Goal: Task Accomplishment & Management: Manage account settings

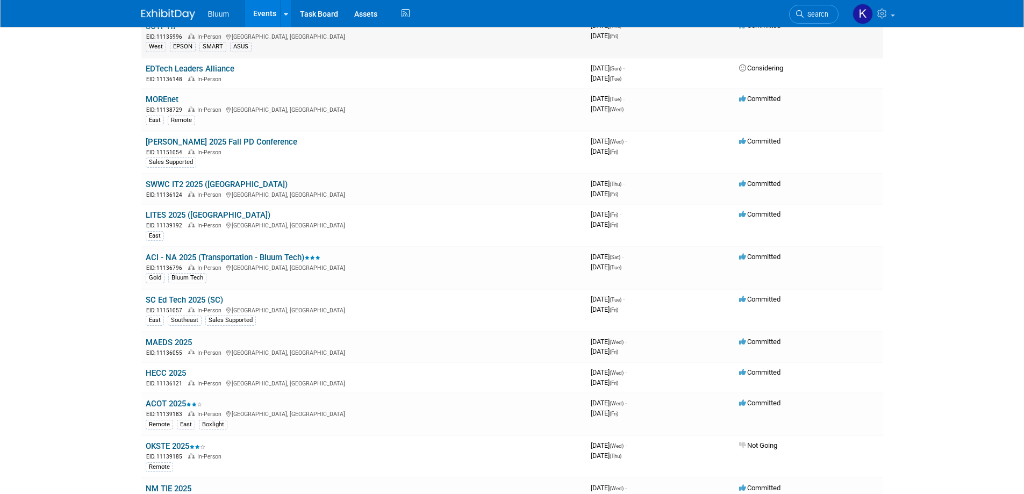
scroll to position [322, 0]
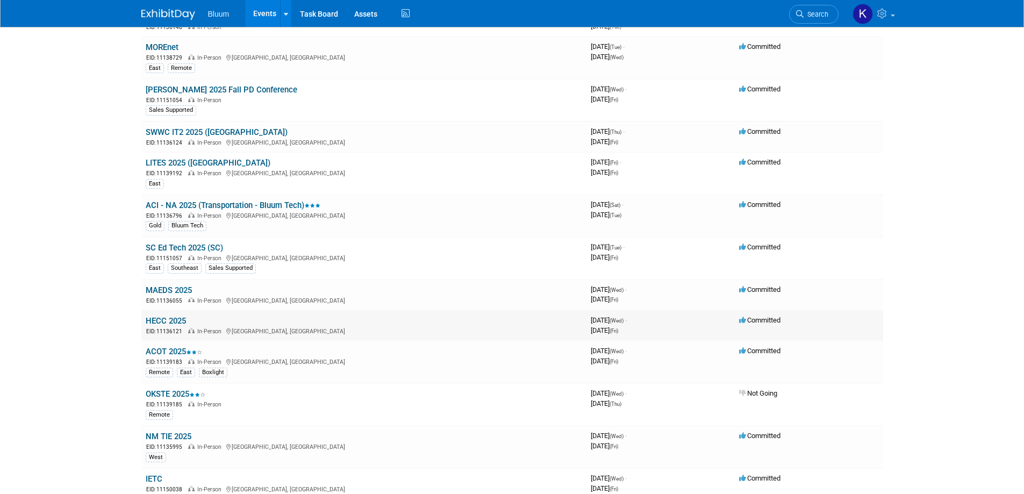
click at [170, 316] on td "HECC 2025 EID: 11136121 In-Person Indianapolis, IN" at bounding box center [363, 325] width 445 height 31
click at [167, 321] on link "HECC 2025" at bounding box center [166, 321] width 40 height 10
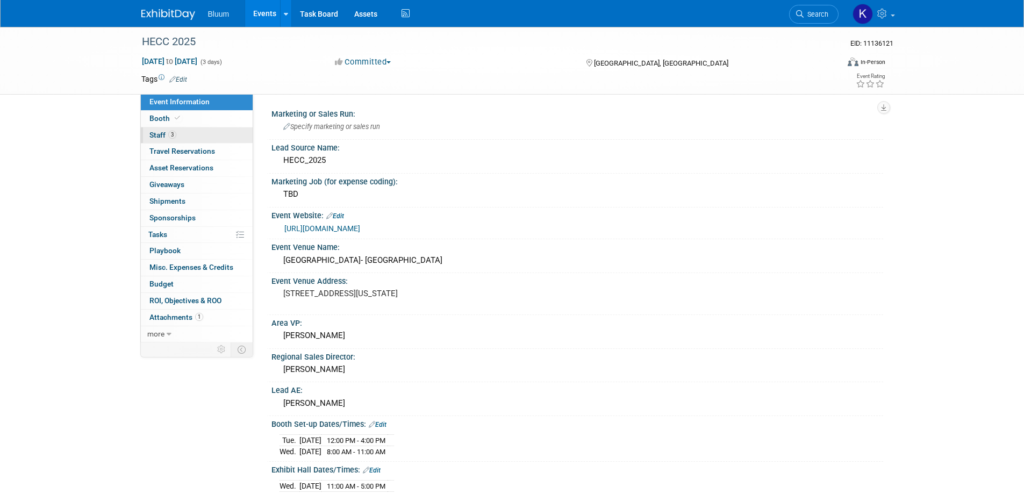
click at [161, 135] on span "Staff 3" at bounding box center [162, 135] width 27 height 9
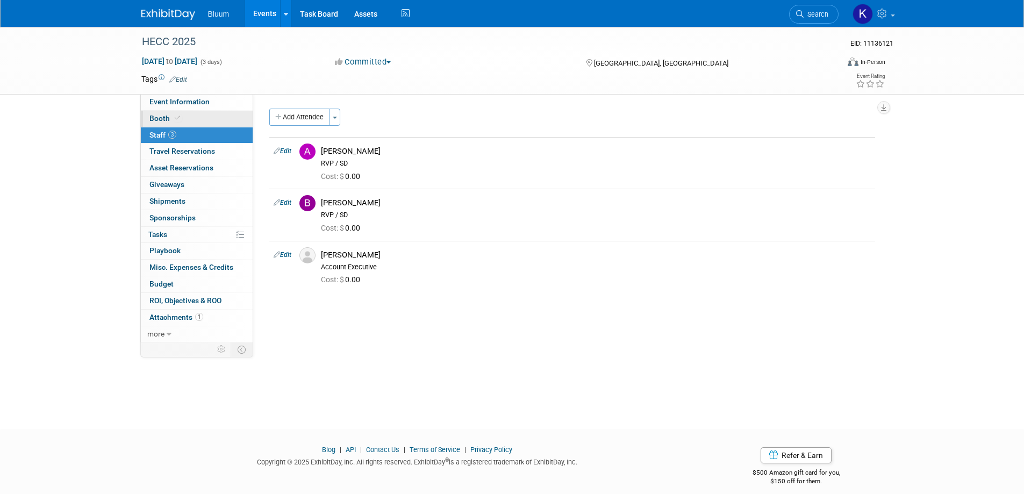
click at [162, 117] on span "Booth" at bounding box center [165, 118] width 33 height 9
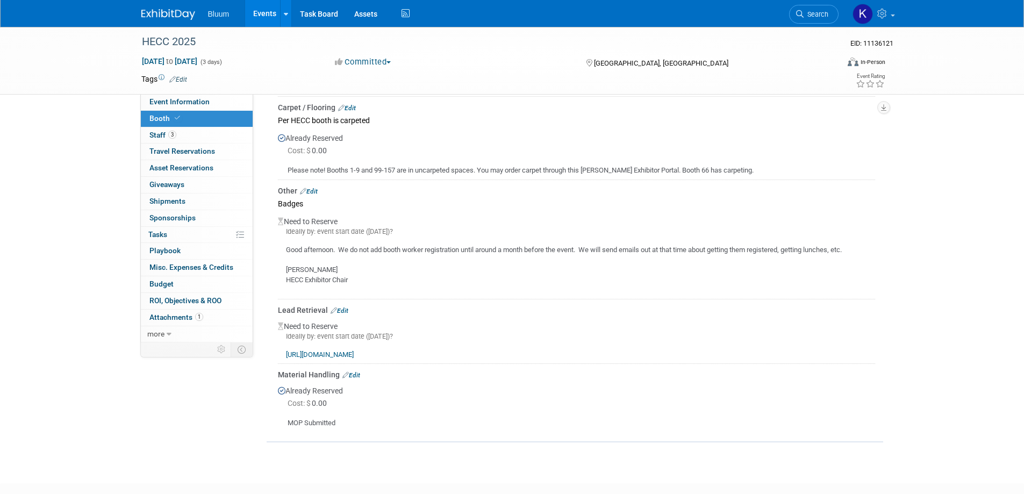
scroll to position [376, 0]
click at [347, 305] on link "Edit" at bounding box center [340, 308] width 18 height 8
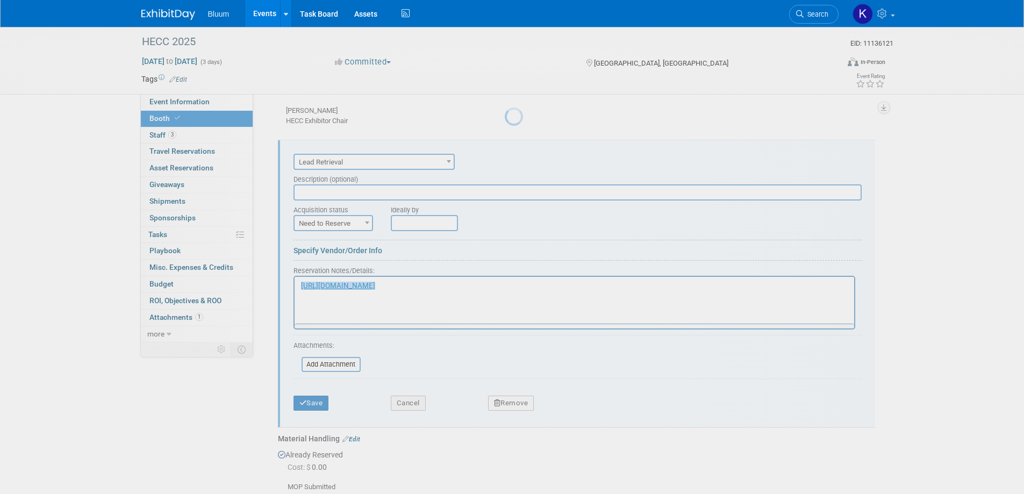
scroll to position [0, 0]
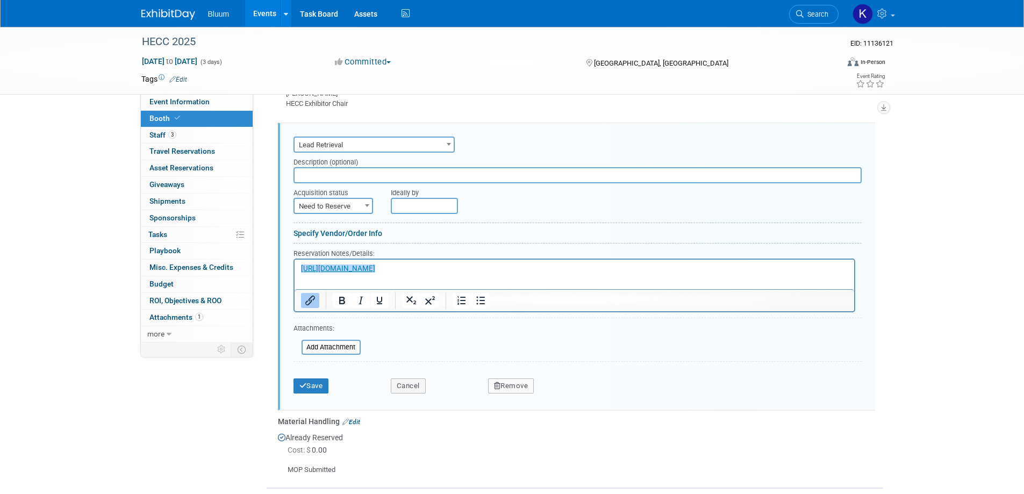
click at [362, 204] on span at bounding box center [367, 205] width 11 height 14
select select "2"
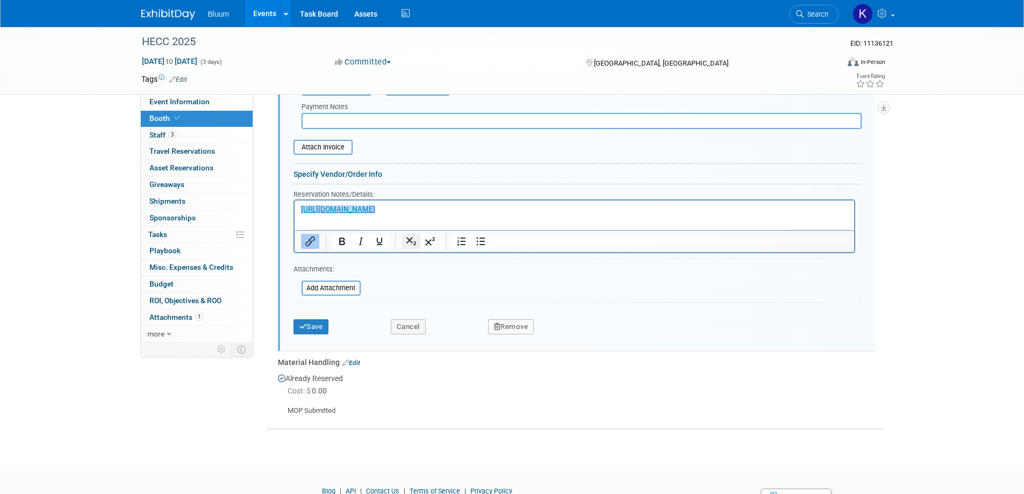
scroll to position [765, 0]
click at [575, 205] on p "﻿https://orders.american-tradeshow.com/OrderUnit?oosc=18692" at bounding box center [573, 208] width 547 height 10
click at [522, 212] on p "https://orders.american-tradeshow.com/OrderUnit?oosc=18692﻿" at bounding box center [573, 208] width 547 height 10
drag, startPoint x: 515, startPoint y: 209, endPoint x: 243, endPoint y: 211, distance: 272.0
click at [294, 211] on html "https://orders.american-tradeshow.com/OrderUnit?oosc=18692﻿" at bounding box center [574, 205] width 560 height 15
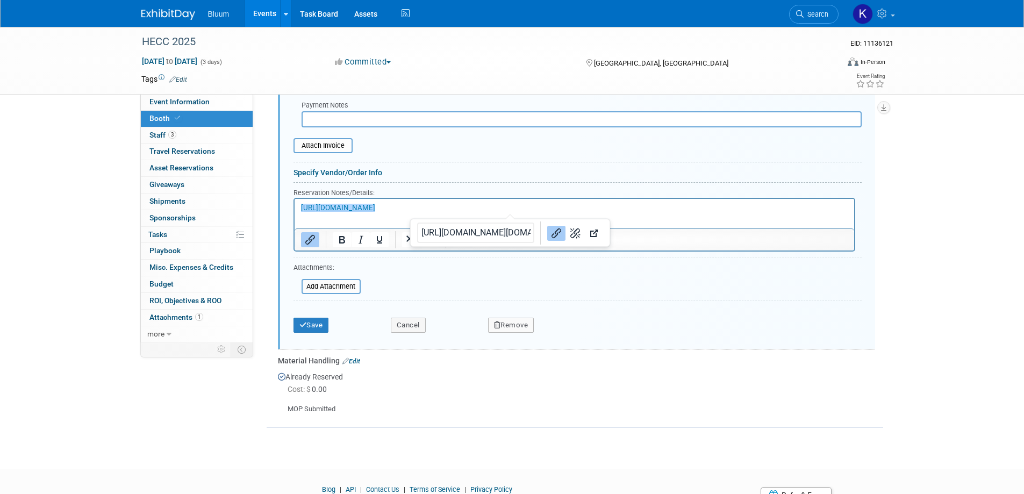
click at [243, 211] on link "0 Sponsorships 0" at bounding box center [197, 218] width 112 height 16
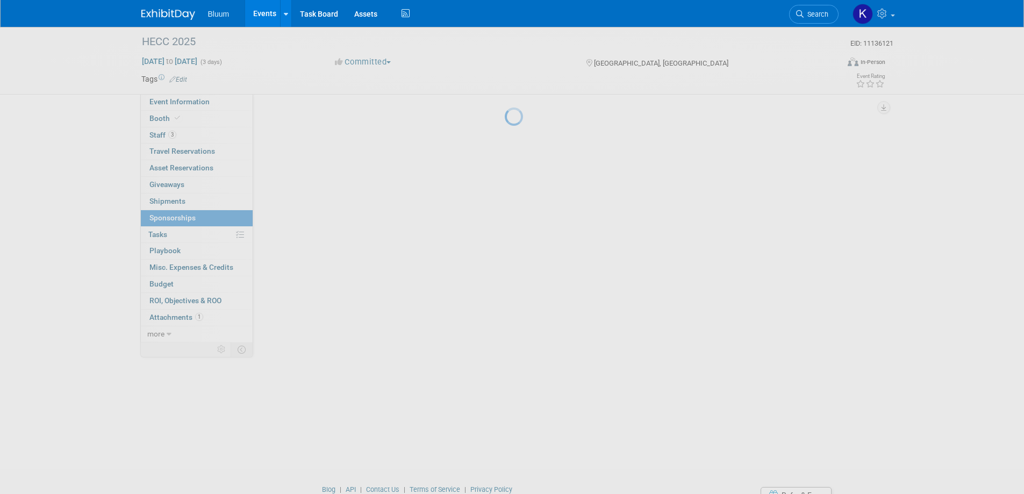
scroll to position [0, 0]
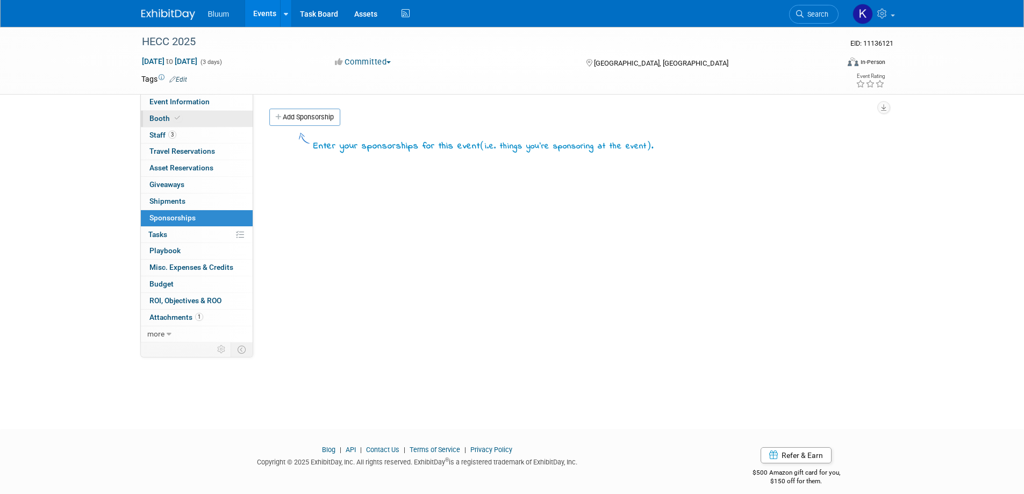
click at [161, 118] on span "Booth" at bounding box center [165, 118] width 33 height 9
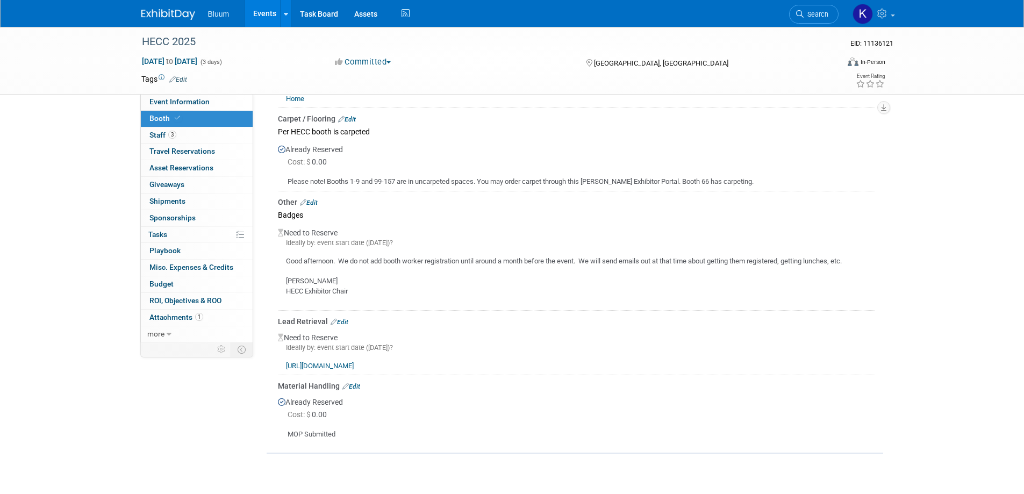
scroll to position [430, 0]
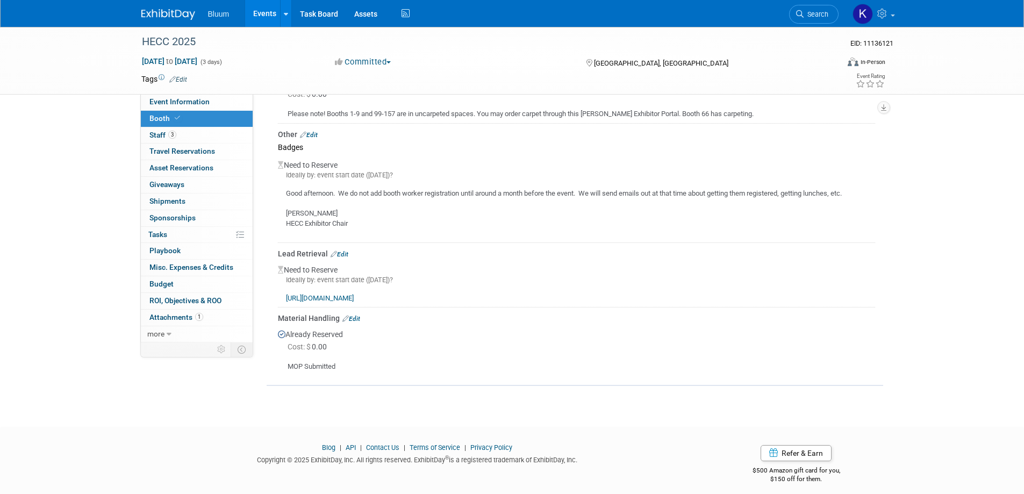
click at [316, 130] on div "Other Edit" at bounding box center [576, 134] width 597 height 11
click at [315, 133] on link "Edit" at bounding box center [309, 135] width 18 height 8
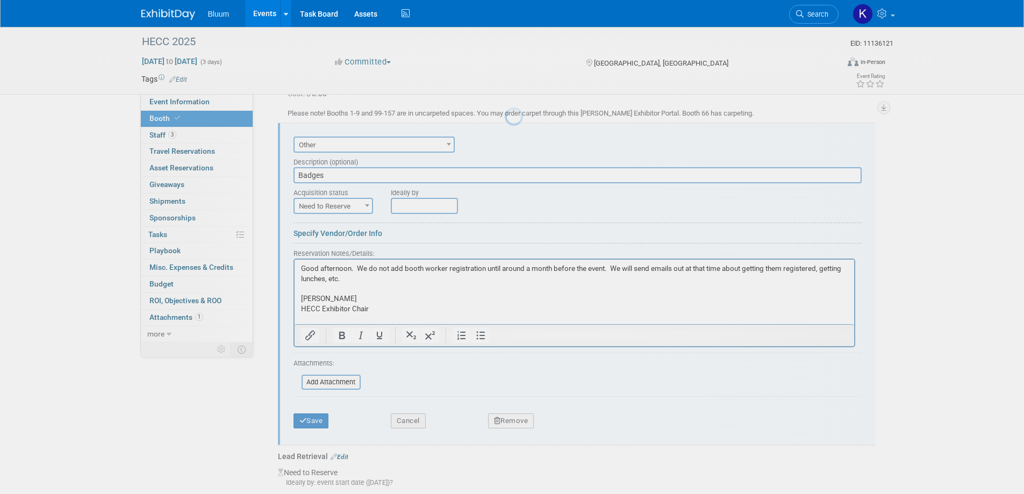
scroll to position [0, 0]
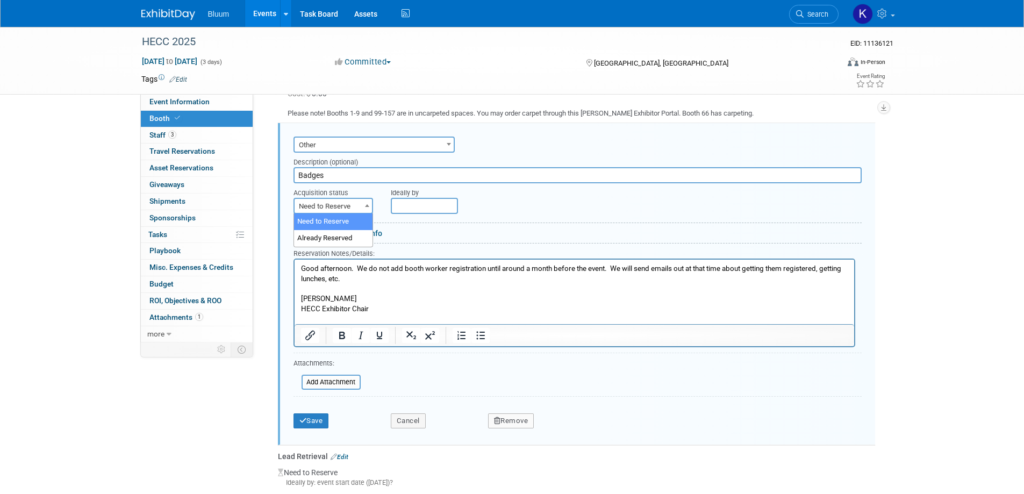
click at [367, 206] on span at bounding box center [367, 205] width 11 height 14
select select "2"
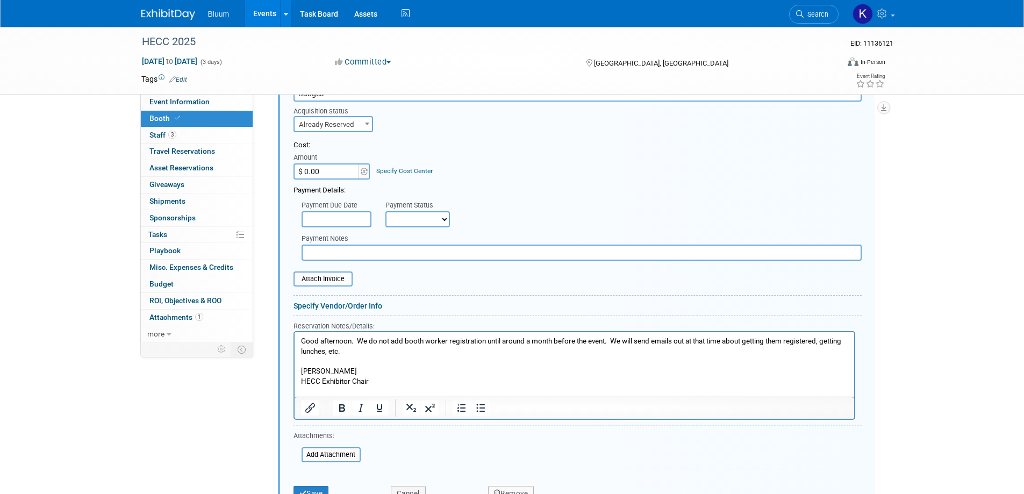
scroll to position [592, 0]
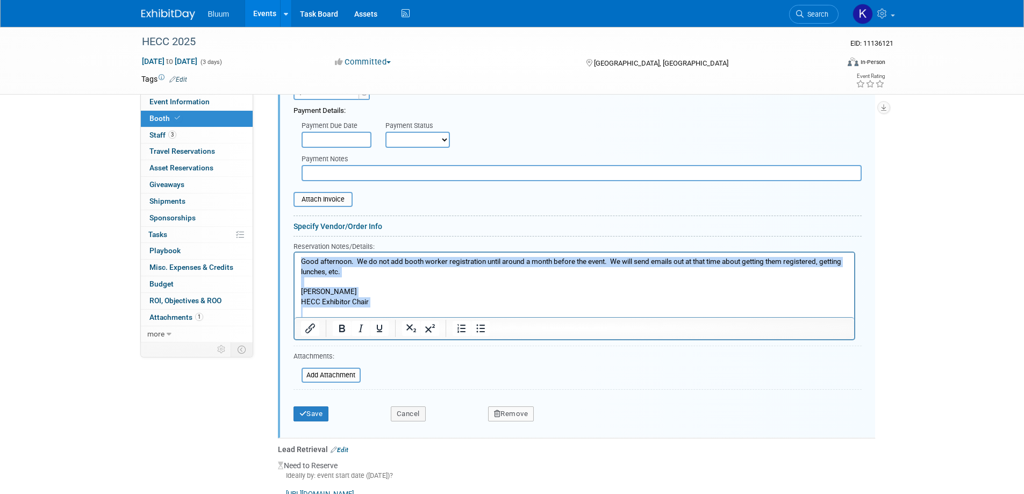
drag, startPoint x: 299, startPoint y: 263, endPoint x: 381, endPoint y: 314, distance: 96.2
click at [381, 314] on body "Good afternoon. We do not add booth worker registration until around a month be…" at bounding box center [574, 286] width 548 height 60
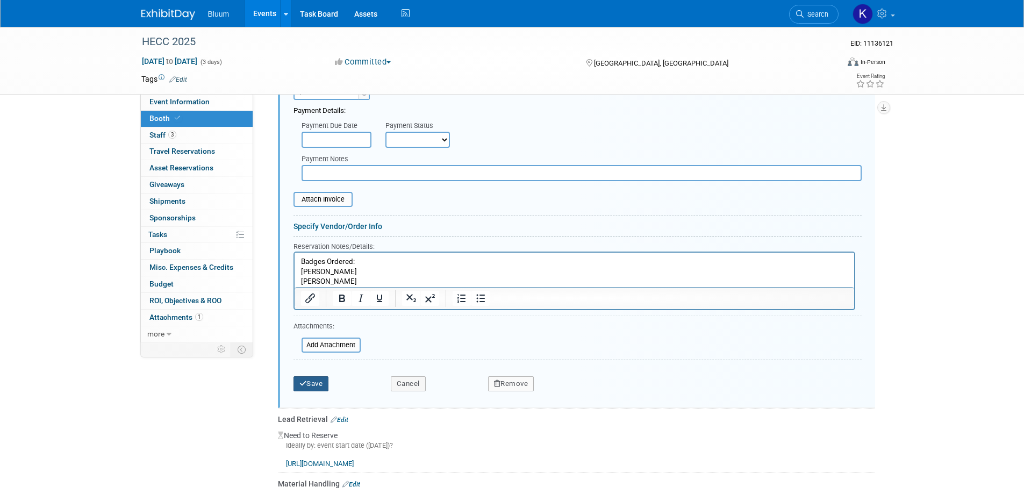
click at [306, 379] on button "Save" at bounding box center [310, 383] width 35 height 15
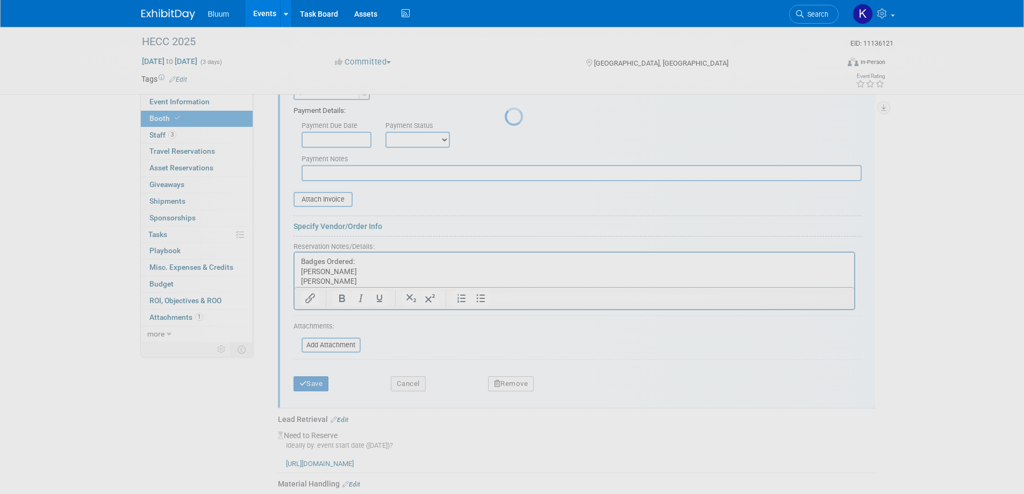
scroll to position [421, 0]
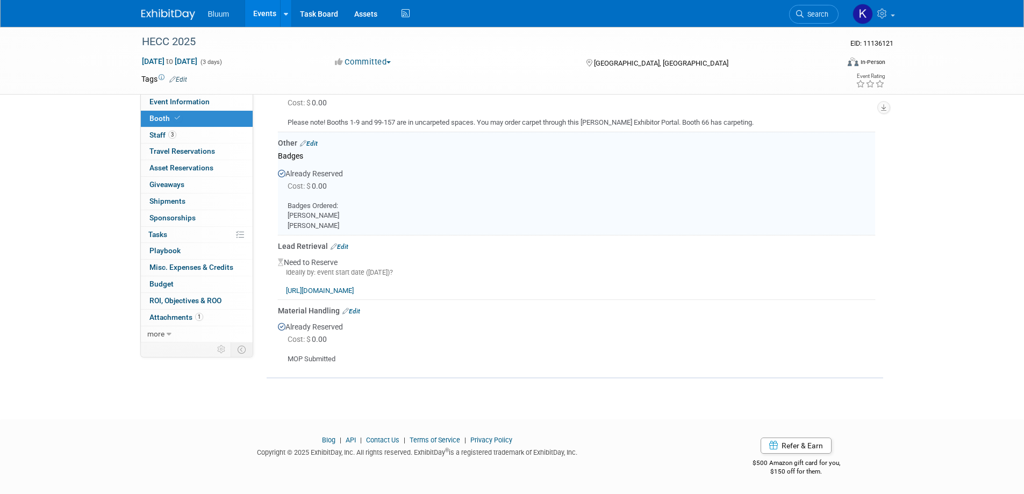
click at [343, 244] on link "Edit" at bounding box center [340, 247] width 18 height 8
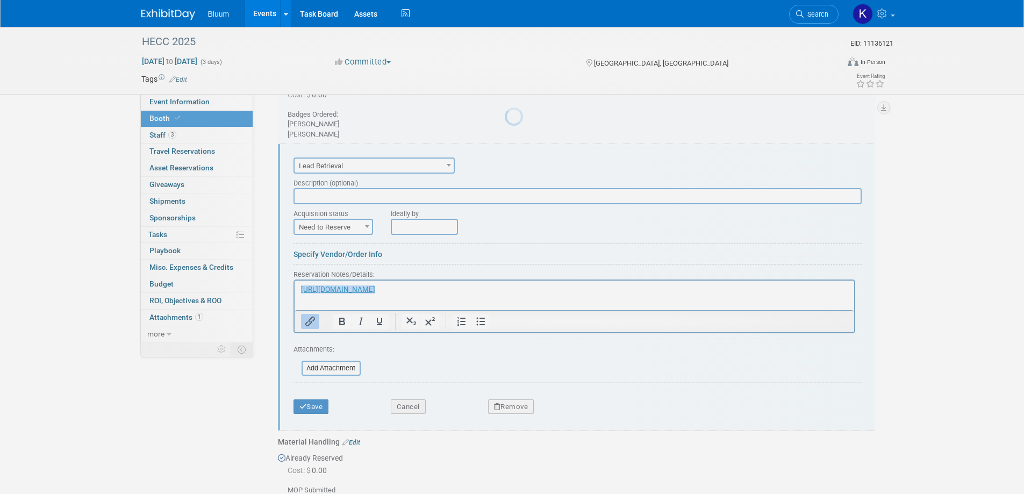
scroll to position [0, 0]
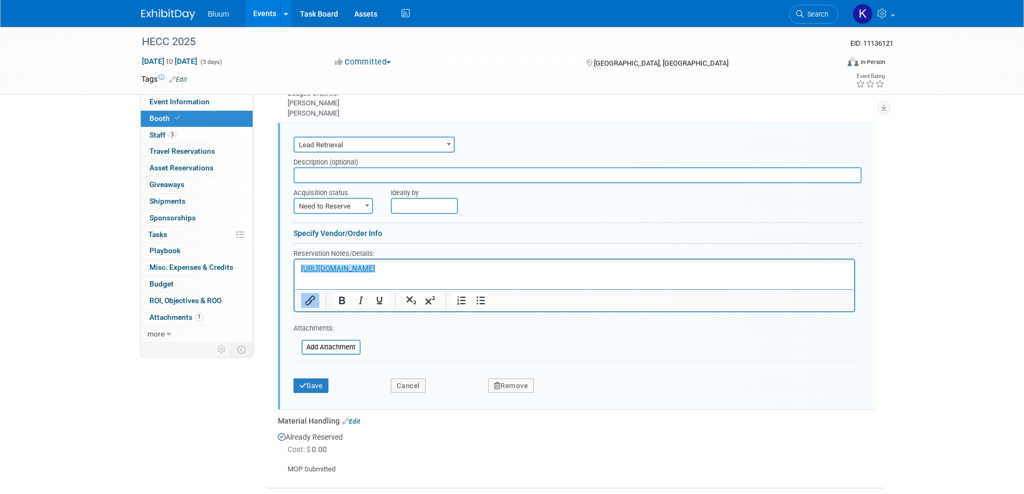
click at [365, 206] on b at bounding box center [367, 205] width 4 height 3
select select "2"
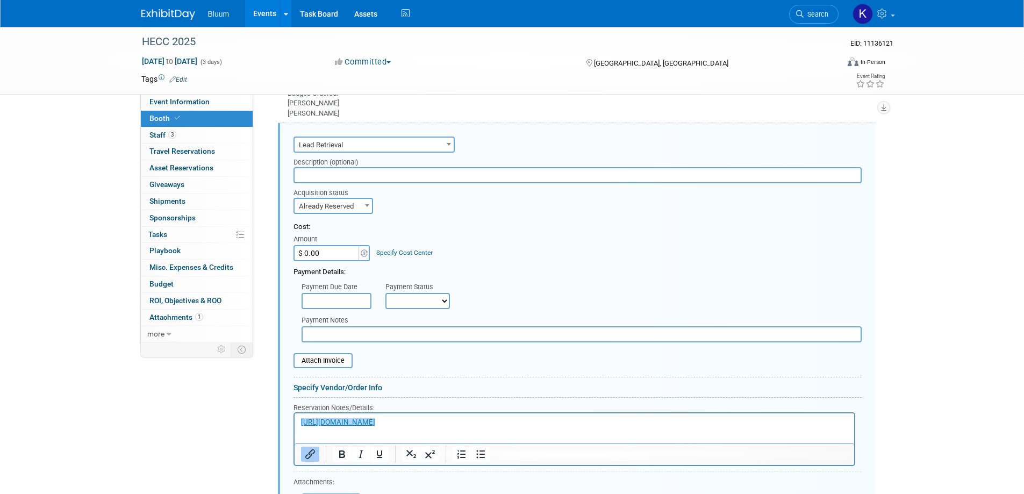
scroll to position [695, 0]
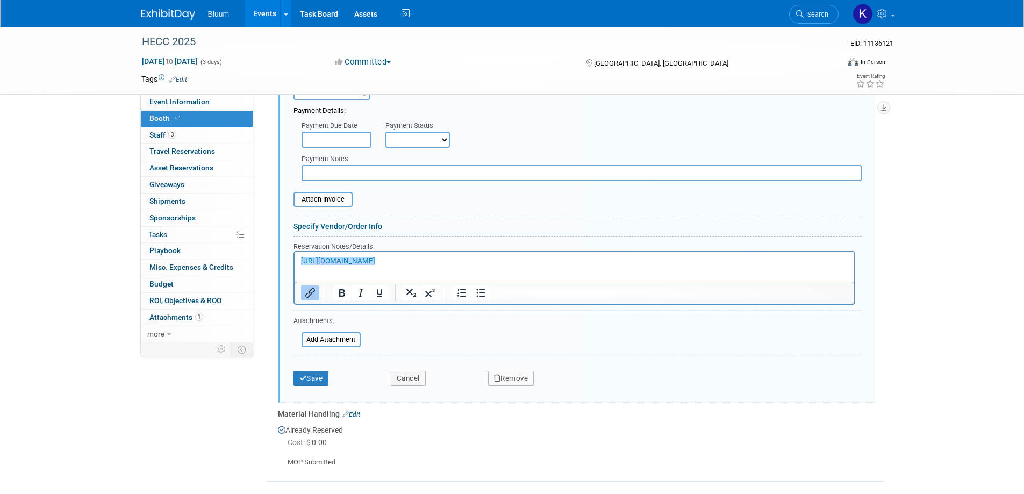
click at [525, 265] on p "﻿https://orders.american-tradeshow.com/OrderUnit?oosc=18692" at bounding box center [573, 261] width 547 height 10
drag, startPoint x: 519, startPoint y: 263, endPoint x: 256, endPoint y: 266, distance: 263.4
click at [294, 266] on html "https://orders.american-tradeshow.com/OrderUnit?oosc=18692﻿" at bounding box center [574, 259] width 560 height 15
click at [324, 375] on button "Save" at bounding box center [310, 378] width 35 height 15
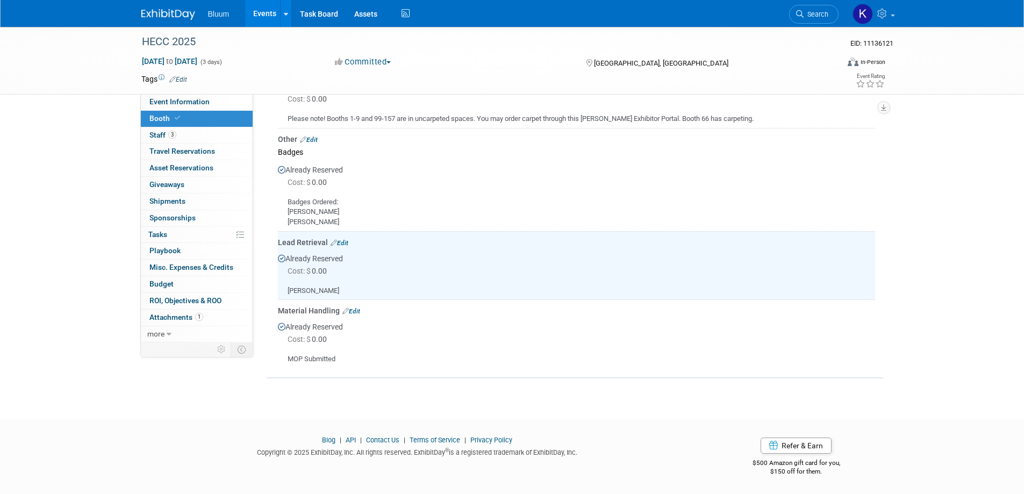
scroll to position [264, 0]
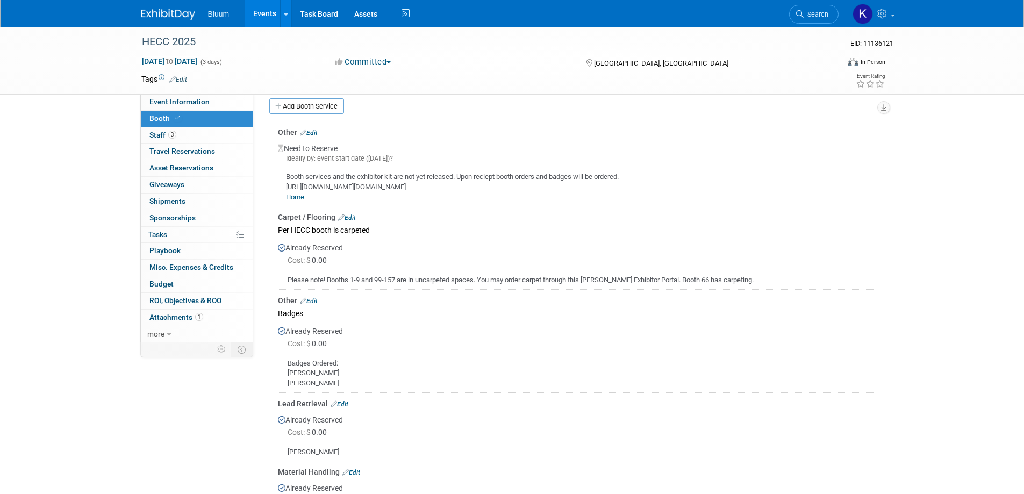
click at [317, 131] on link "Edit" at bounding box center [309, 133] width 18 height 8
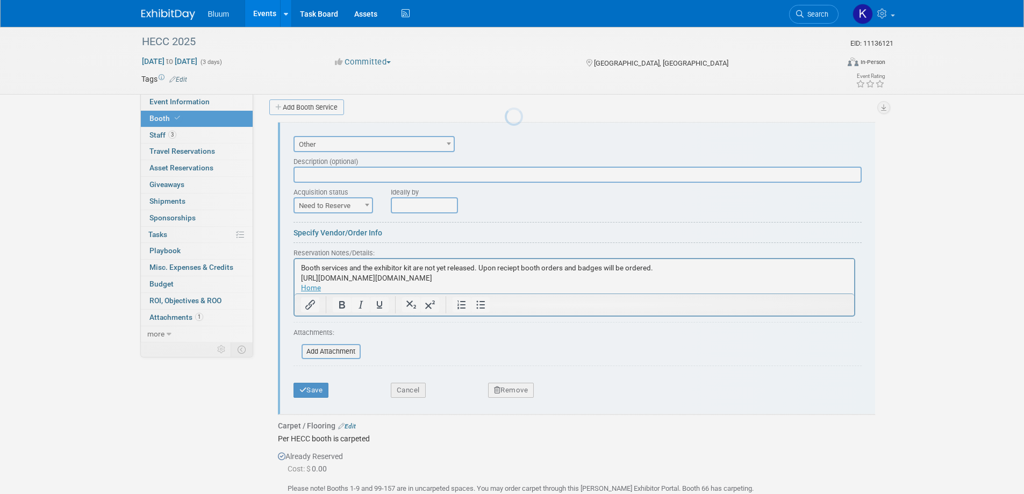
scroll to position [0, 0]
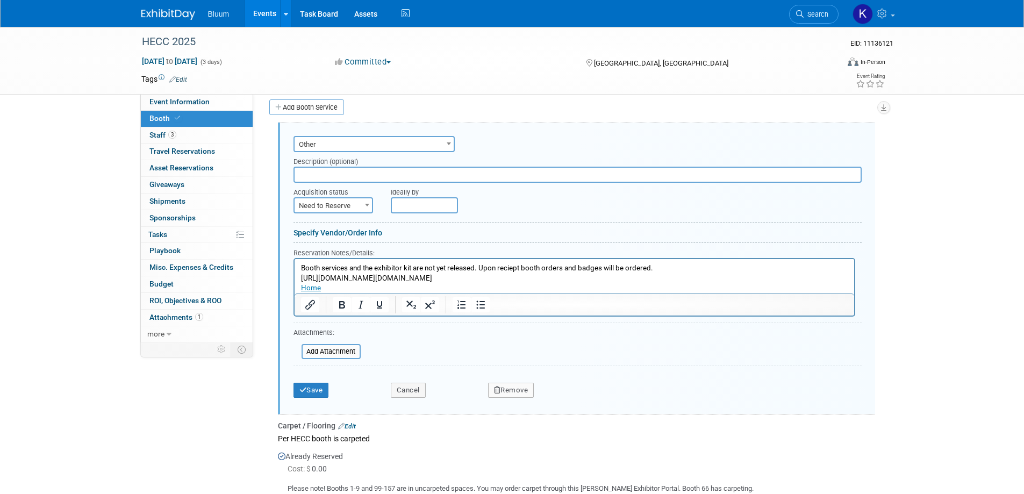
click at [519, 381] on div "Remove" at bounding box center [601, 387] width 243 height 22
click at [512, 390] on button "Remove" at bounding box center [511, 390] width 46 height 15
click at [572, 398] on link "Yes" at bounding box center [570, 399] width 31 height 17
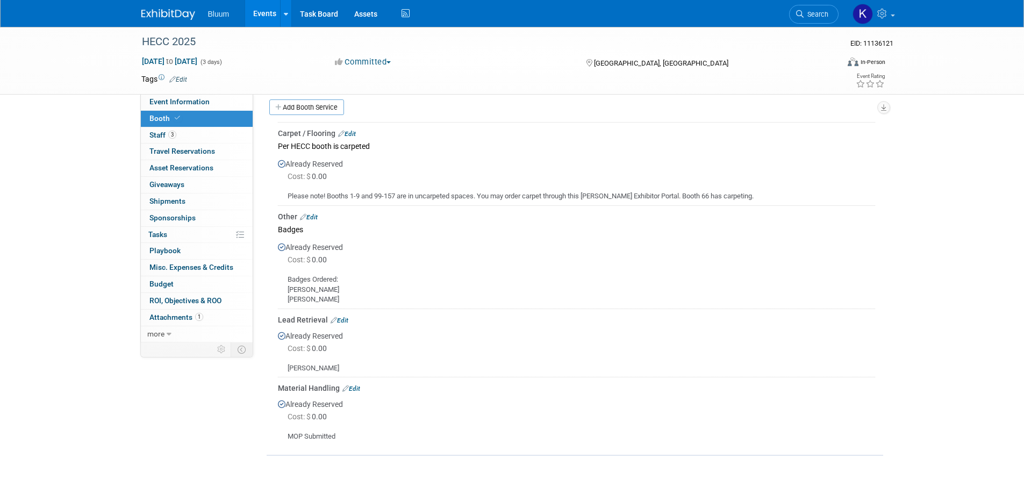
scroll to position [48, 0]
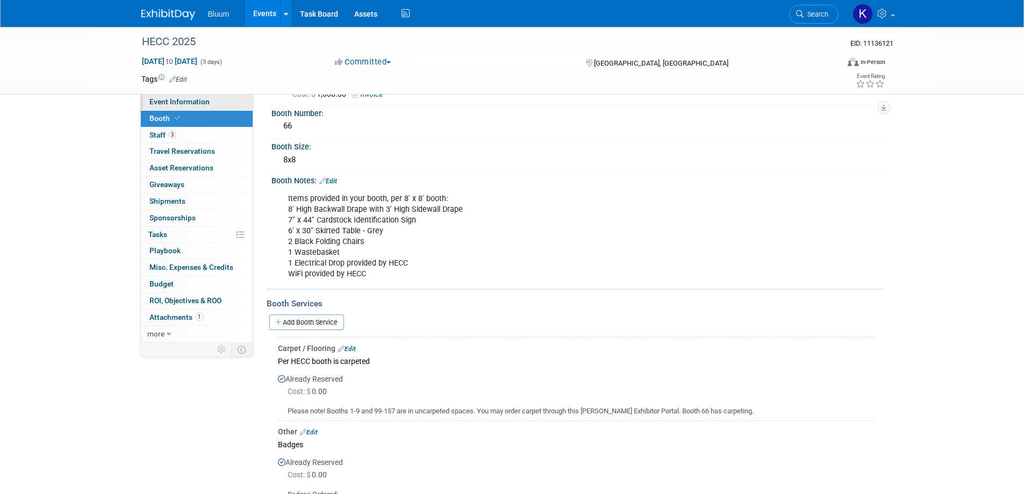
click at [194, 101] on span "Event Information" at bounding box center [179, 101] width 60 height 9
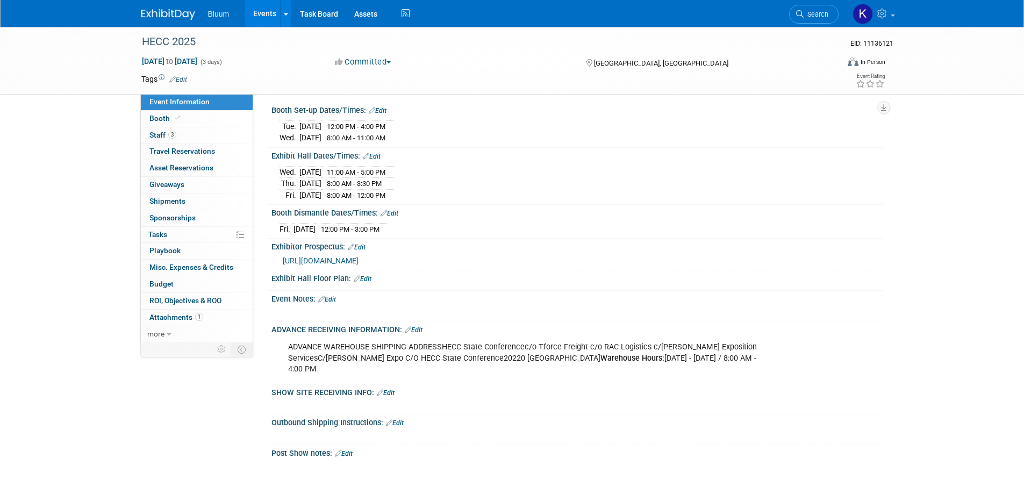
scroll to position [322, 0]
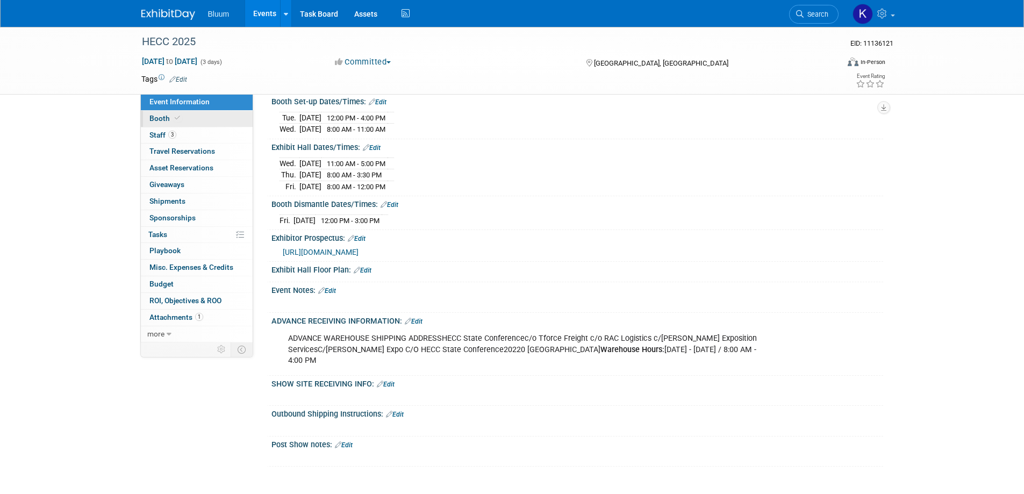
click at [163, 119] on span "Booth" at bounding box center [165, 118] width 33 height 9
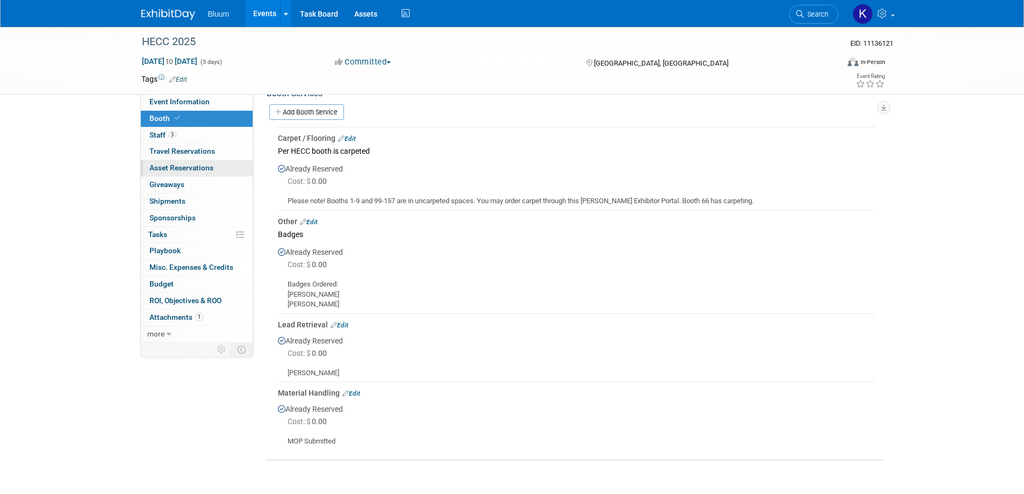
scroll to position [269, 0]
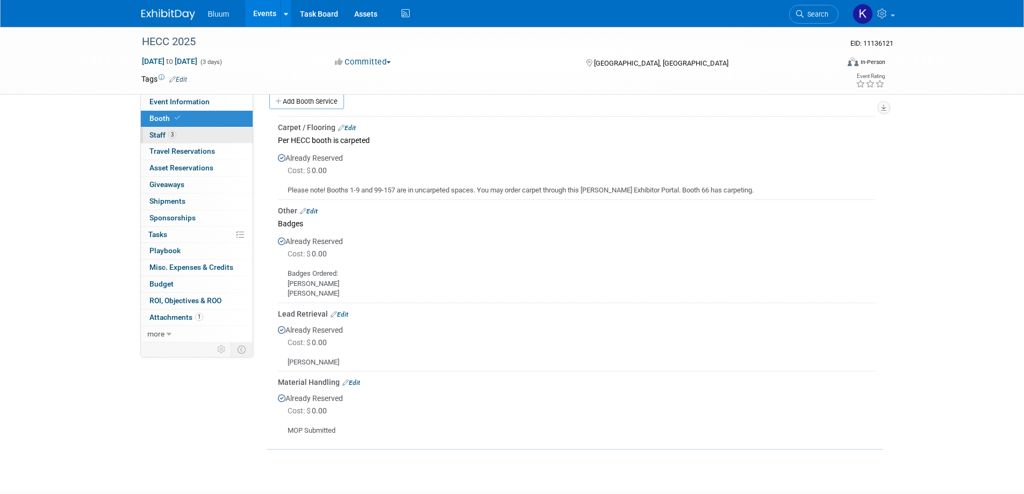
click at [155, 133] on span "Staff 3" at bounding box center [162, 135] width 27 height 9
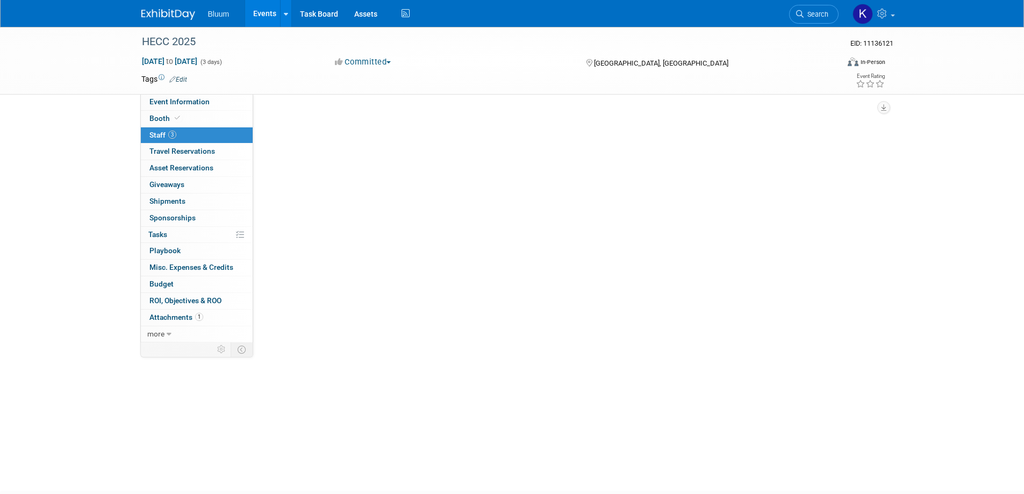
scroll to position [0, 0]
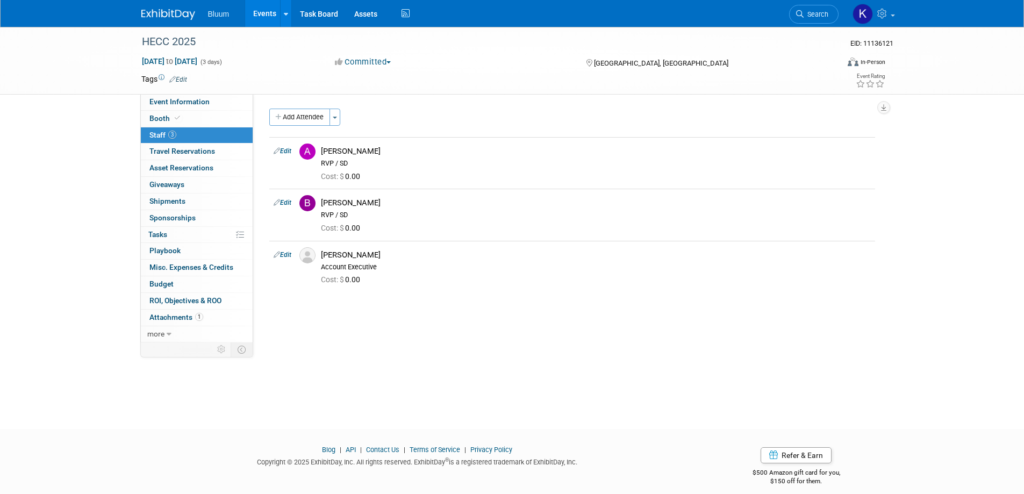
click at [966, 191] on div "HECC 2025 EID: 11136121 Nov 5, 2025 to Nov 7, 2025 (3 days) Nov 5, 2025 to Nov …" at bounding box center [512, 218] width 1024 height 383
click at [168, 334] on icon at bounding box center [169, 335] width 5 height 8
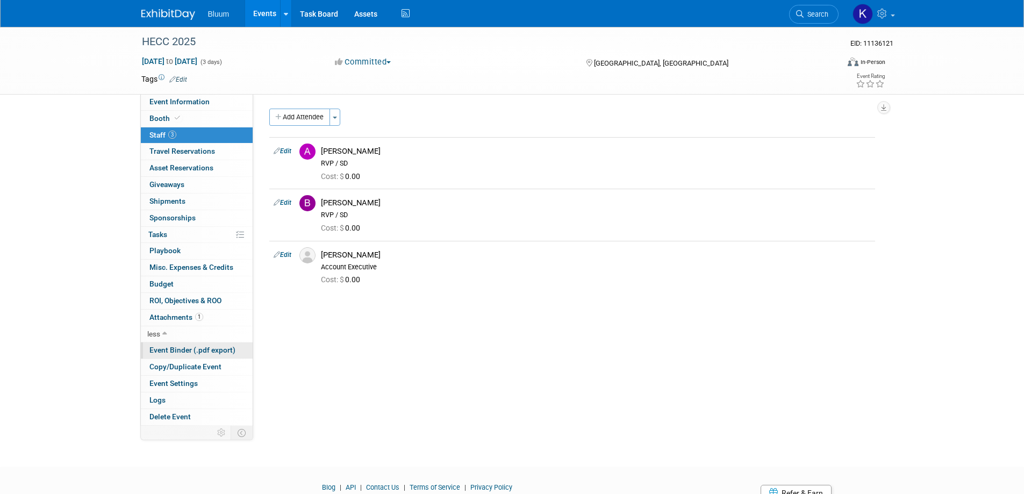
click at [184, 349] on span "Event Binder (.pdf export)" at bounding box center [192, 350] width 86 height 9
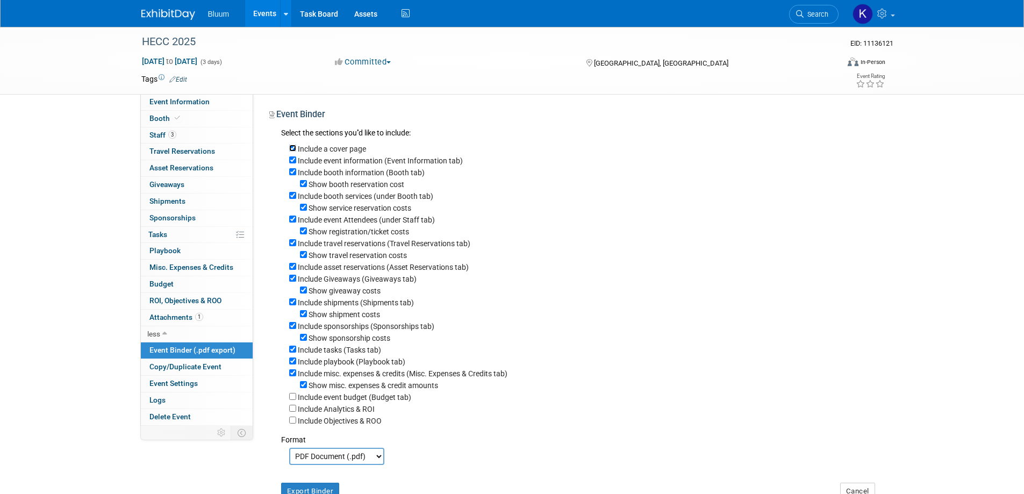
click at [294, 146] on input "Include a cover page" at bounding box center [292, 148] width 7 height 7
checkbox input "false"
click at [303, 182] on input "Show booth reservation cost" at bounding box center [303, 183] width 7 height 7
checkbox input "false"
click at [302, 211] on input "Show service reservation costs" at bounding box center [303, 207] width 7 height 7
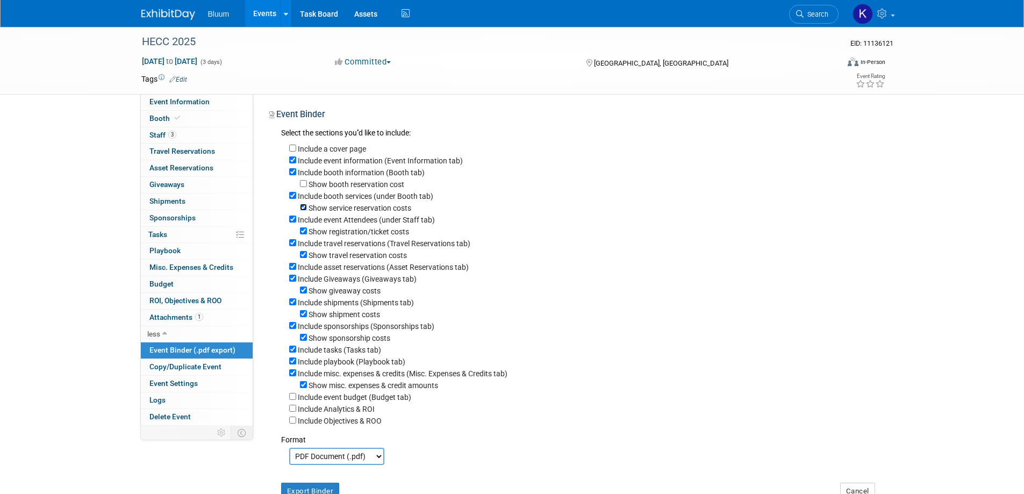
checkbox input "false"
click at [292, 223] on input "Include event Attendees (under Staff tab)" at bounding box center [292, 219] width 7 height 7
checkbox input "false"
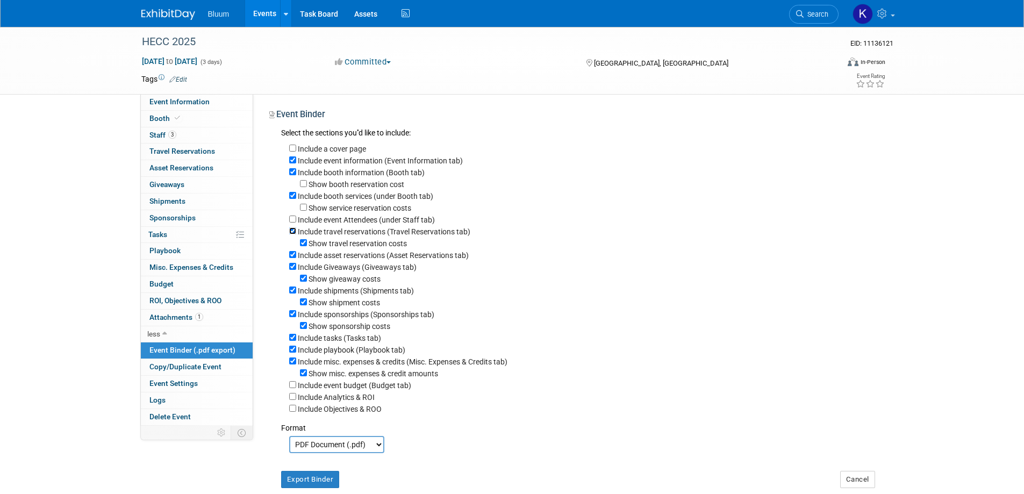
click at [293, 234] on input "Include travel reservations (Travel Reservations tab)" at bounding box center [292, 230] width 7 height 7
checkbox input "false"
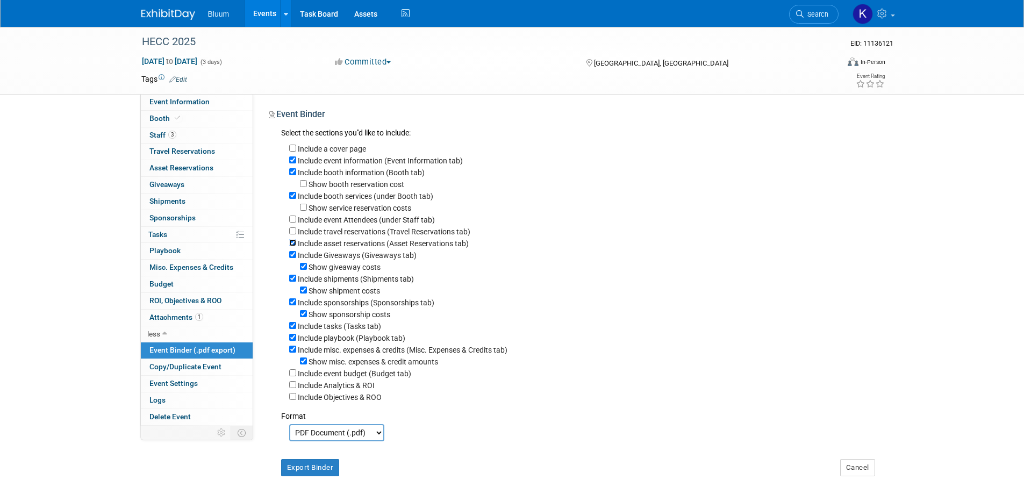
click at [291, 246] on input "Include asset reservations (Asset Reservations tab)" at bounding box center [292, 242] width 7 height 7
checkbox input "false"
click at [295, 258] on input "Include Giveaways (Giveaways tab)" at bounding box center [292, 254] width 7 height 7
checkbox input "false"
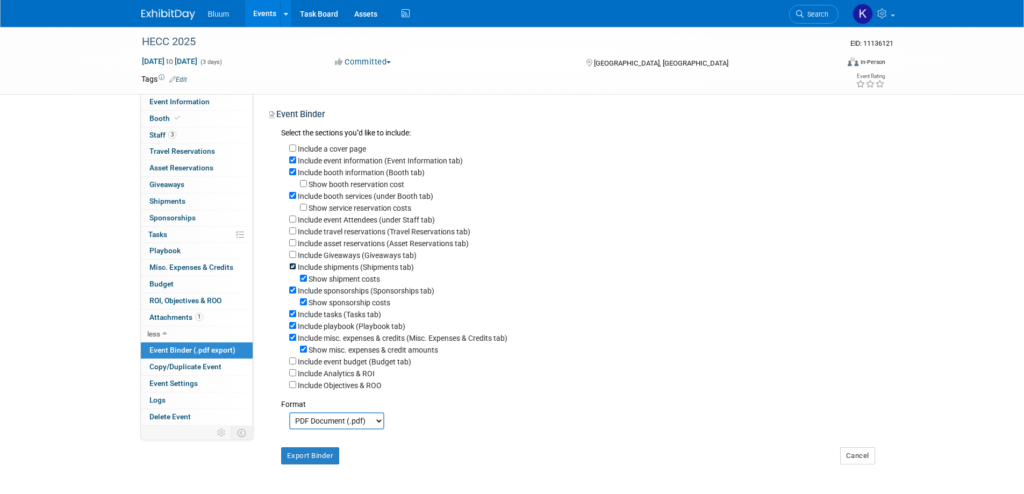
click at [289, 270] on input "Include shipments (Shipments tab)" at bounding box center [292, 266] width 7 height 7
checkbox input "false"
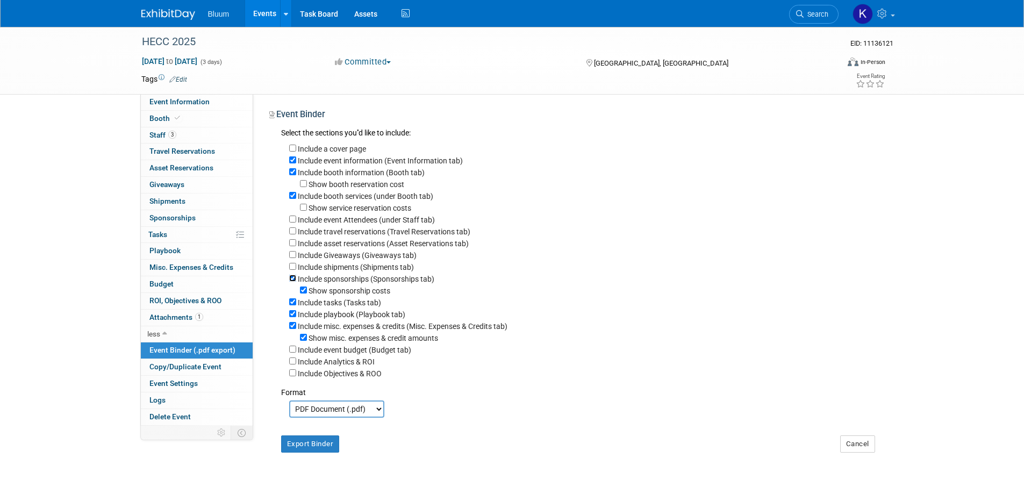
click at [291, 281] on input "Include sponsorships (Sponsorships tab)" at bounding box center [292, 278] width 7 height 7
checkbox input "false"
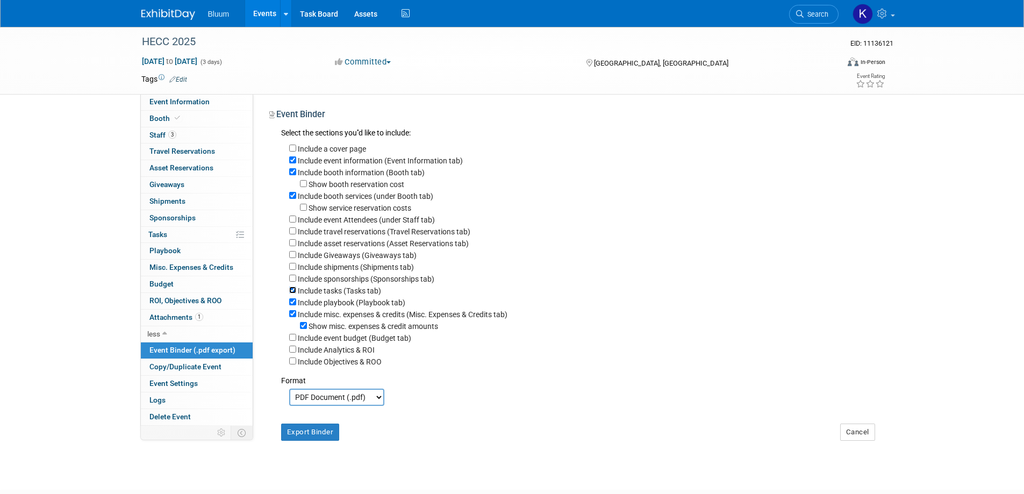
click at [290, 293] on input "Include tasks (Tasks tab)" at bounding box center [292, 289] width 7 height 7
checkbox input "false"
click at [292, 305] on input "Include playbook (Playbook tab)" at bounding box center [292, 301] width 7 height 7
checkbox input "false"
click at [292, 317] on input "Include misc. expenses & credits (Misc. Expenses & Credits tab)" at bounding box center [292, 313] width 7 height 7
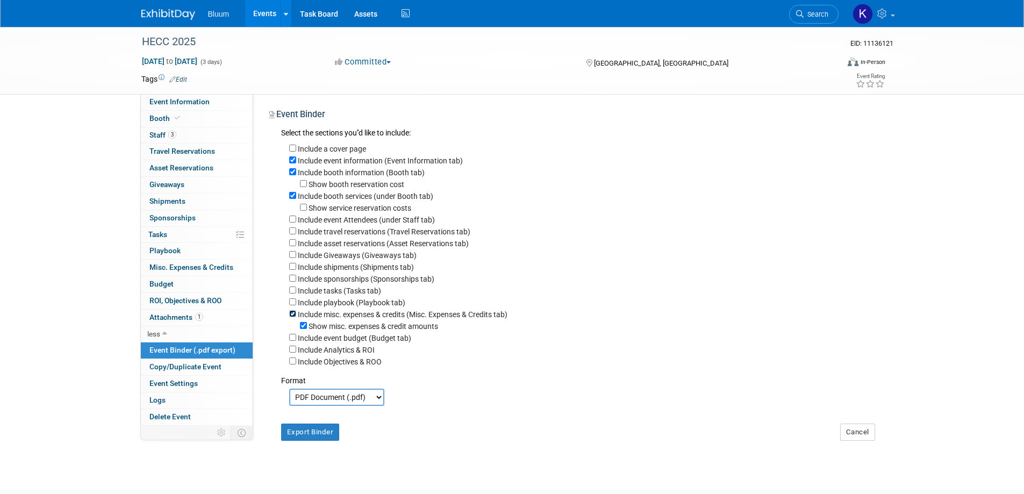
checkbox input "false"
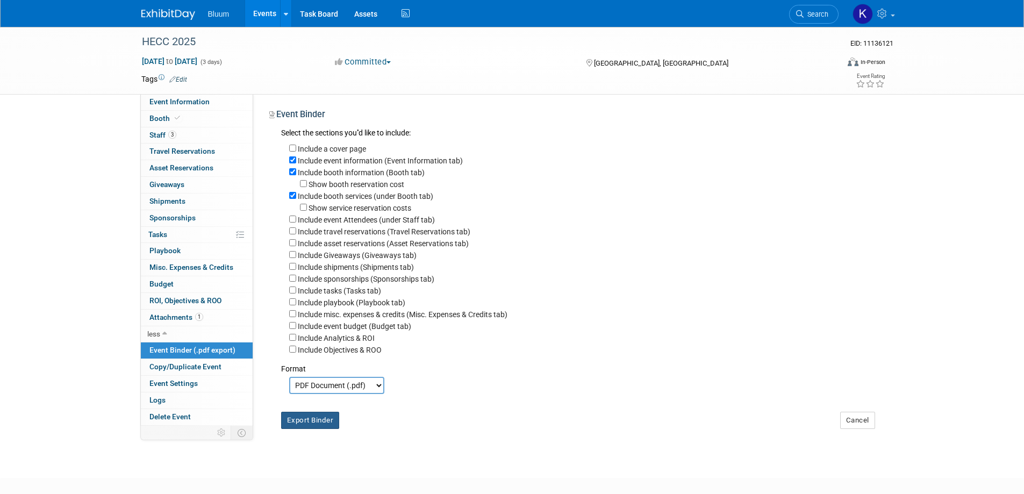
click at [321, 429] on button "Export Binder" at bounding box center [310, 420] width 59 height 17
click at [160, 115] on span "Booth" at bounding box center [165, 118] width 33 height 9
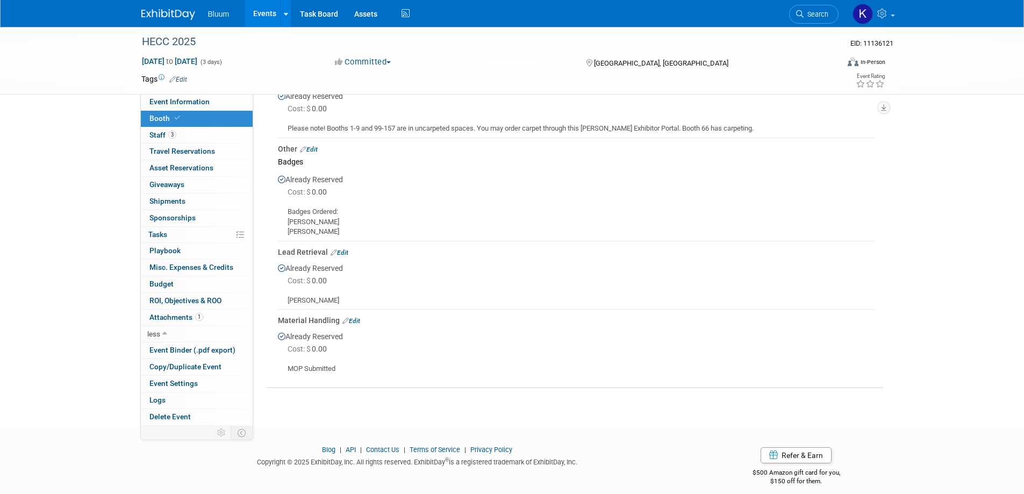
scroll to position [340, 0]
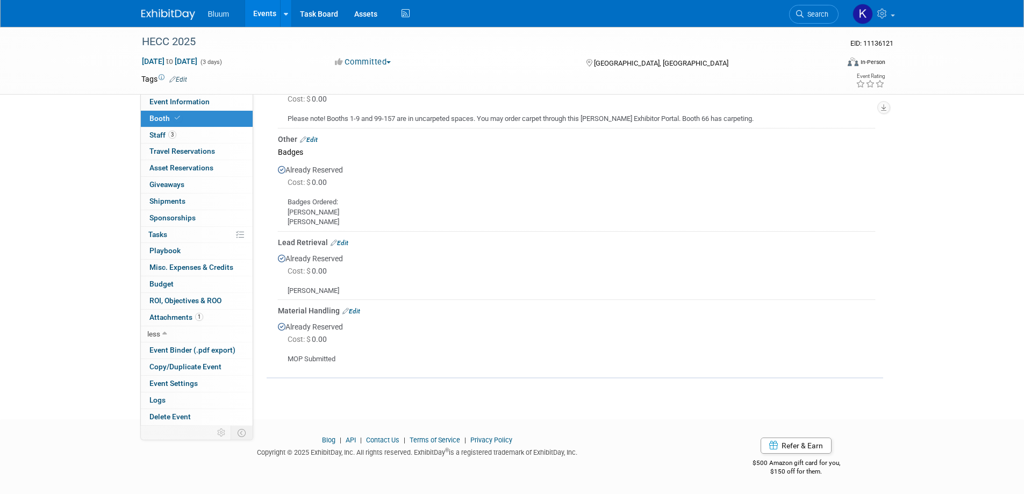
click at [315, 137] on link "Edit" at bounding box center [309, 140] width 18 height 8
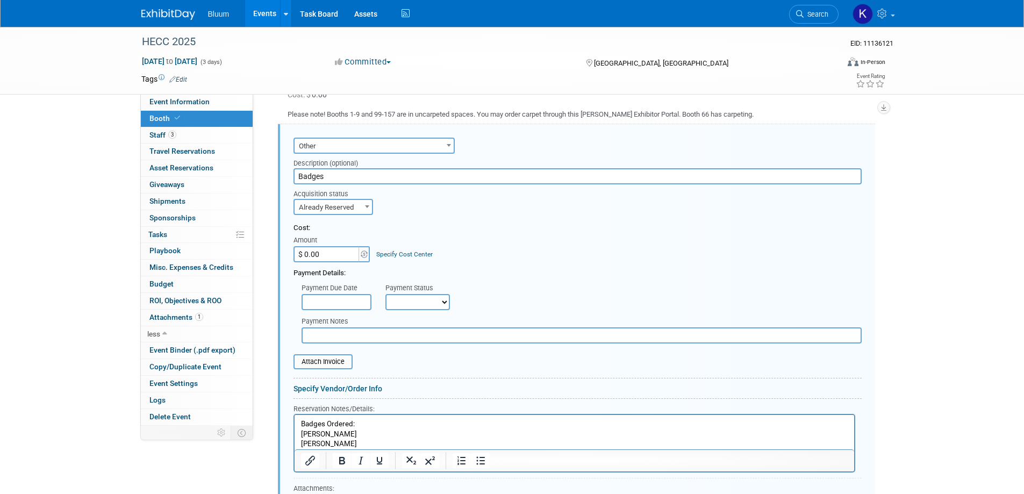
scroll to position [346, 0]
click at [310, 432] on p "Badges Ordered: Asshley Simms Matt Brown" at bounding box center [573, 432] width 547 height 30
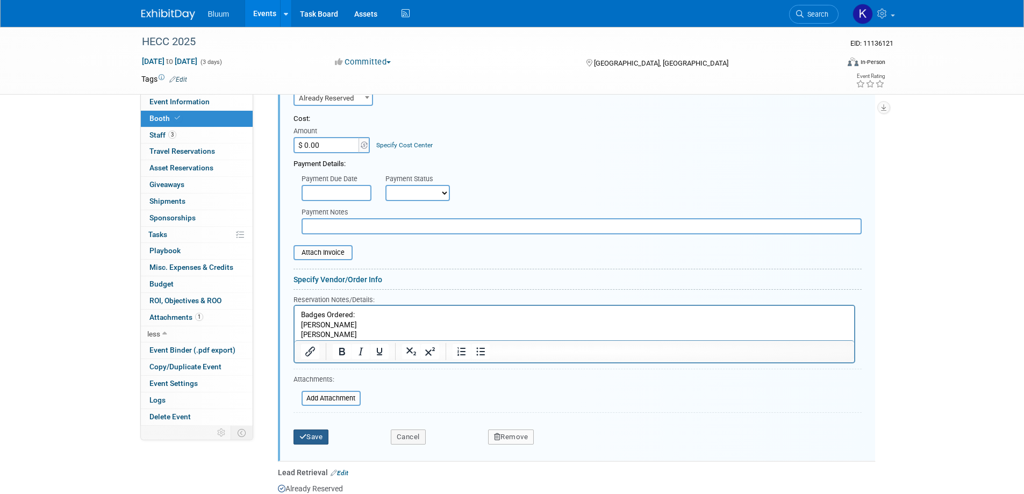
click at [320, 436] on button "Save" at bounding box center [310, 436] width 35 height 15
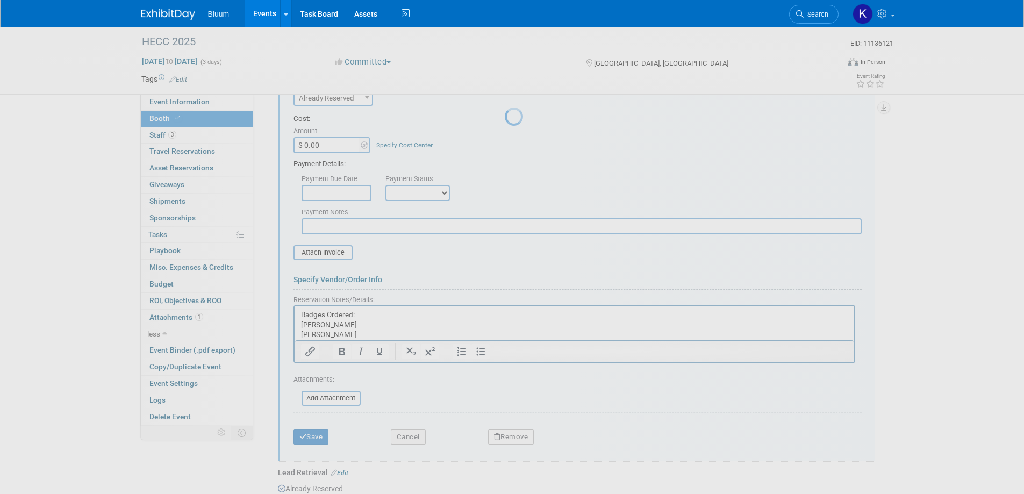
scroll to position [340, 0]
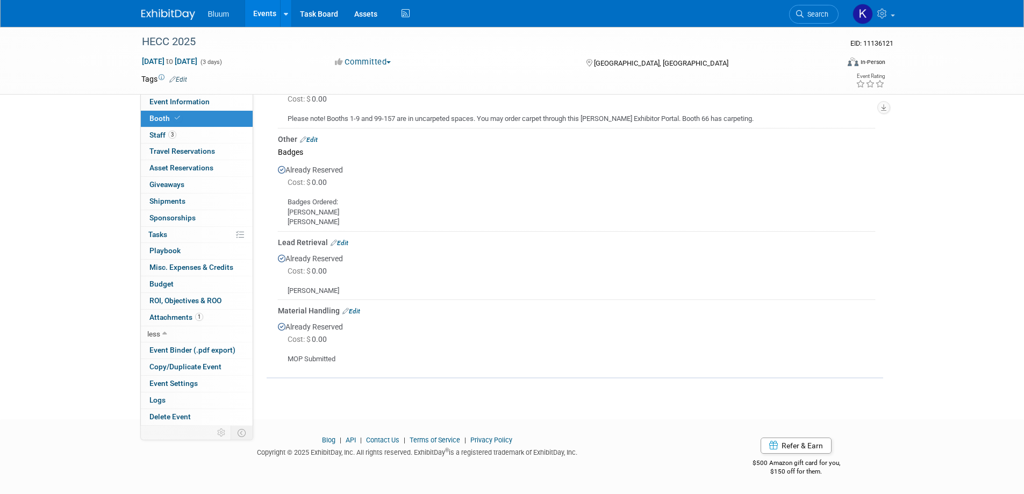
click at [343, 240] on link "Edit" at bounding box center [340, 243] width 18 height 8
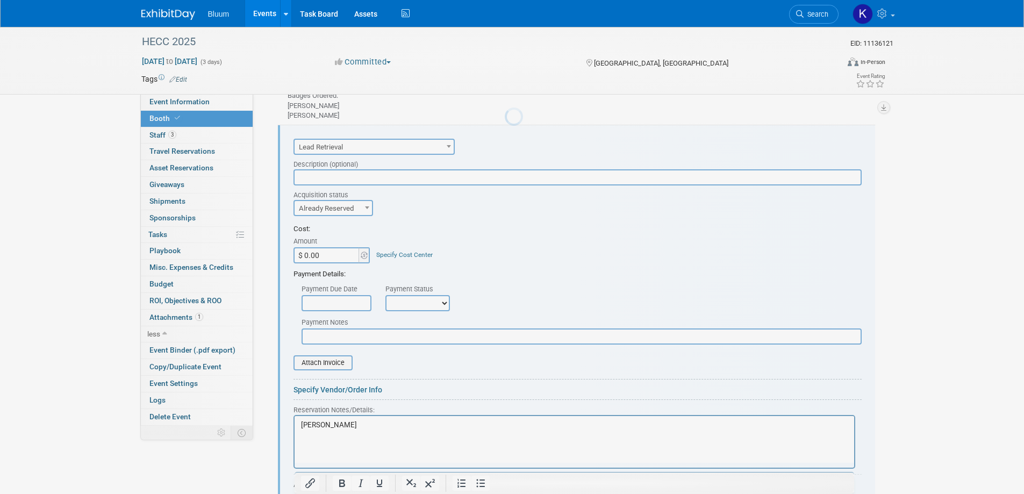
scroll to position [0, 0]
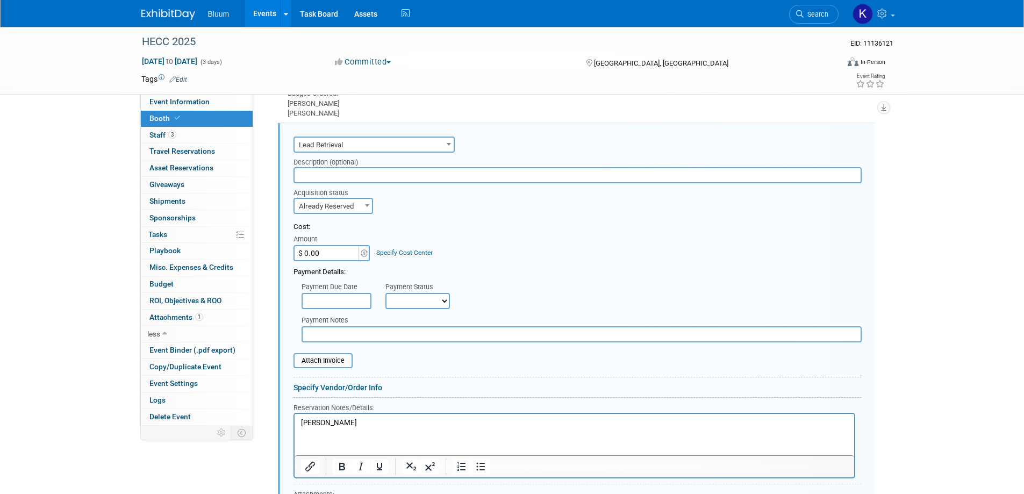
click at [355, 424] on p "[PERSON_NAME]" at bounding box center [573, 423] width 547 height 10
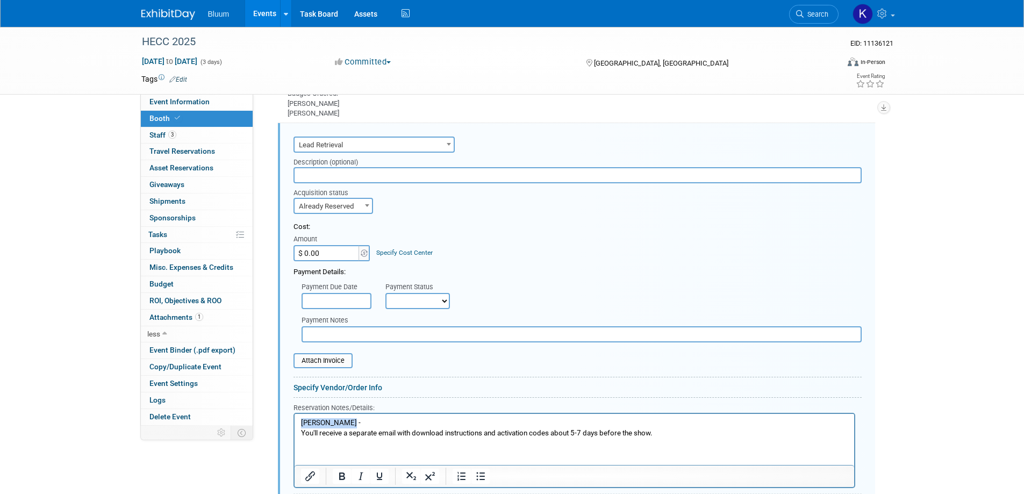
drag, startPoint x: 299, startPoint y: 424, endPoint x: 353, endPoint y: 426, distance: 53.8
click at [353, 426] on body "Matt Brown - You'll receive a separate email with download instructions and act…" at bounding box center [574, 428] width 548 height 20
click at [342, 476] on icon "Bold" at bounding box center [342, 476] width 6 height 8
click at [530, 428] on p "You'll receive a separate email with download instructions and activation codes…" at bounding box center [573, 433] width 547 height 10
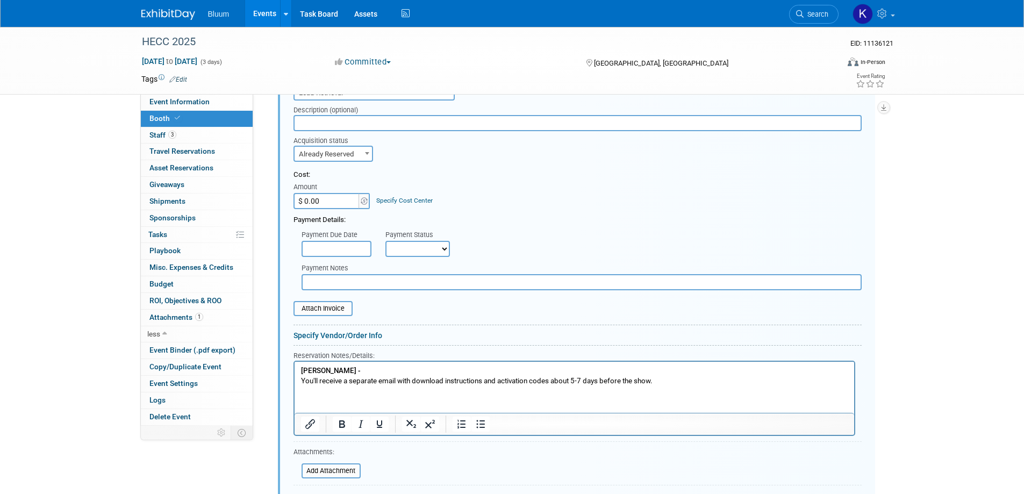
scroll to position [610, 0]
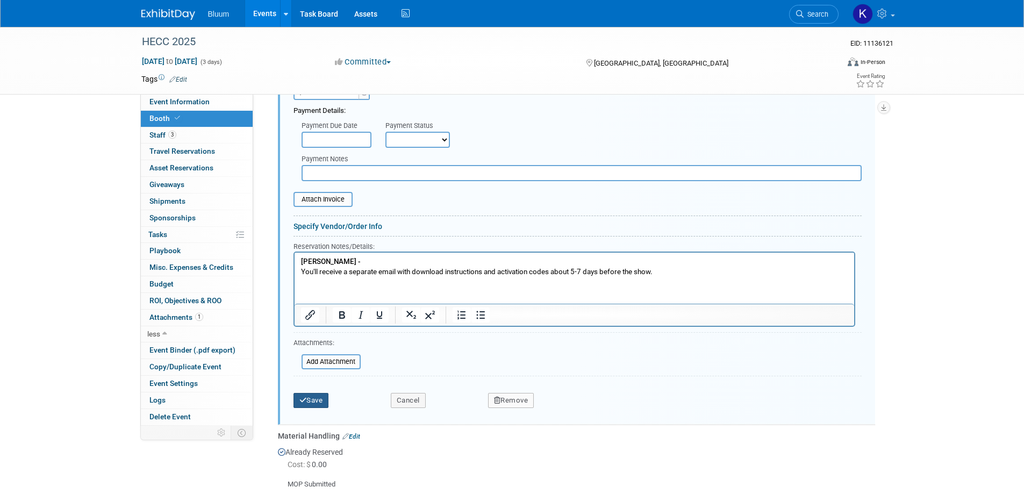
click at [316, 399] on button "Save" at bounding box center [310, 400] width 35 height 15
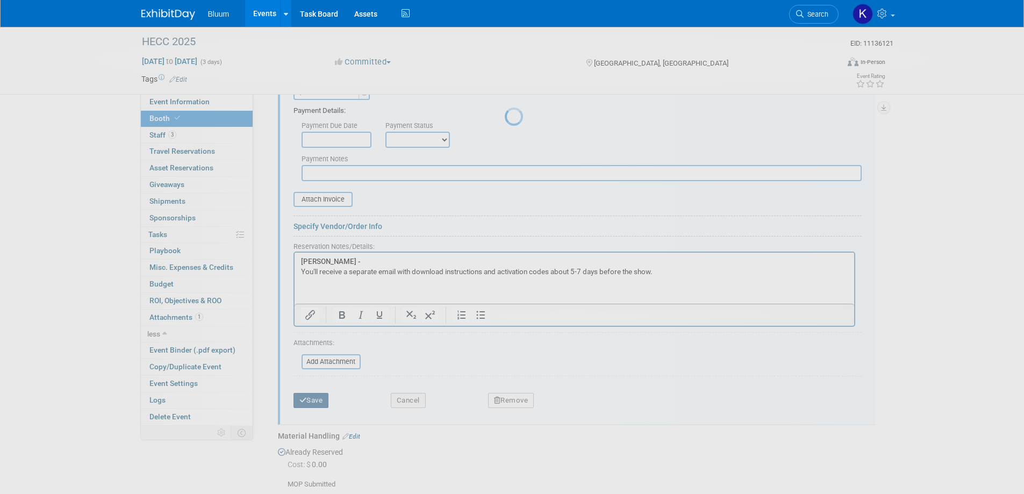
scroll to position [350, 0]
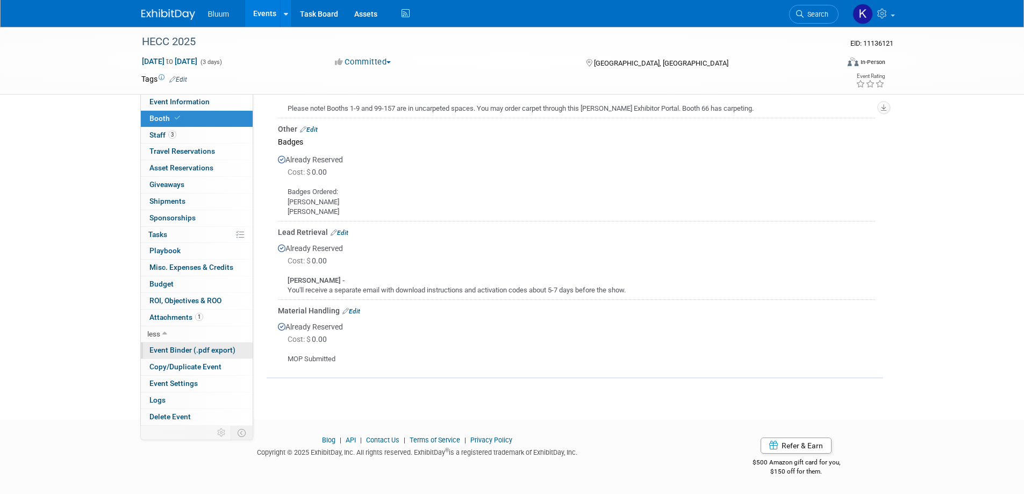
click at [175, 350] on span "Event Binder (.pdf export)" at bounding box center [192, 350] width 86 height 9
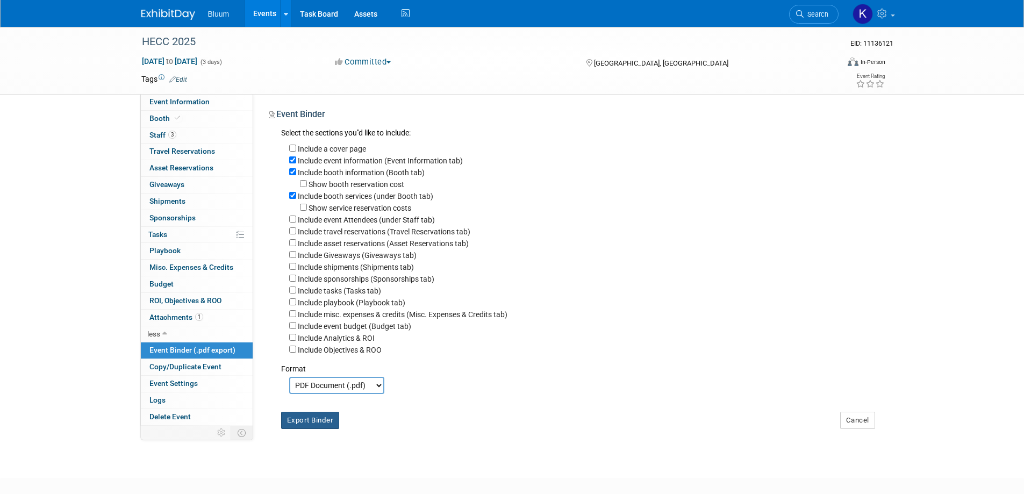
click at [301, 429] on button "Export Binder" at bounding box center [310, 420] width 59 height 17
click at [161, 123] on link "Booth" at bounding box center [197, 119] width 112 height 16
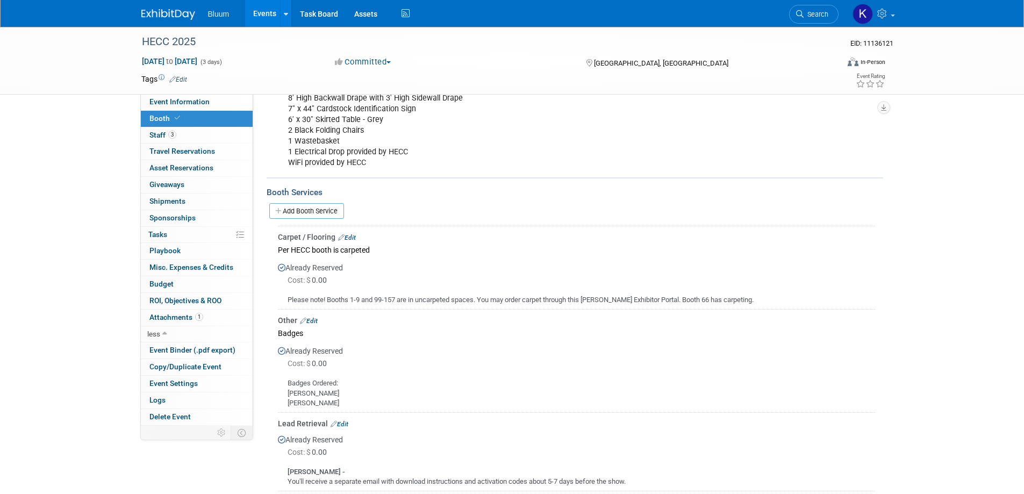
scroll to position [322, 0]
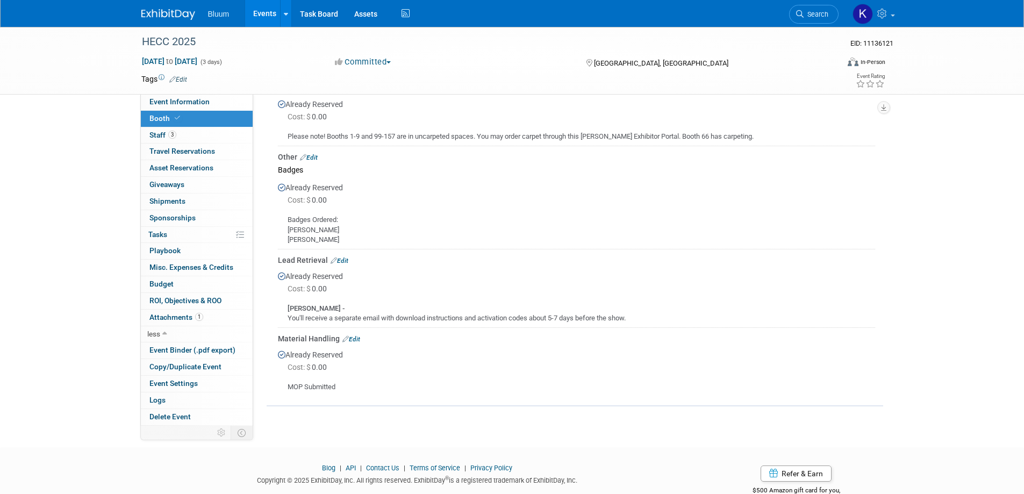
click at [345, 261] on link "Edit" at bounding box center [340, 261] width 18 height 8
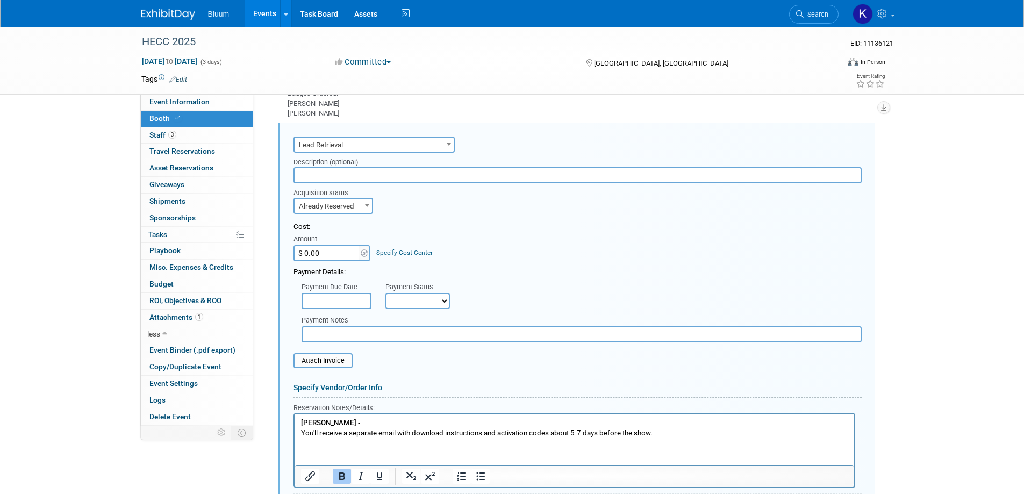
scroll to position [0, 0]
click at [313, 367] on div "Attach Invoice" at bounding box center [322, 360] width 59 height 15
click at [316, 361] on input "file" at bounding box center [288, 360] width 128 height 13
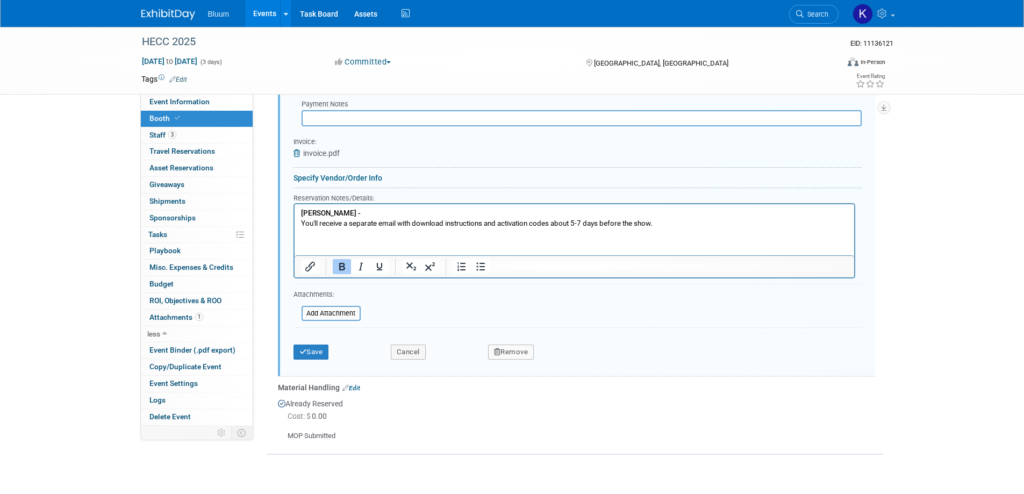
scroll to position [742, 0]
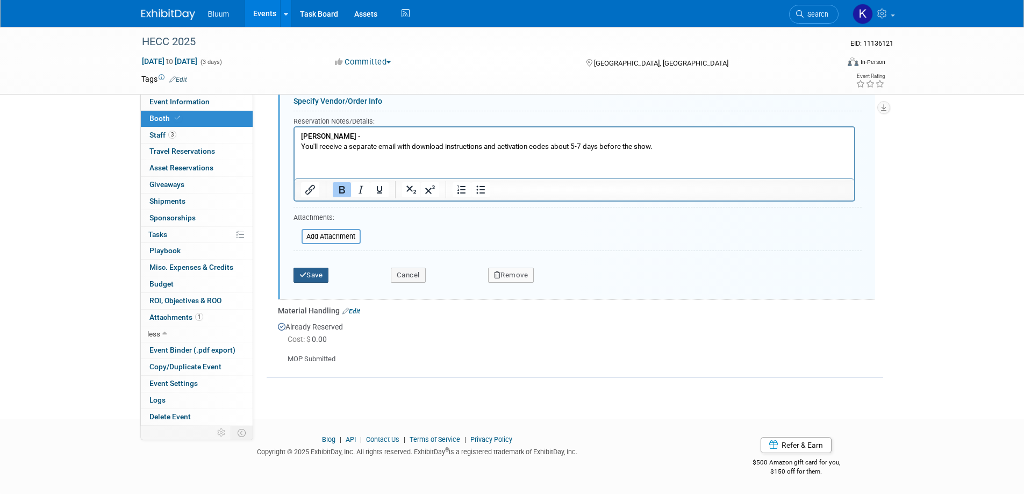
click at [314, 275] on button "Save" at bounding box center [310, 275] width 35 height 15
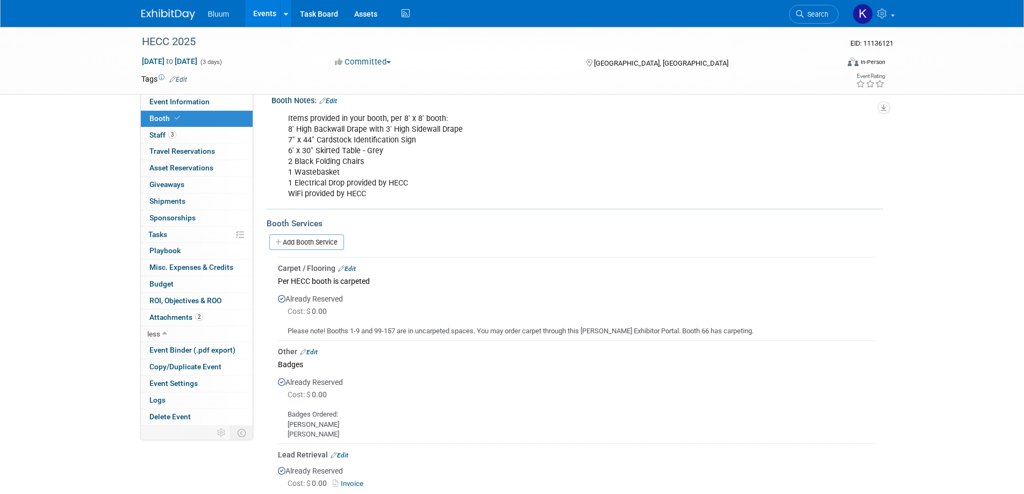
scroll to position [28, 0]
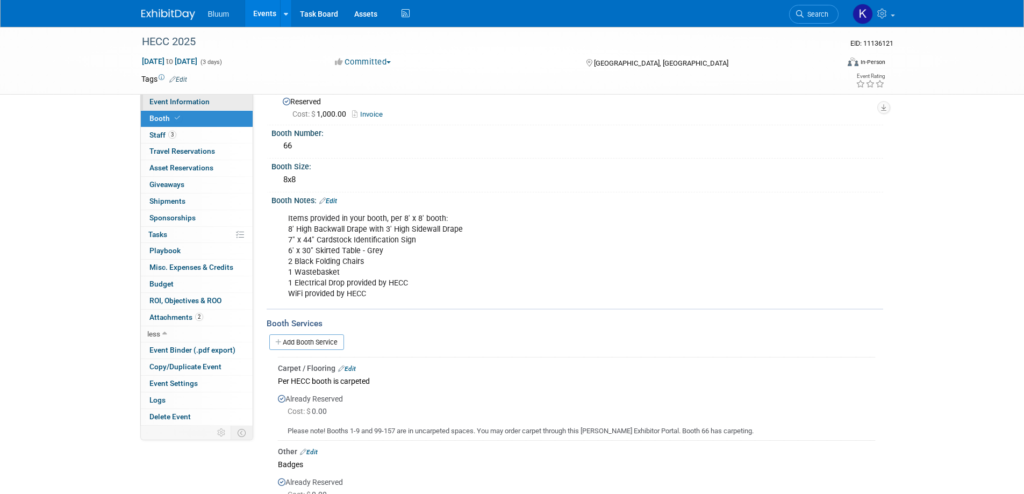
click at [199, 98] on span "Event Information" at bounding box center [179, 101] width 60 height 9
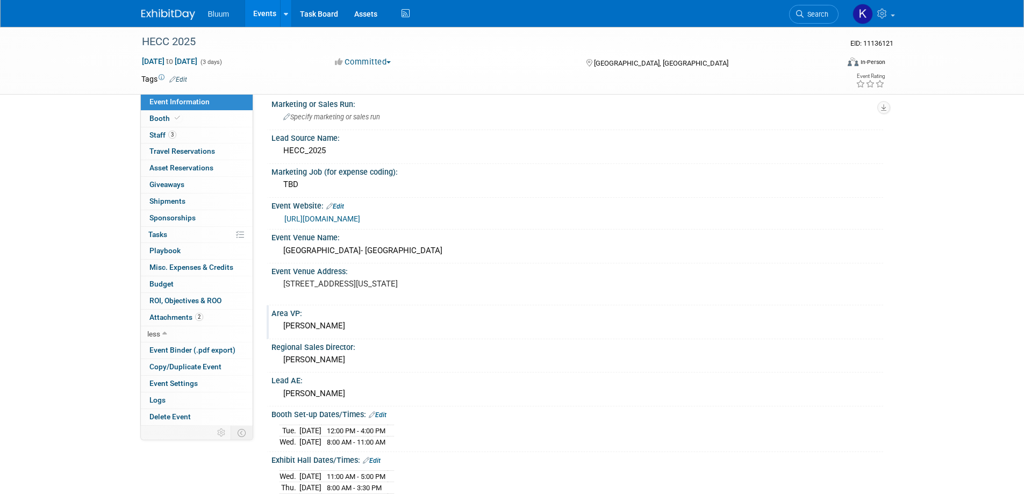
scroll to position [0, 0]
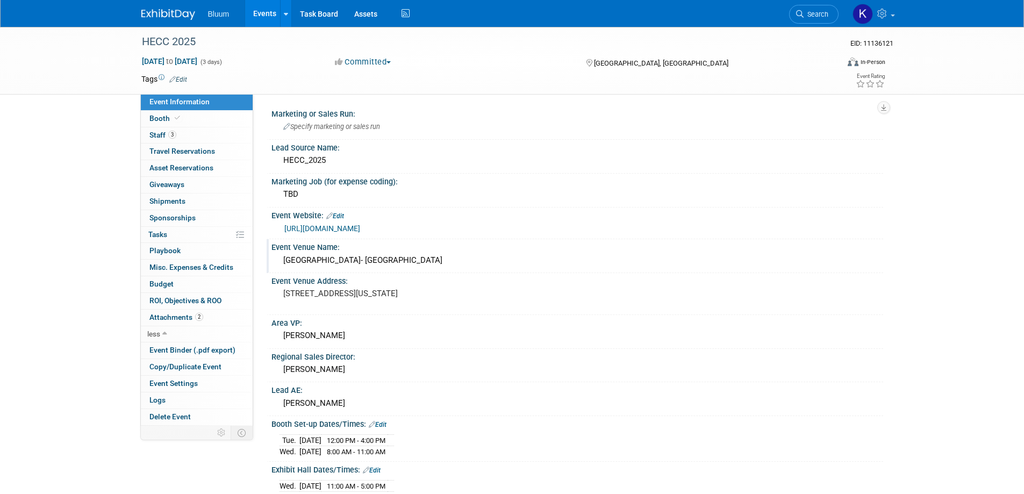
drag, startPoint x: 284, startPoint y: 261, endPoint x: 477, endPoint y: 259, distance: 193.0
click at [477, 259] on div "​CROWN PLAZA- INDIANAPOLIS UNION STATION" at bounding box center [577, 260] width 596 height 17
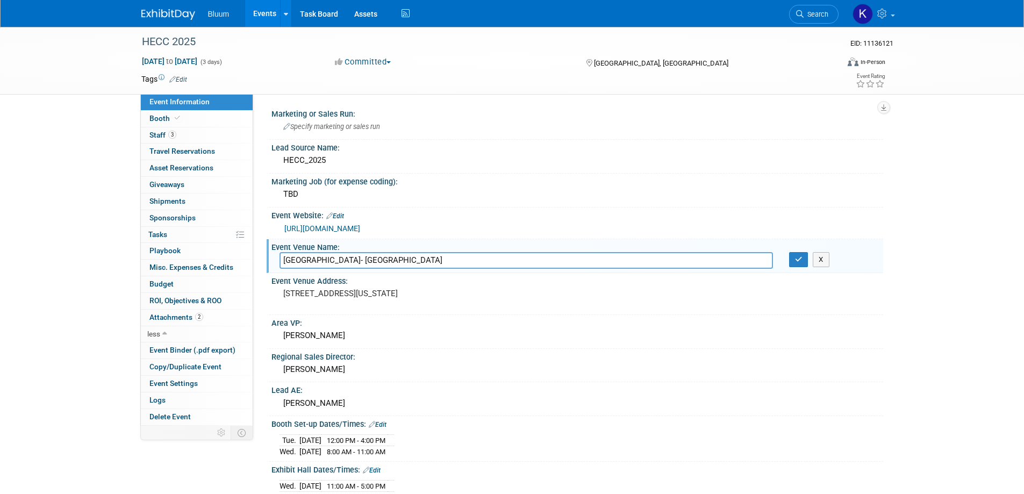
drag, startPoint x: 486, startPoint y: 260, endPoint x: 260, endPoint y: 265, distance: 226.4
click at [260, 265] on div "Marketing or Sales Run: Specify marketing or sales run Lead Source Name: HECC_2…" at bounding box center [568, 260] width 630 height 332
click at [802, 257] on button "button" at bounding box center [798, 259] width 19 height 15
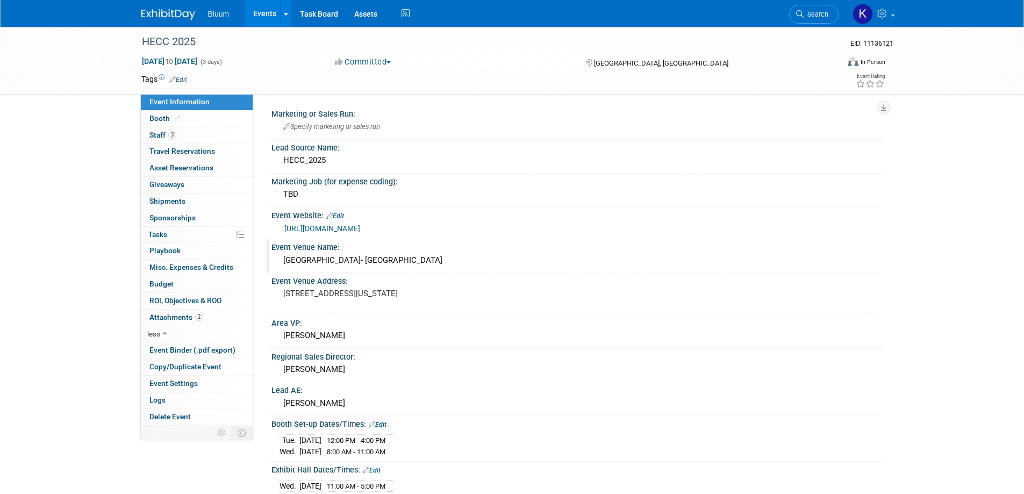
click at [262, 13] on link "Events" at bounding box center [264, 13] width 39 height 27
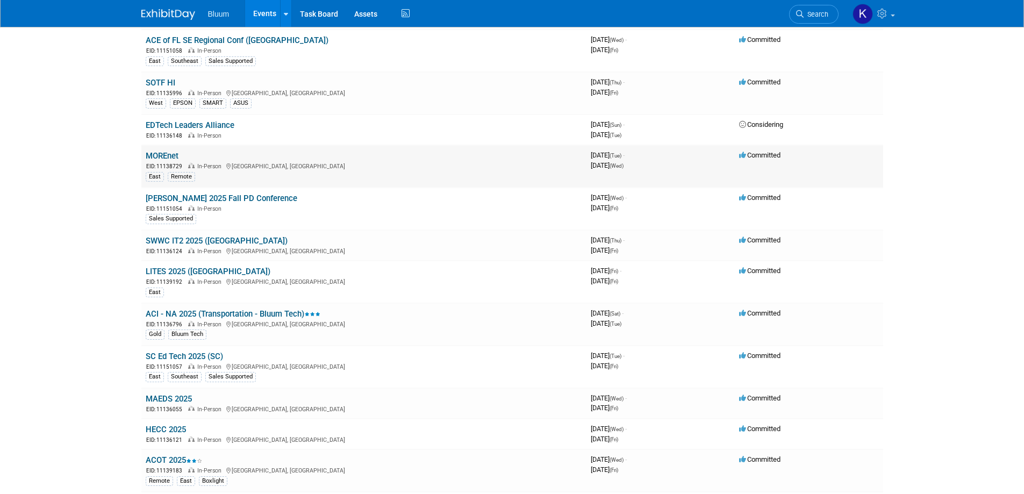
scroll to position [215, 0]
click at [174, 310] on link "ACI - NA 2025 (Transportation - Bluum Tech)" at bounding box center [233, 313] width 175 height 10
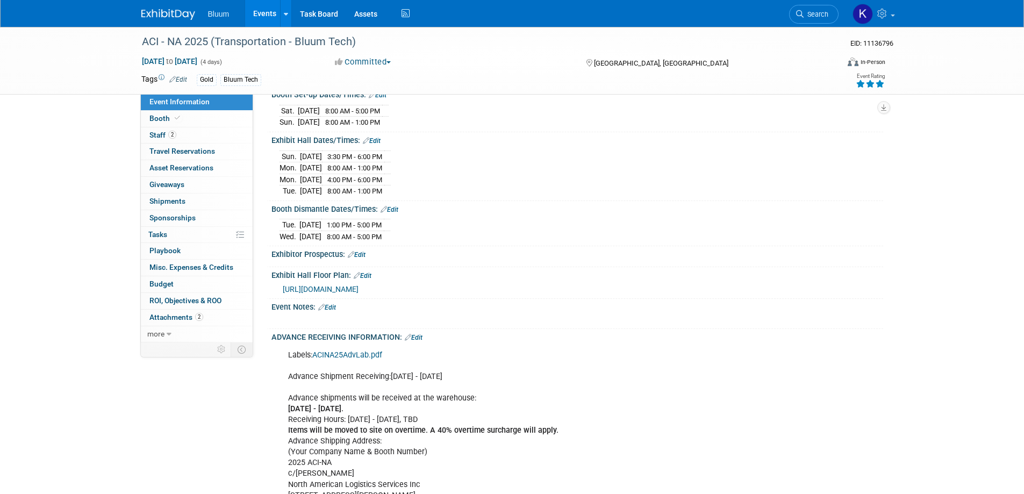
scroll to position [215, 0]
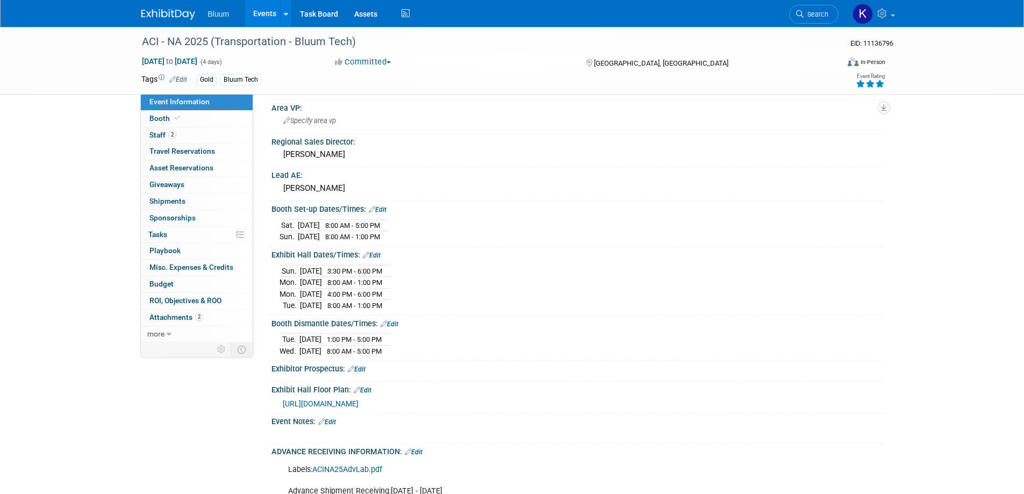
click at [262, 9] on link "Events" at bounding box center [264, 13] width 39 height 27
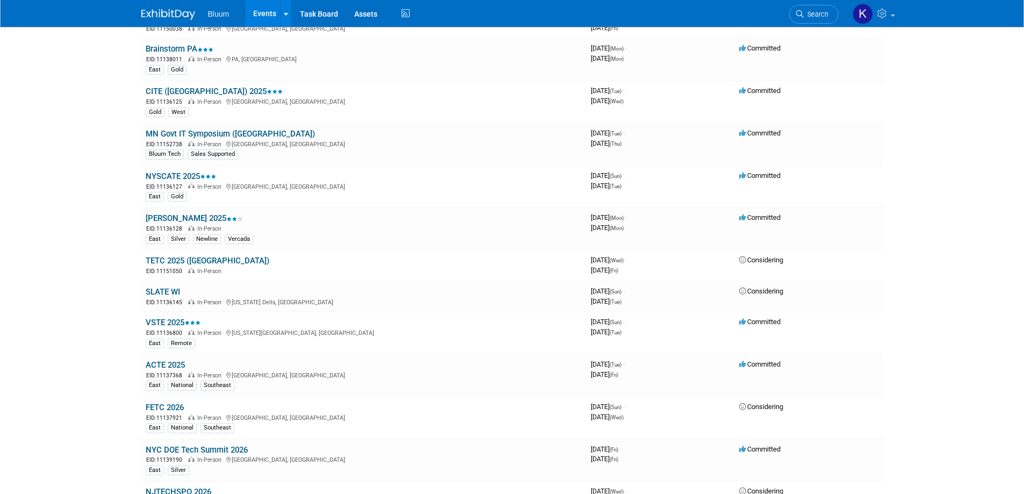
scroll to position [689, 0]
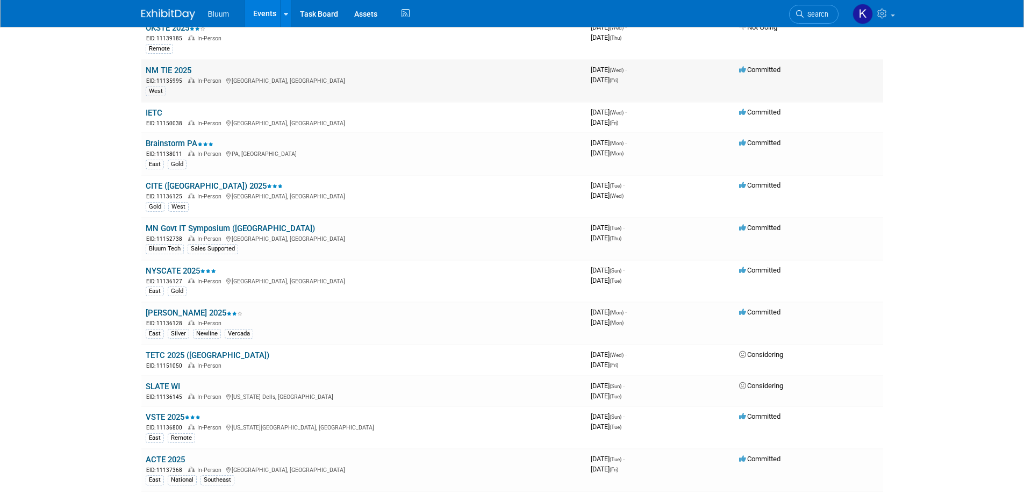
click at [170, 71] on link "NM TIE 2025" at bounding box center [169, 71] width 46 height 10
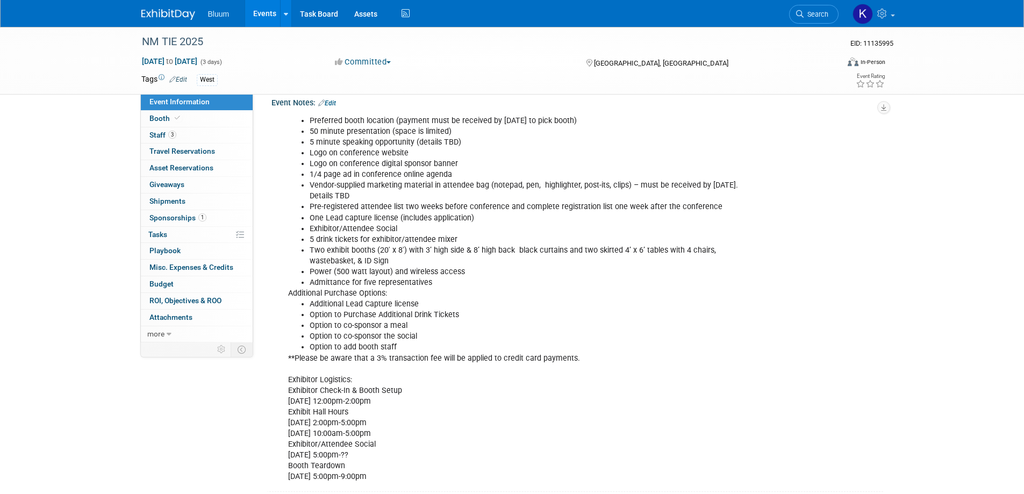
scroll to position [721, 0]
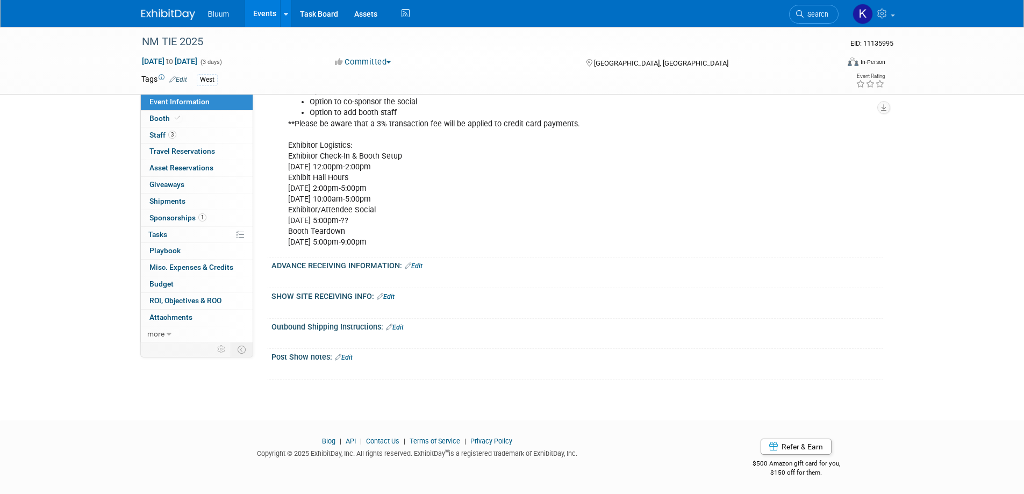
click at [419, 262] on link "Edit" at bounding box center [414, 266] width 18 height 8
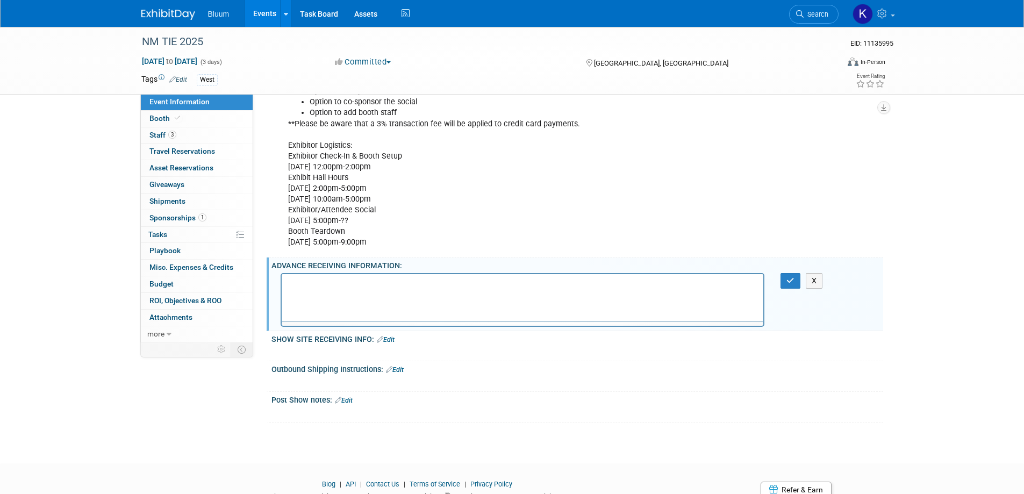
scroll to position [0, 0]
click at [373, 298] on p "Mon - Fri" at bounding box center [523, 294] width 470 height 11
click at [293, 282] on p "Ocotber 13 - NOvember 10" at bounding box center [523, 283] width 470 height 11
click at [296, 282] on p "Ocotber 13 - NOvember 10" at bounding box center [523, 283] width 470 height 11
click at [403, 292] on p "Mon - Fri 8:00 AM - 4:30 PM" at bounding box center [523, 294] width 470 height 11
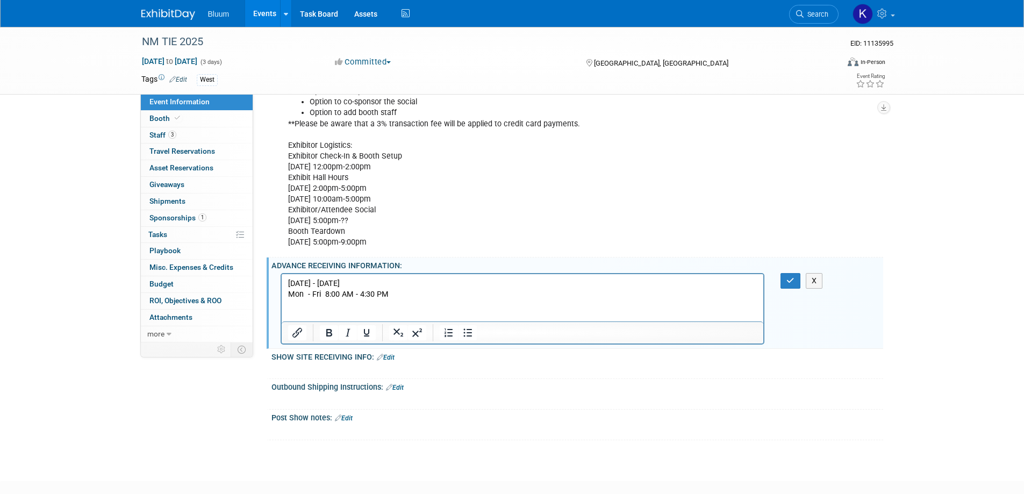
click at [343, 313] on p "Rich Text Area. Press ALT-0 for help." at bounding box center [523, 315] width 470 height 11
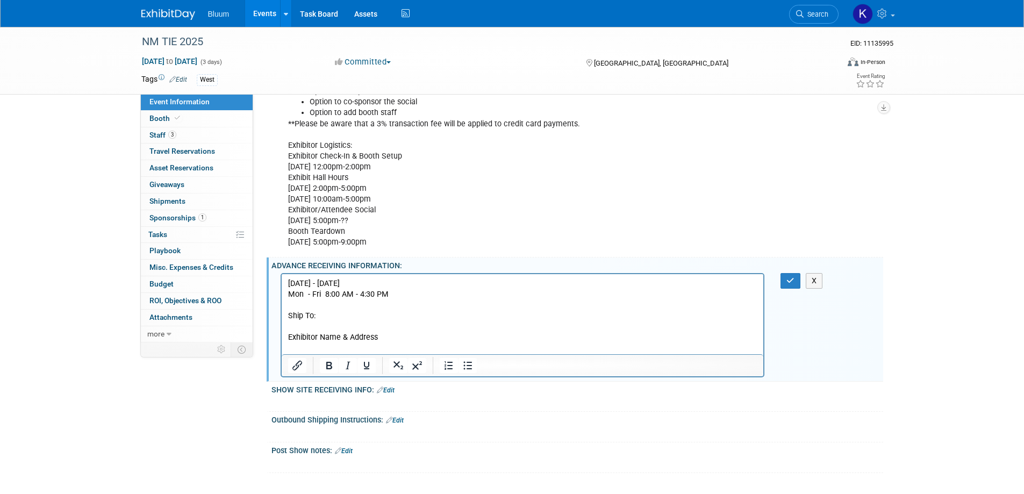
drag, startPoint x: 353, startPoint y: 335, endPoint x: 367, endPoint y: 326, distance: 16.2
click at [353, 335] on p "Exhibitor Name & Address" at bounding box center [523, 337] width 470 height 11
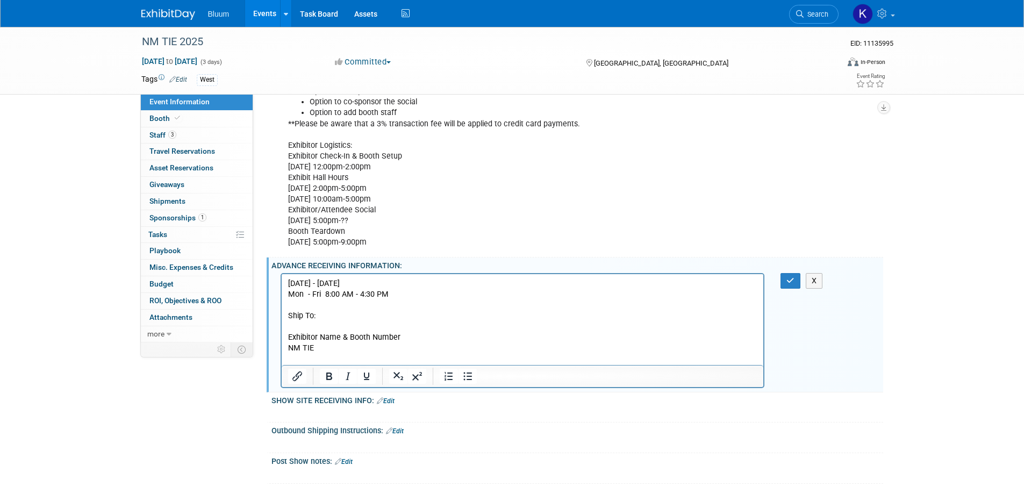
click at [348, 347] on p "NM TIE" at bounding box center [523, 347] width 470 height 11
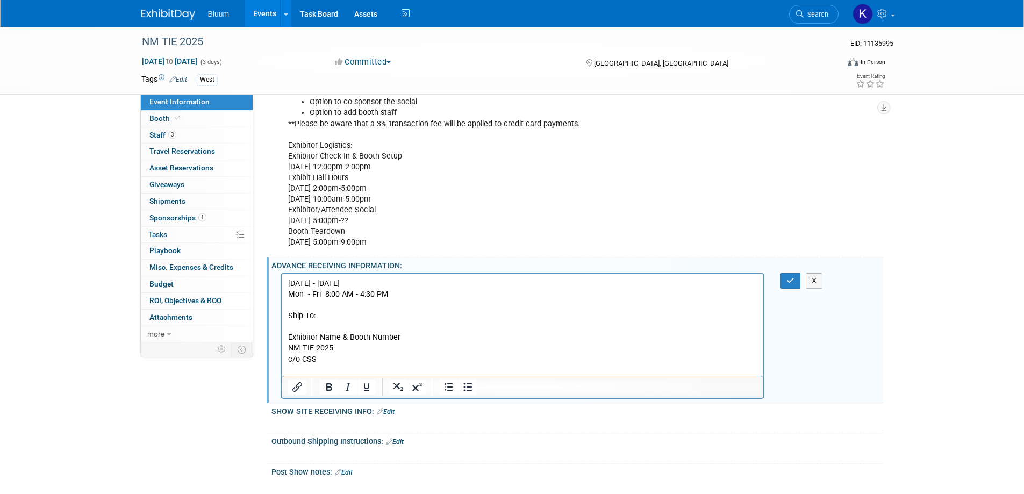
click at [334, 362] on p "c/o CSS" at bounding box center [523, 359] width 470 height 11
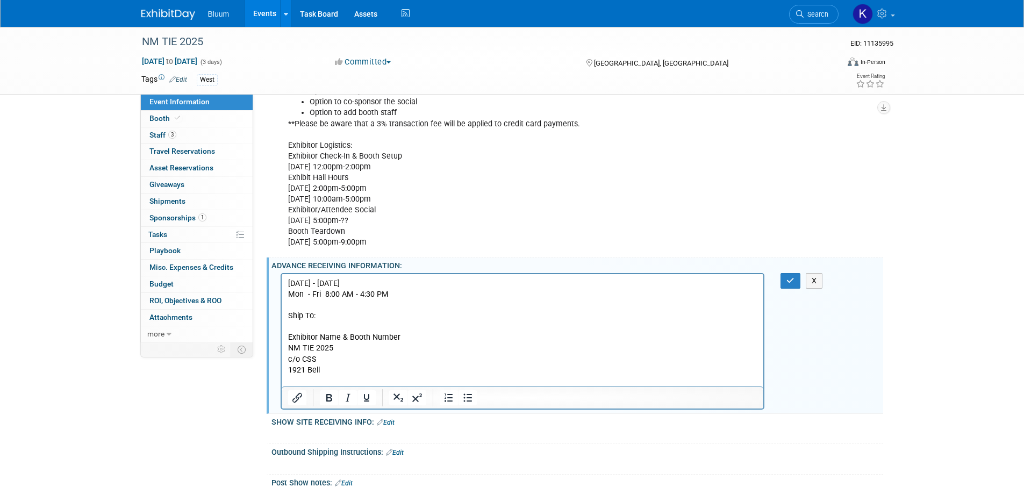
click at [352, 364] on p "1921 Bell" at bounding box center [523, 369] width 470 height 11
click at [363, 372] on p "1921 Bellamah Ave NE" at bounding box center [523, 369] width 470 height 11
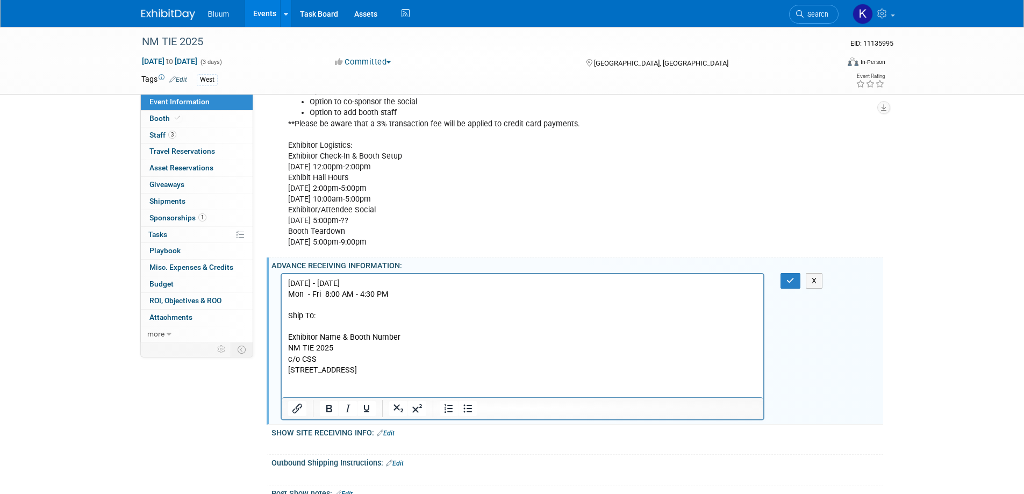
click at [375, 379] on p "Rich Text Area. Press ALT-0 for help." at bounding box center [523, 380] width 470 height 11
drag, startPoint x: 303, startPoint y: 368, endPoint x: 412, endPoint y: 377, distance: 109.5
click at [412, 377] on body "October 13 - November 10 Mon - Fri 8:00 AM - 4:30 PM Ship To: Exhibitor Name & …" at bounding box center [522, 337] width 471 height 119
copy body "1921 Bellamah Ave NW Albuquerque, NW 87104"
click at [348, 379] on p "Albuquerque, NW 87104" at bounding box center [523, 380] width 470 height 11
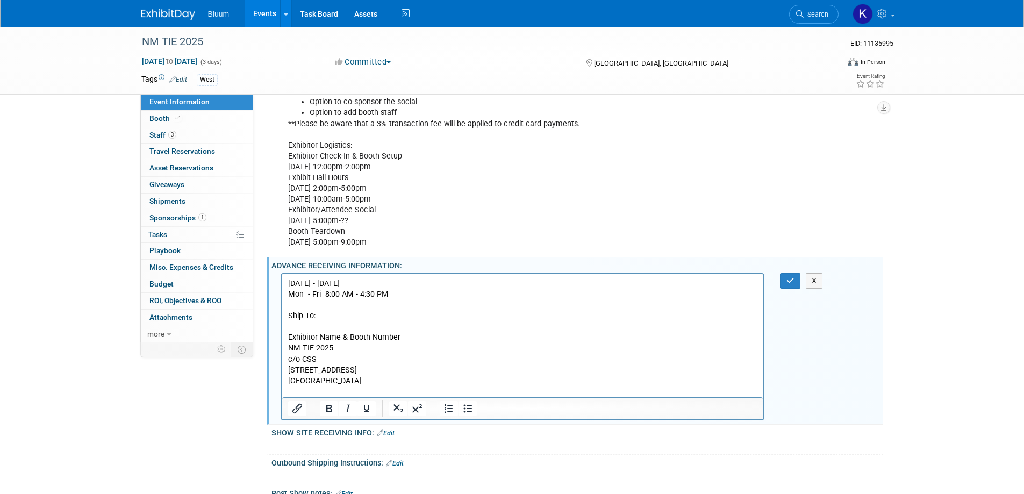
drag, startPoint x: 288, startPoint y: 316, endPoint x: 350, endPoint y: 317, distance: 61.8
click at [350, 317] on p "Ship To:" at bounding box center [523, 315] width 470 height 11
click at [327, 405] on icon "Bold" at bounding box center [329, 409] width 6 height 8
drag, startPoint x: 289, startPoint y: 336, endPoint x: 421, endPoint y: 391, distance: 143.3
click at [421, 391] on body "October 13 - November 10 Mon - Fri 8:00 AM - 4:30 PM Ship To: Exhibitor Name & …" at bounding box center [522, 337] width 471 height 119
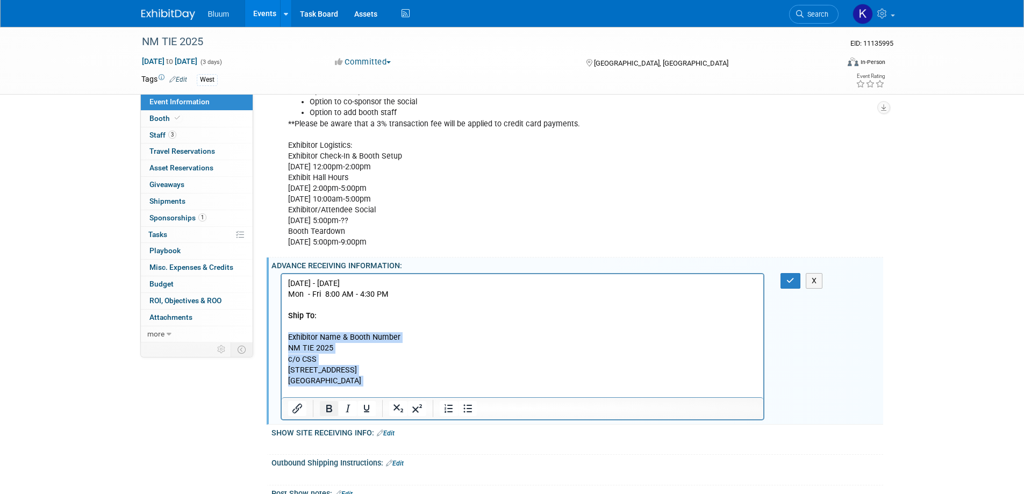
click at [338, 406] on button "Bold" at bounding box center [329, 408] width 18 height 15
click at [485, 325] on p "Rich Text Area. Press ALT-0 for help." at bounding box center [523, 326] width 470 height 11
click at [791, 273] on button "button" at bounding box center [790, 281] width 20 height 16
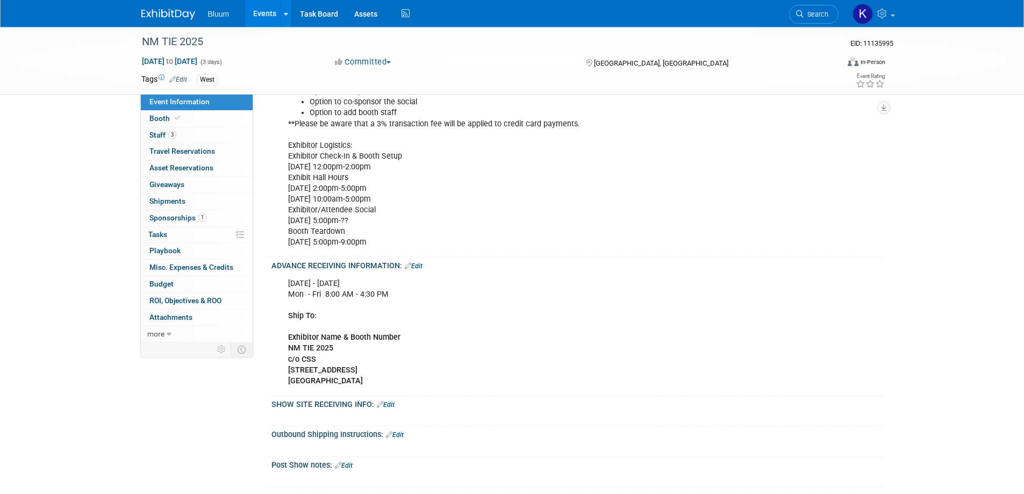
click at [257, 10] on link "Events" at bounding box center [264, 13] width 39 height 27
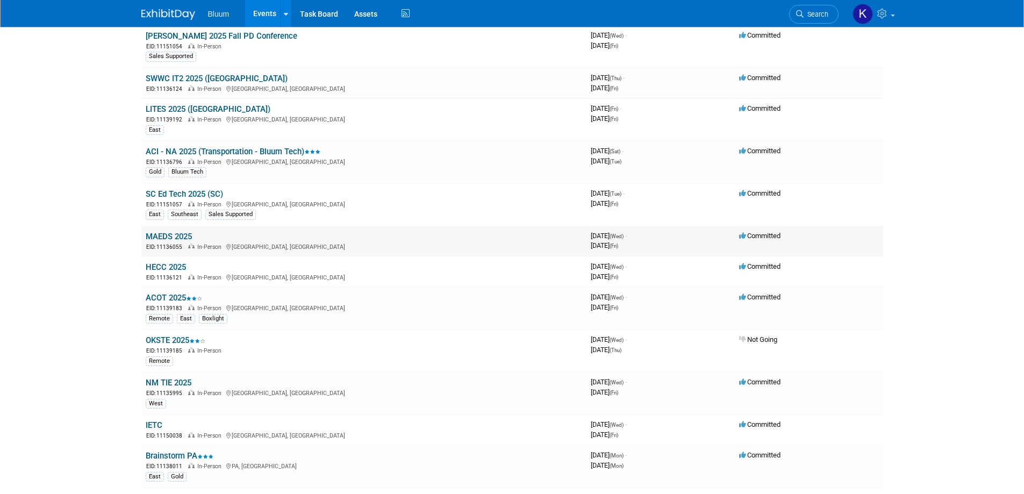
click at [166, 234] on link "MAEDS 2025" at bounding box center [169, 237] width 46 height 10
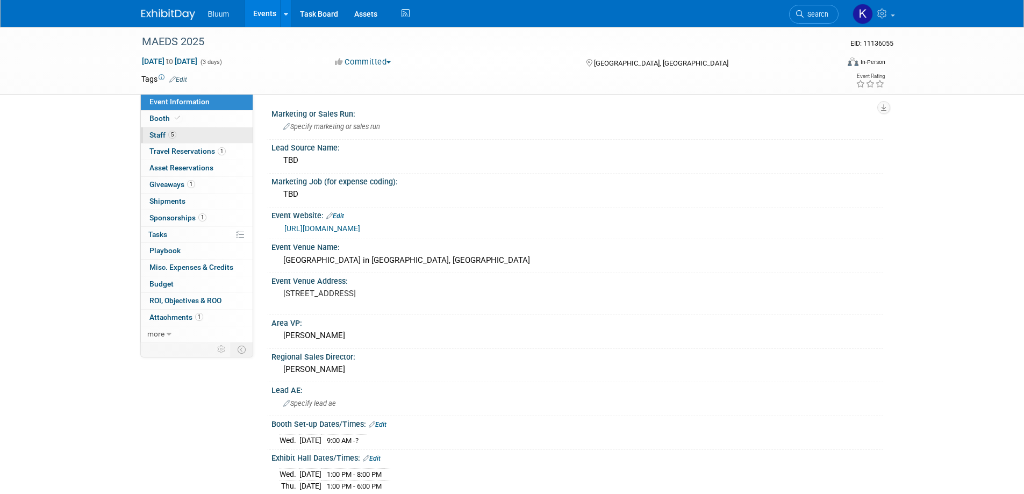
click at [152, 128] on link "5 Staff 5" at bounding box center [197, 135] width 112 height 16
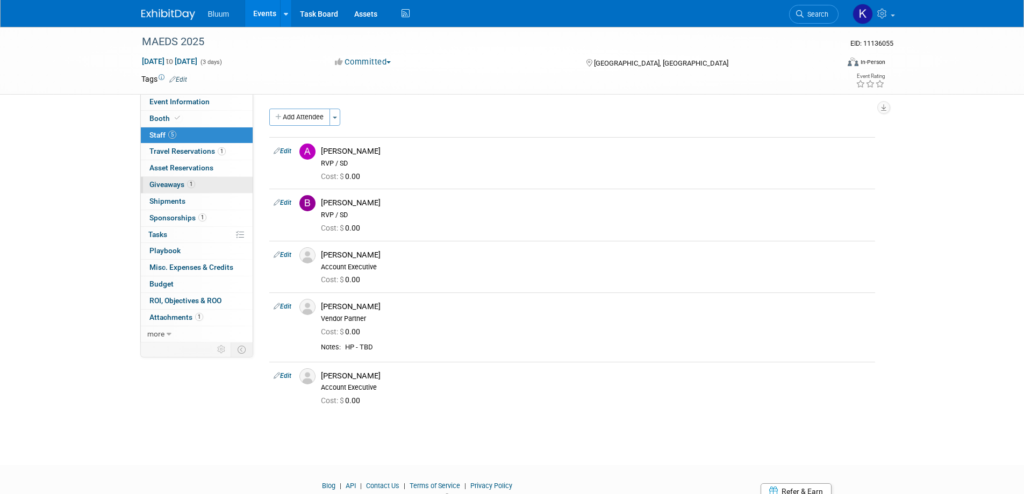
click at [175, 185] on span "Giveaways 1" at bounding box center [172, 184] width 46 height 9
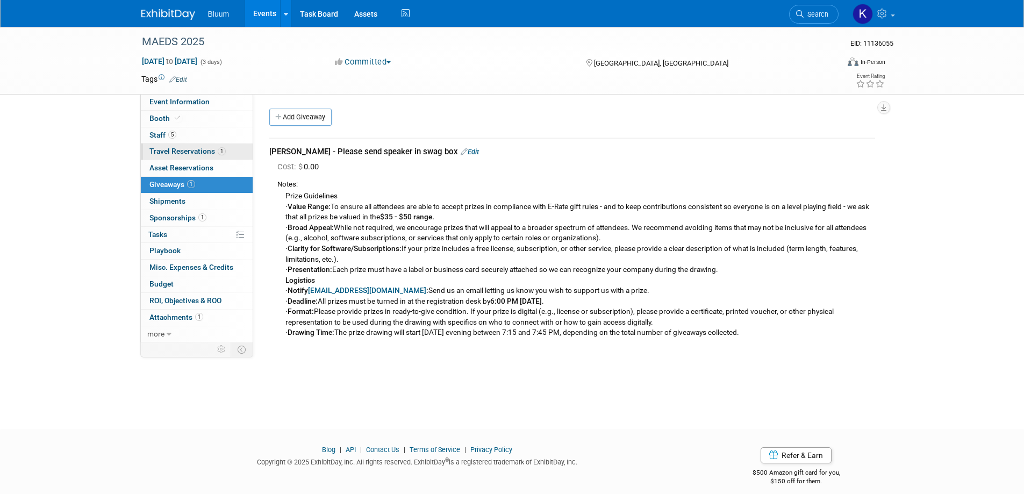
click at [181, 148] on span "Travel Reservations 1" at bounding box center [187, 151] width 76 height 9
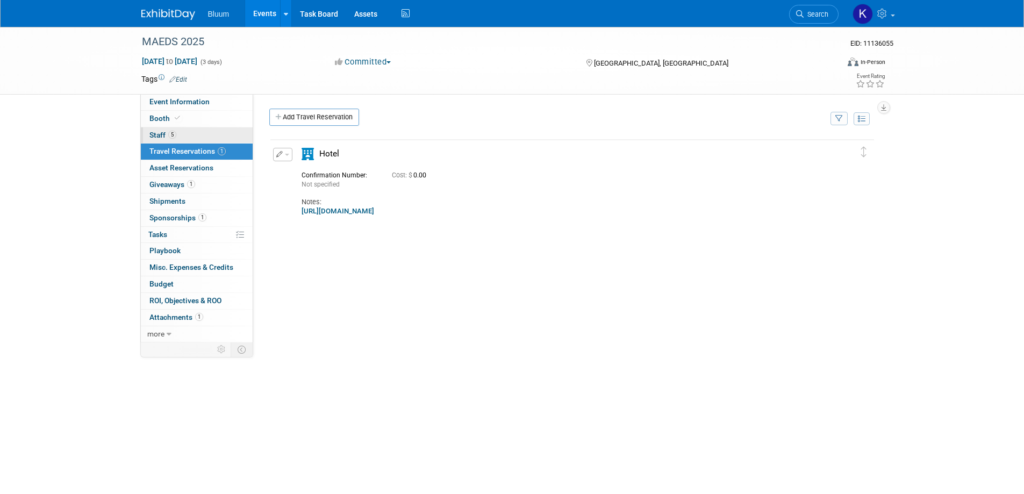
click at [164, 134] on span "Staff 5" at bounding box center [162, 135] width 27 height 9
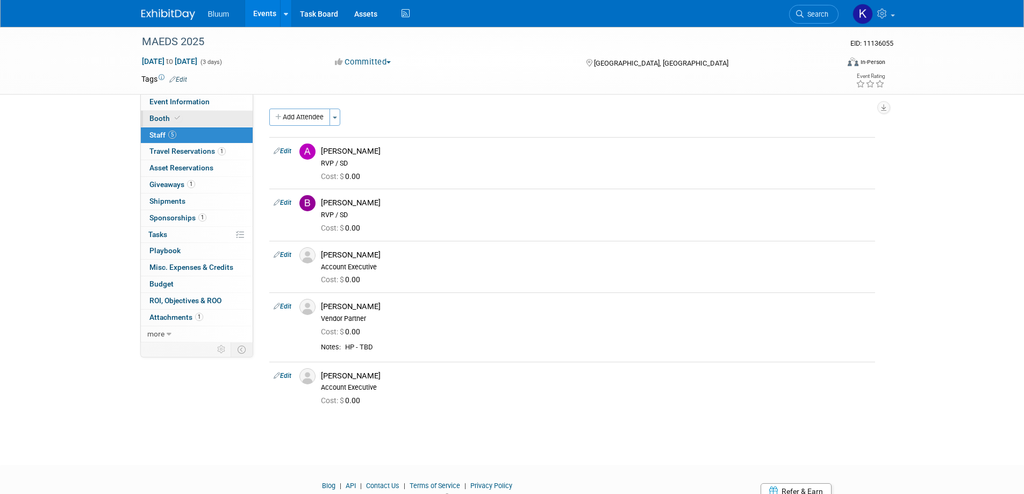
click at [162, 120] on span "Booth" at bounding box center [165, 118] width 33 height 9
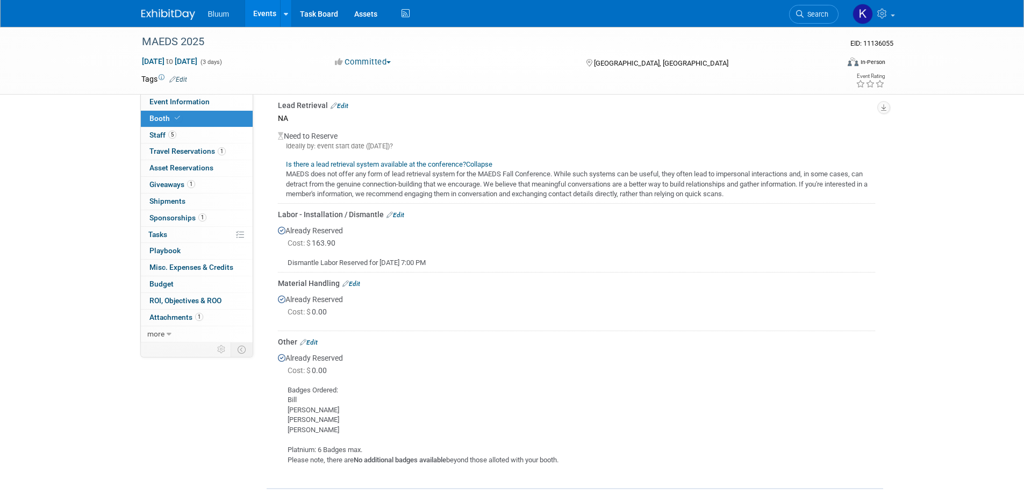
scroll to position [591, 0]
click at [396, 210] on link "Edit" at bounding box center [395, 214] width 18 height 8
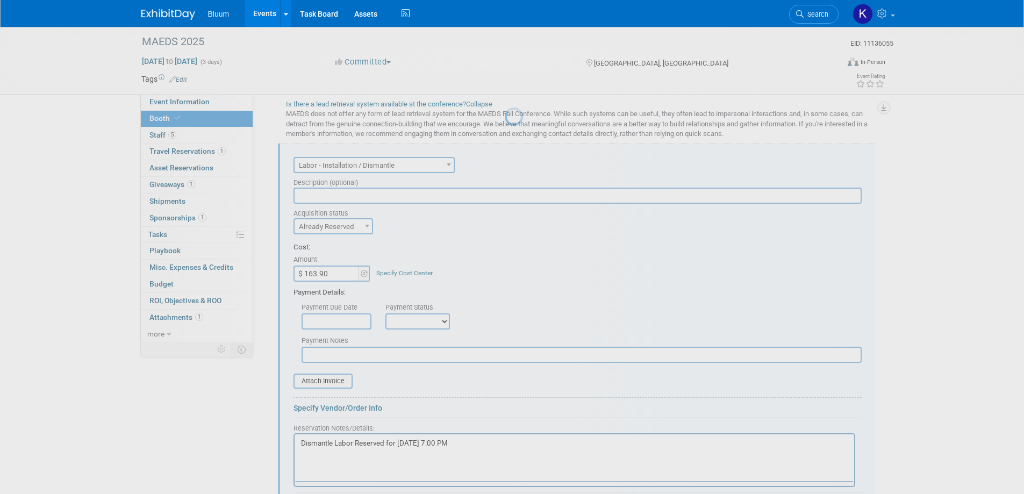
scroll to position [660, 0]
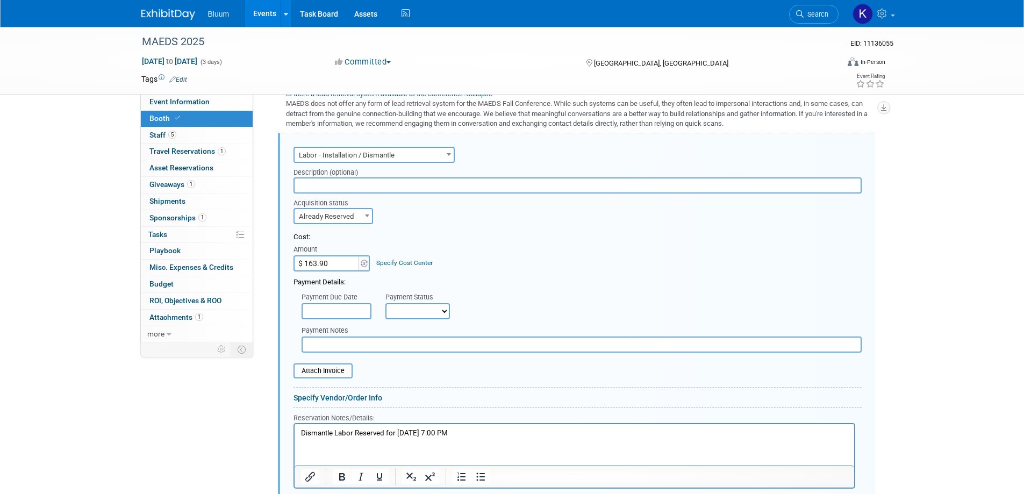
drag, startPoint x: 466, startPoint y: 434, endPoint x: 296, endPoint y: 438, distance: 170.4
click at [296, 438] on html "Dismantle Labor Reserved for 10/30, 7:00 PM" at bounding box center [574, 431] width 560 height 15
click at [339, 470] on icon "Bold" at bounding box center [341, 476] width 13 height 13
click at [486, 353] on div "Attach Invoice" at bounding box center [577, 366] width 568 height 26
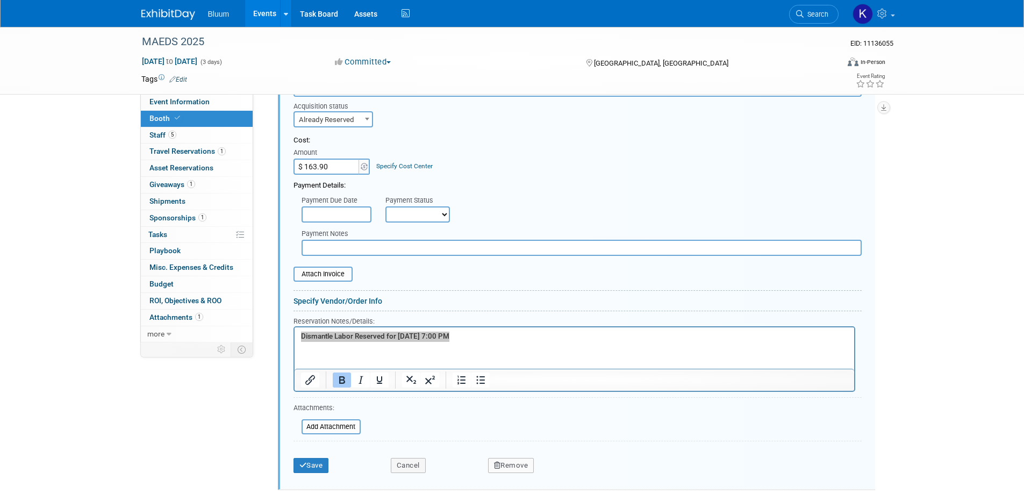
scroll to position [875, 0]
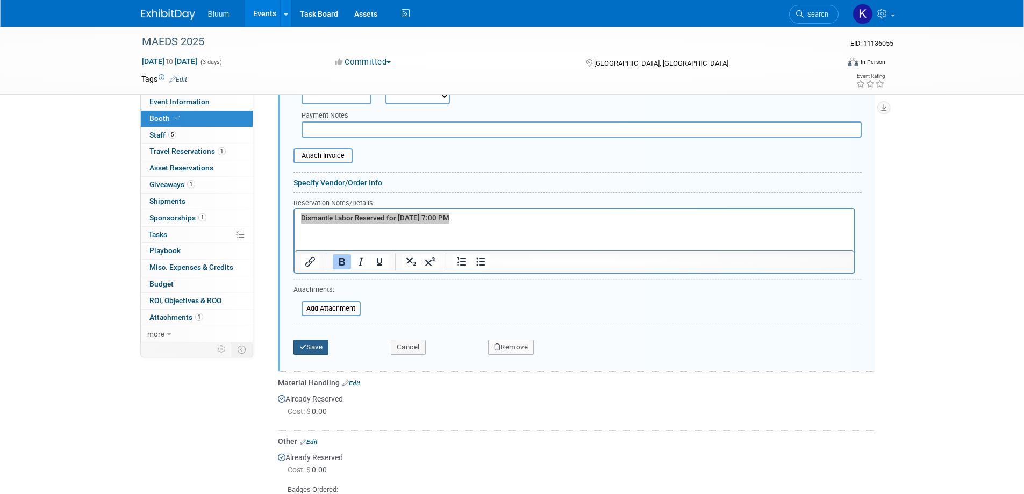
click at [317, 340] on button "Save" at bounding box center [310, 347] width 35 height 15
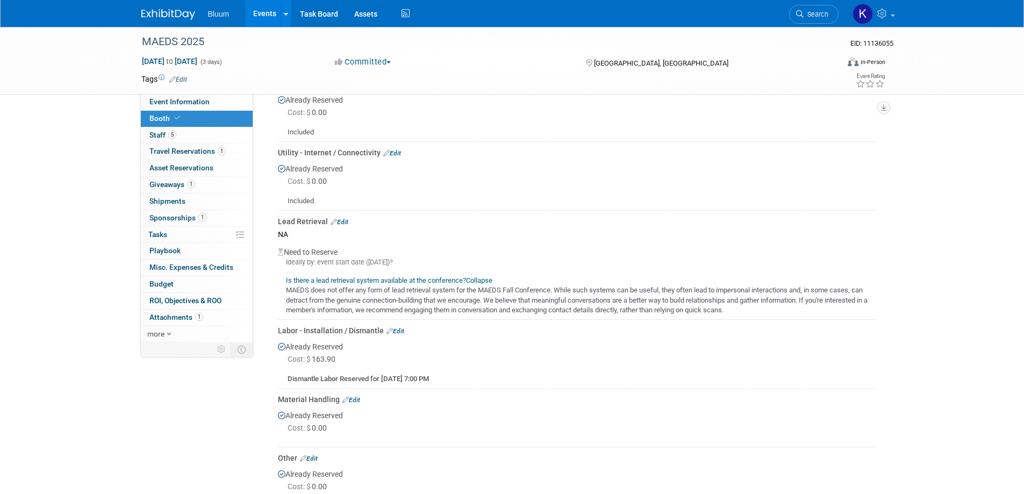
scroll to position [445, 0]
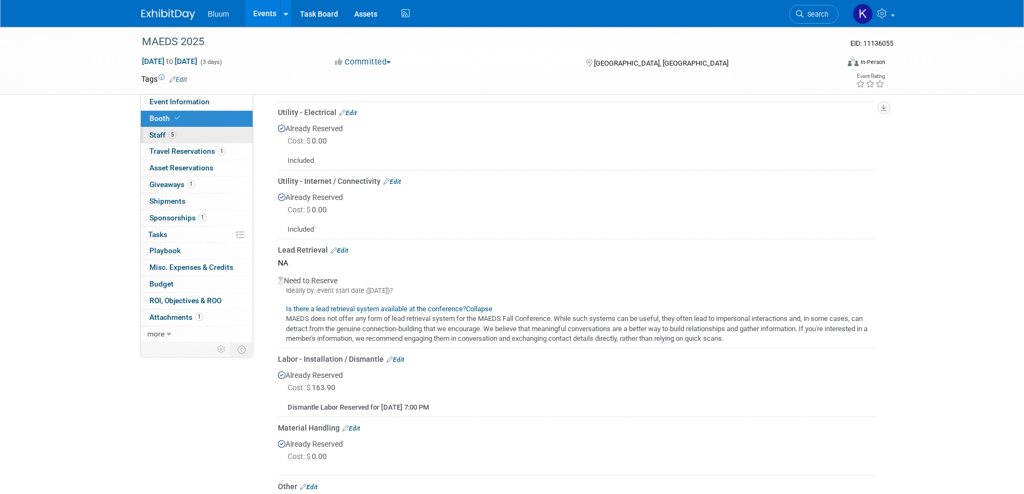
click at [157, 133] on span "Staff 5" at bounding box center [162, 135] width 27 height 9
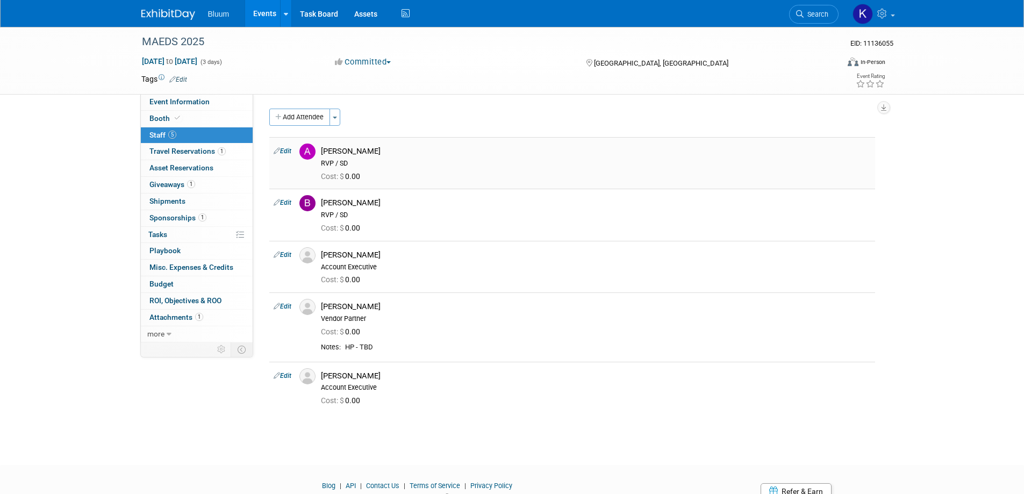
click at [286, 152] on link "Edit" at bounding box center [283, 151] width 18 height 8
select select "92905ba0-0eed-42e1-8d81-072c2489eac5"
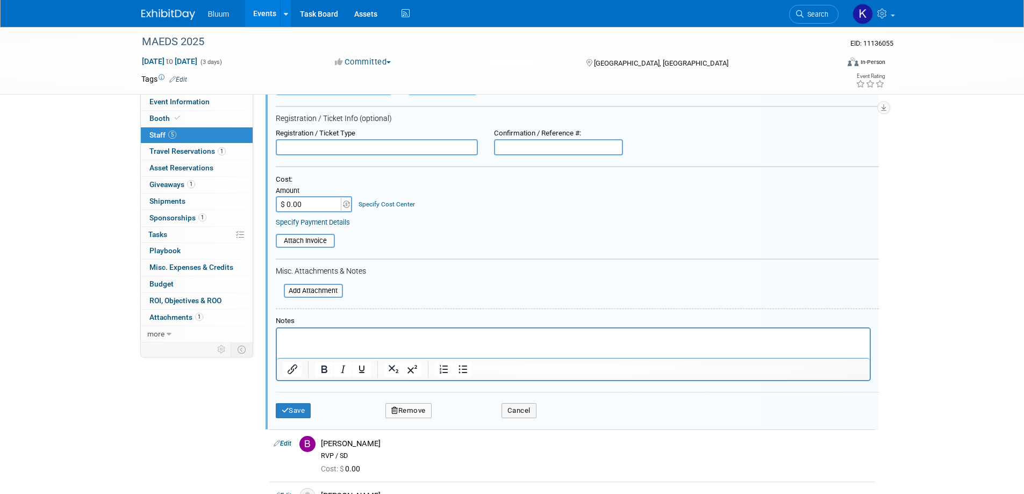
scroll to position [123, 0]
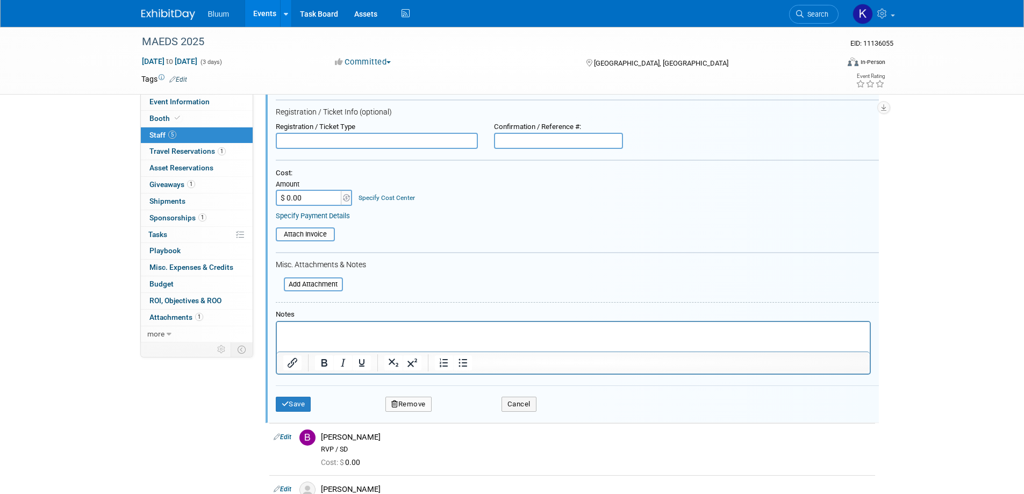
click at [422, 408] on button "Remove" at bounding box center [408, 404] width 46 height 15
click at [464, 415] on link "Yes" at bounding box center [466, 413] width 31 height 17
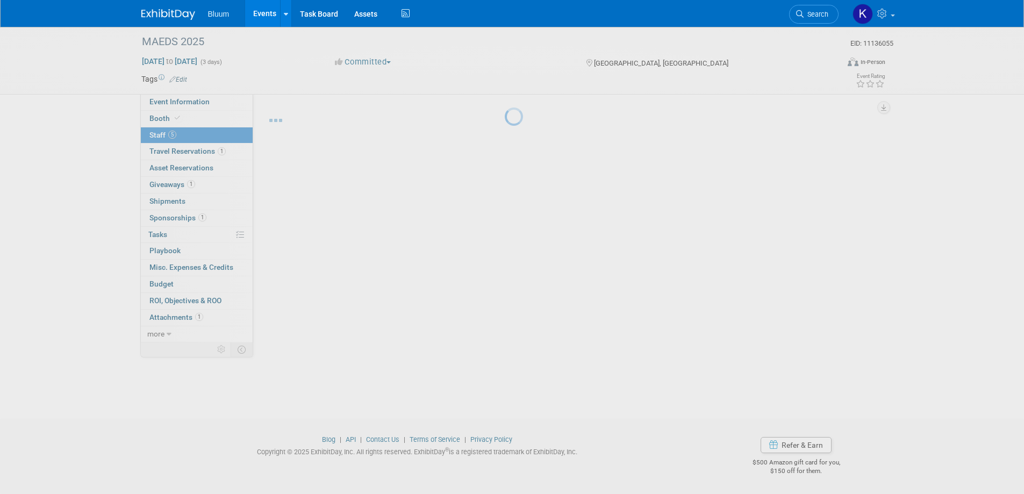
scroll to position [10, 0]
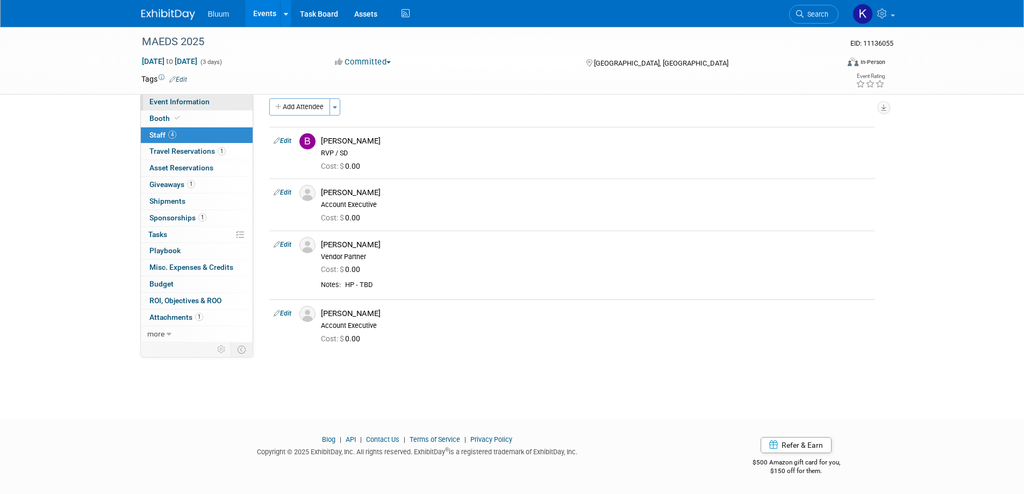
click at [200, 103] on span "Event Information" at bounding box center [179, 101] width 60 height 9
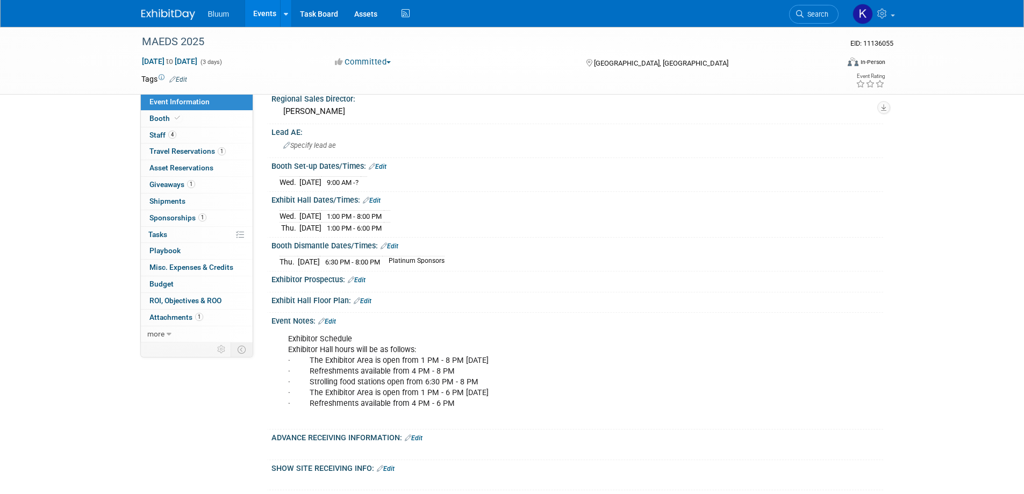
scroll to position [322, 0]
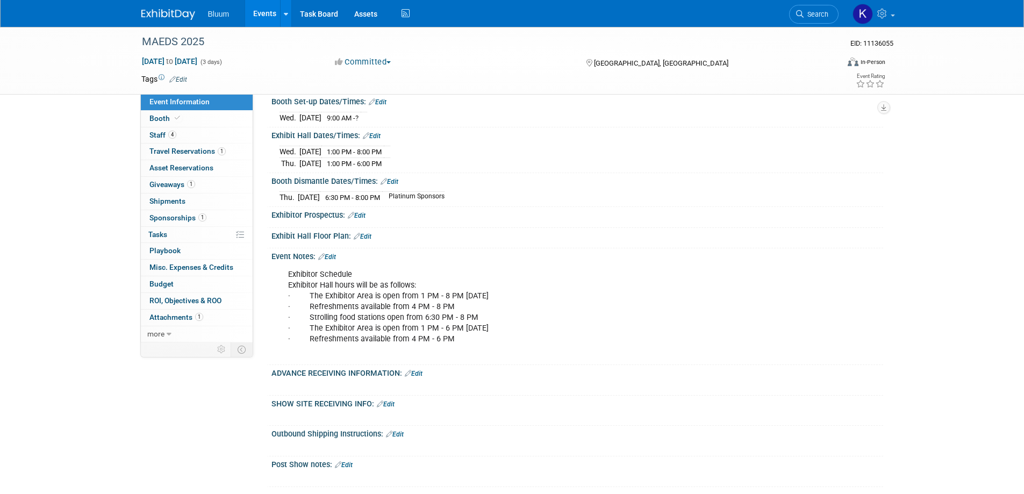
click at [384, 101] on link "Edit" at bounding box center [378, 102] width 18 height 8
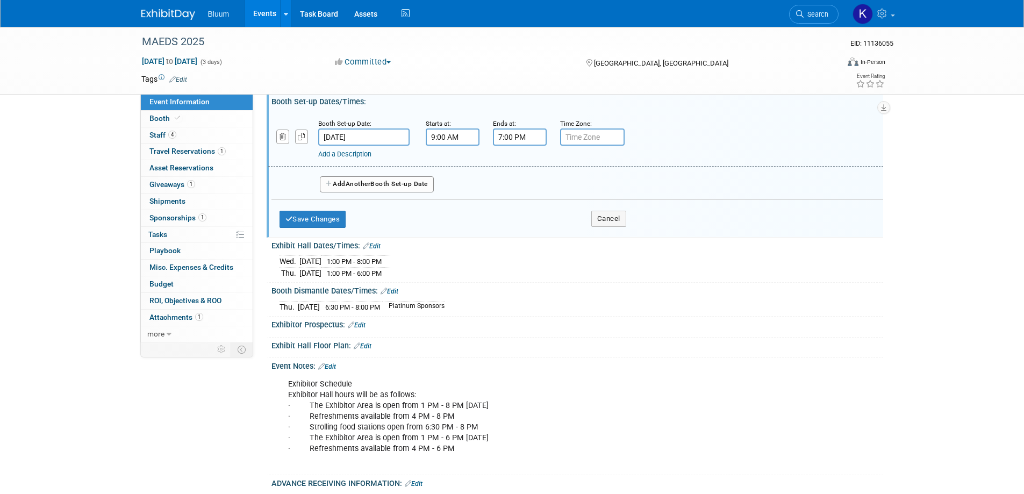
click at [499, 135] on input "7:00 PM" at bounding box center [520, 136] width 54 height 17
click at [514, 183] on span "07" at bounding box center [517, 186] width 20 height 19
click at [515, 168] on td "12" at bounding box center [513, 163] width 34 height 29
type input "12:00 PM"
click at [593, 234] on span at bounding box center [597, 234] width 73 height 19
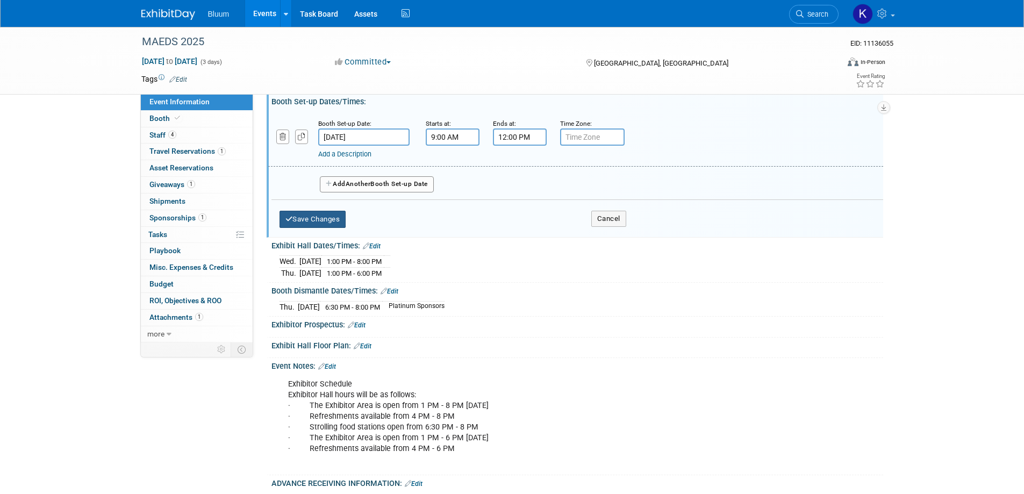
click at [327, 218] on button "Save Changes" at bounding box center [312, 219] width 67 height 17
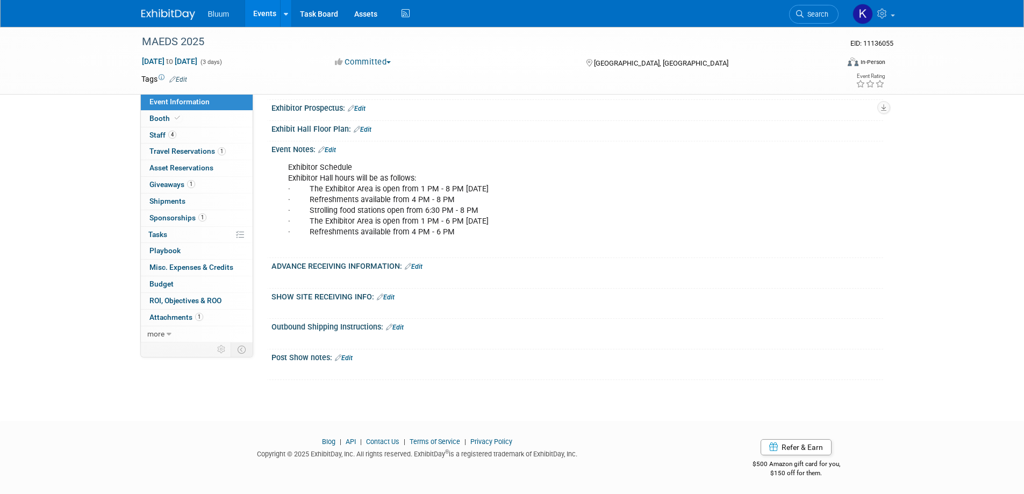
scroll to position [430, 0]
click at [420, 266] on link "Edit" at bounding box center [414, 266] width 18 height 8
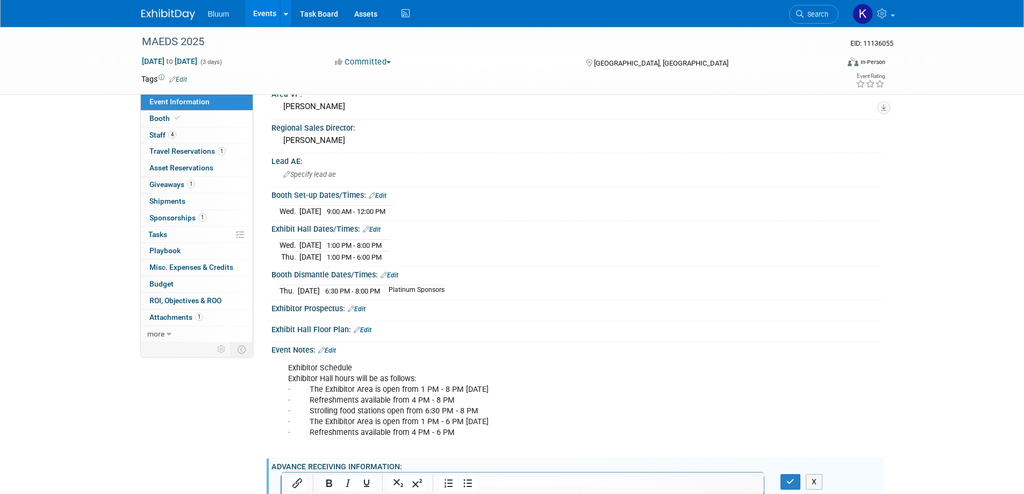
scroll to position [215, 0]
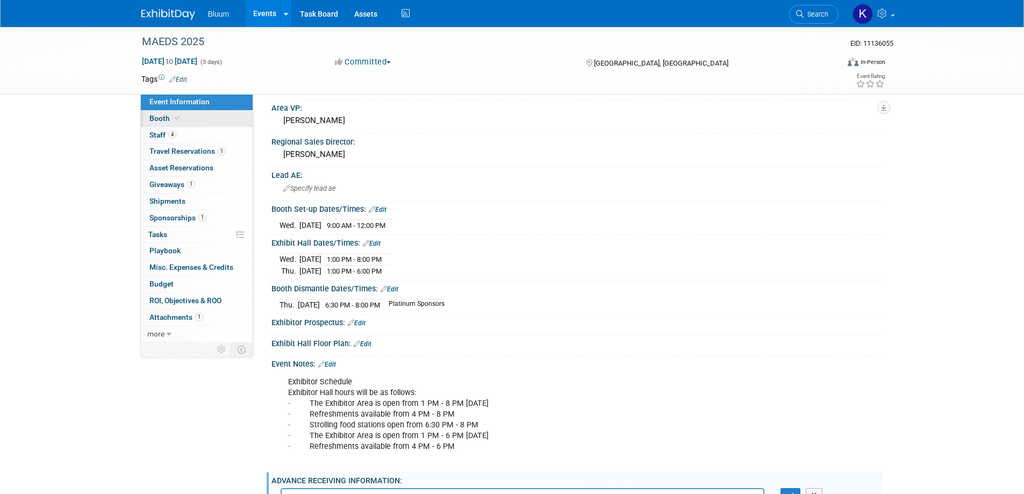
click at [160, 116] on span "Booth" at bounding box center [165, 118] width 33 height 9
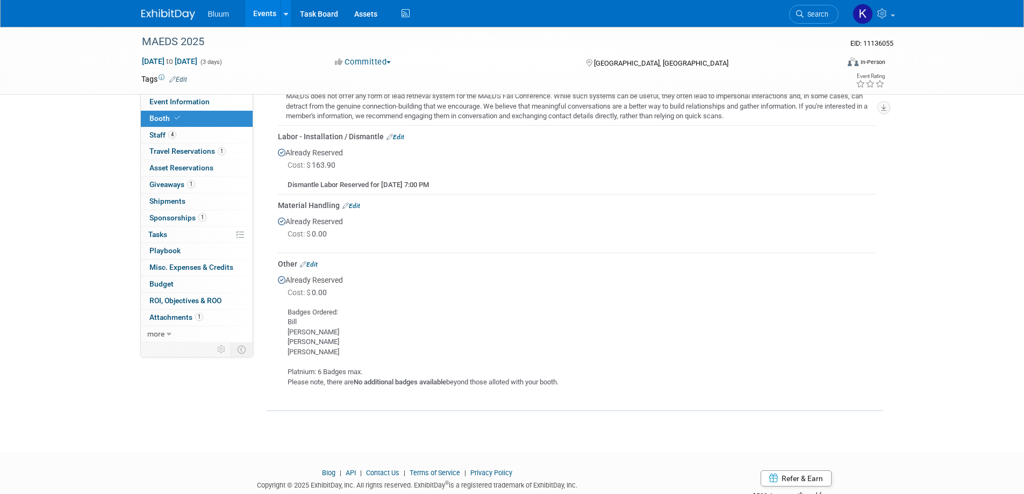
scroll to position [690, 0]
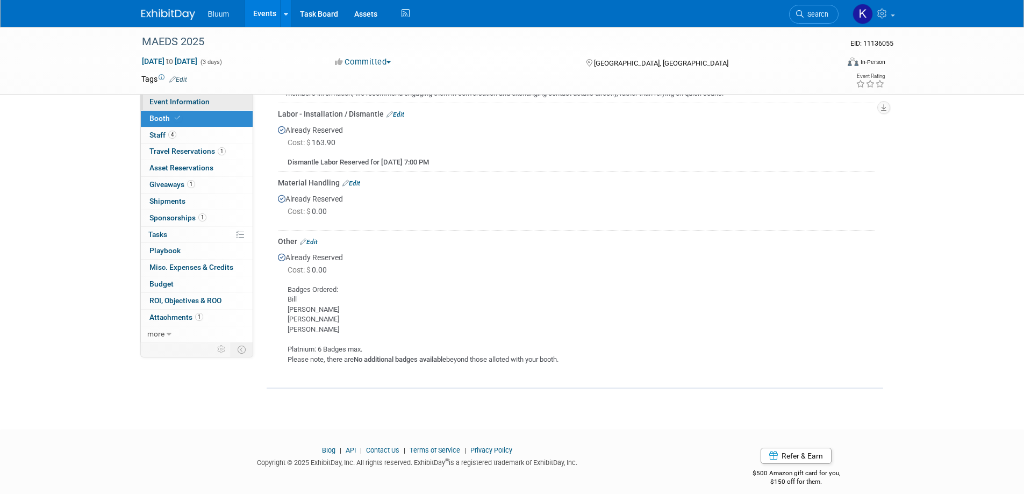
click at [177, 108] on link "Event Information" at bounding box center [197, 102] width 112 height 16
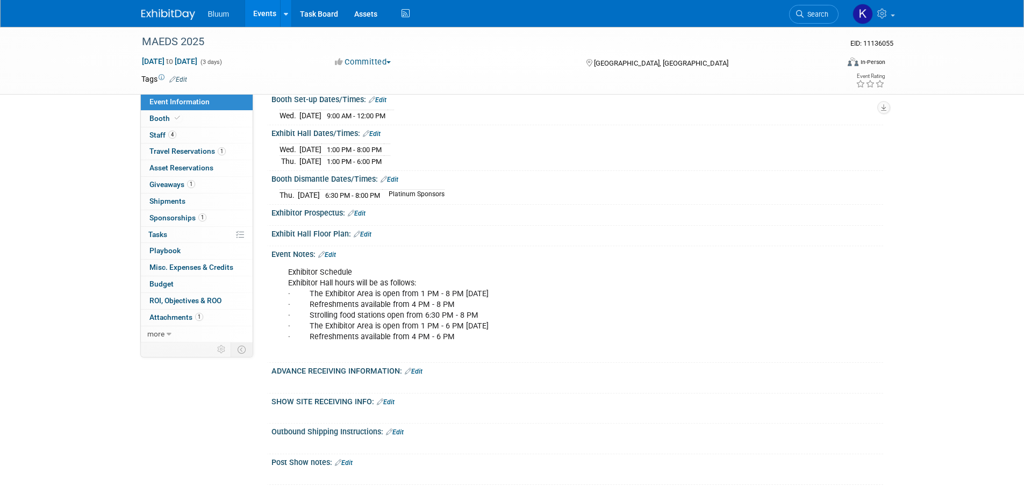
scroll to position [430, 0]
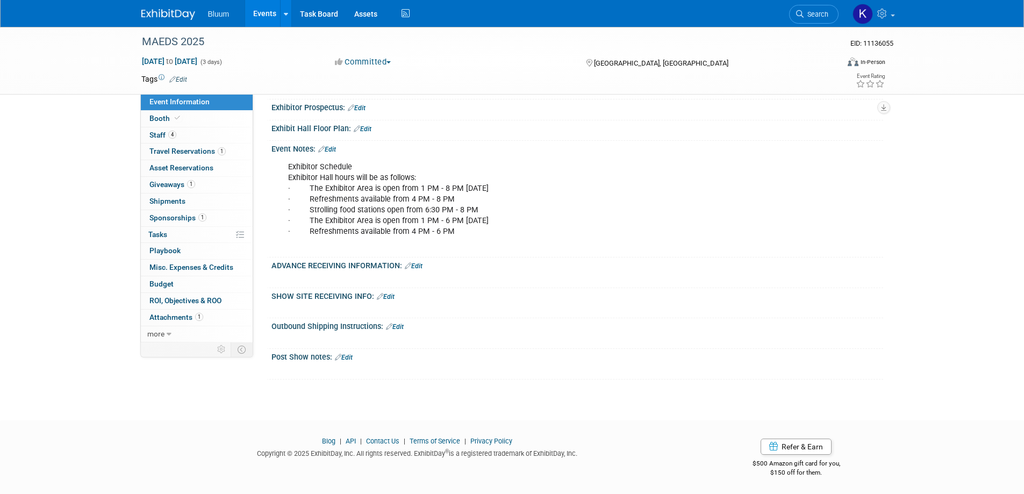
click at [413, 264] on link "Edit" at bounding box center [414, 266] width 18 height 8
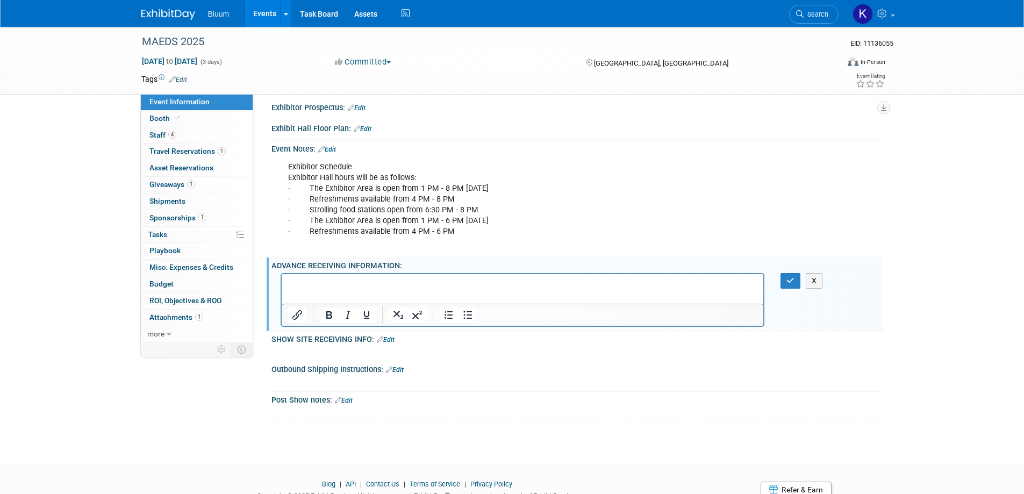
scroll to position [0, 0]
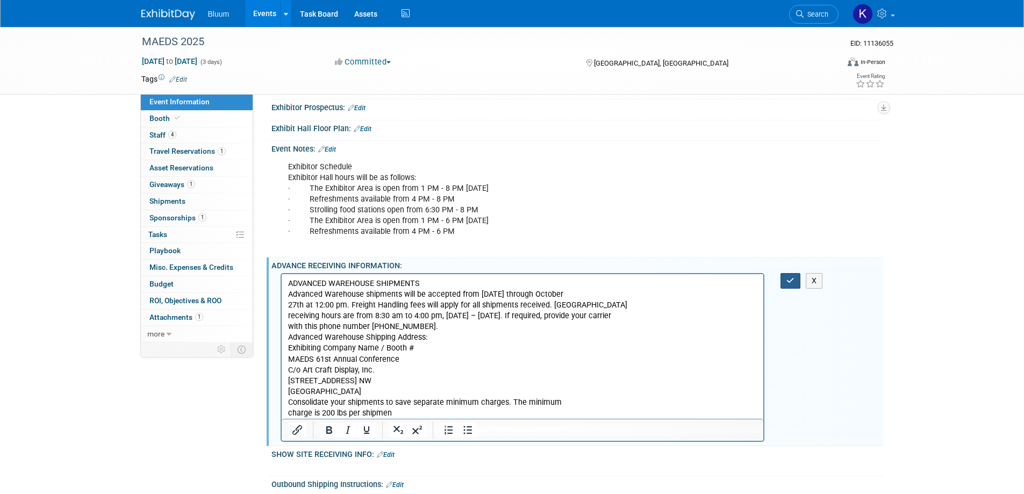
click at [795, 277] on button "button" at bounding box center [790, 281] width 20 height 16
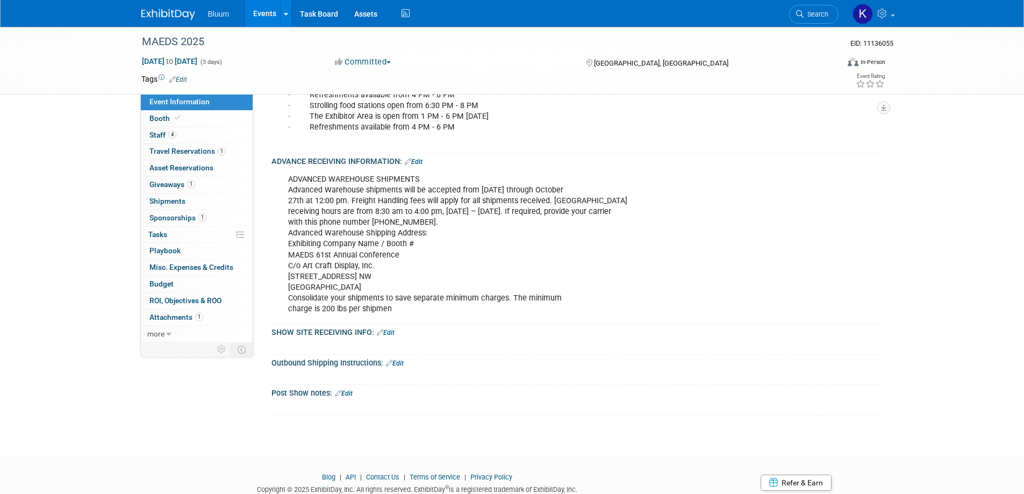
scroll to position [570, 0]
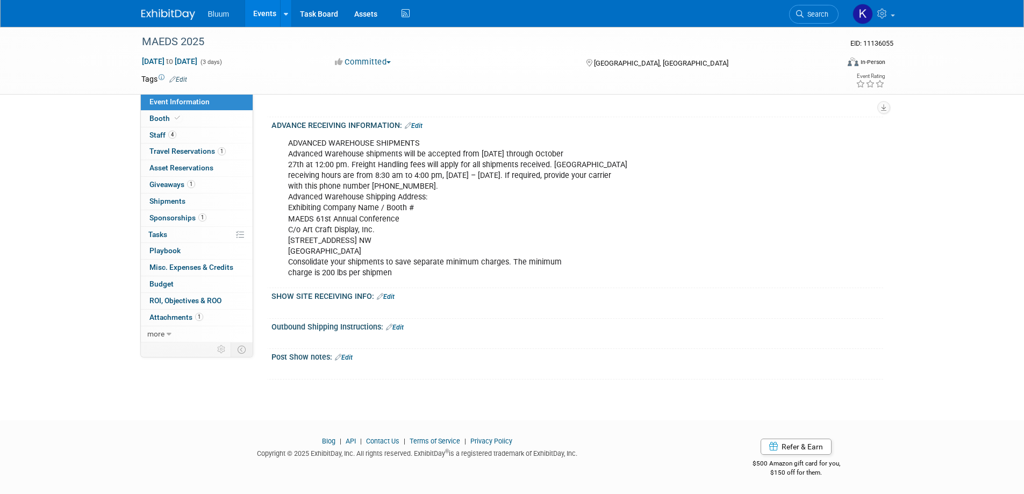
click at [422, 126] on link "Edit" at bounding box center [414, 126] width 18 height 8
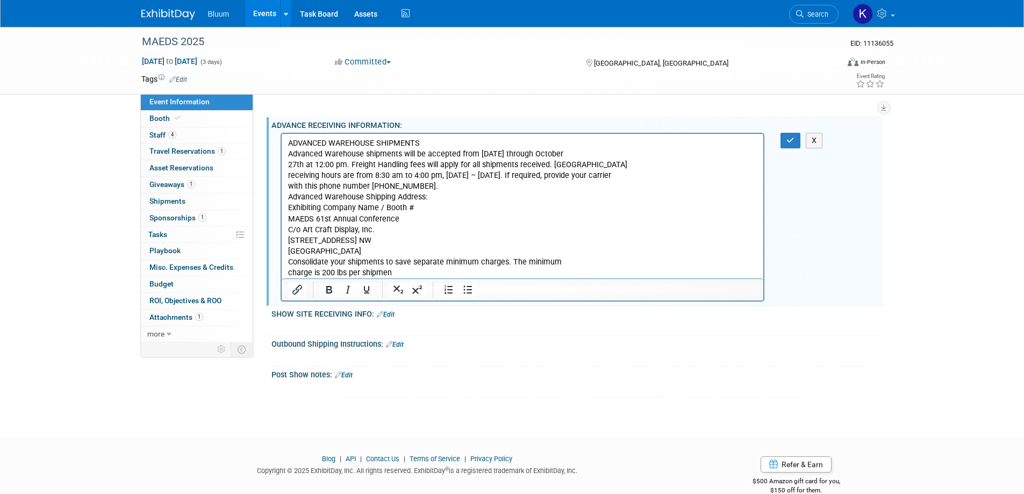
scroll to position [0, 0]
click at [410, 270] on p "ADVANCED WAREHOUSE SHIPMENTS Advanced Warehouse shipments will be accepted from…" at bounding box center [523, 208] width 470 height 140
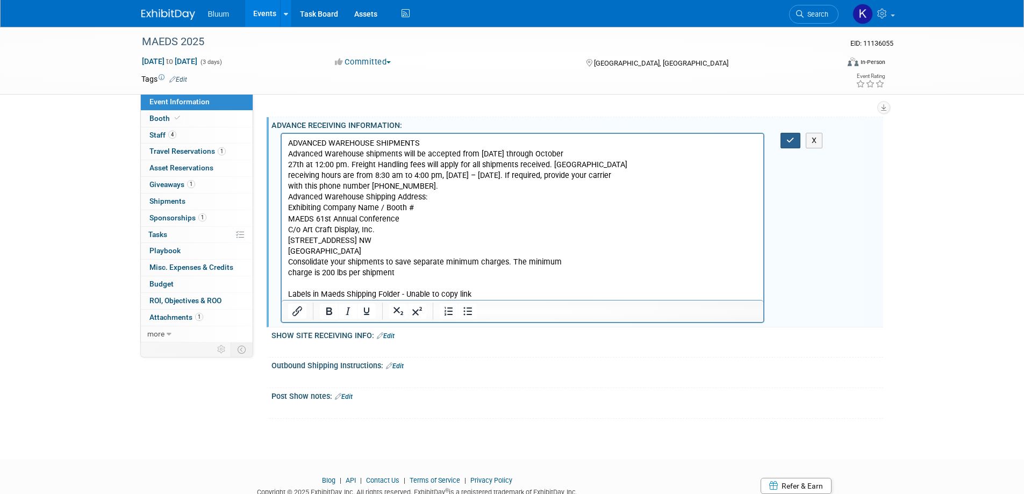
click at [792, 138] on icon "button" at bounding box center [790, 141] width 8 height 8
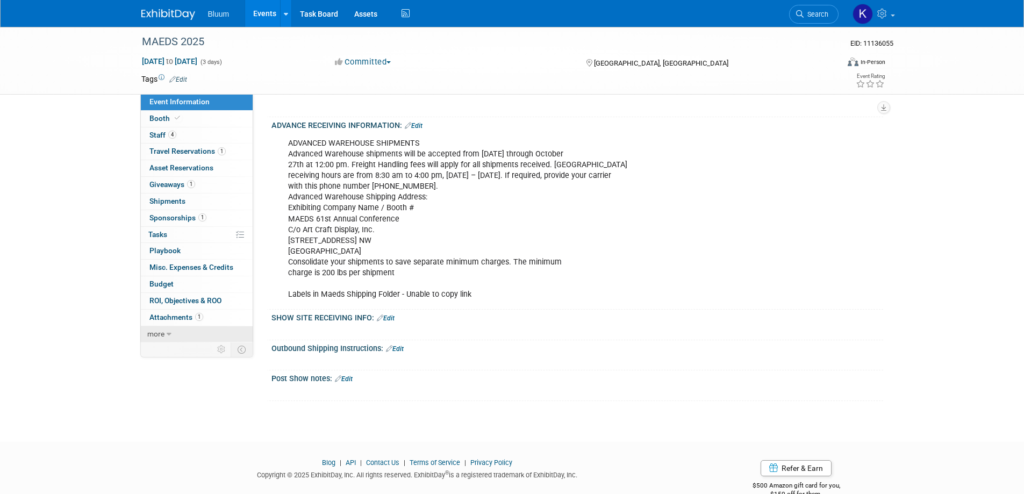
click at [173, 334] on link "more" at bounding box center [197, 334] width 112 height 16
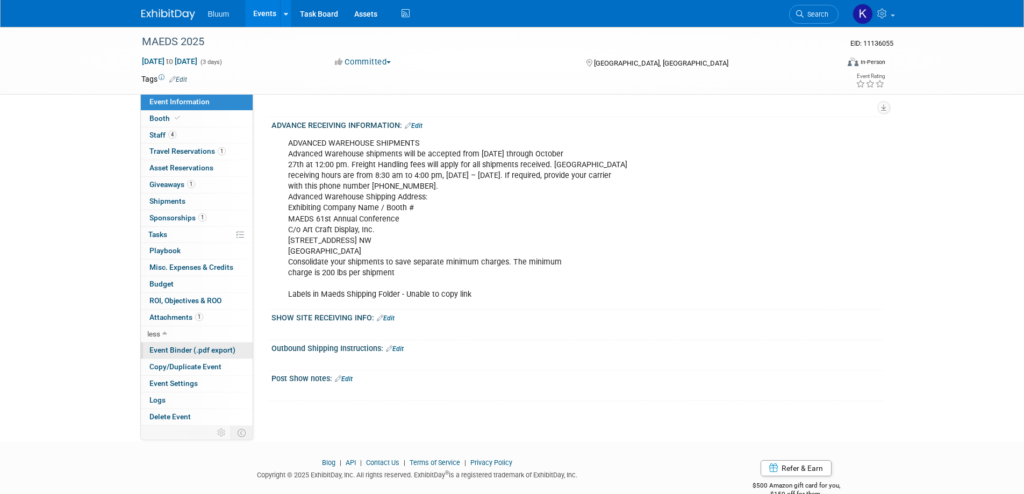
click at [178, 349] on span "Event Binder (.pdf export)" at bounding box center [192, 350] width 86 height 9
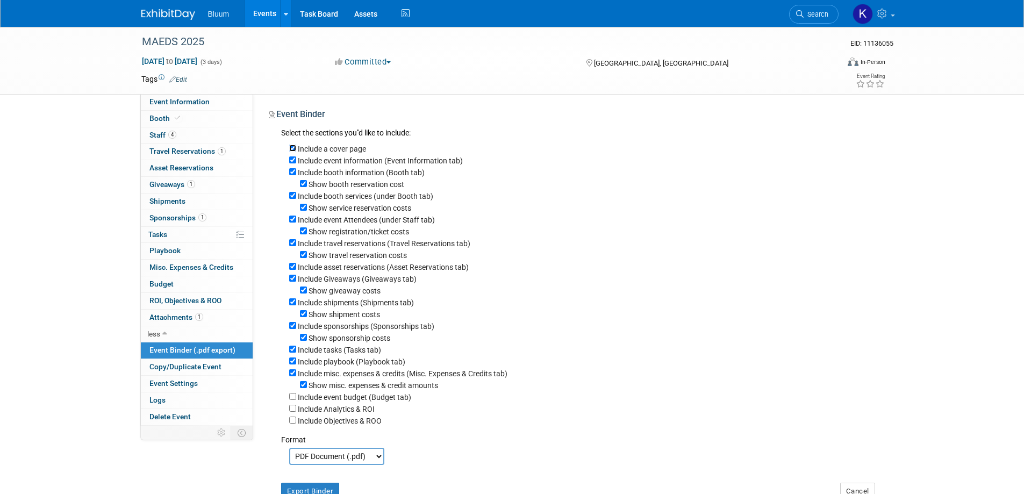
click at [294, 145] on input "Include a cover page" at bounding box center [292, 148] width 7 height 7
checkbox input "false"
click at [303, 184] on input "Show booth reservation cost" at bounding box center [303, 183] width 7 height 7
checkbox input "false"
click at [301, 211] on input "Show service reservation costs" at bounding box center [303, 207] width 7 height 7
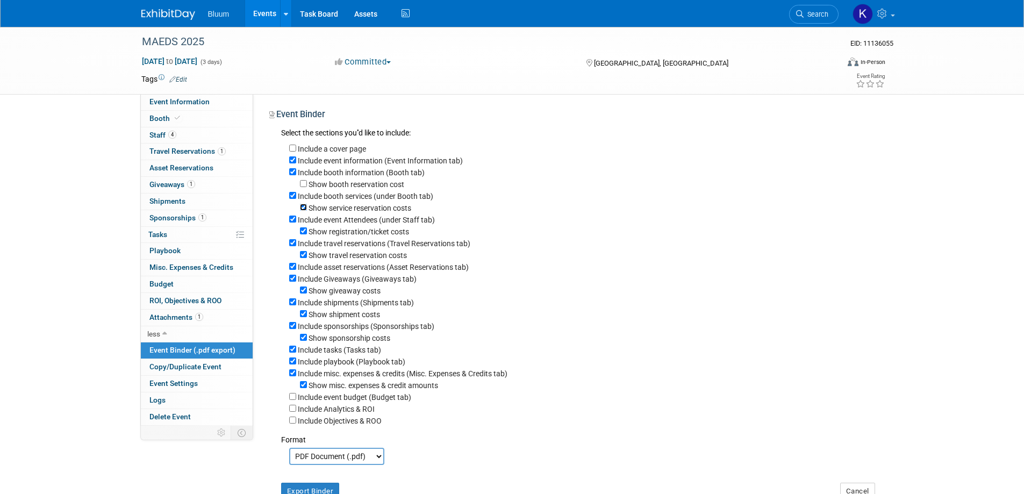
checkbox input "false"
click at [301, 232] on input "Show registration/ticket costs" at bounding box center [303, 230] width 7 height 7
checkbox input "false"
click at [291, 246] on input "Include travel reservations (Travel Reservations tab)" at bounding box center [292, 242] width 7 height 7
checkbox input "false"
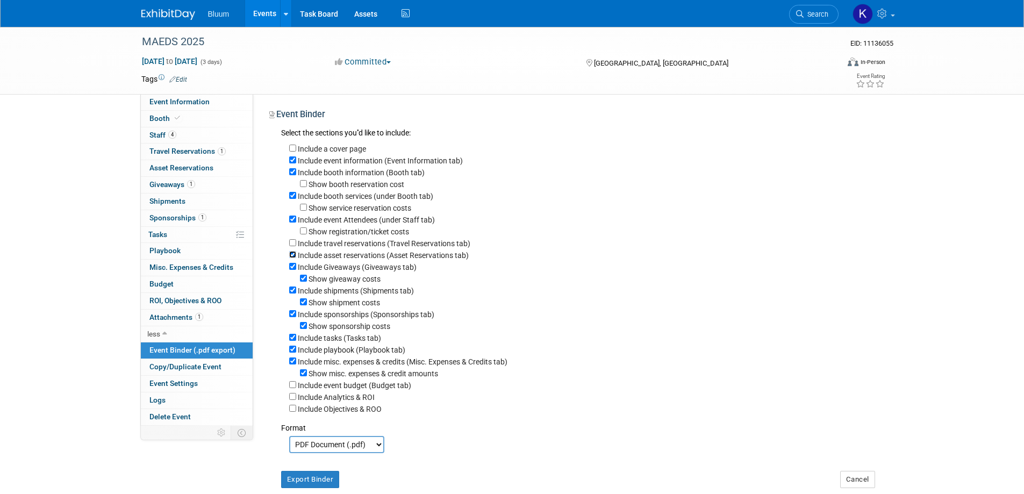
click at [290, 256] on input "Include asset reservations (Asset Reservations tab)" at bounding box center [292, 254] width 7 height 7
checkbox input "false"
click at [307, 282] on div "Show giveaway costs" at bounding box center [582, 279] width 586 height 12
click at [304, 282] on input "Show giveaway costs" at bounding box center [303, 278] width 7 height 7
checkbox input "false"
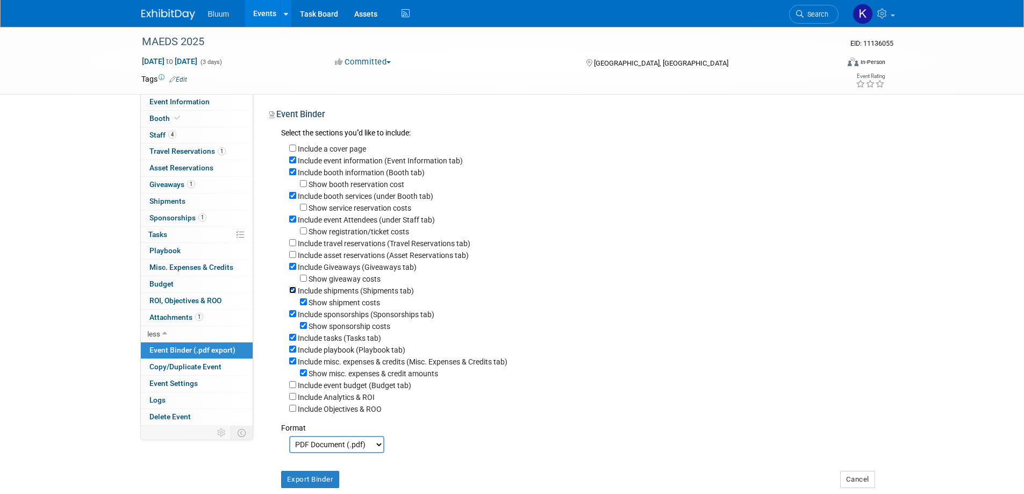
click at [292, 293] on input "Include shipments (Shipments tab)" at bounding box center [292, 289] width 7 height 7
checkbox input "false"
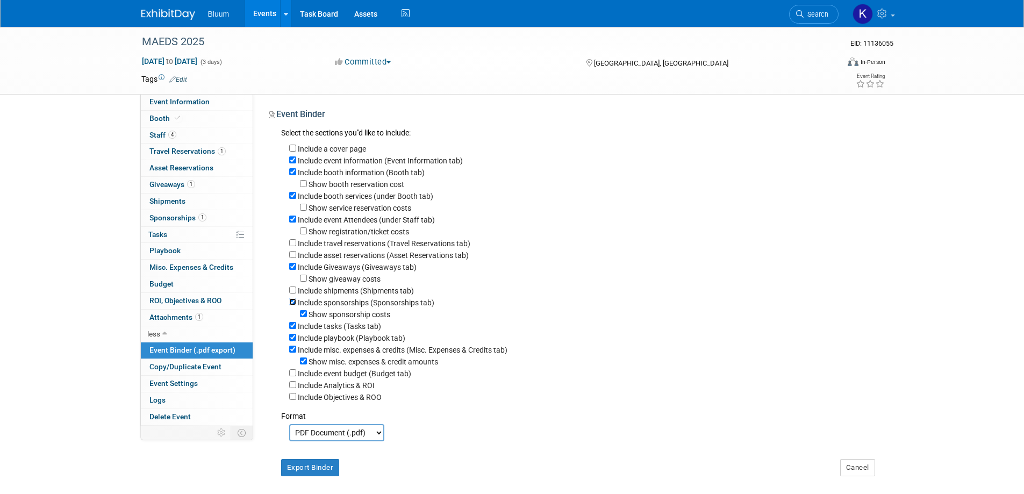
click at [292, 305] on input "Include sponsorships (Sponsorships tab)" at bounding box center [292, 301] width 7 height 7
checkbox input "false"
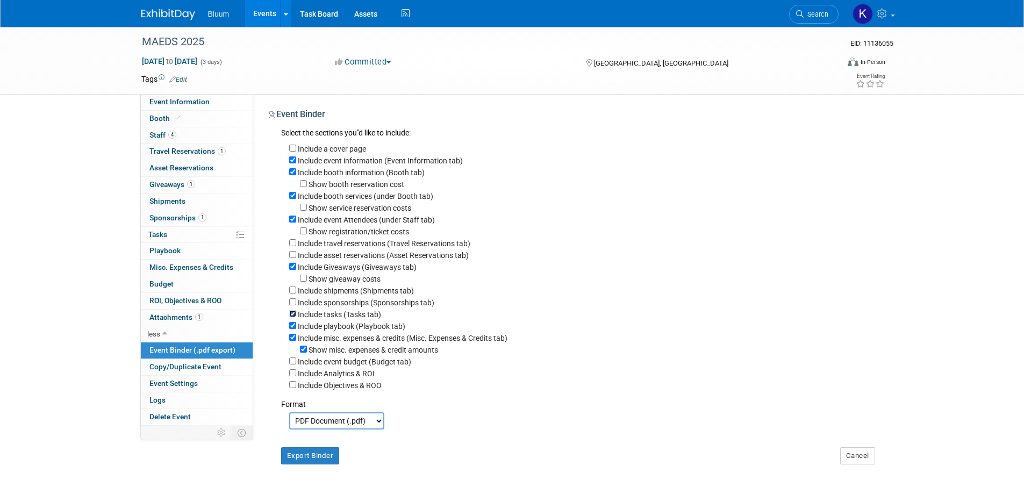
click at [291, 317] on input "Include tasks (Tasks tab)" at bounding box center [292, 313] width 7 height 7
checkbox input "false"
click at [291, 329] on input "Include playbook (Playbook tab)" at bounding box center [292, 325] width 7 height 7
checkbox input "false"
click at [288, 344] on div "Include a cover page Include event information (Event Information tab) Include …" at bounding box center [578, 265] width 594 height 251
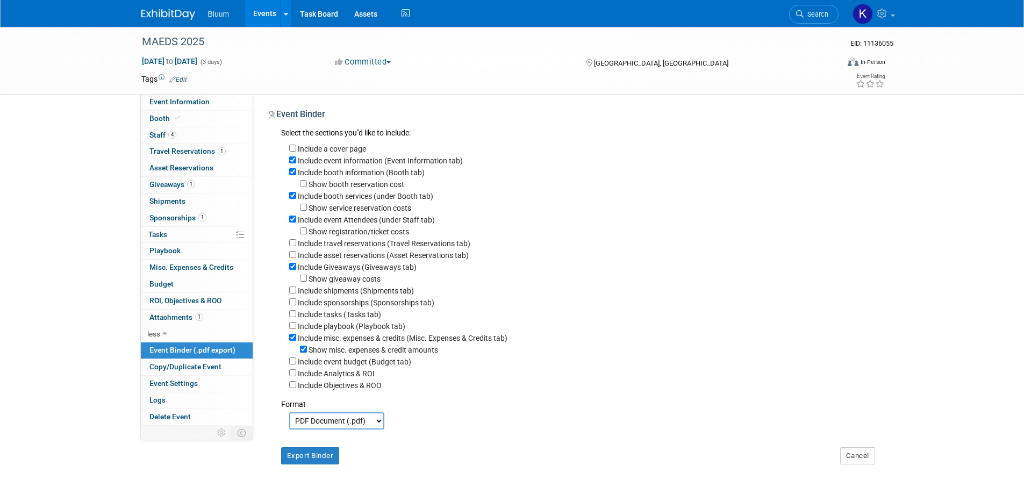
click at [298, 342] on label "Include misc. expenses & credits (Misc. Expenses & Credits tab)" at bounding box center [403, 338] width 210 height 9
click at [296, 341] on input "Include misc. expenses & credits (Misc. Expenses & Credits tab)" at bounding box center [292, 337] width 7 height 7
checkbox input "false"
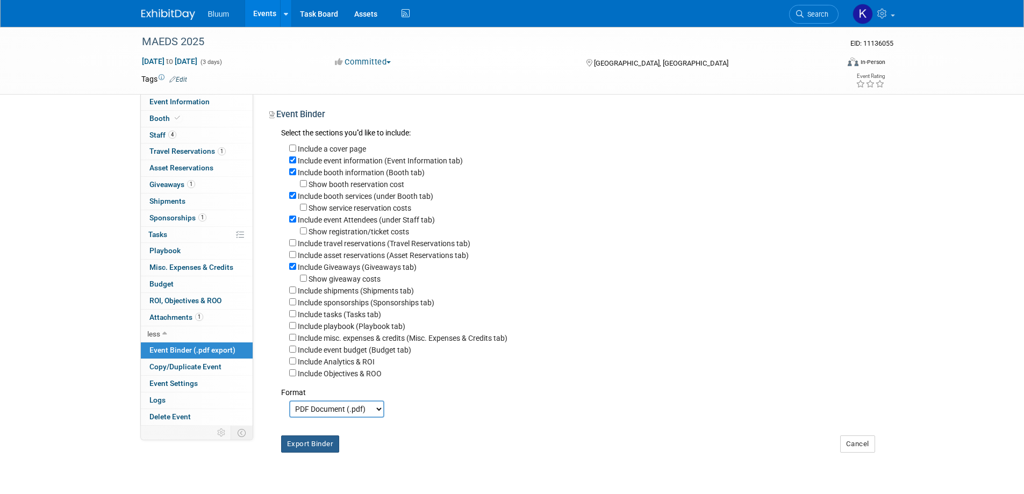
click at [306, 453] on button "Export Binder" at bounding box center [310, 443] width 59 height 17
click at [187, 102] on span "Event Information" at bounding box center [179, 101] width 60 height 9
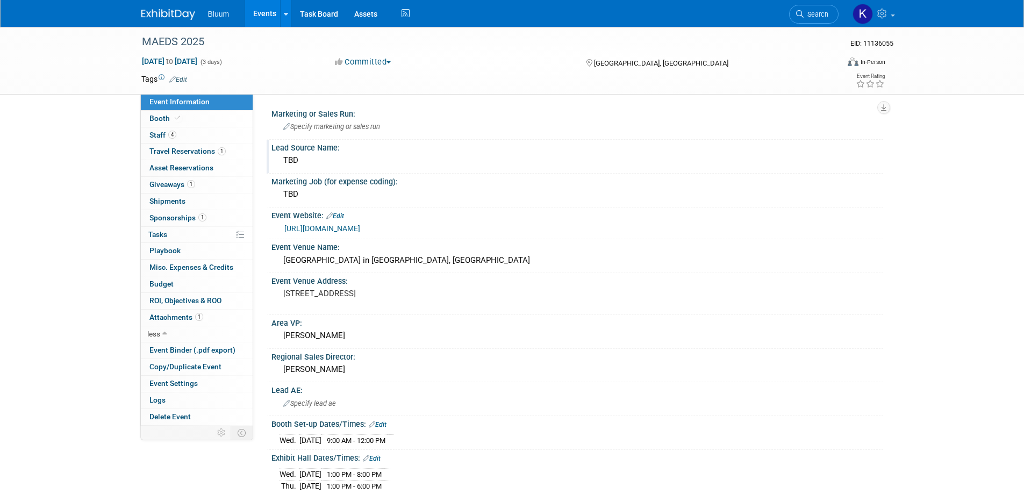
click at [312, 163] on div "TBD" at bounding box center [577, 160] width 596 height 17
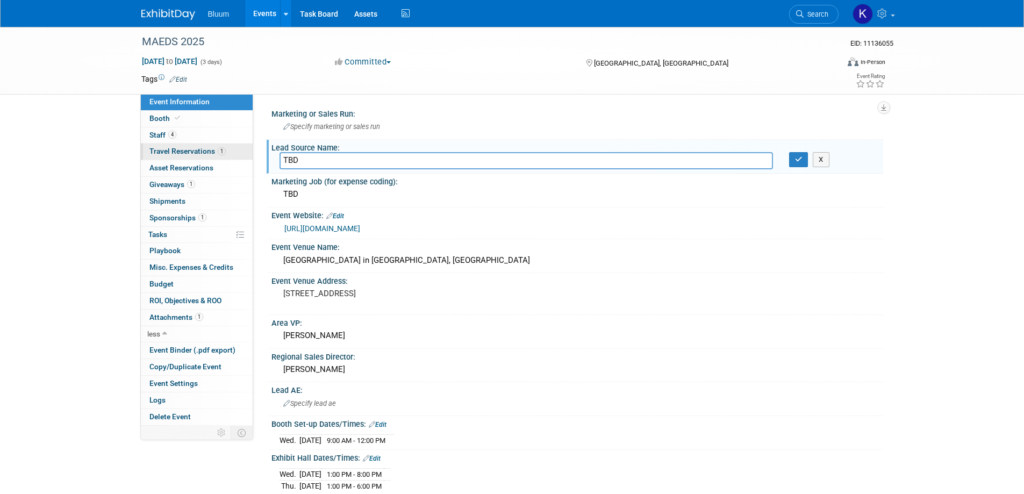
drag, startPoint x: 301, startPoint y: 158, endPoint x: 243, endPoint y: 156, distance: 57.5
click at [243, 156] on div "Event Information Event Info Booth Booth 4 Staff 4 Staff 1 Travel Reservations …" at bounding box center [512, 499] width 758 height 944
type input "MAEDS_2025"
click at [799, 161] on icon "button" at bounding box center [799, 159] width 8 height 7
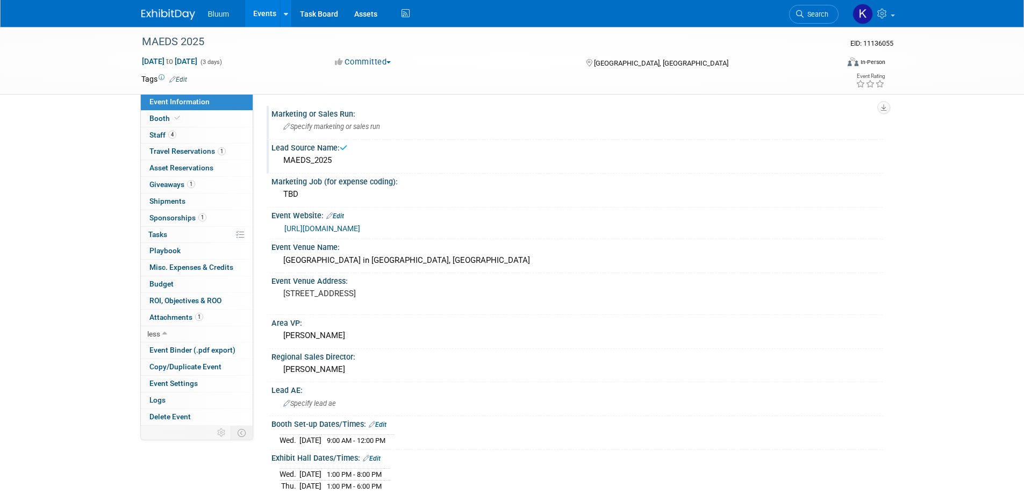
click at [342, 130] on span "Specify marketing or sales run" at bounding box center [331, 127] width 97 height 8
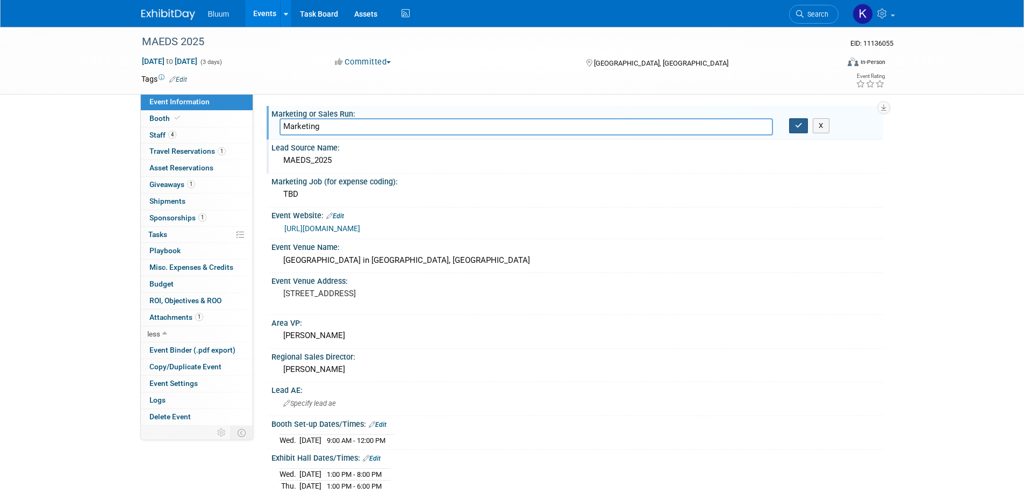
type input "Marketing"
click at [797, 125] on icon "button" at bounding box center [799, 125] width 8 height 7
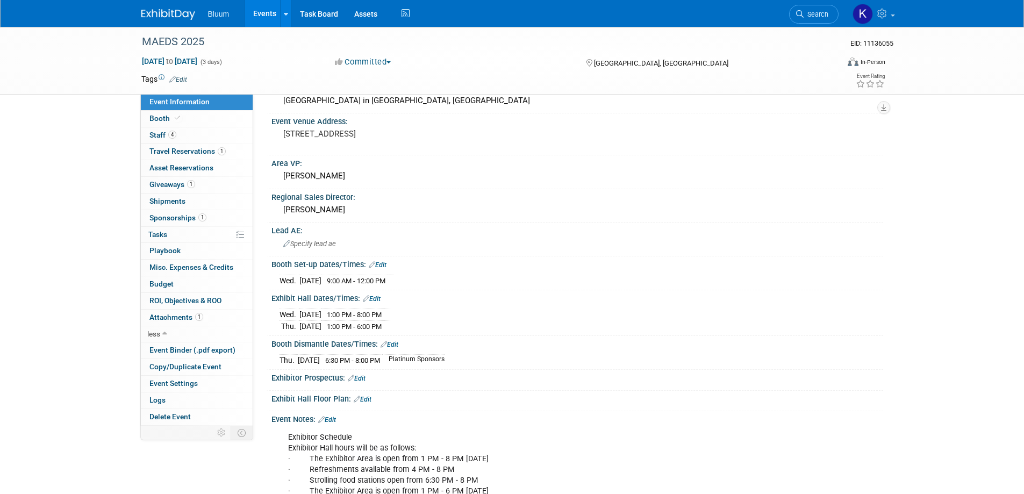
scroll to position [161, 0]
click at [174, 352] on span "Event Binder (.pdf export)" at bounding box center [192, 350] width 86 height 9
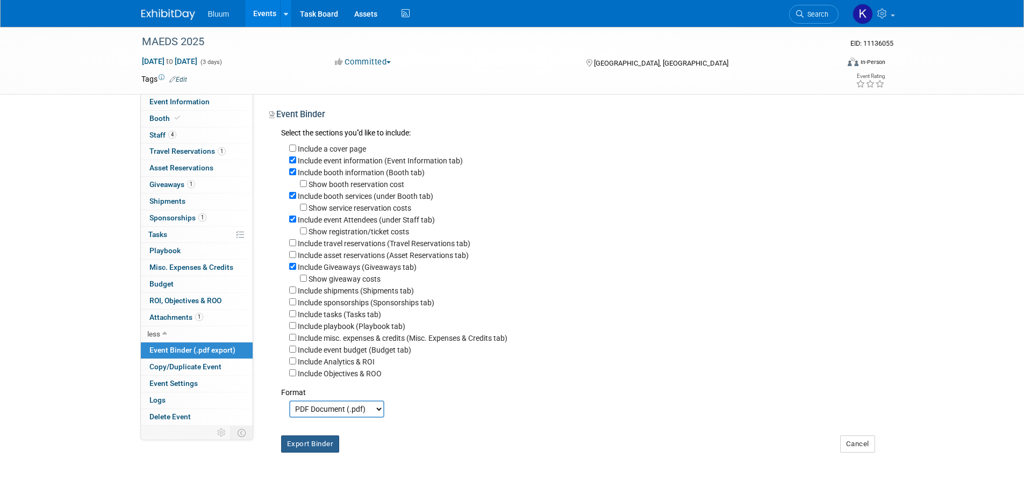
click at [323, 453] on button "Export Binder" at bounding box center [310, 443] width 59 height 17
click at [162, 119] on span "Booth" at bounding box center [165, 118] width 33 height 9
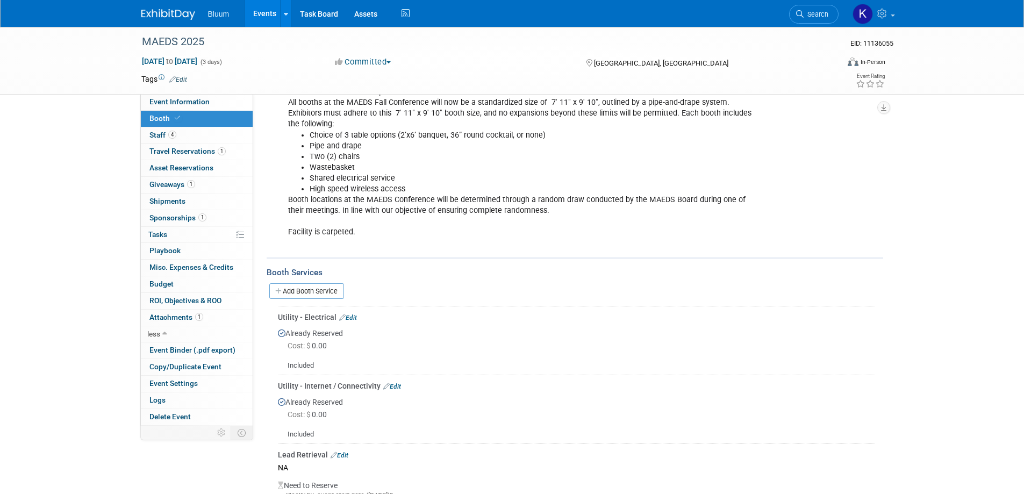
scroll to position [376, 0]
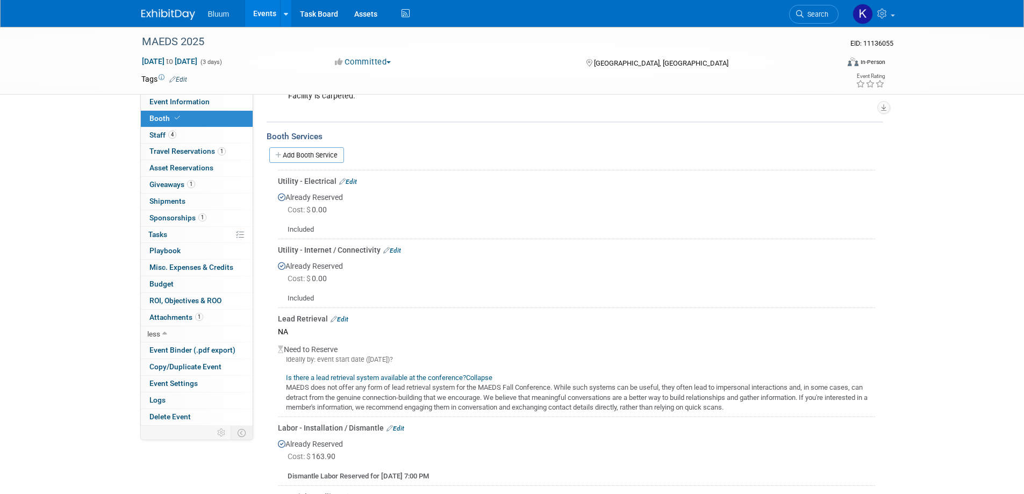
click at [396, 247] on link "Edit" at bounding box center [392, 251] width 18 height 8
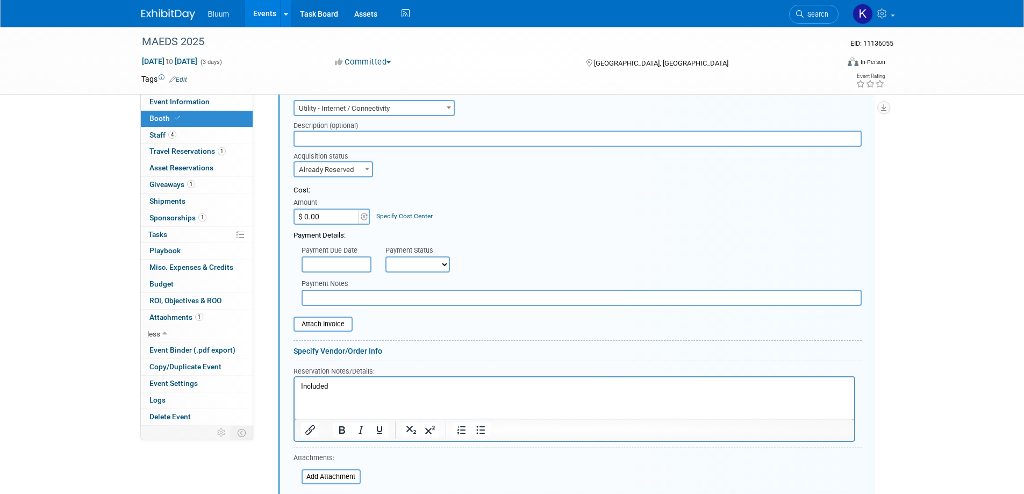
scroll to position [590, 0]
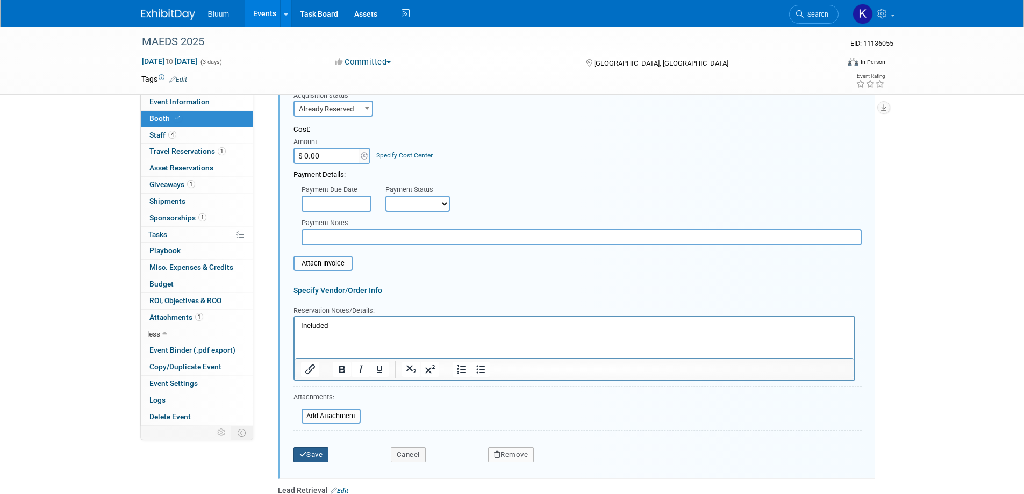
click at [303, 451] on icon "submit" at bounding box center [303, 454] width 8 height 7
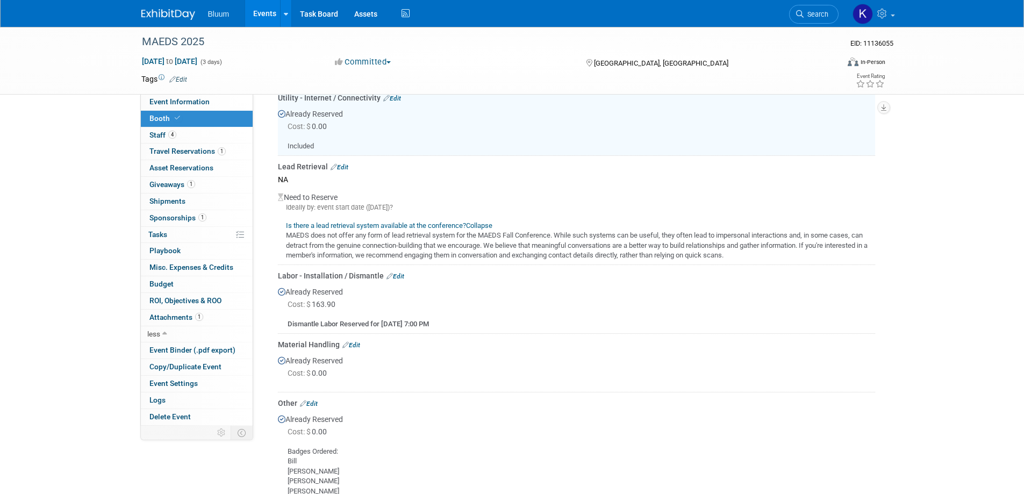
scroll to position [475, 0]
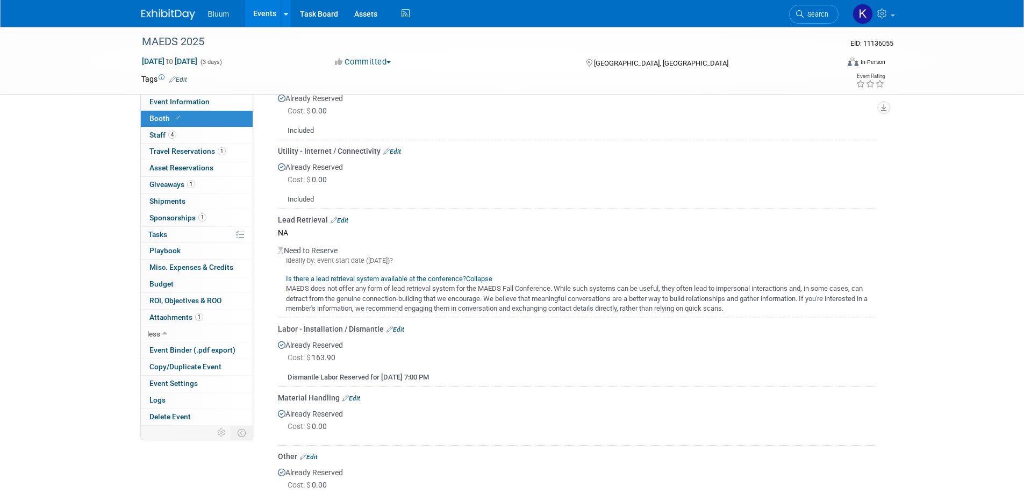
click at [343, 217] on link "Edit" at bounding box center [340, 221] width 18 height 8
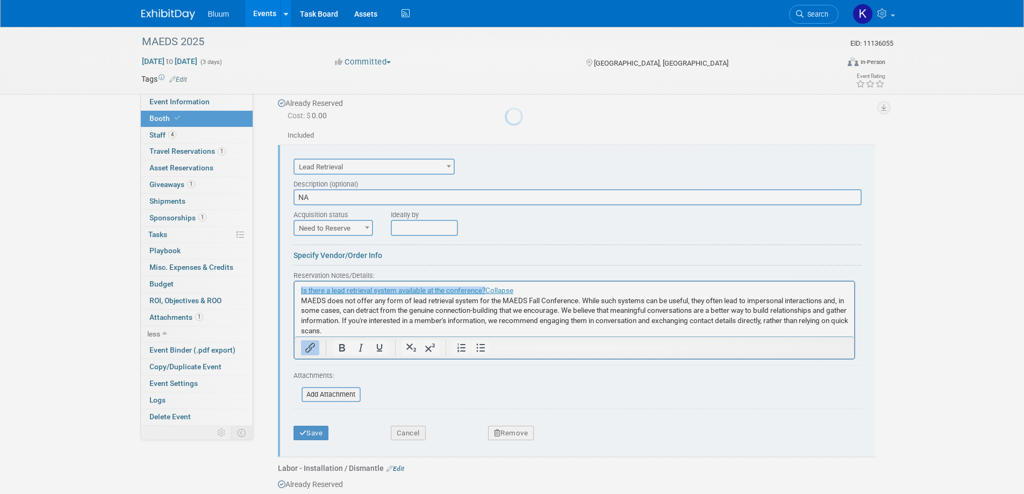
scroll to position [551, 0]
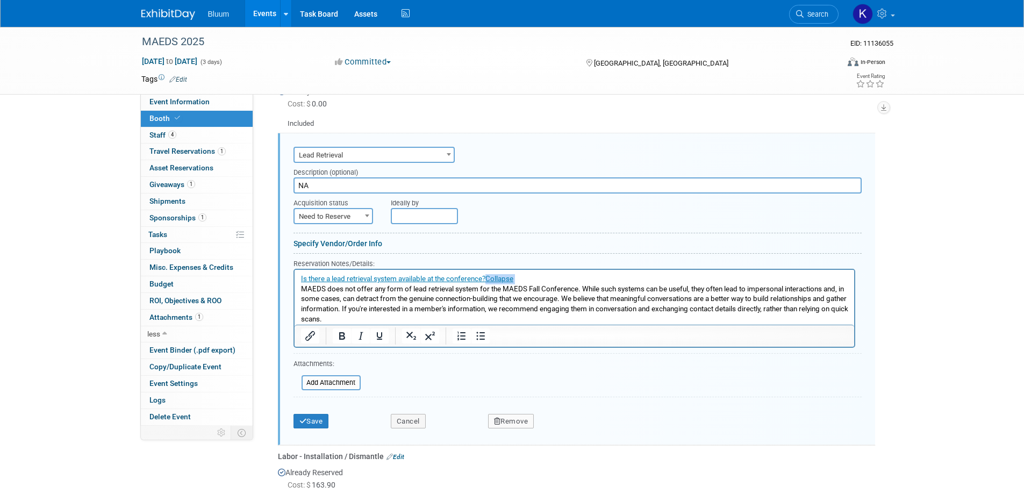
drag, startPoint x: 521, startPoint y: 282, endPoint x: 585, endPoint y: 544, distance: 270.0
click at [294, 284] on html "Is there a lead retrieval system available at the conference? Collapse﻿ MAEDS d…" at bounding box center [574, 296] width 560 height 55
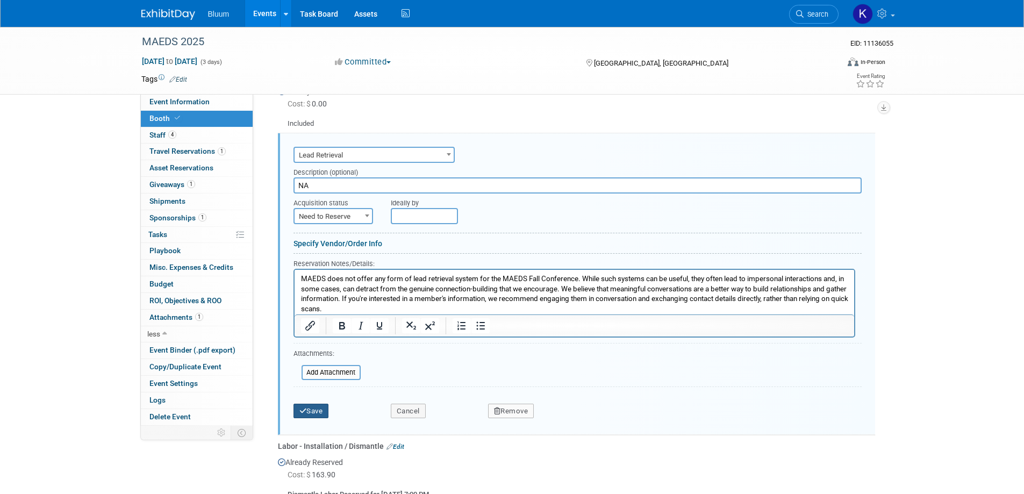
click at [322, 404] on button "Save" at bounding box center [310, 411] width 35 height 15
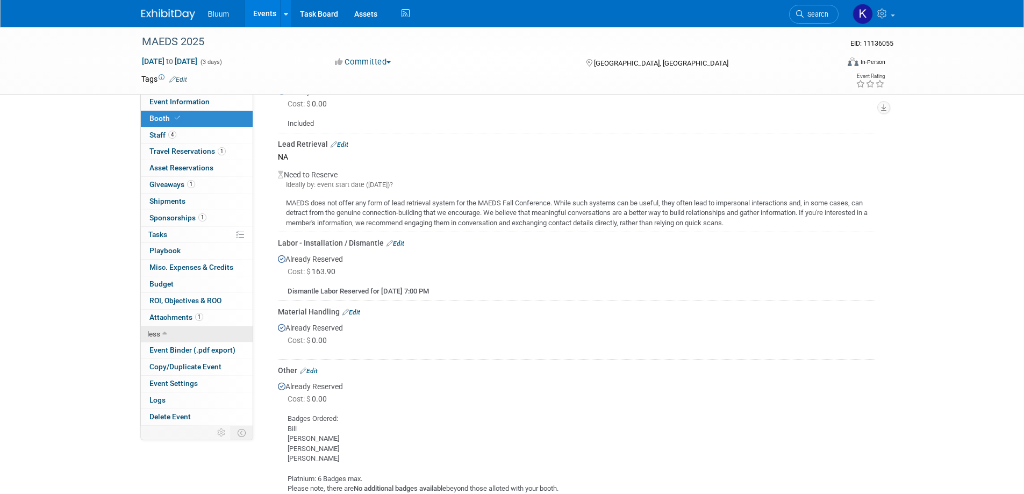
click at [177, 339] on link "less" at bounding box center [197, 334] width 112 height 16
click at [172, 339] on link "more" at bounding box center [197, 334] width 112 height 16
click at [178, 351] on span "Event Binder (.pdf export)" at bounding box center [192, 350] width 86 height 9
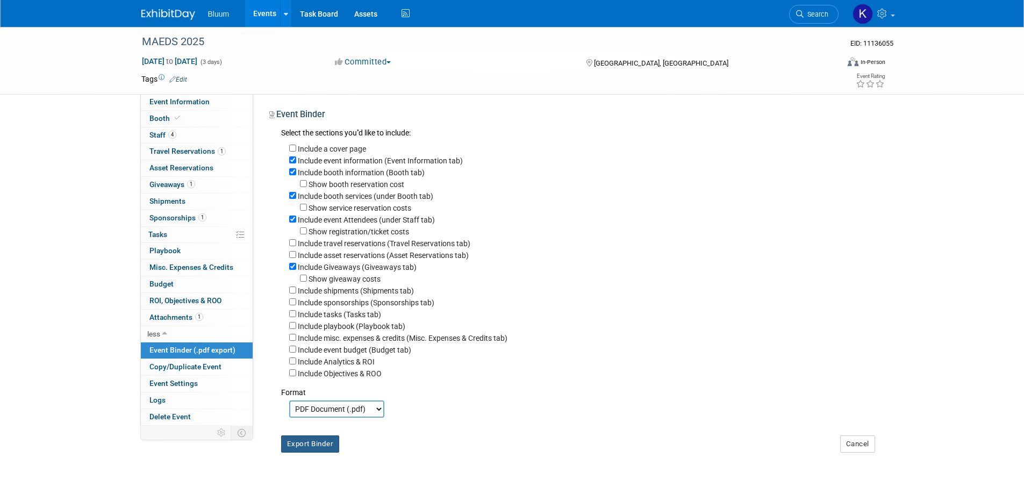
click at [297, 452] on button "Export Binder" at bounding box center [310, 443] width 59 height 17
click at [167, 139] on span "Staff 4" at bounding box center [162, 135] width 27 height 9
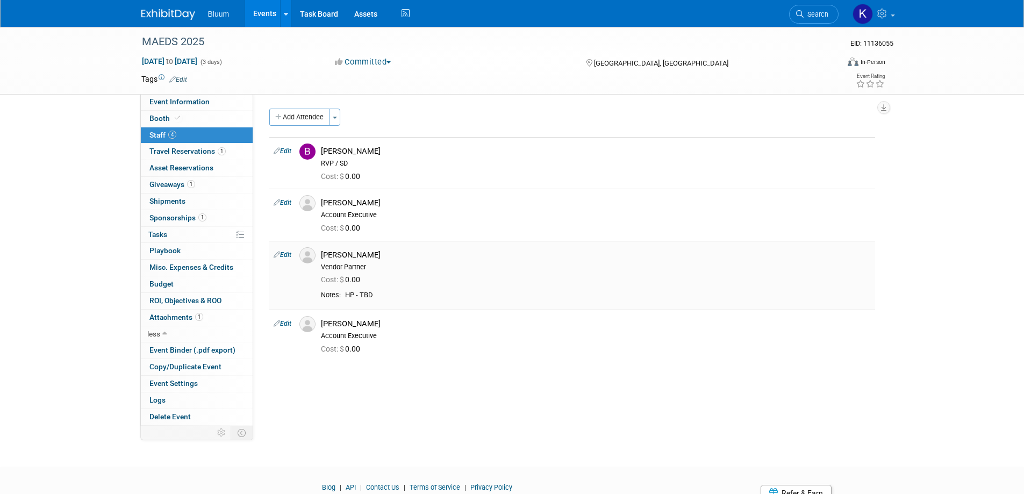
click at [289, 255] on link "Edit" at bounding box center [283, 255] width 18 height 8
select select "51fff47e-11e0-491a-b153-61683fe32764"
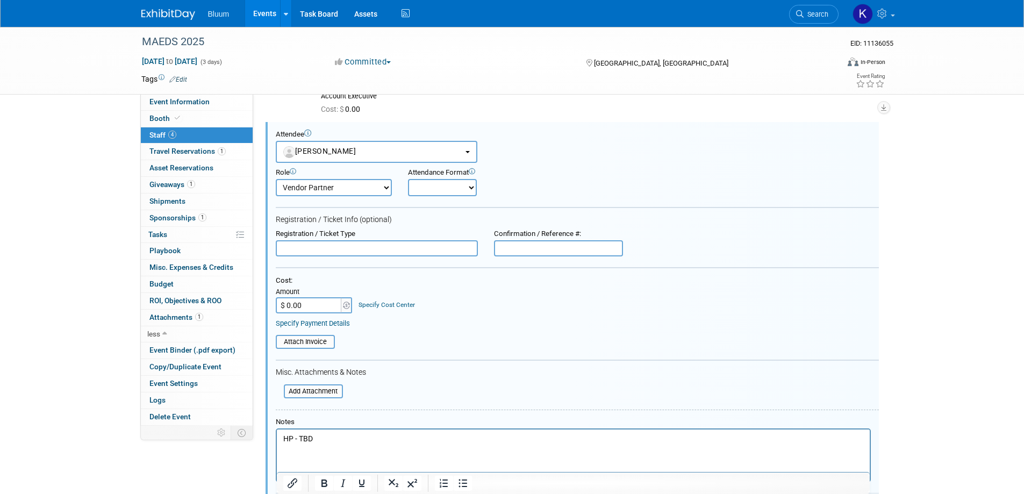
click at [328, 430] on html "HP - TBD" at bounding box center [572, 436] width 593 height 15
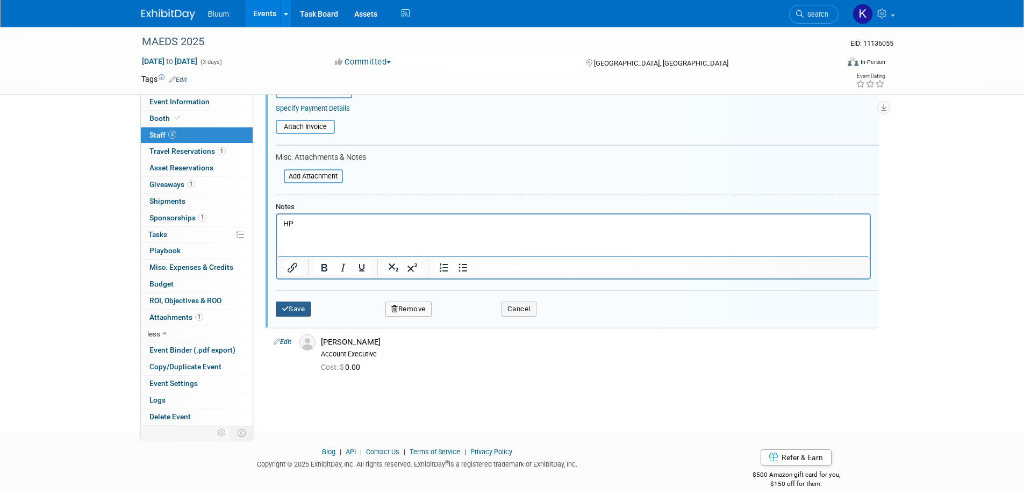
click at [298, 311] on button "Save" at bounding box center [293, 309] width 35 height 15
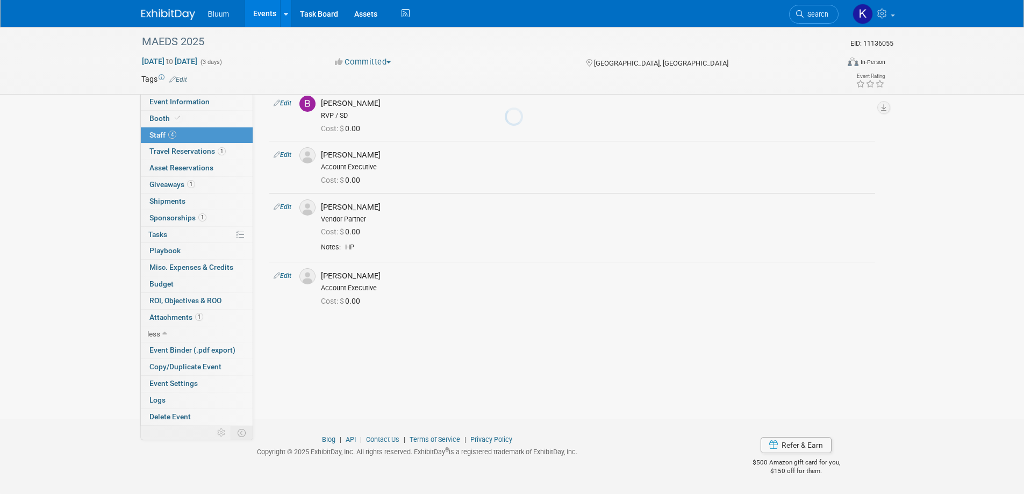
scroll to position [48, 0]
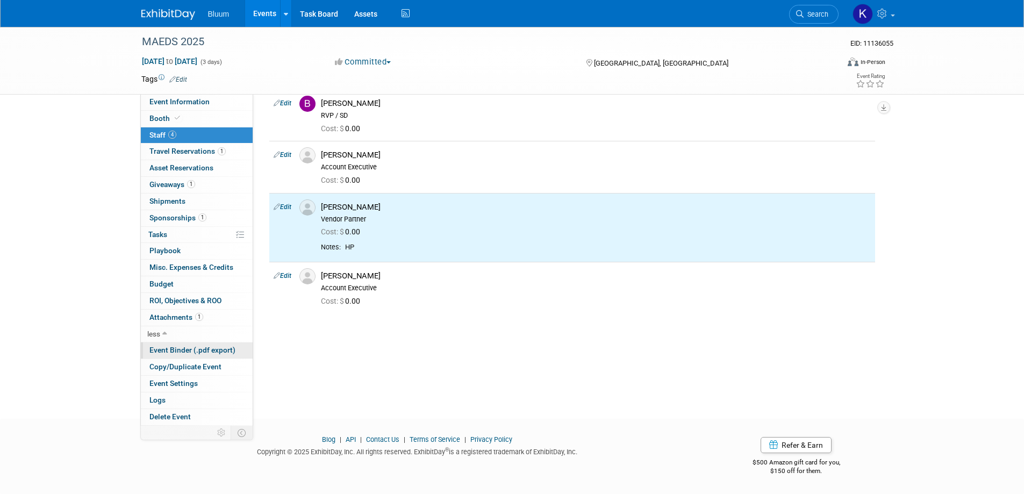
click at [188, 351] on span "Event Binder (.pdf export)" at bounding box center [192, 350] width 86 height 9
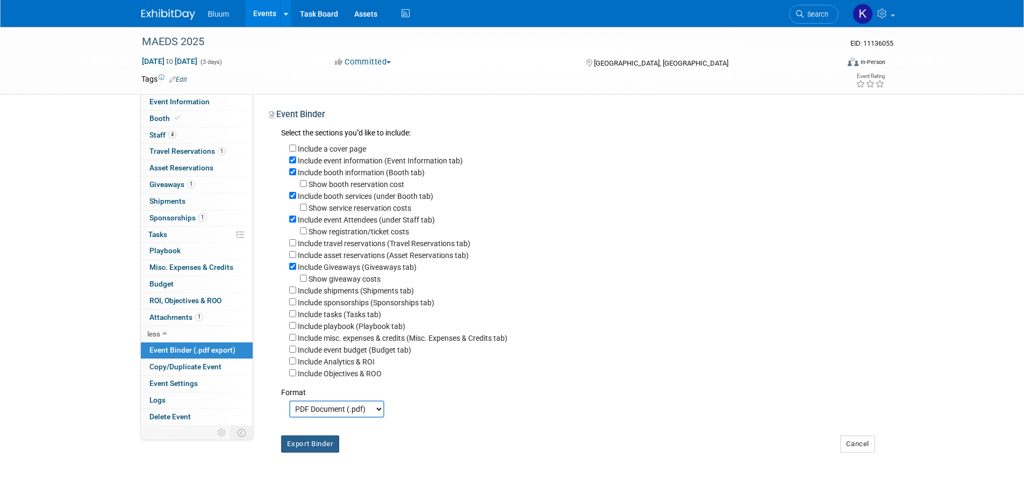
click at [306, 453] on button "Export Binder" at bounding box center [310, 443] width 59 height 17
click at [157, 121] on span "Booth" at bounding box center [165, 118] width 33 height 9
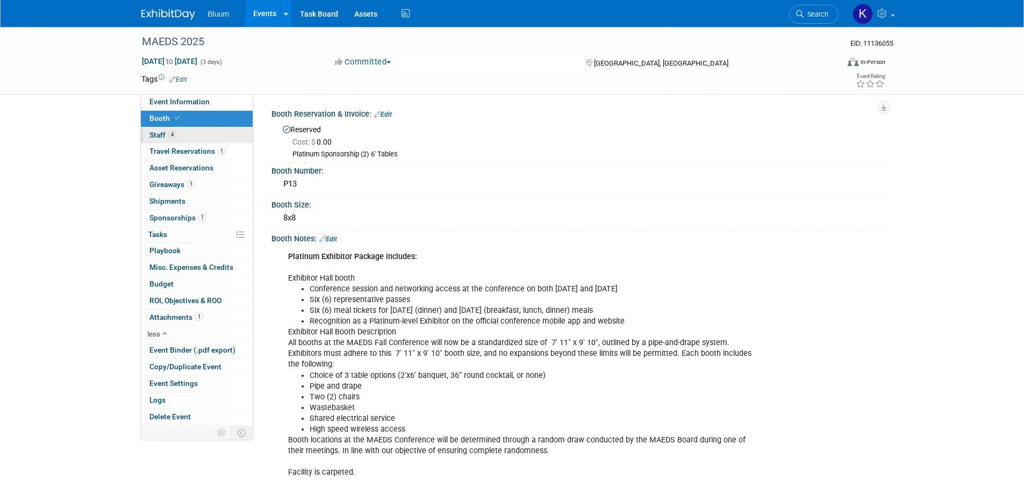
click at [157, 132] on span "Staff 4" at bounding box center [162, 135] width 27 height 9
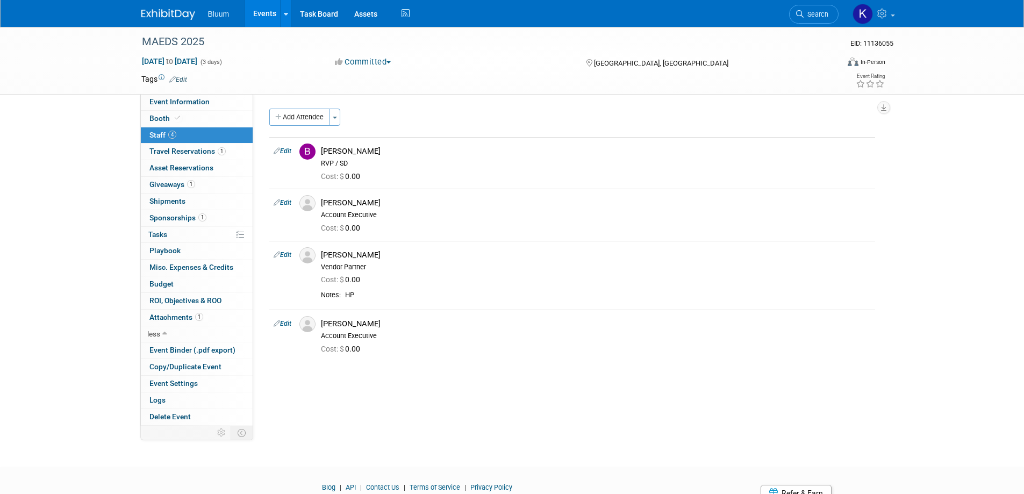
click at [260, 11] on link "Events" at bounding box center [264, 13] width 39 height 27
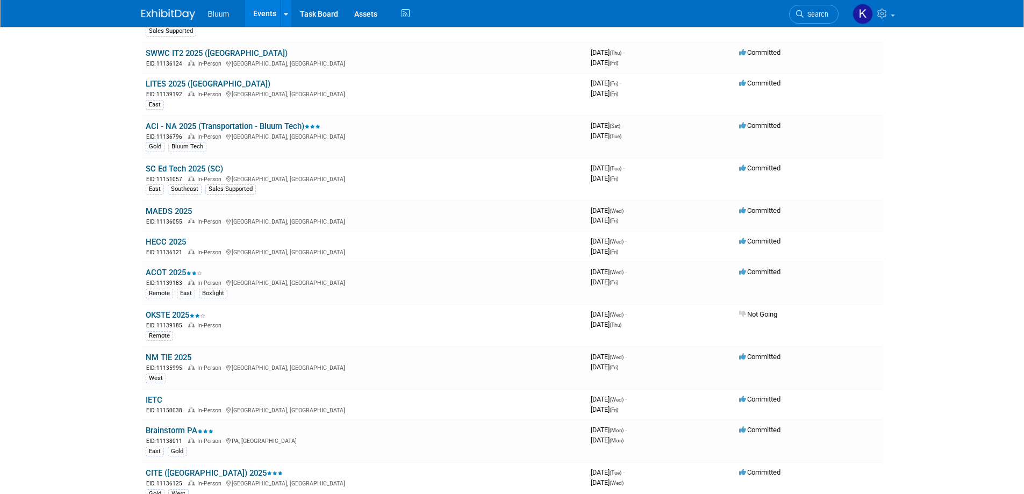
scroll to position [430, 0]
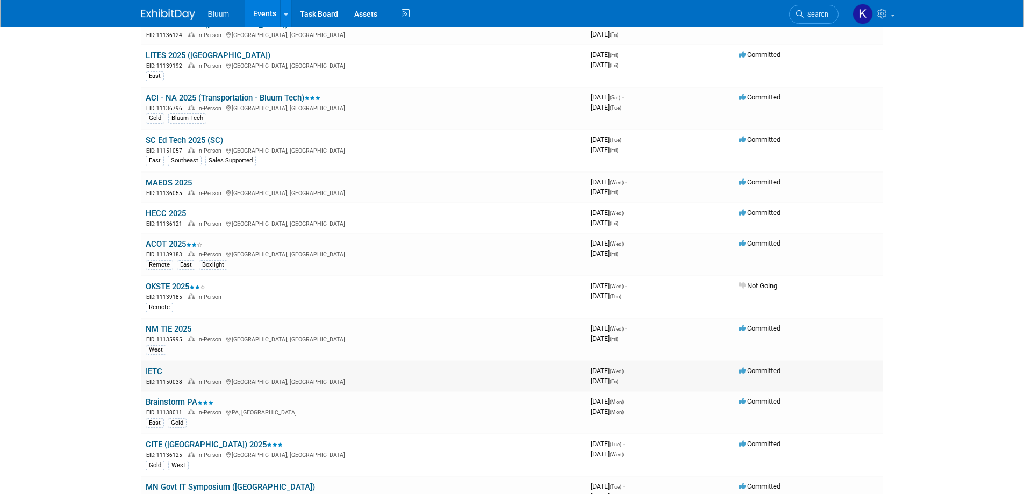
click at [156, 368] on link "IETC" at bounding box center [154, 372] width 17 height 10
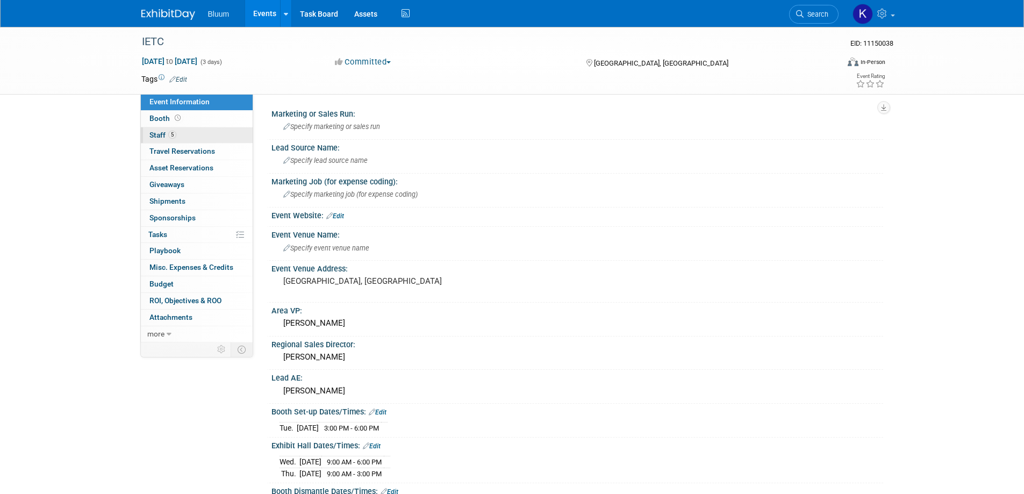
click at [156, 135] on span "Staff 5" at bounding box center [162, 135] width 27 height 9
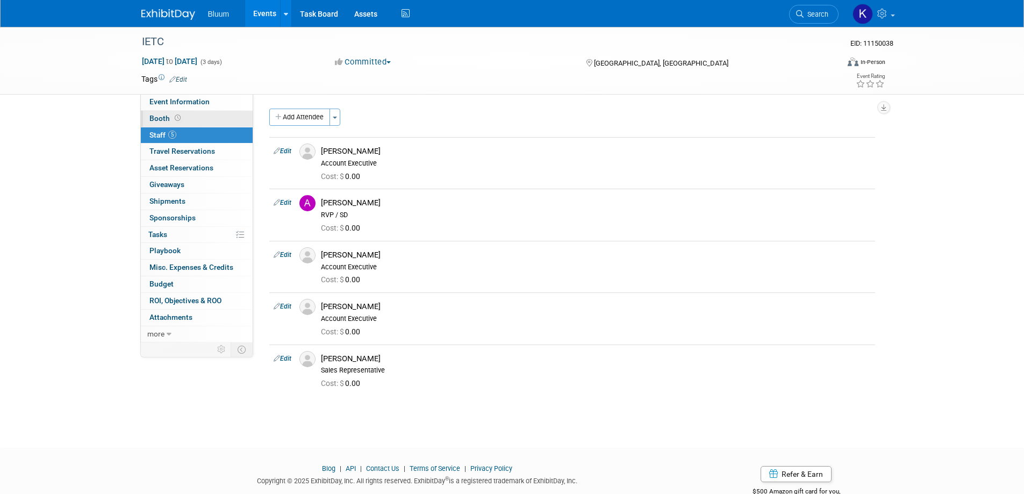
click at [160, 124] on link "Booth" at bounding box center [197, 119] width 112 height 16
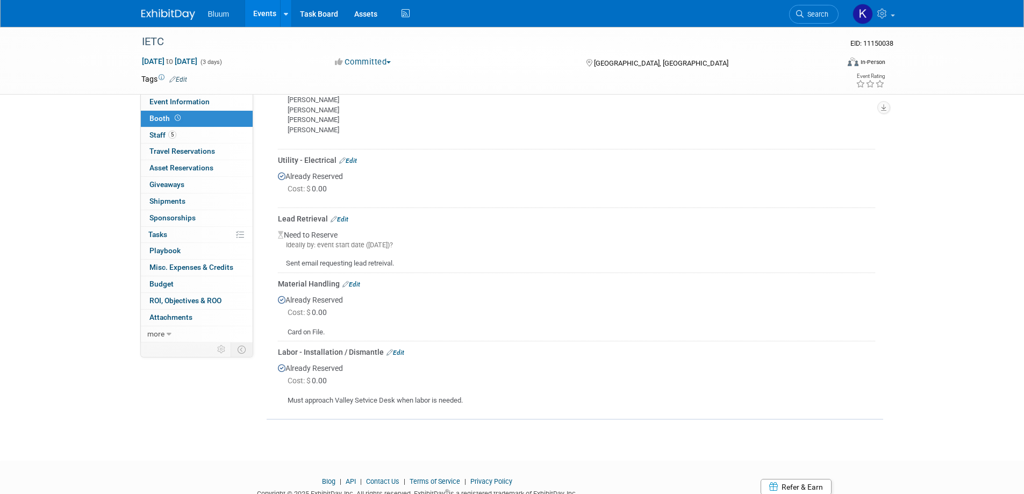
scroll to position [376, 0]
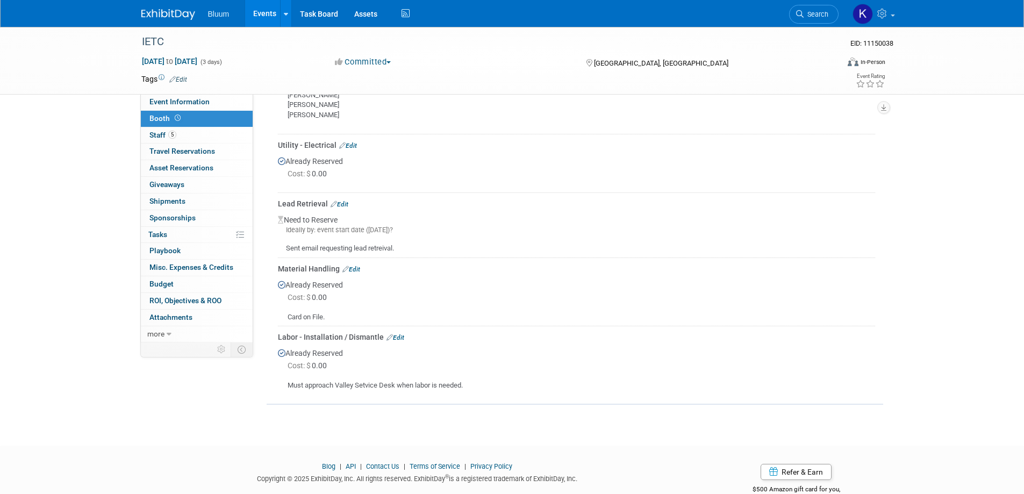
click at [342, 204] on link "Edit" at bounding box center [340, 204] width 18 height 8
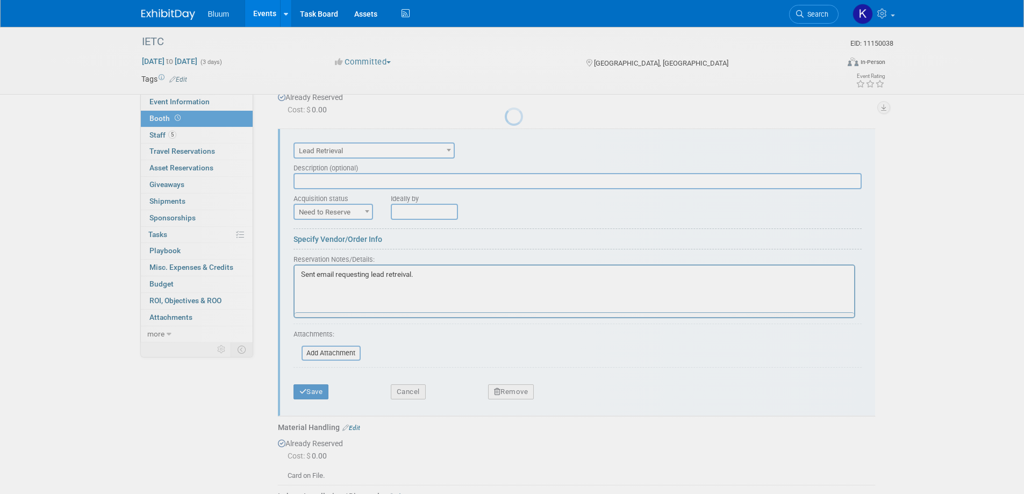
scroll to position [0, 0]
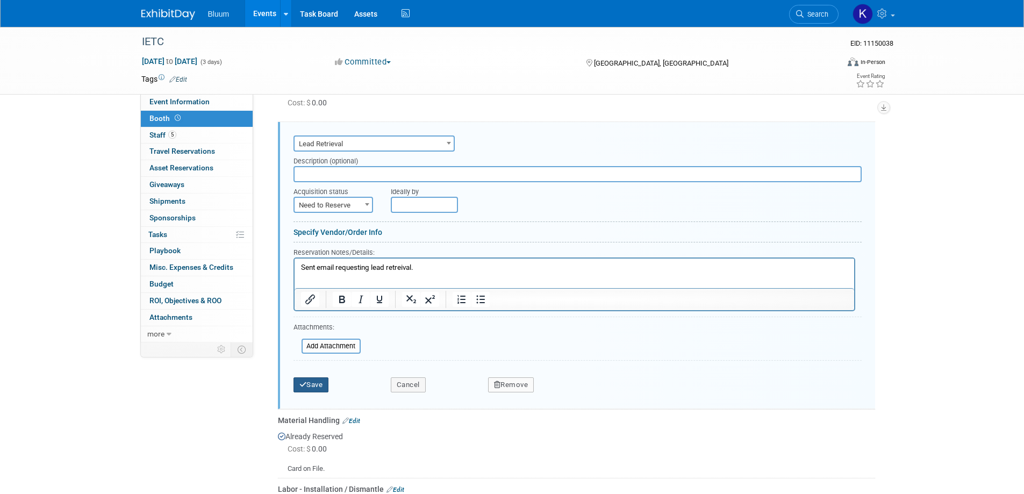
click at [315, 387] on button "Save" at bounding box center [310, 384] width 35 height 15
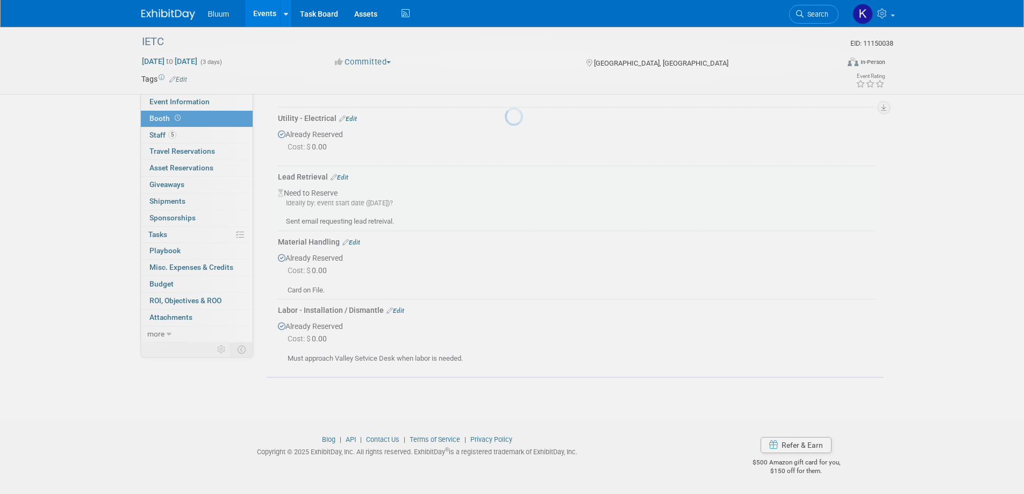
scroll to position [403, 0]
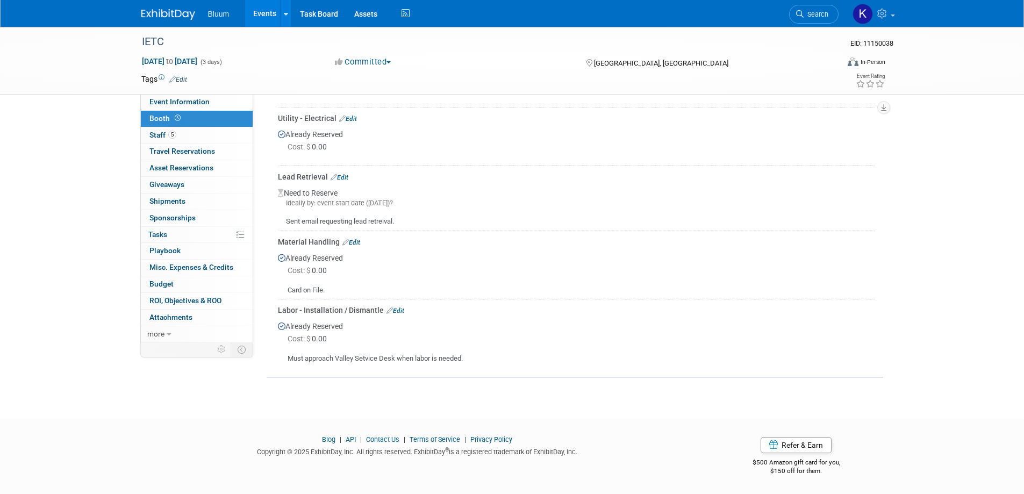
click at [266, 12] on link "Events" at bounding box center [264, 13] width 39 height 27
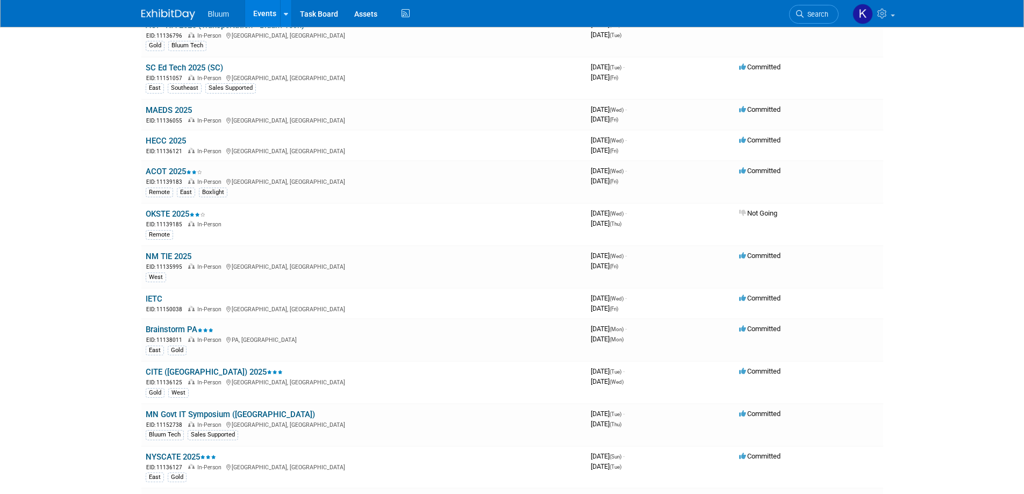
scroll to position [537, 0]
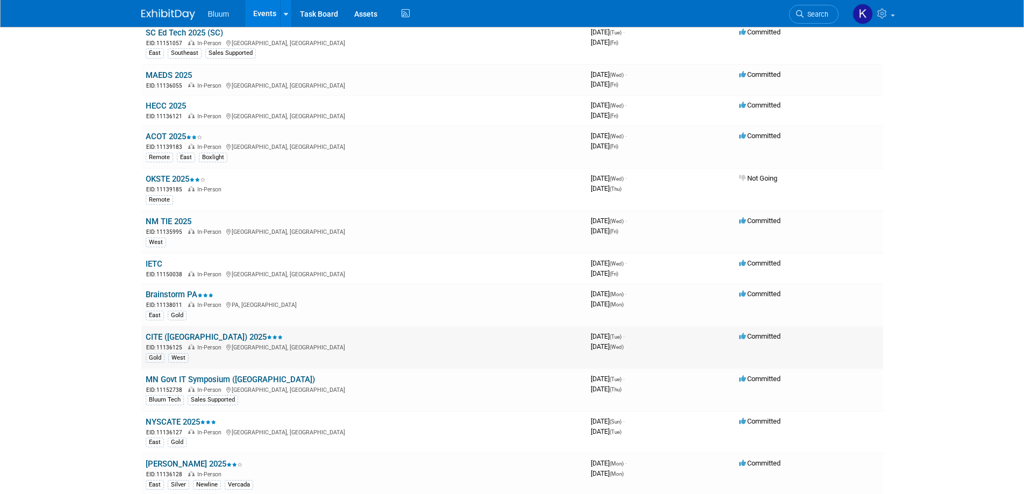
click at [176, 335] on link "CITE ([GEOGRAPHIC_DATA]) 2025" at bounding box center [214, 337] width 137 height 10
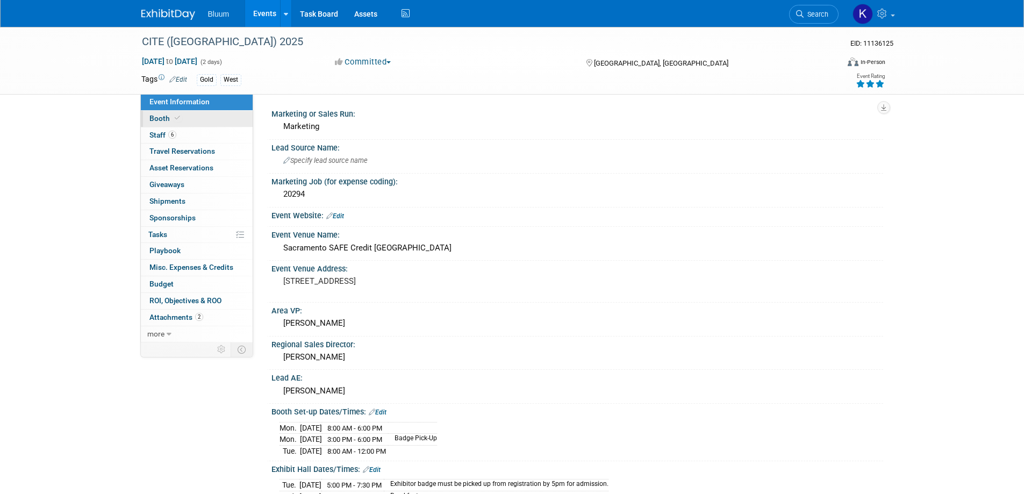
click at [165, 122] on span "Booth" at bounding box center [165, 118] width 33 height 9
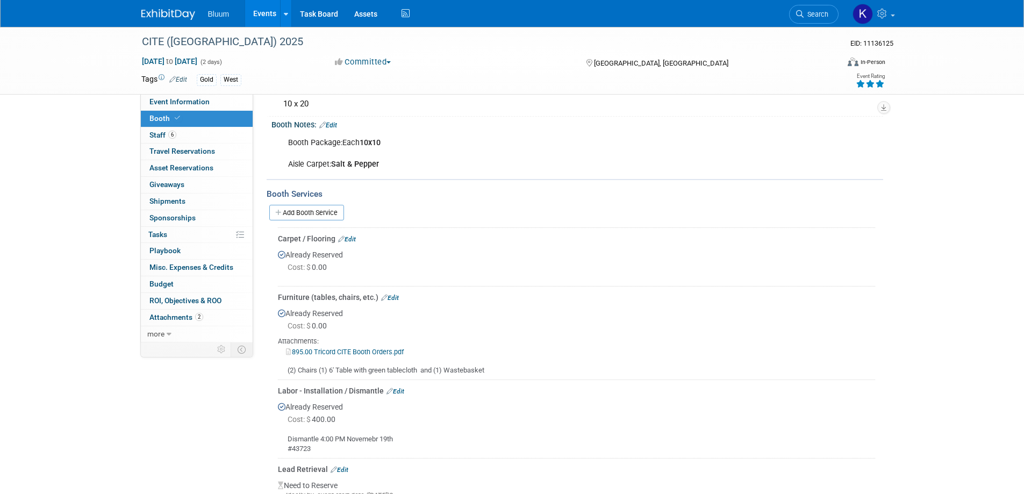
scroll to position [161, 0]
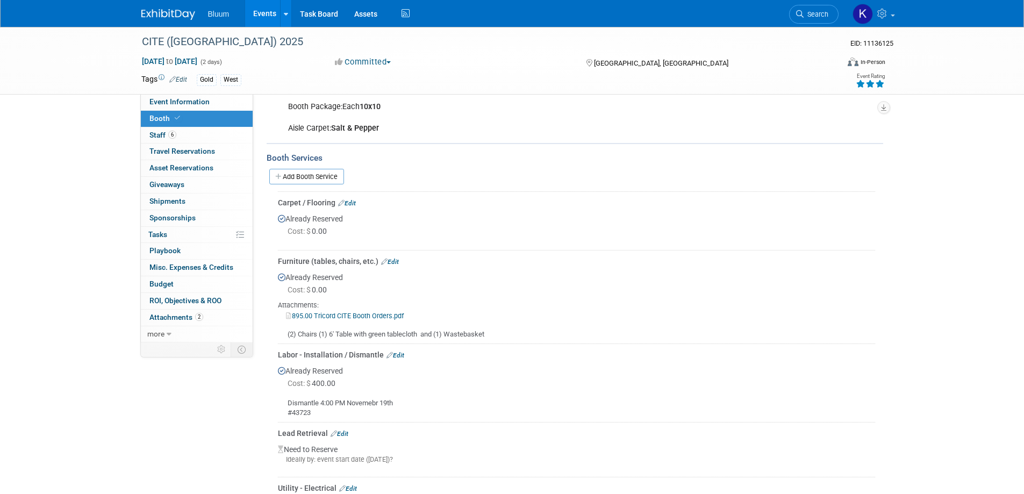
click at [355, 314] on link "895.00 Tricord CITE Booth Orders.pdf" at bounding box center [345, 316] width 118 height 8
click at [278, 13] on link "Events" at bounding box center [264, 13] width 39 height 27
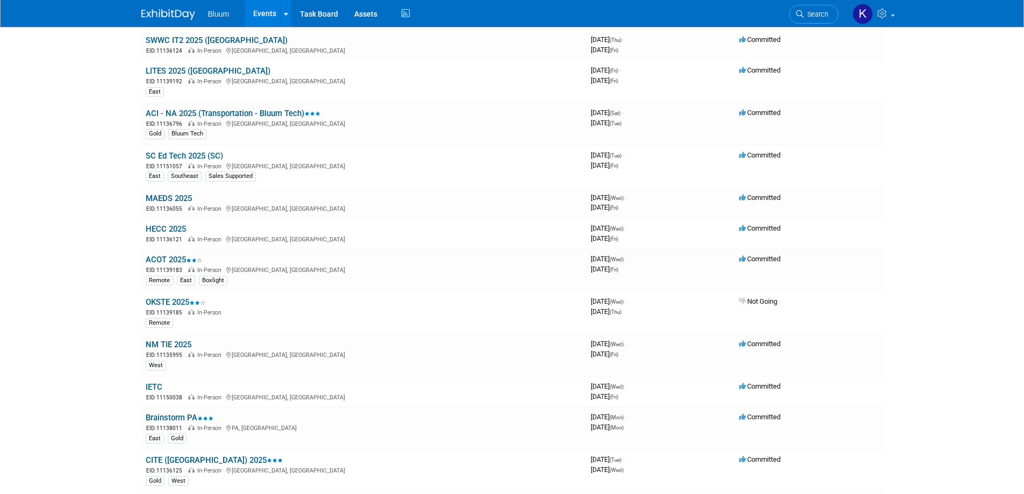
scroll to position [430, 0]
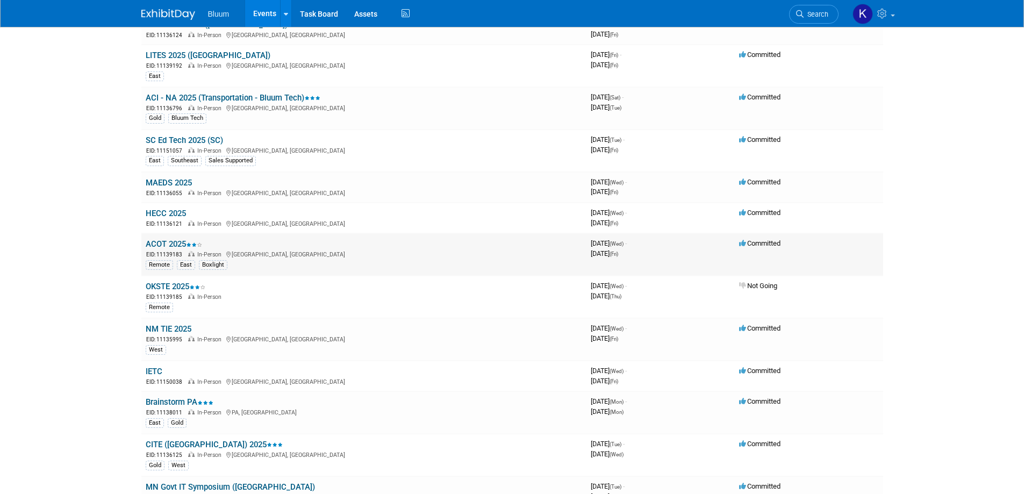
click at [163, 239] on link "ACOT 2025" at bounding box center [174, 244] width 56 height 10
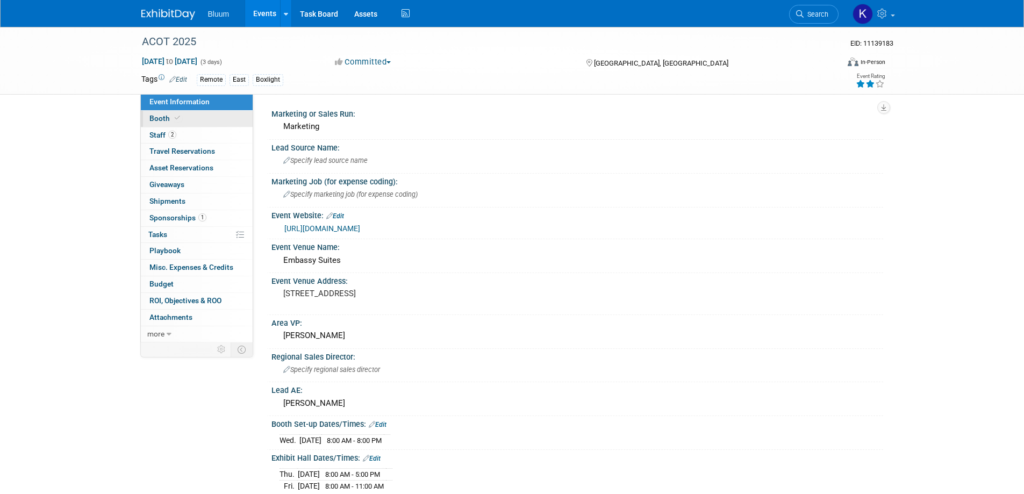
click at [164, 121] on span "Booth" at bounding box center [165, 118] width 33 height 9
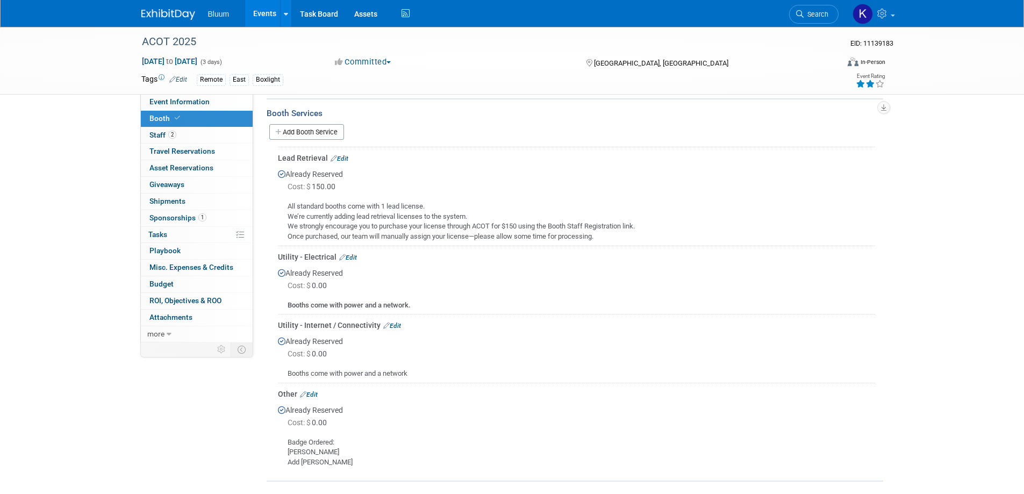
scroll to position [269, 0]
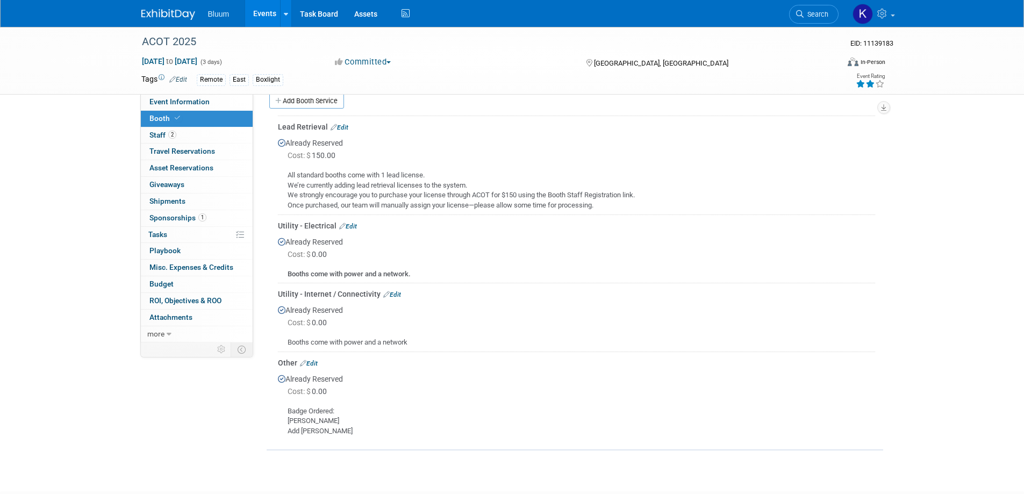
click at [343, 128] on link "Edit" at bounding box center [340, 128] width 18 height 8
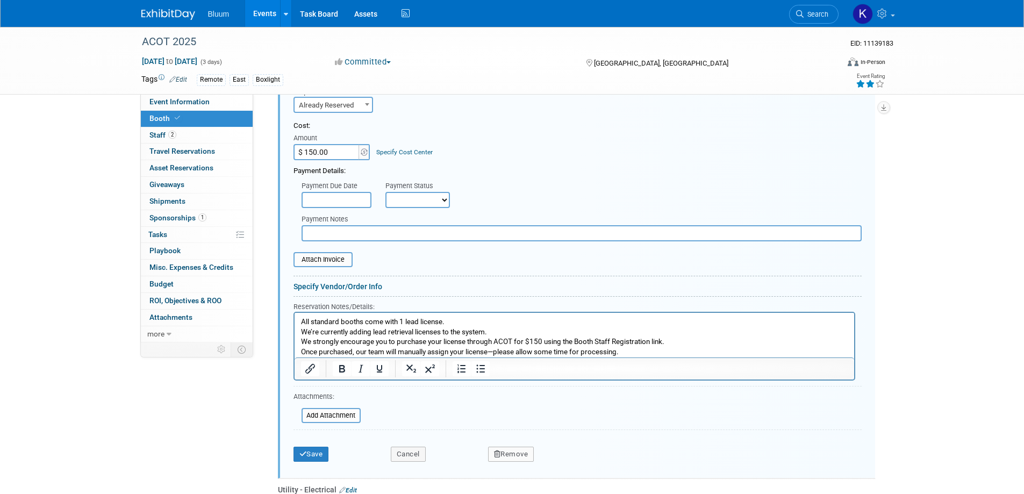
scroll to position [478, 0]
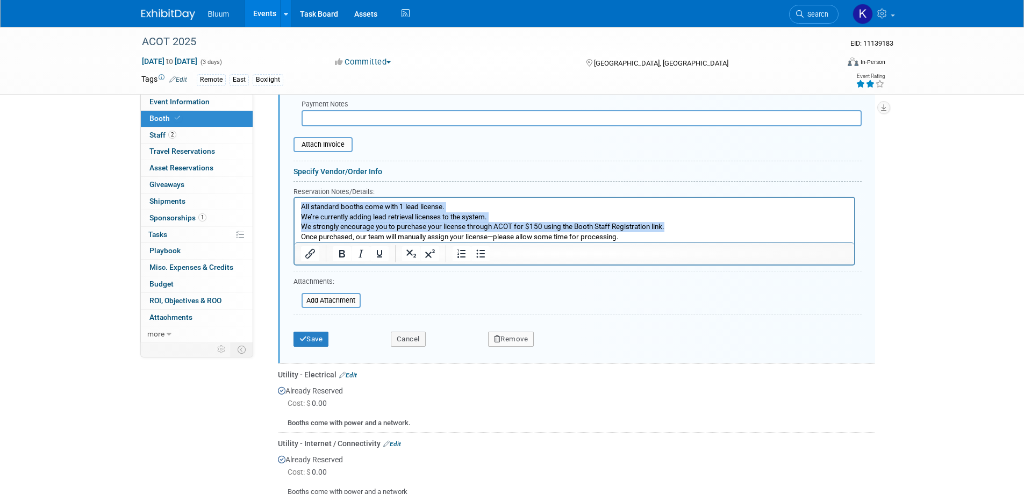
drag, startPoint x: 302, startPoint y: 205, endPoint x: 692, endPoint y: 232, distance: 390.6
click at [692, 232] on p "All standard booths come with 1 lead license. We’re currently adding lead retri…" at bounding box center [573, 222] width 547 height 40
paste body "Rich Text Area. Press ALT-0 for help."
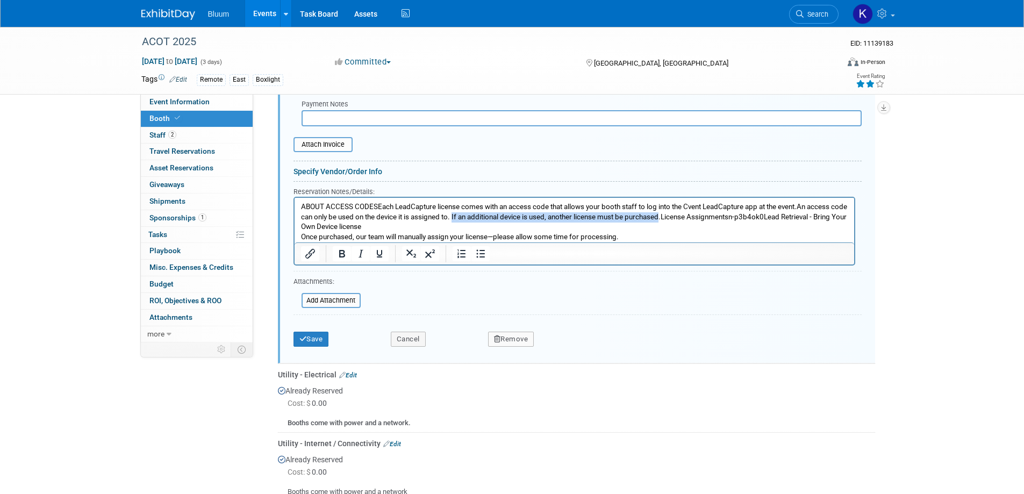
drag, startPoint x: 471, startPoint y: 216, endPoint x: 682, endPoint y: 219, distance: 210.2
click at [682, 219] on p "ABOUT ACCESS CODESEach LeadCapture license comes with an access code that allow…" at bounding box center [573, 222] width 547 height 40
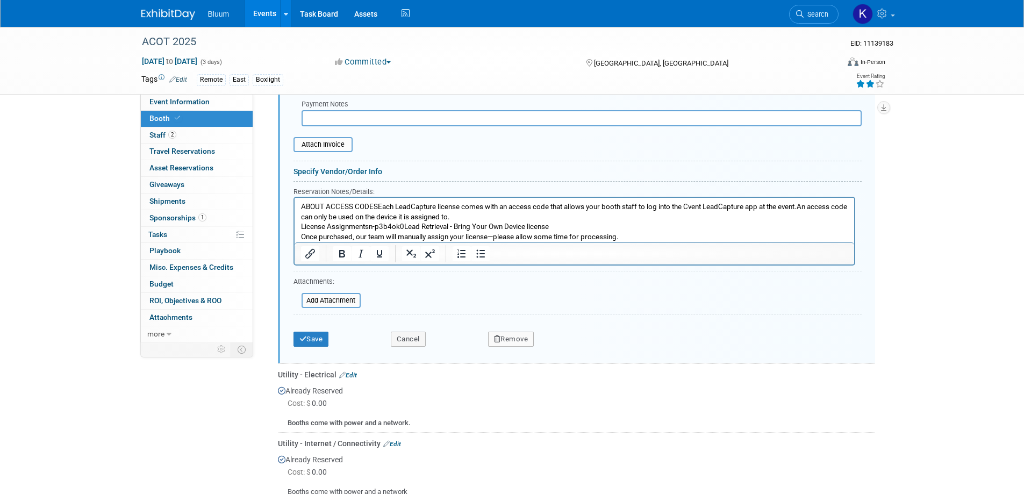
click at [375, 226] on p "License Assignmentsn-p3b4ok0Lead Retrieval - Bring Your Own Device license Once…" at bounding box center [573, 232] width 547 height 20
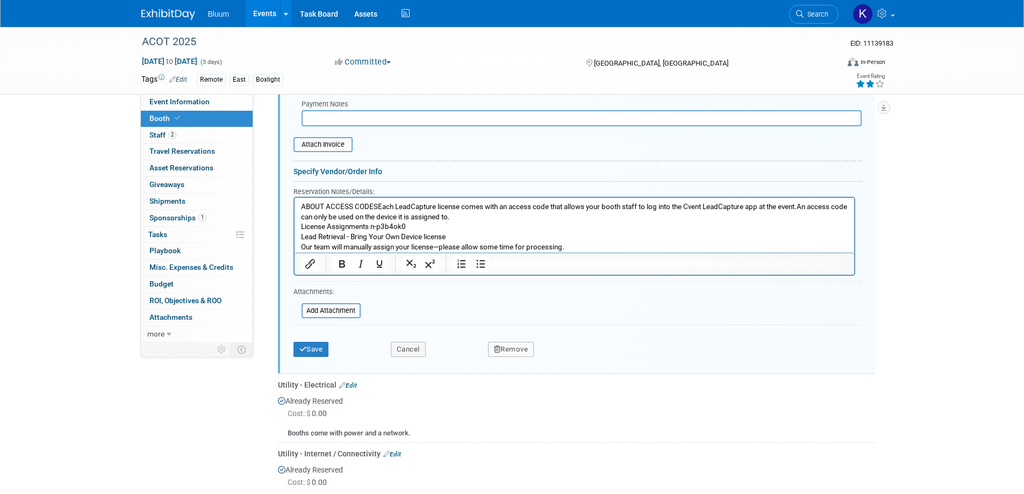
click at [454, 238] on p "Lead Retrieval - Bring Your Own Device license Our team will manually assign yo…" at bounding box center [573, 242] width 547 height 20
click at [314, 352] on button "Save" at bounding box center [310, 349] width 35 height 15
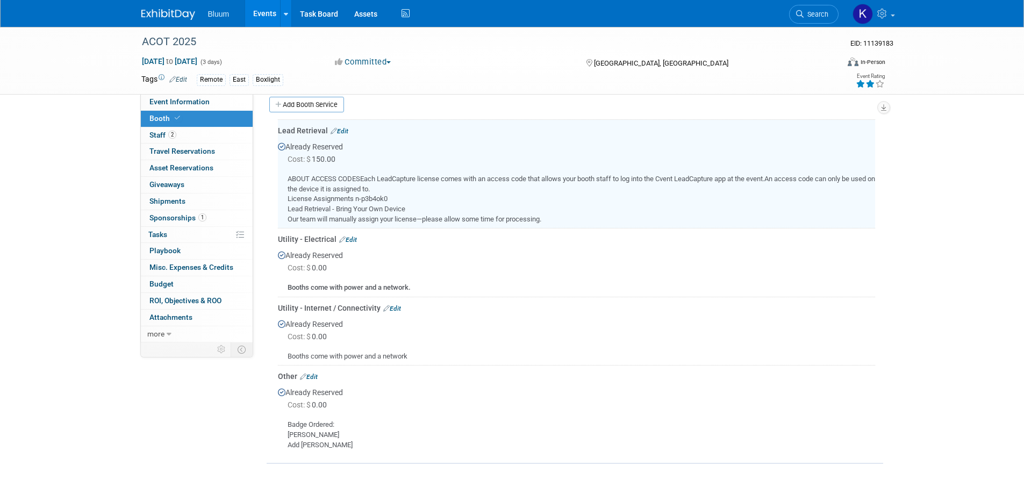
scroll to position [263, 0]
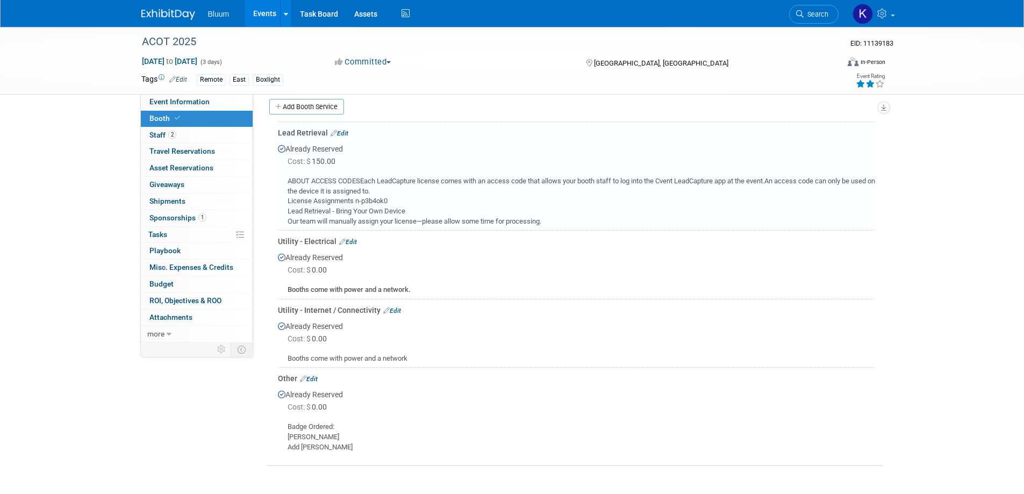
click at [345, 135] on link "Edit" at bounding box center [340, 134] width 18 height 8
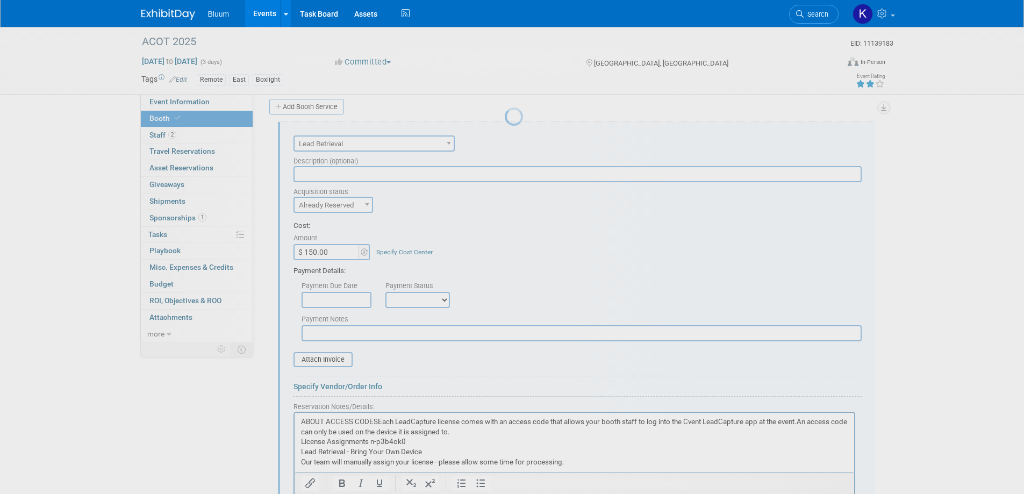
scroll to position [0, 0]
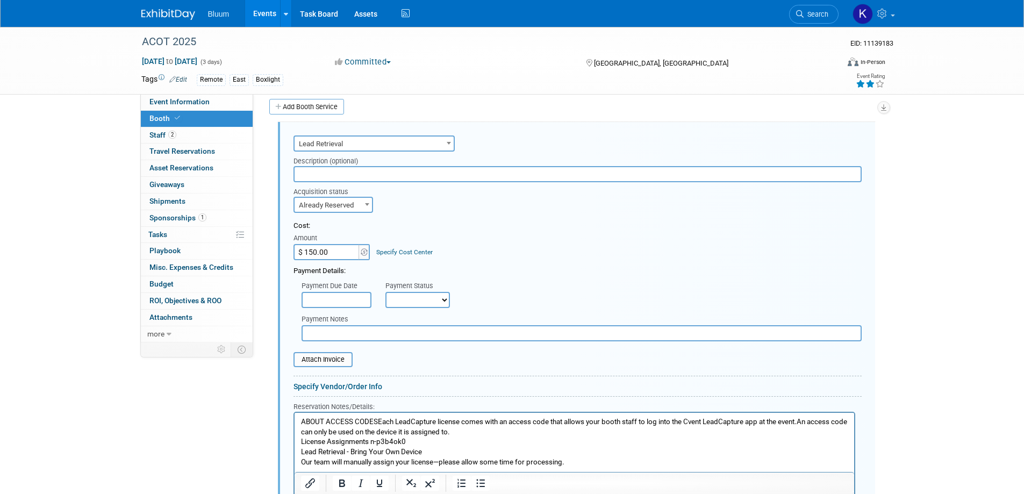
click at [302, 421] on p "ABOUT ACCESS CODESEach LeadCapture license comes with an access code that allow…" at bounding box center [573, 442] width 547 height 51
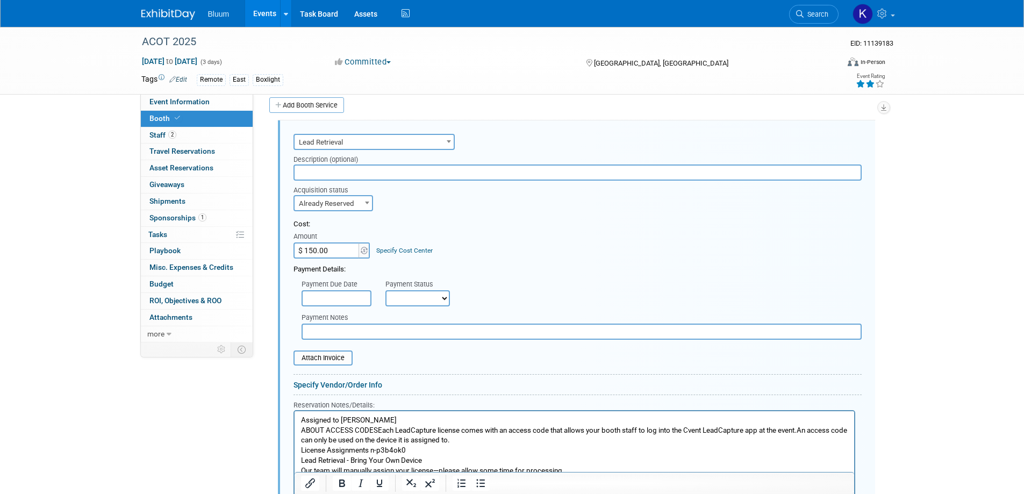
scroll to position [478, 0]
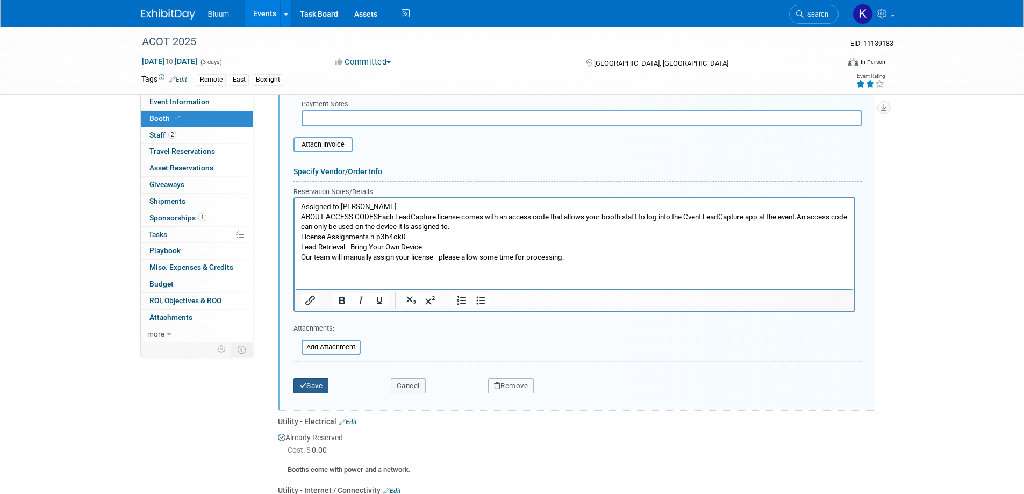
click at [324, 382] on button "Save" at bounding box center [310, 385] width 35 height 15
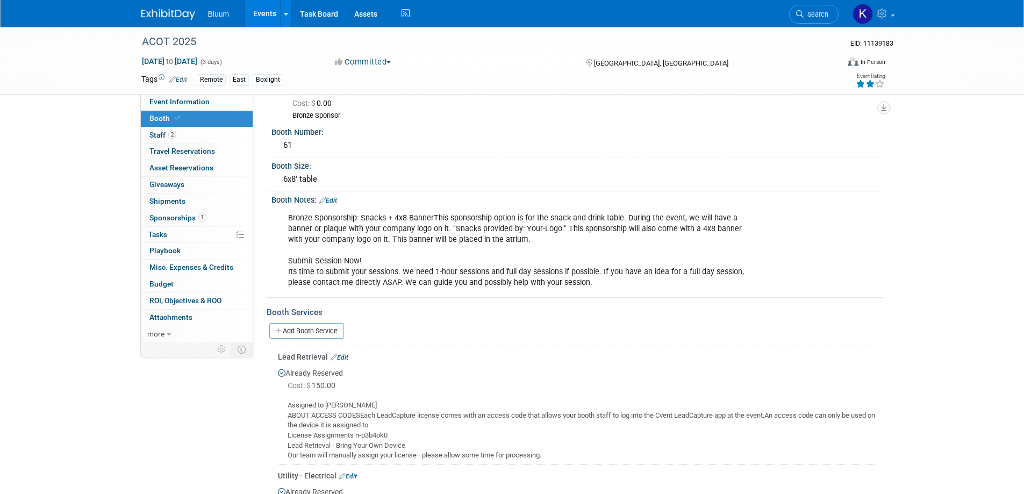
scroll to position [0, 0]
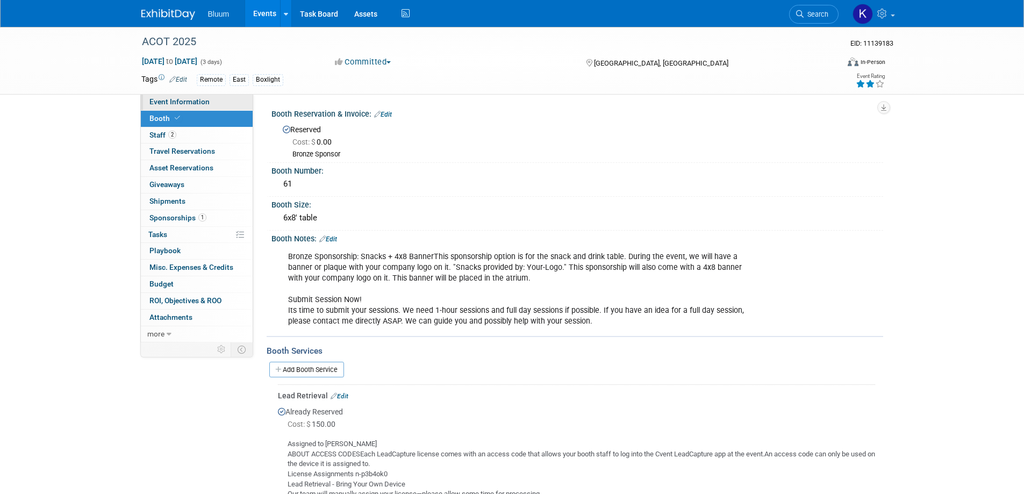
click at [207, 108] on link "Event Information" at bounding box center [197, 102] width 112 height 16
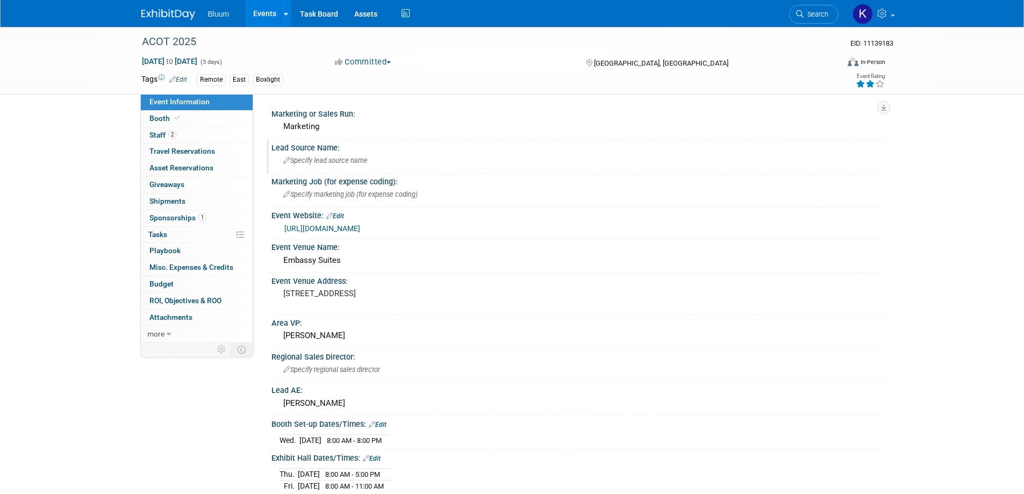
click at [310, 162] on span "Specify lead source name" at bounding box center [325, 160] width 84 height 8
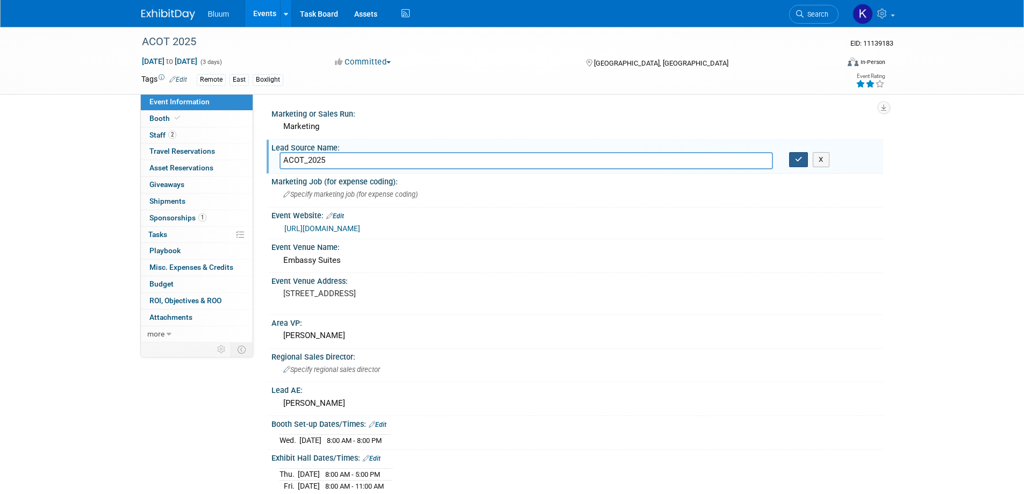
type input "ACOT_2025"
click at [799, 163] on icon "button" at bounding box center [799, 159] width 8 height 7
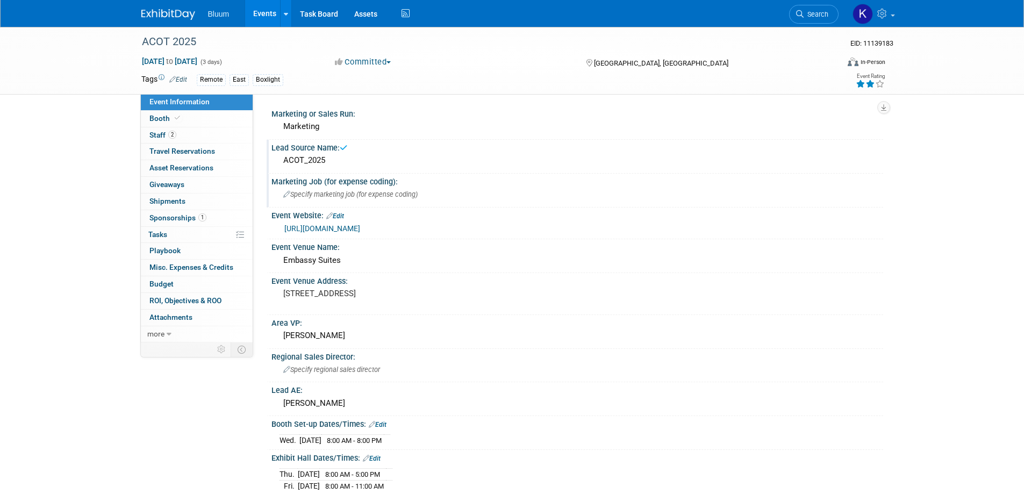
click at [329, 193] on span "Specify marketing job (for expense coding)" at bounding box center [350, 194] width 134 height 8
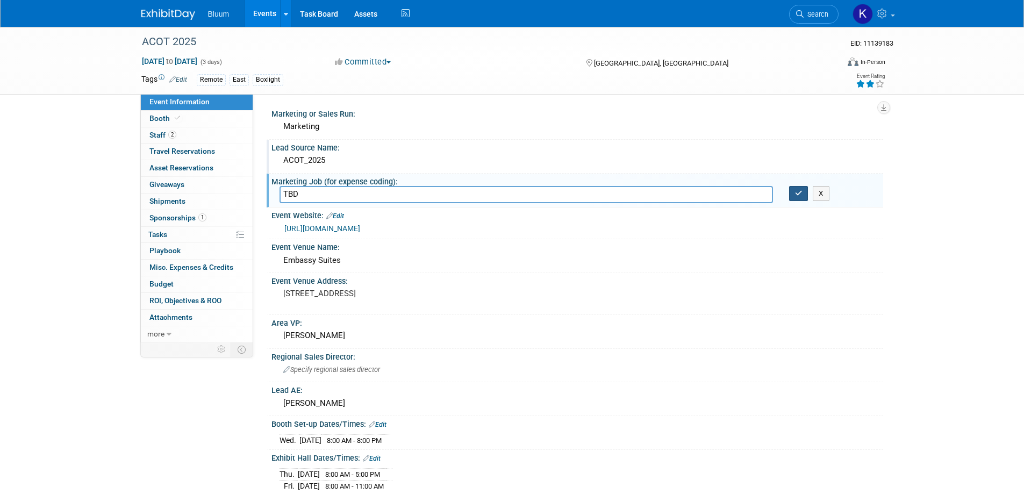
type input "TBD"
click at [804, 189] on button "button" at bounding box center [798, 193] width 19 height 15
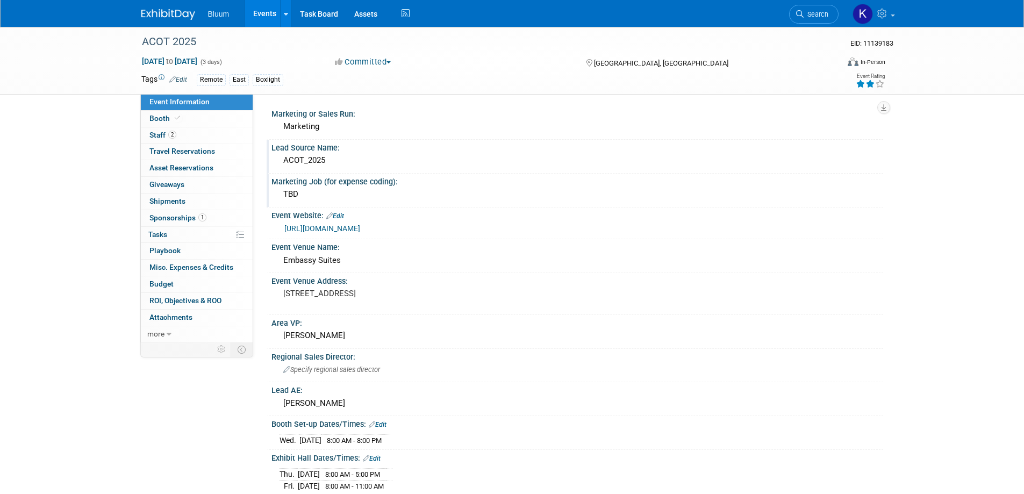
click at [360, 231] on link "https://www.arkansasconferenceoftechnology.com/" at bounding box center [322, 228] width 76 height 9
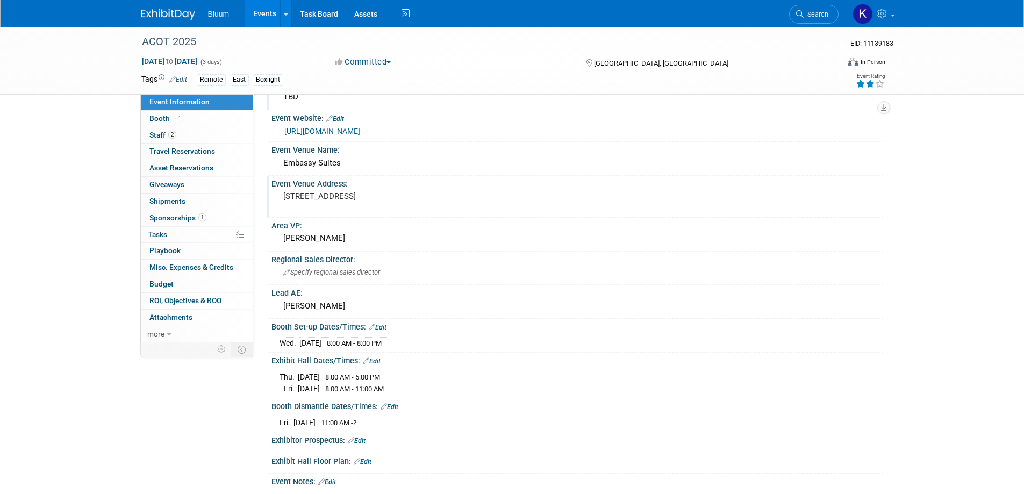
scroll to position [107, 0]
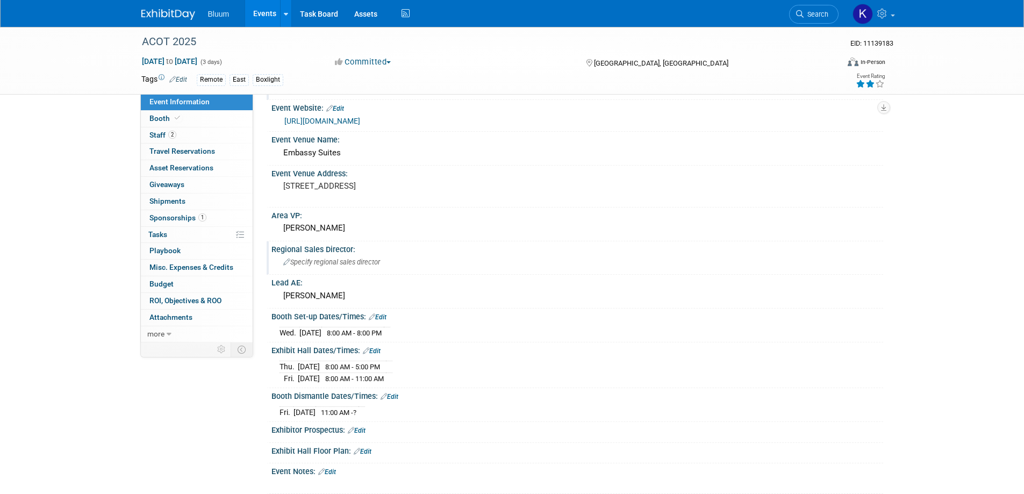
click at [352, 263] on span "Specify regional sales director" at bounding box center [331, 262] width 97 height 8
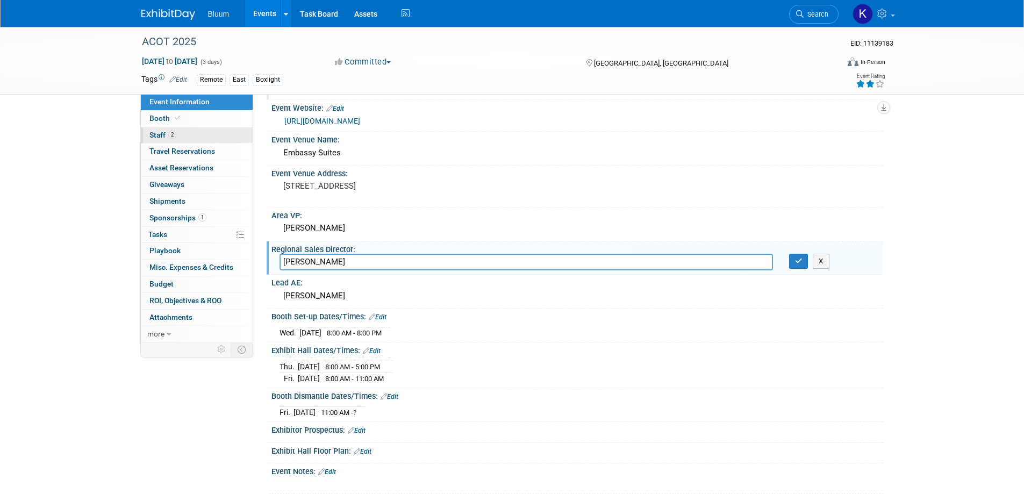
type input "Justin Chalonar"
click at [159, 138] on span "Staff 2" at bounding box center [162, 135] width 27 height 9
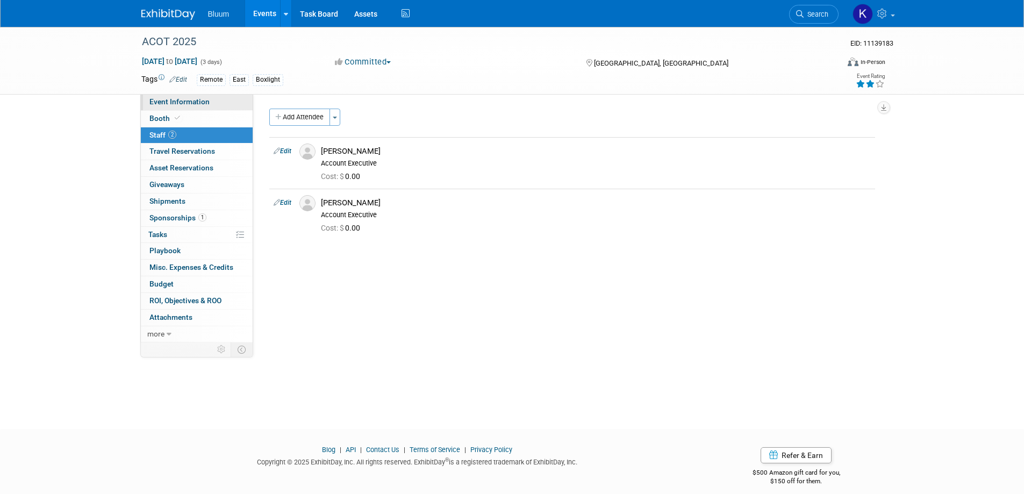
click at [168, 104] on span "Event Information" at bounding box center [179, 101] width 60 height 9
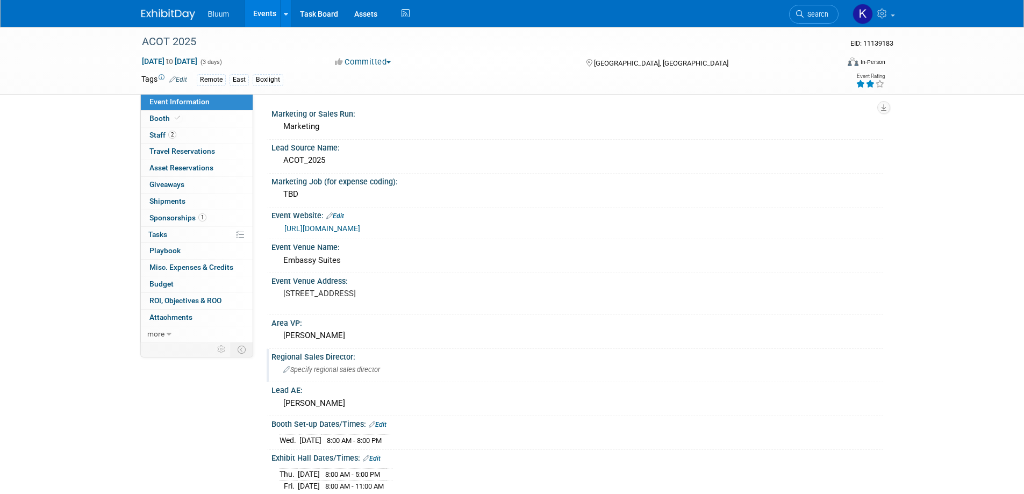
click at [319, 368] on span "Specify regional sales director" at bounding box center [331, 369] width 97 height 8
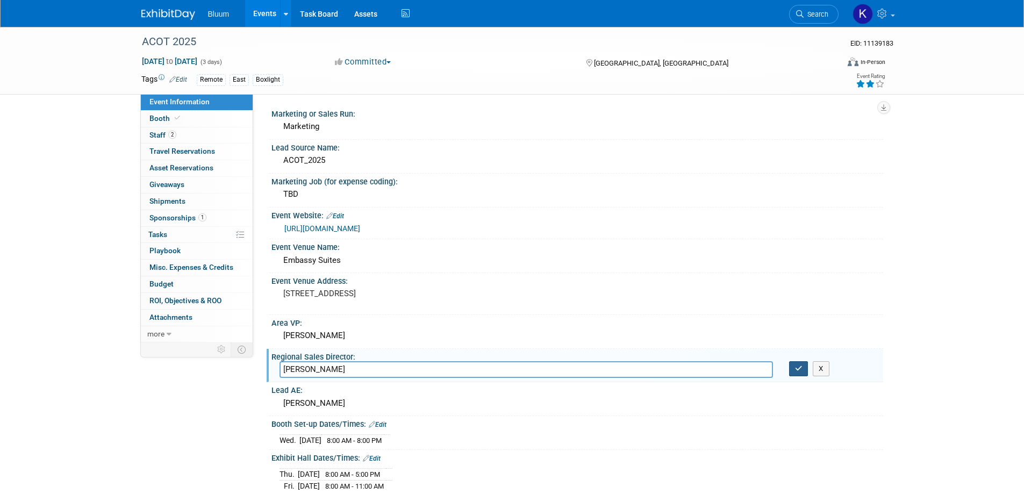
type input "[PERSON_NAME]"
click at [795, 366] on icon "button" at bounding box center [799, 368] width 8 height 7
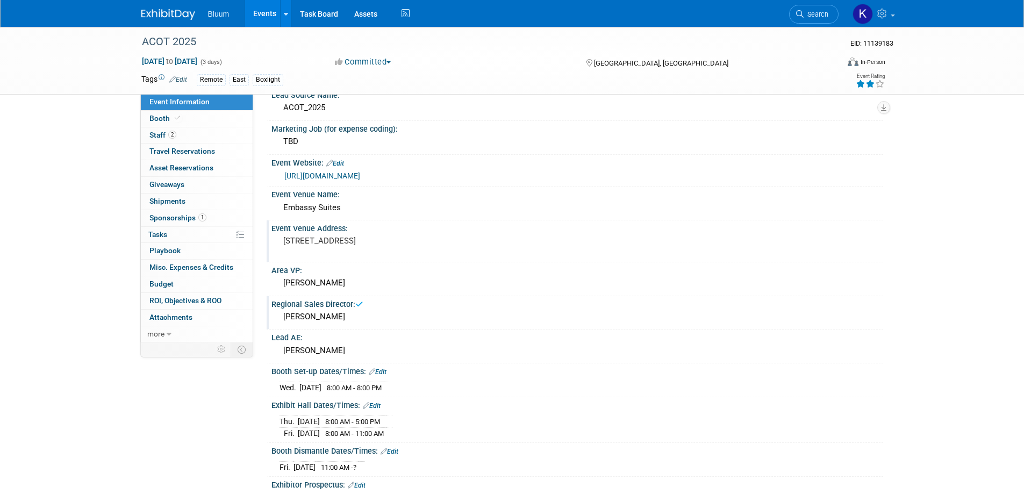
scroll to position [161, 0]
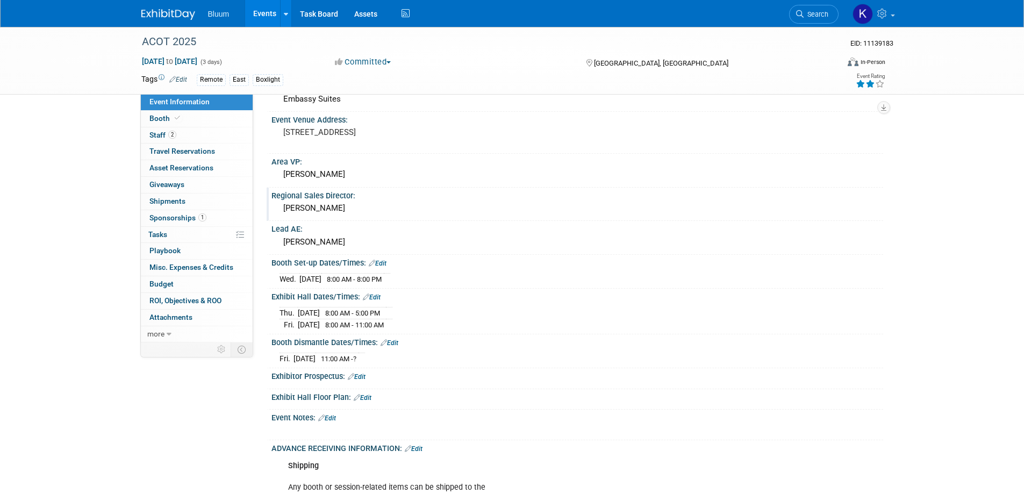
click at [393, 339] on link "Edit" at bounding box center [390, 343] width 18 height 8
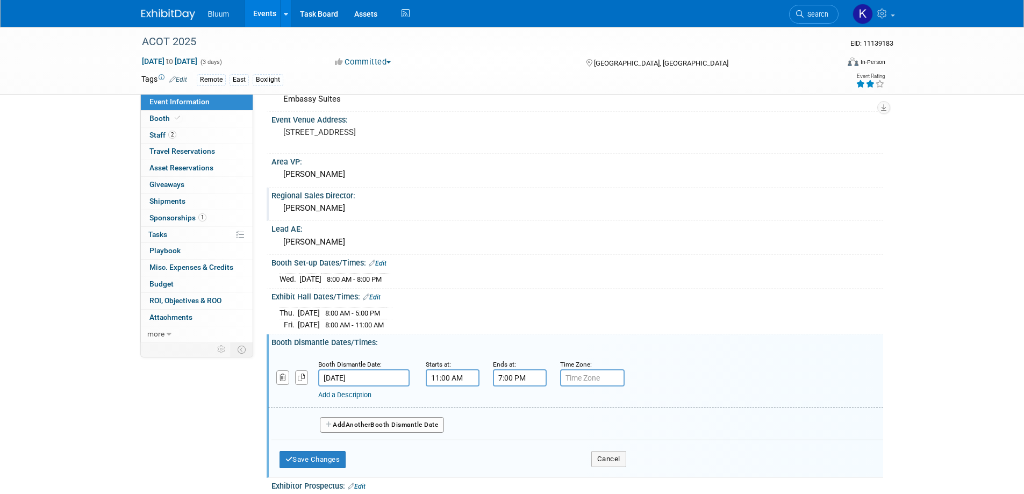
click at [500, 376] on input "7:00 PM" at bounding box center [520, 377] width 54 height 17
click at [518, 422] on span "07" at bounding box center [517, 427] width 20 height 19
click at [572, 402] on td "02" at bounding box center [581, 404] width 34 height 29
type input "2:00 PM"
click at [586, 468] on span at bounding box center [597, 475] width 73 height 19
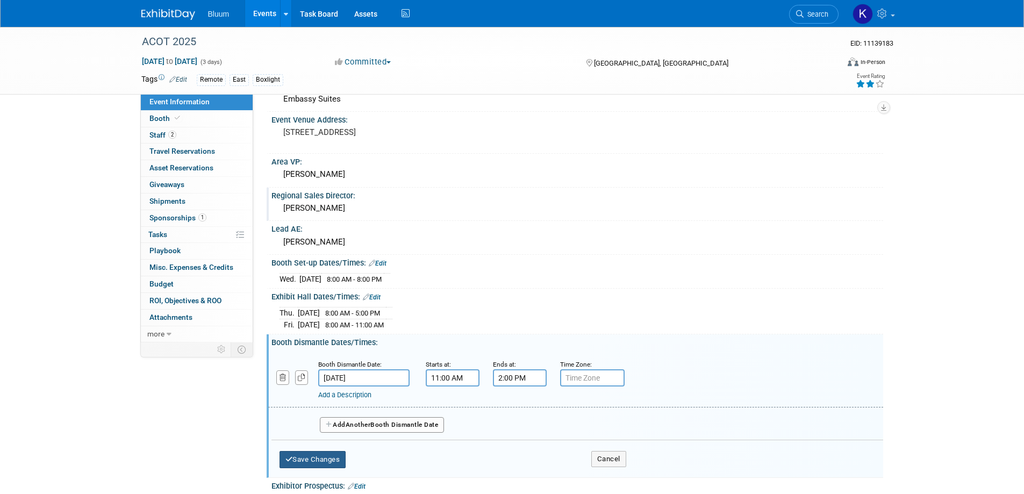
click at [321, 462] on button "Save Changes" at bounding box center [312, 459] width 67 height 17
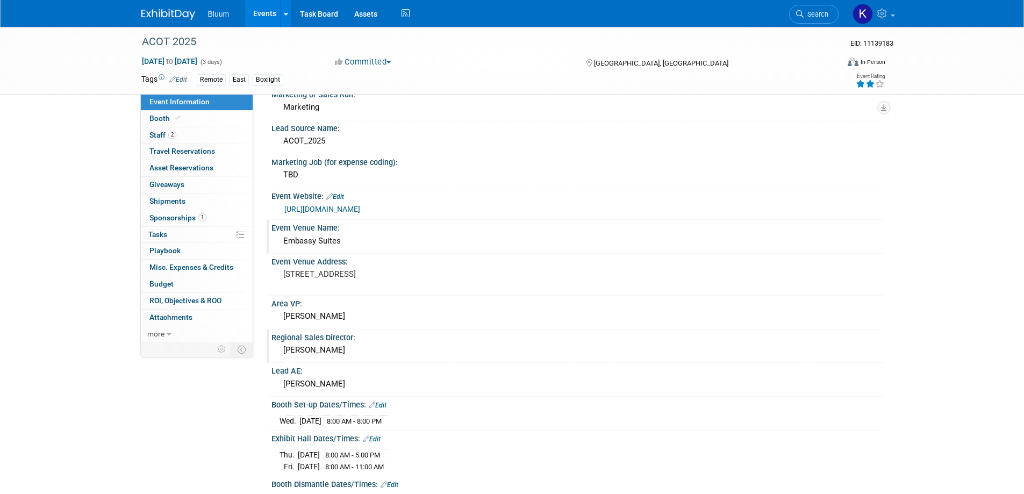
scroll to position [0, 0]
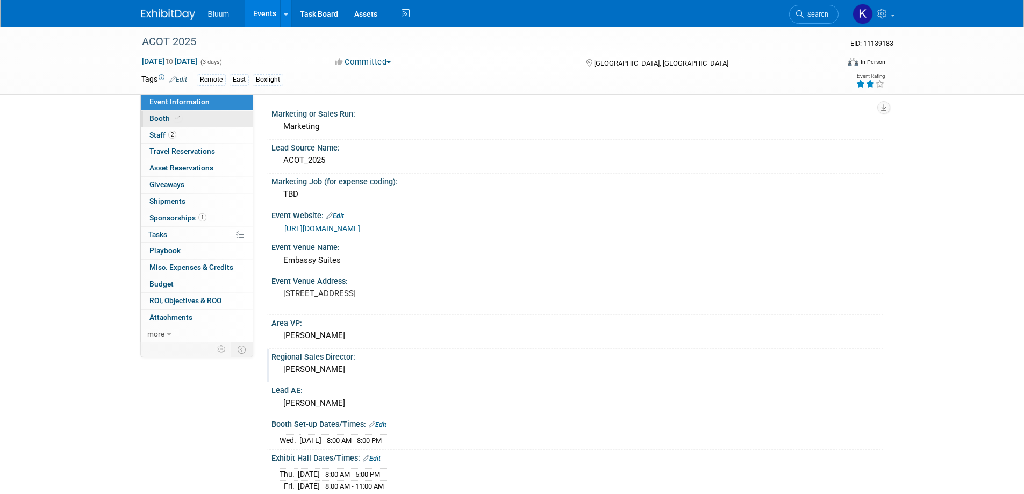
click at [163, 124] on link "Booth" at bounding box center [197, 119] width 112 height 16
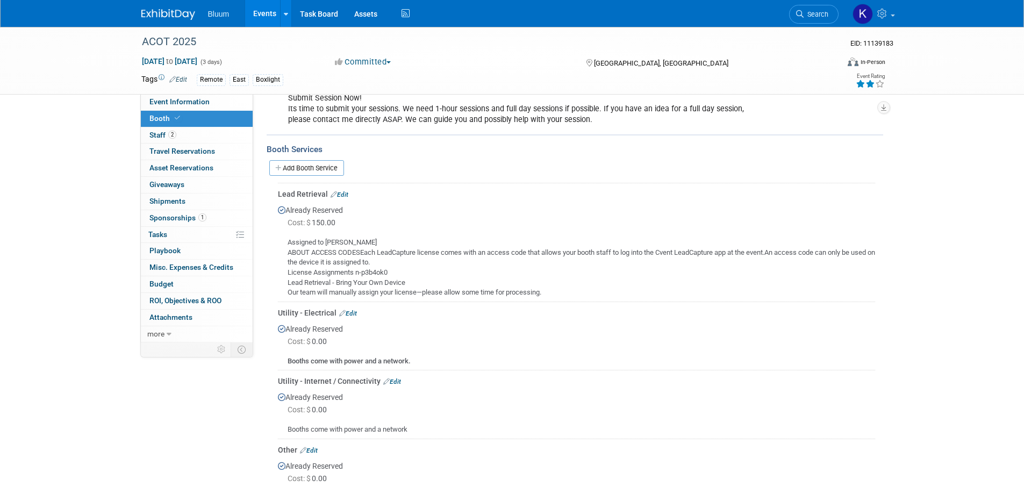
scroll to position [269, 0]
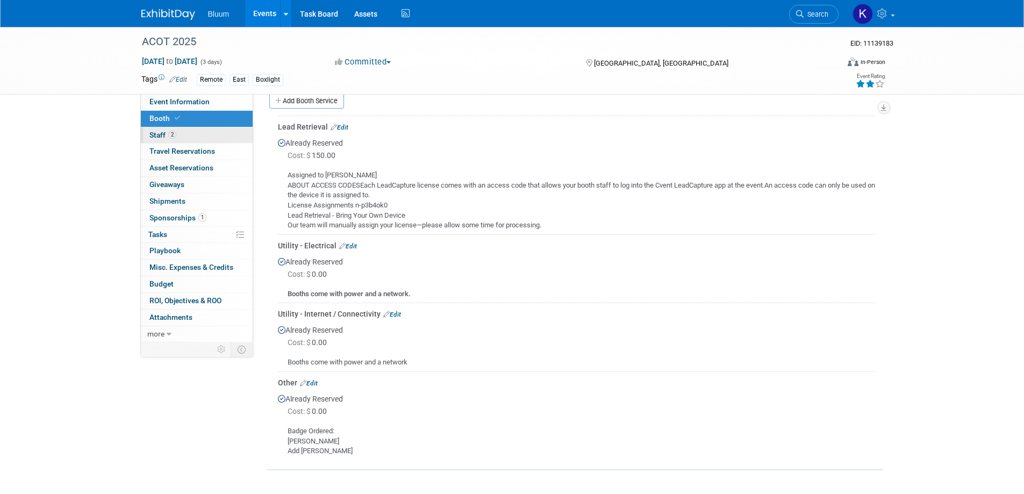
click at [160, 139] on span "Staff 2" at bounding box center [162, 135] width 27 height 9
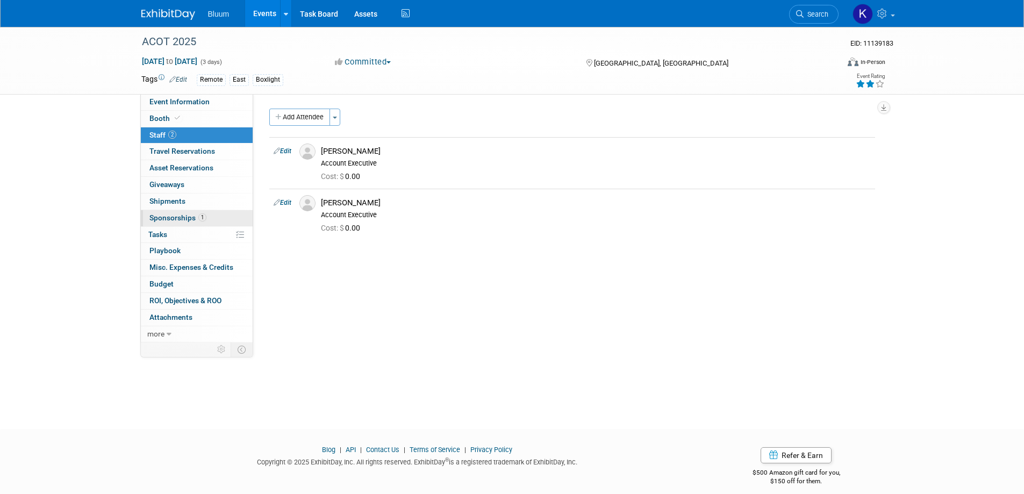
click at [174, 211] on link "1 Sponsorships 1" at bounding box center [197, 218] width 112 height 16
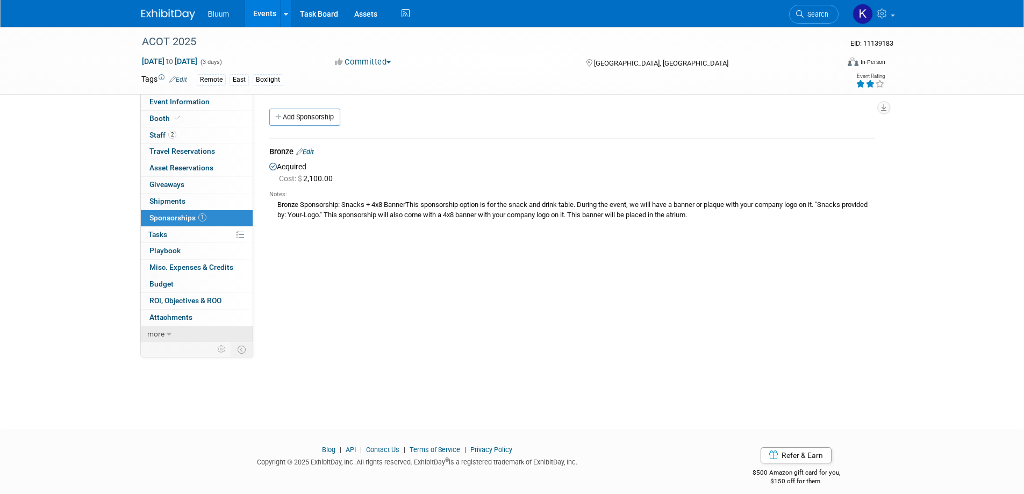
click at [159, 334] on span "more" at bounding box center [155, 333] width 17 height 9
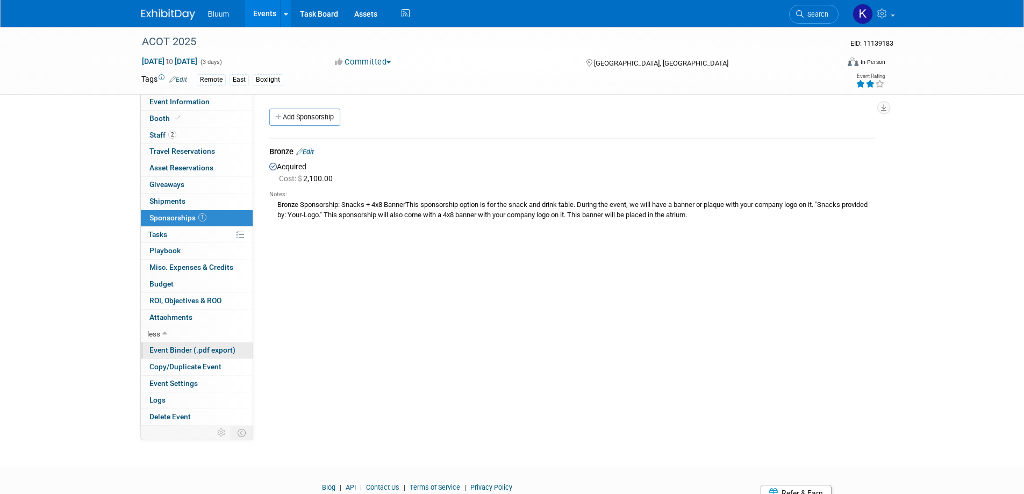
click at [189, 353] on span "Event Binder (.pdf export)" at bounding box center [192, 350] width 86 height 9
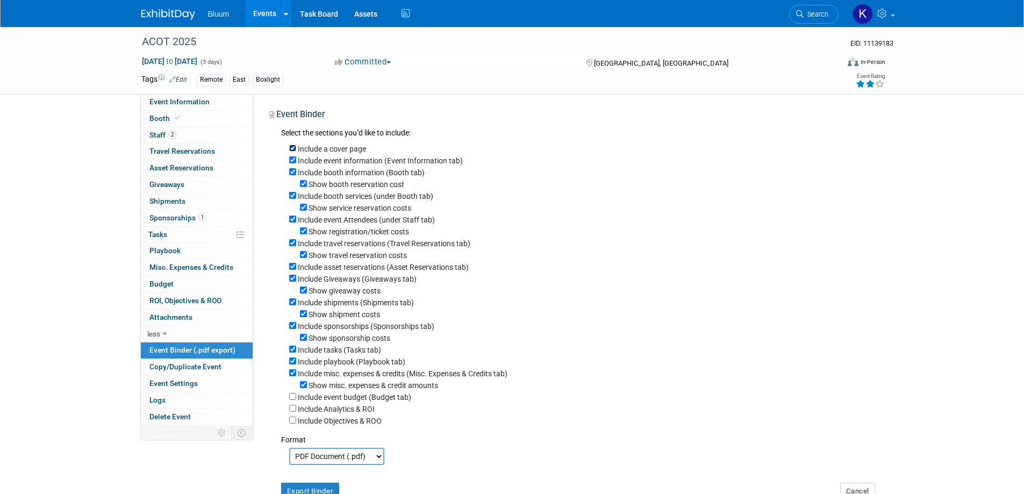
click at [291, 150] on input "Include a cover page" at bounding box center [292, 148] width 7 height 7
checkbox input "false"
click at [301, 184] on input "Show booth reservation cost" at bounding box center [303, 183] width 7 height 7
checkbox input "false"
click at [301, 210] on input "Show service reservation costs" at bounding box center [303, 207] width 7 height 7
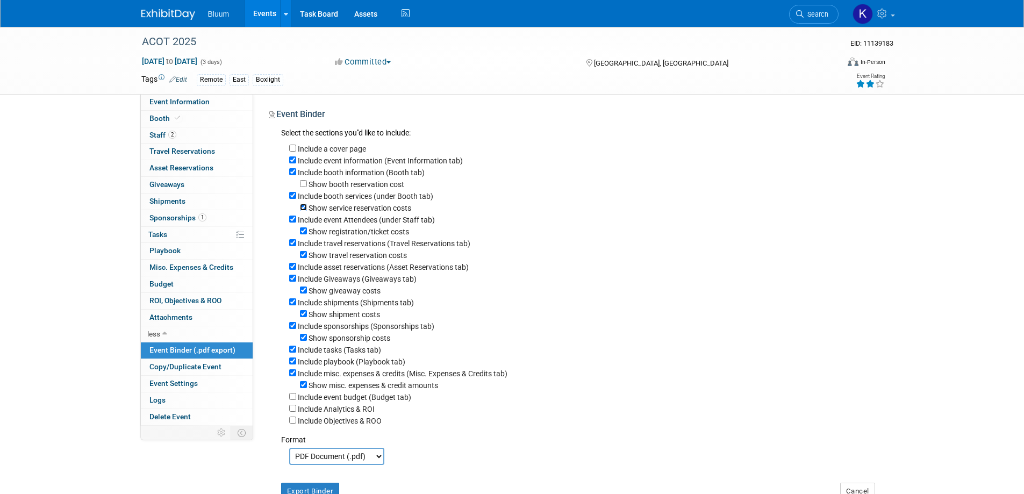
checkbox input "false"
click at [301, 233] on input "Show registration/ticket costs" at bounding box center [303, 230] width 7 height 7
checkbox input "false"
click at [293, 246] on input "Include travel reservations (Travel Reservations tab)" at bounding box center [292, 242] width 7 height 7
checkbox input "false"
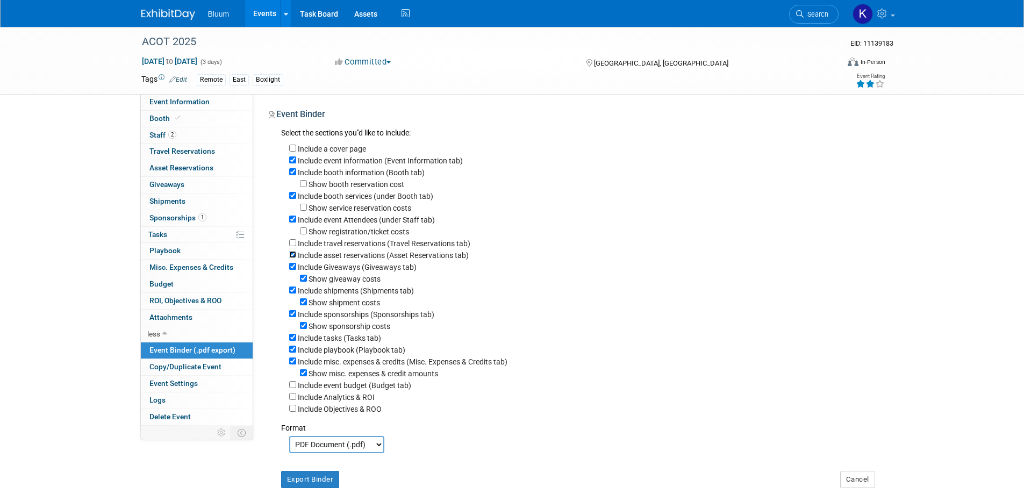
click at [291, 258] on input "Include asset reservations (Asset Reservations tab)" at bounding box center [292, 254] width 7 height 7
checkbox input "false"
click at [292, 270] on input "Include Giveaways (Giveaways tab)" at bounding box center [292, 266] width 7 height 7
checkbox input "false"
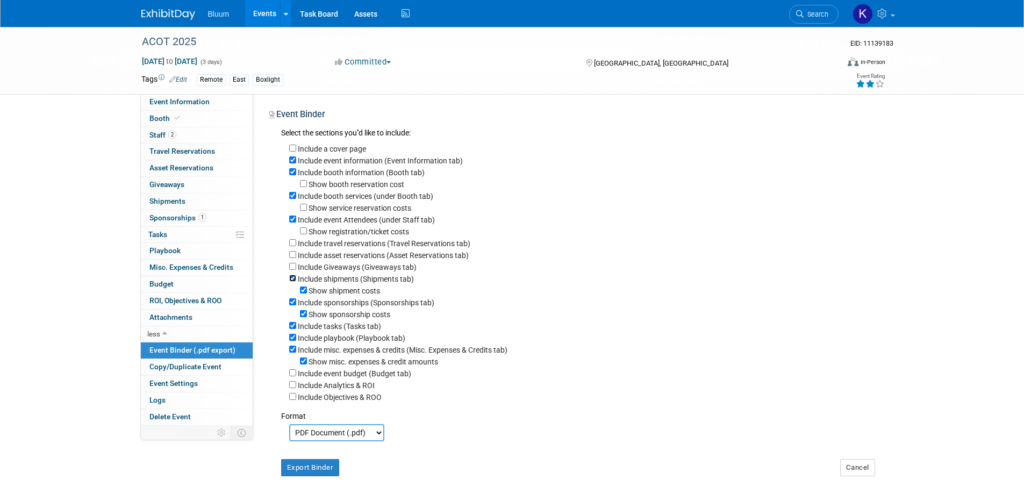
click at [293, 282] on input "Include shipments (Shipments tab)" at bounding box center [292, 278] width 7 height 7
checkbox input "false"
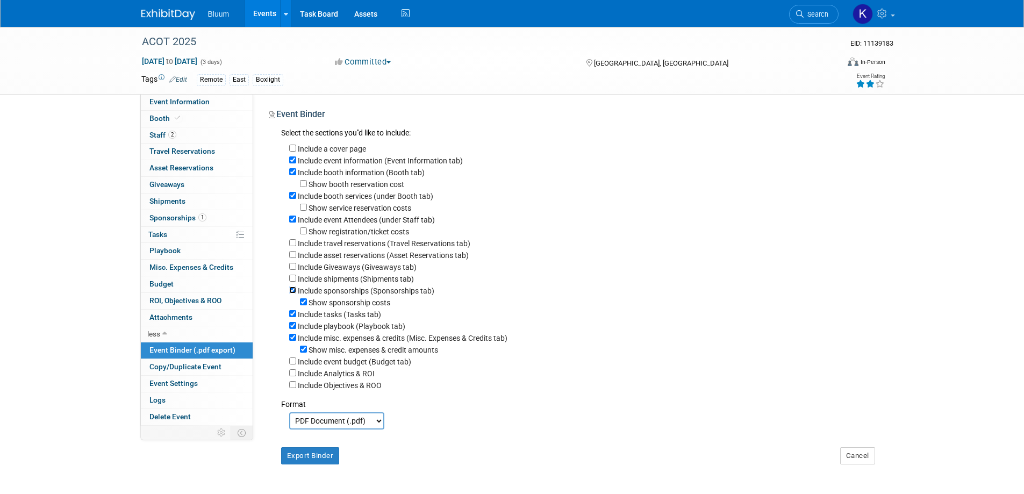
click at [290, 293] on input "Include sponsorships (Sponsorships tab)" at bounding box center [292, 289] width 7 height 7
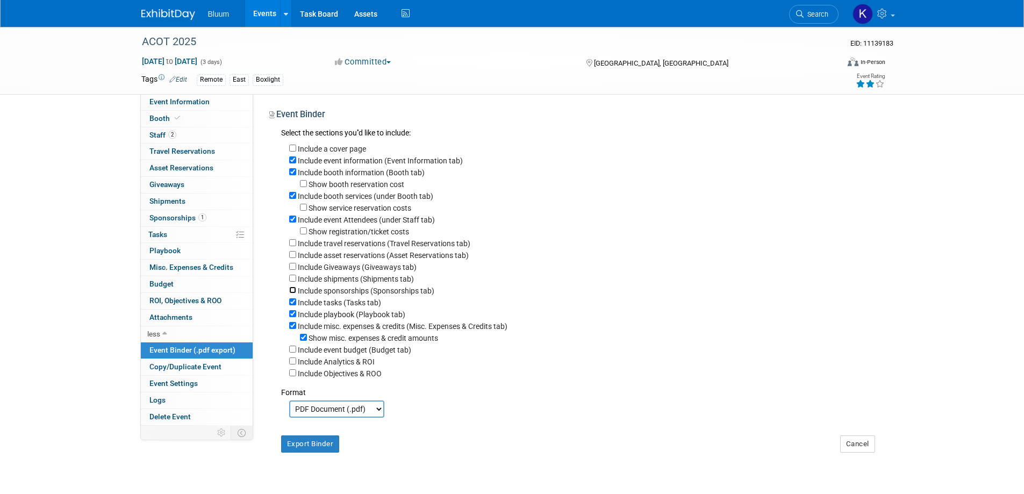
click at [292, 293] on input "Include sponsorships (Sponsorships tab)" at bounding box center [292, 289] width 7 height 7
checkbox input "true"
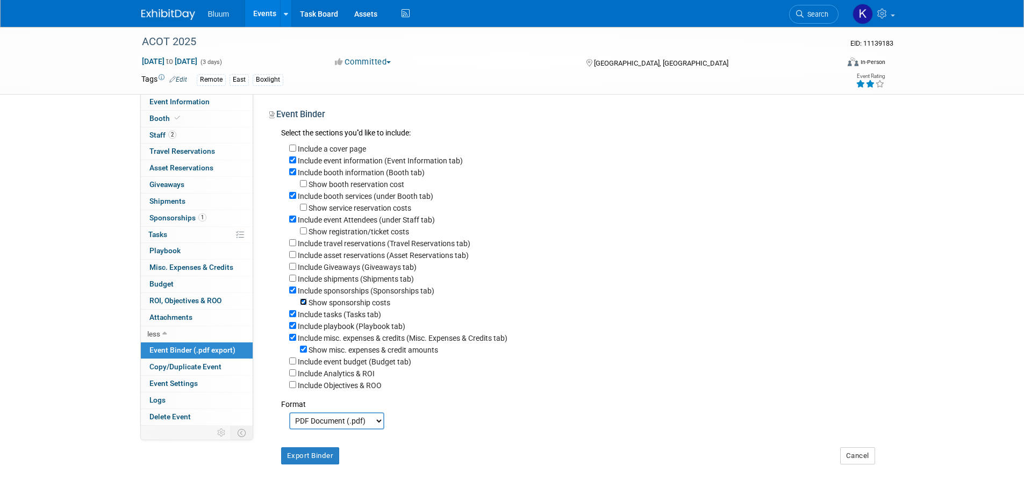
click at [303, 305] on input "Show sponsorship costs" at bounding box center [303, 301] width 7 height 7
checkbox input "false"
click at [290, 317] on input "Include tasks (Tasks tab)" at bounding box center [292, 313] width 7 height 7
checkbox input "false"
click at [291, 329] on div "Include playbook (Playbook tab)" at bounding box center [582, 326] width 586 height 12
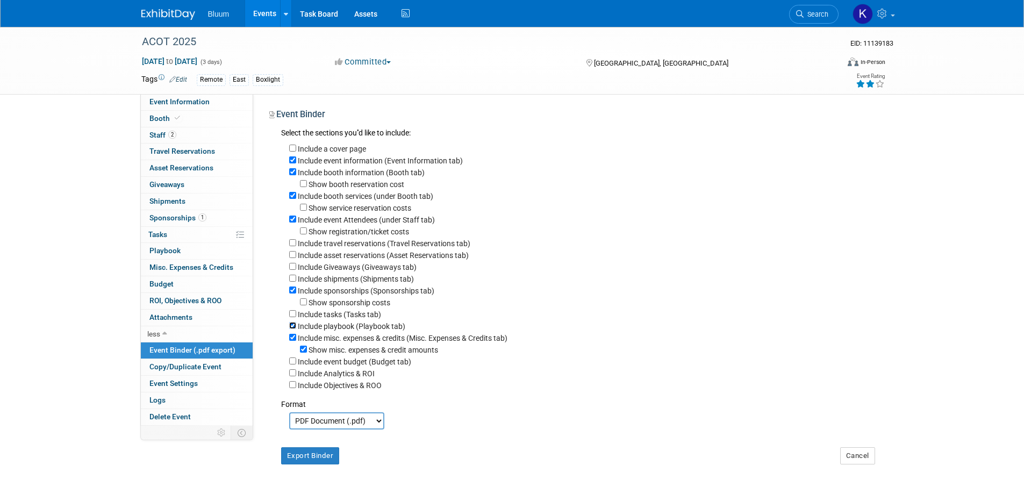
click at [292, 329] on input "Include playbook (Playbook tab)" at bounding box center [292, 325] width 7 height 7
checkbox input "false"
drag, startPoint x: 289, startPoint y: 345, endPoint x: 299, endPoint y: 346, distance: 9.7
click at [291, 341] on input "Include misc. expenses & credits (Misc. Expenses & Credits tab)" at bounding box center [292, 337] width 7 height 7
checkbox input "false"
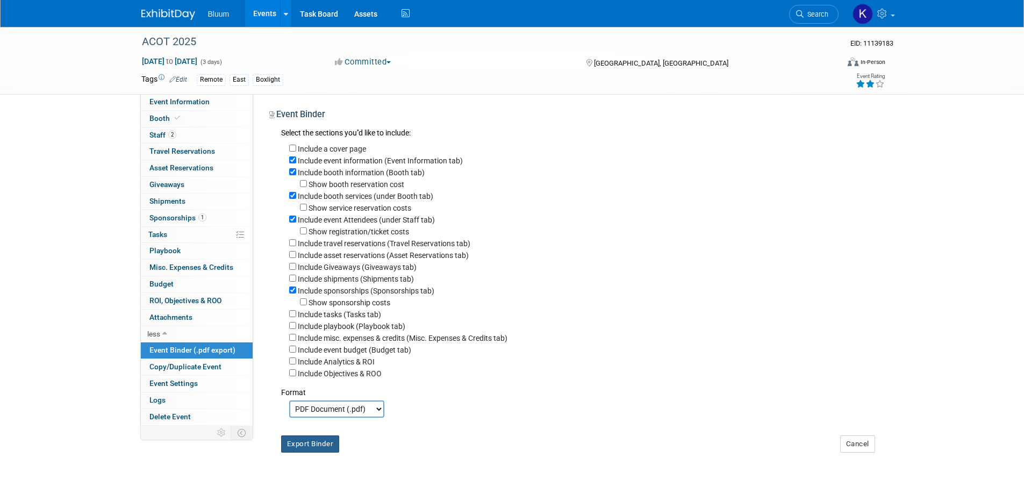
click at [324, 449] on button "Export Binder" at bounding box center [310, 443] width 59 height 17
click at [161, 127] on link "2 Staff 2" at bounding box center [197, 135] width 112 height 16
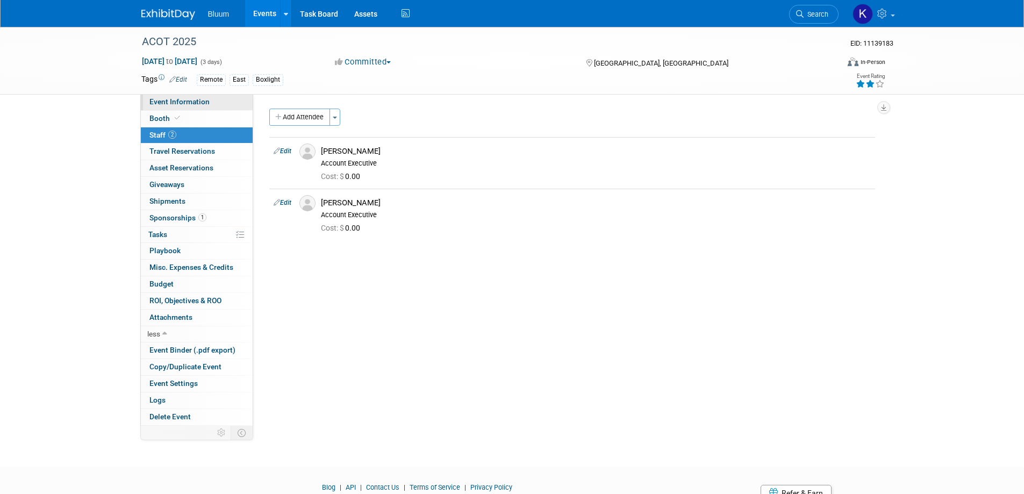
click at [169, 101] on span "Event Information" at bounding box center [179, 101] width 60 height 9
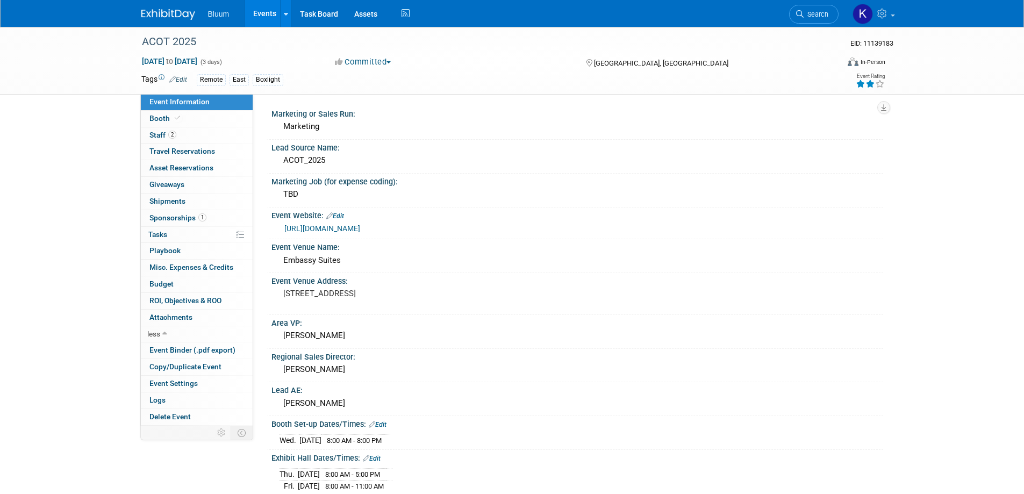
click at [274, 9] on link "Events" at bounding box center [264, 13] width 39 height 27
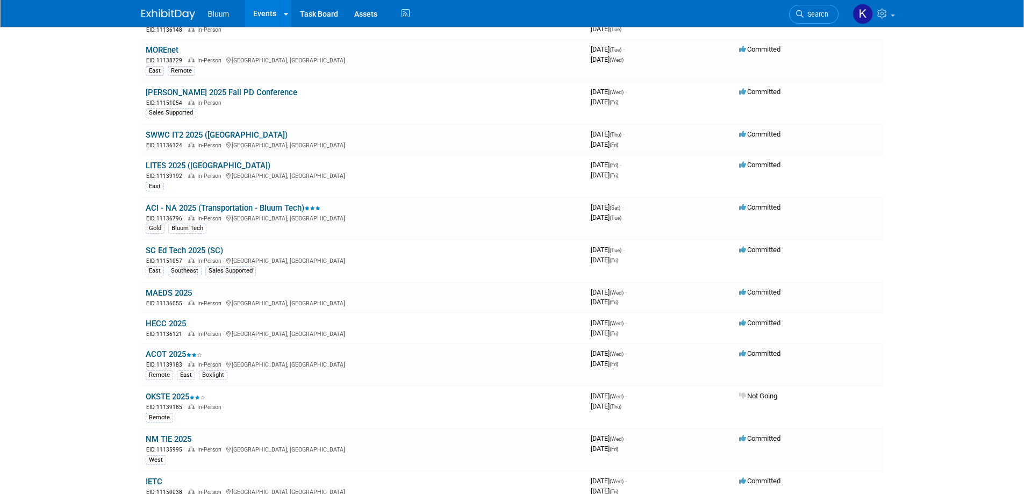
scroll to position [322, 0]
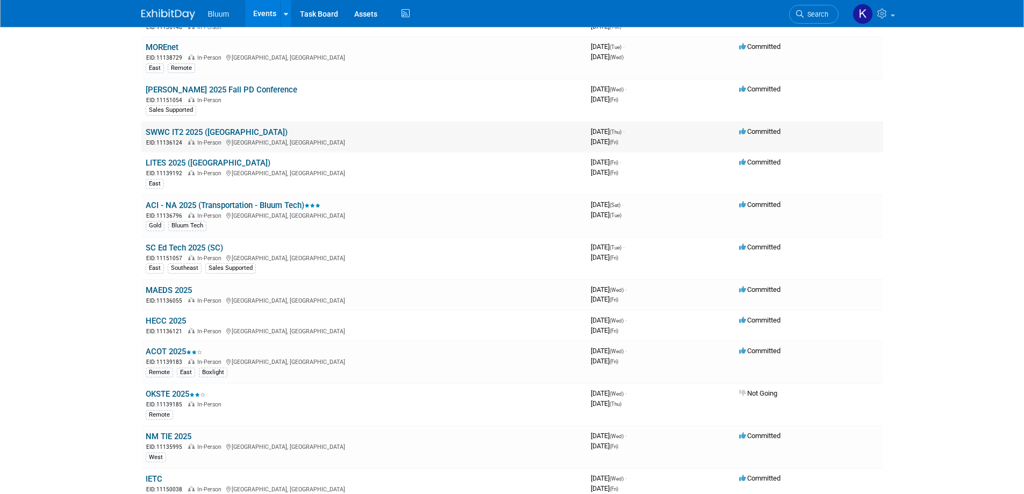
click at [187, 131] on link "SWWC IT2 2025 ([GEOGRAPHIC_DATA])" at bounding box center [217, 132] width 142 height 10
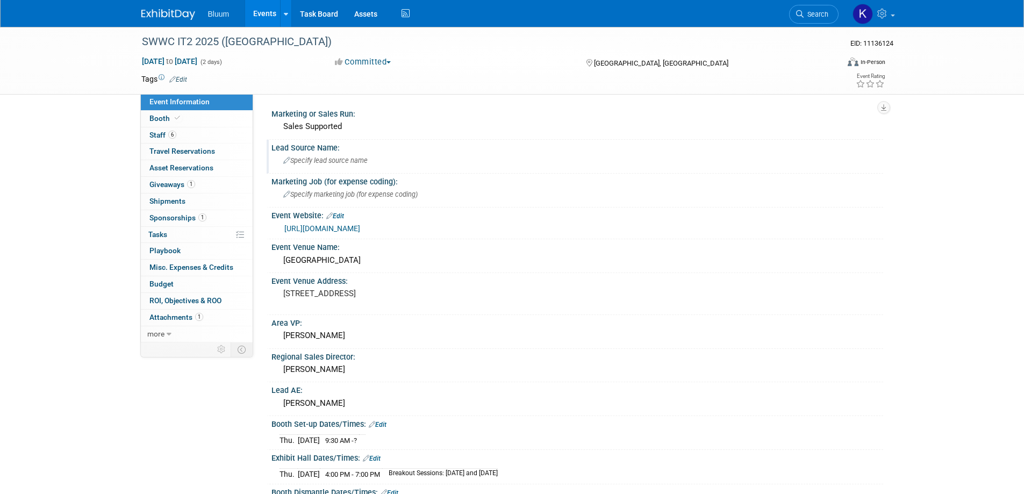
click at [303, 158] on span "Specify lead source name" at bounding box center [325, 160] width 84 height 8
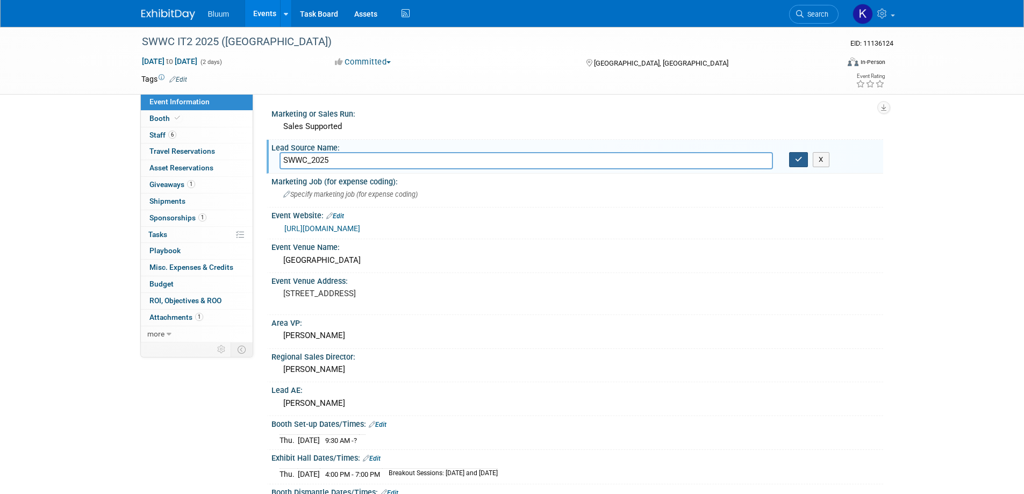
type input "SWWC_2025"
click at [795, 160] on icon "button" at bounding box center [799, 159] width 8 height 7
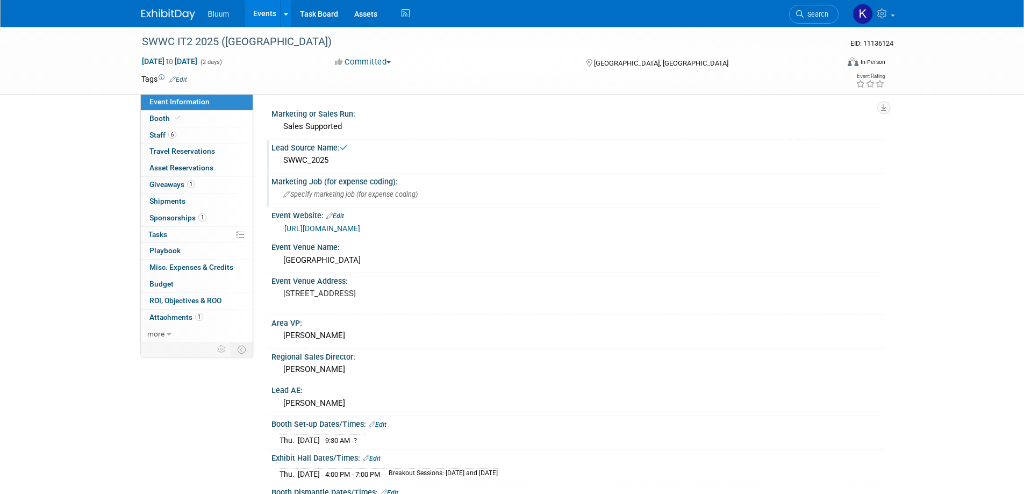
click at [368, 189] on div "Specify marketing job (for expense coding)" at bounding box center [577, 194] width 596 height 17
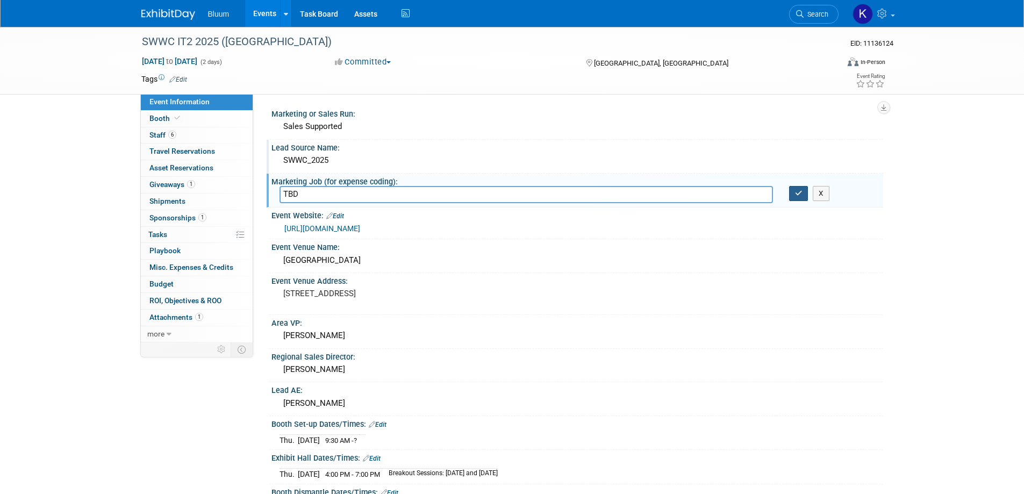
type input "TBD"
click at [801, 192] on icon "button" at bounding box center [799, 193] width 8 height 7
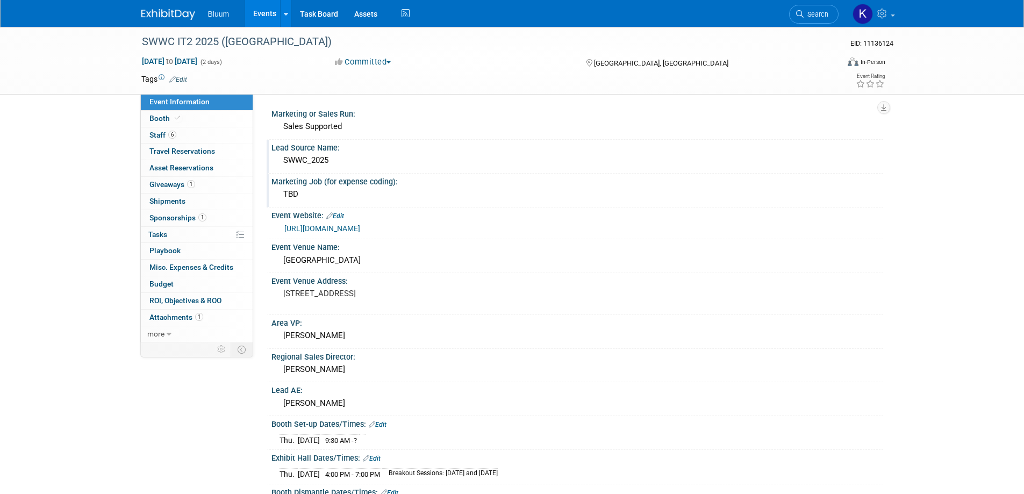
click at [360, 228] on link "[URL][DOMAIN_NAME]" at bounding box center [322, 228] width 76 height 9
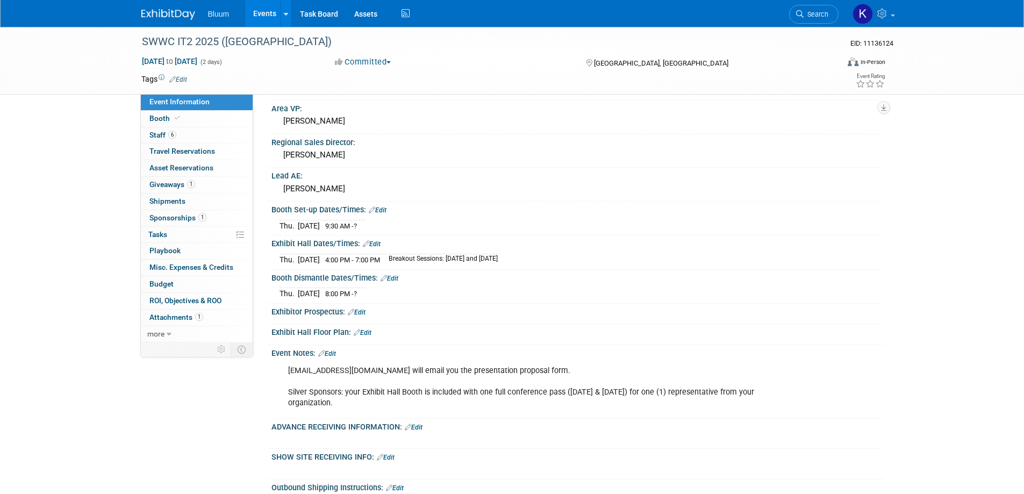
scroll to position [215, 0]
click at [161, 123] on link "Booth" at bounding box center [197, 119] width 112 height 16
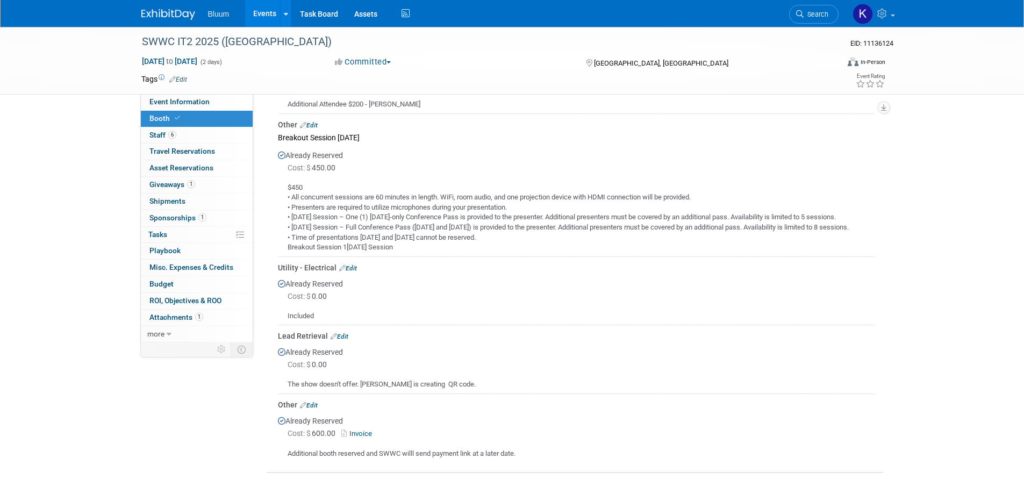
scroll to position [322, 0]
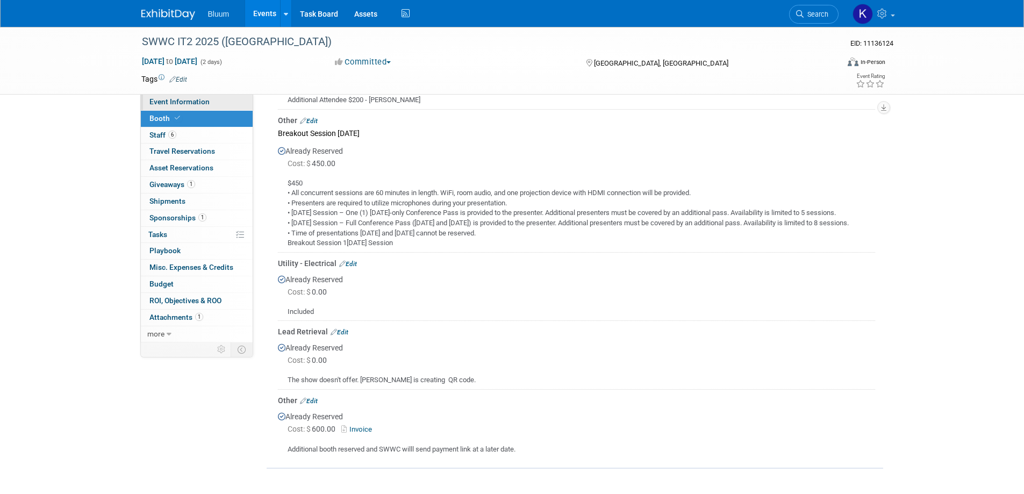
click at [199, 97] on link "Event Information" at bounding box center [197, 102] width 112 height 16
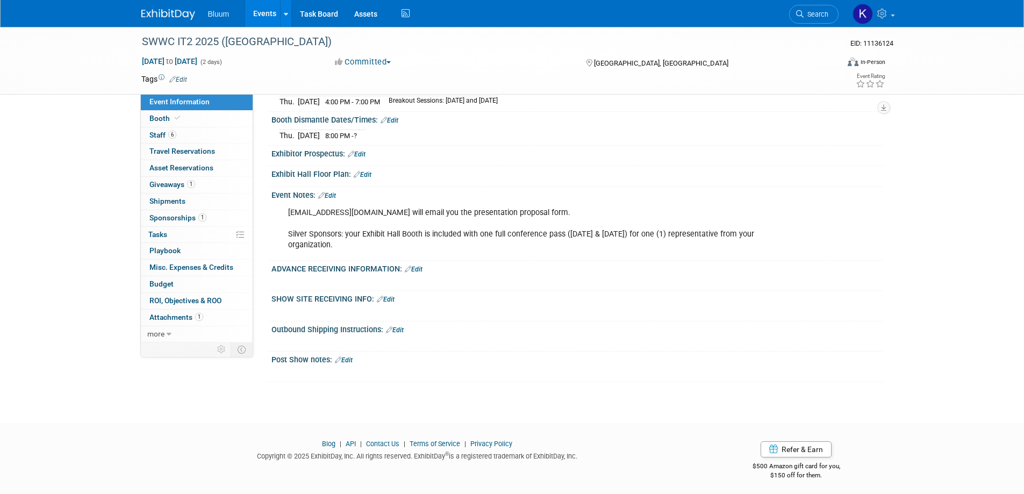
scroll to position [375, 0]
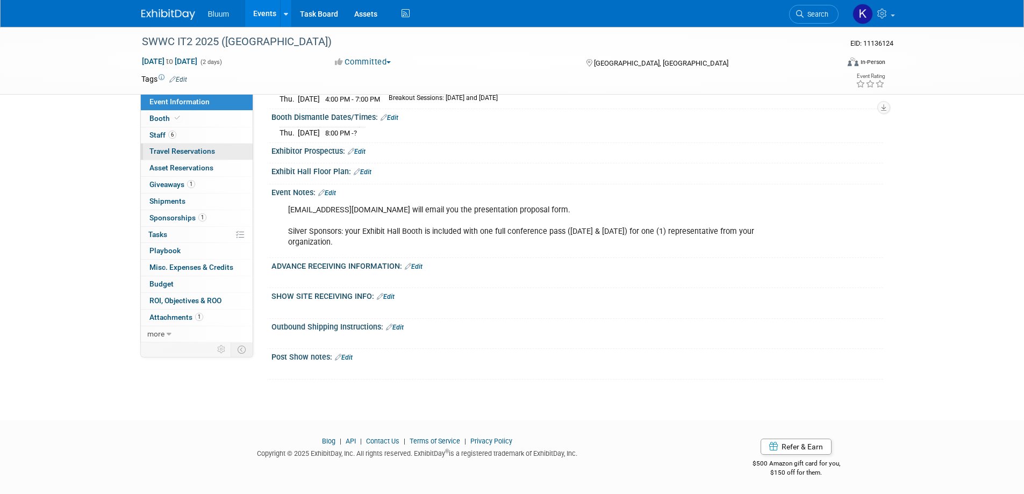
click at [190, 153] on span "Travel Reservations 0" at bounding box center [182, 151] width 66 height 9
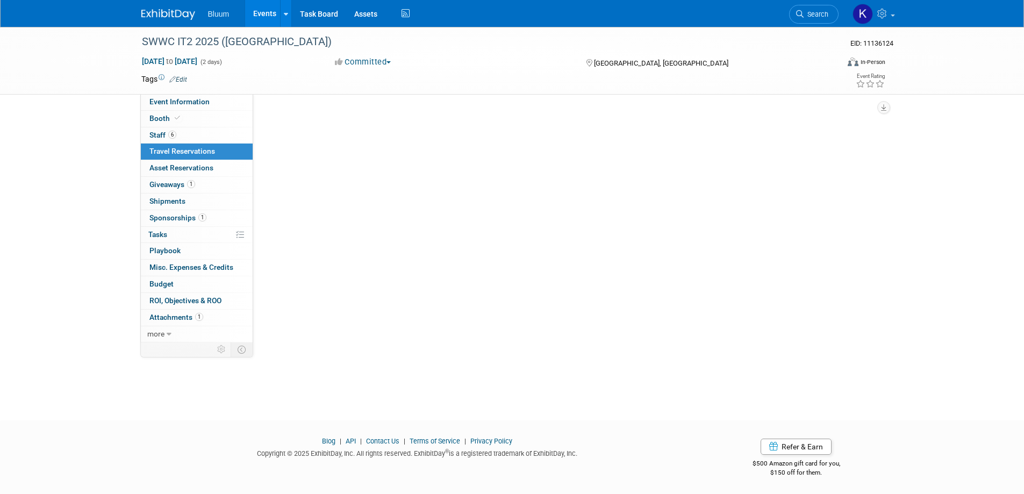
scroll to position [0, 0]
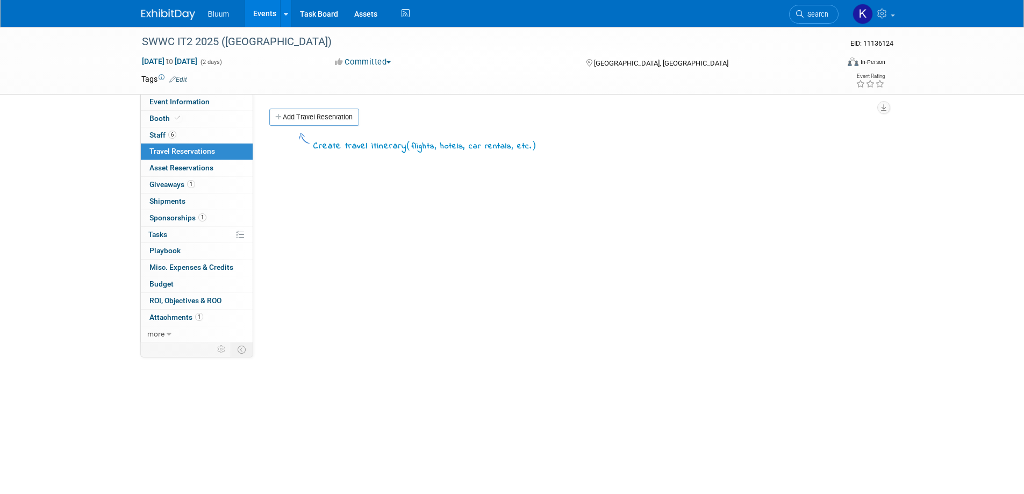
click at [331, 123] on link "Add Travel Reservation" at bounding box center [314, 117] width 90 height 17
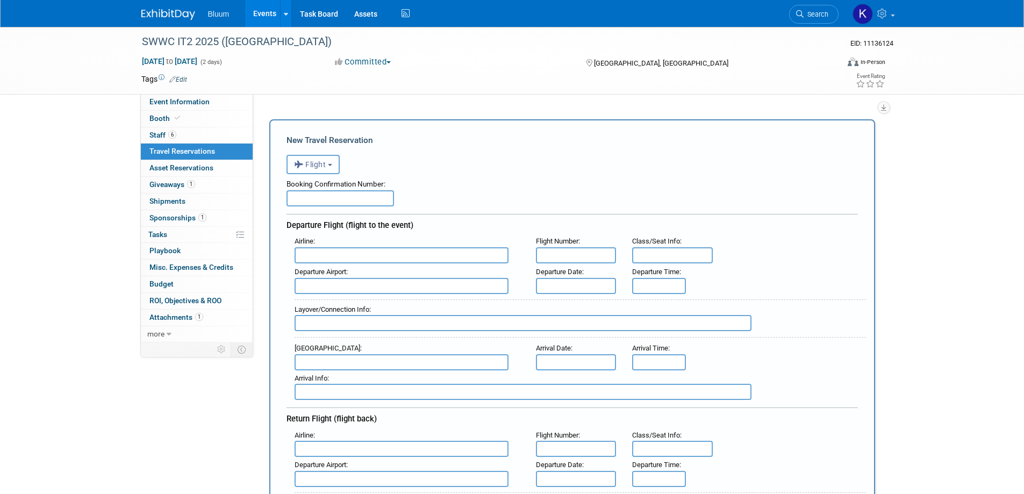
click at [322, 164] on span "Flight" at bounding box center [310, 164] width 32 height 9
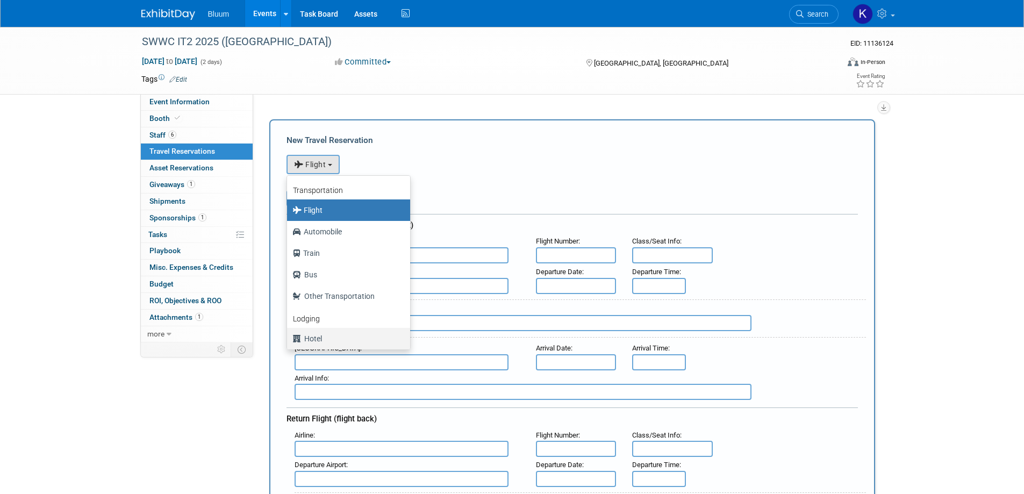
click at [316, 341] on label "Hotel" at bounding box center [345, 338] width 107 height 17
click at [289, 341] on input "Hotel" at bounding box center [285, 337] width 7 height 7
select select "6"
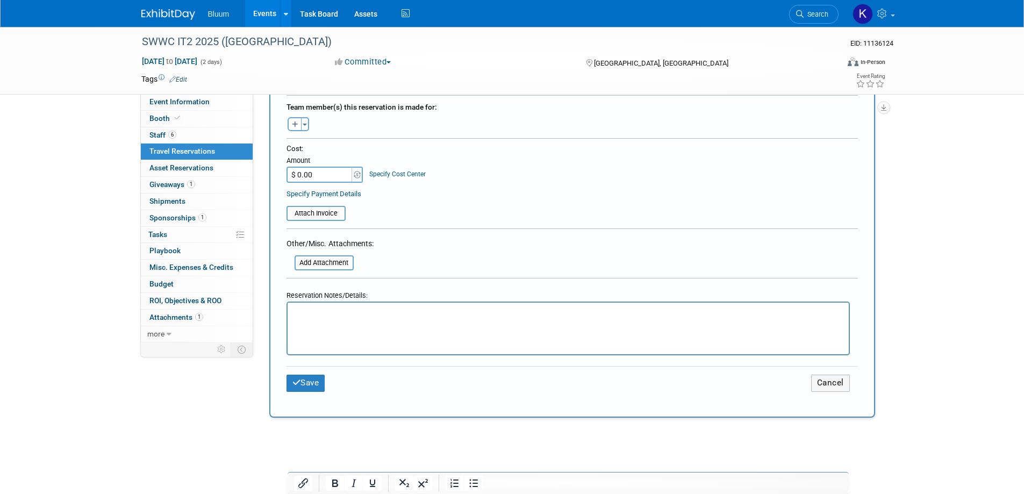
scroll to position [376, 0]
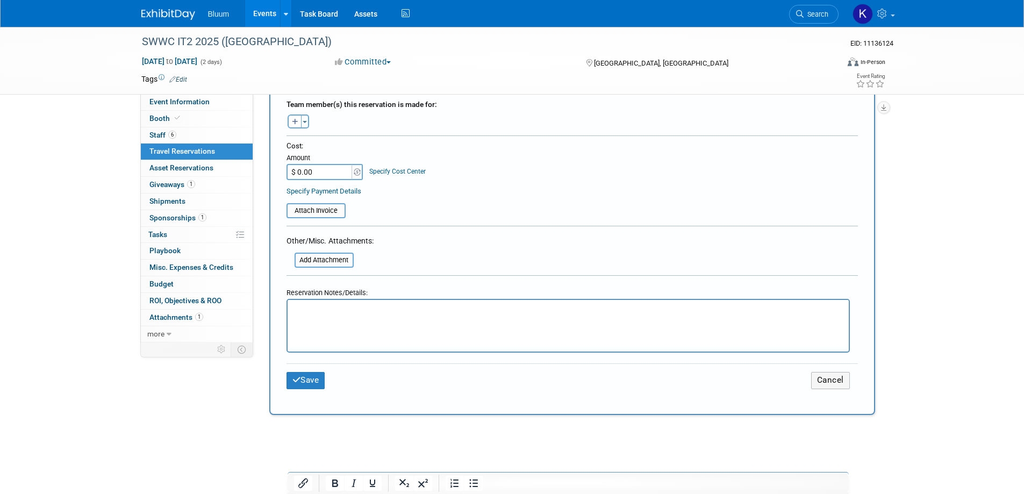
click at [313, 316] on html at bounding box center [567, 308] width 561 height 16
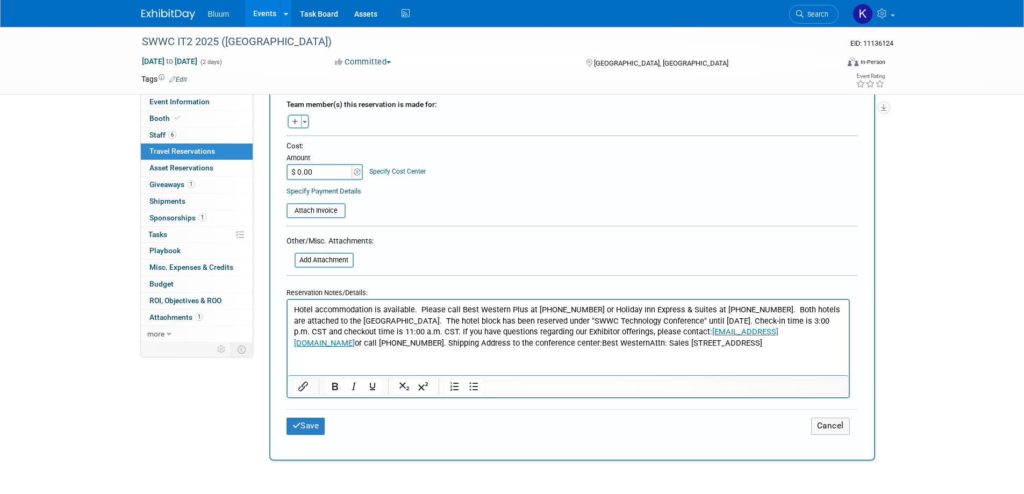
click at [419, 309] on p "Hotel accommodation is available. Please call Best Western Plus at [PHONE_NUMBE…" at bounding box center [567, 326] width 549 height 44
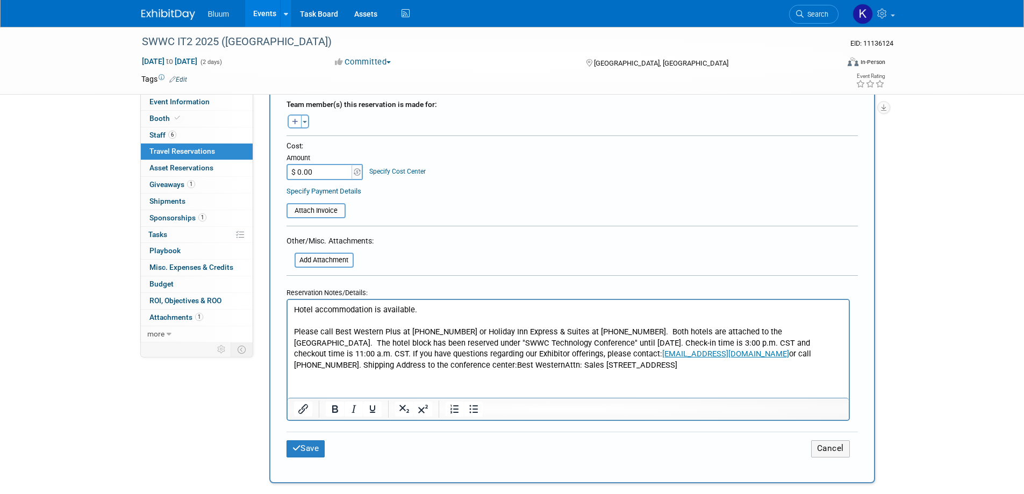
click at [349, 354] on p "Please call Best Western Plus at [PHONE_NUMBER] or Holiday Inn Express & Suites…" at bounding box center [567, 348] width 549 height 44
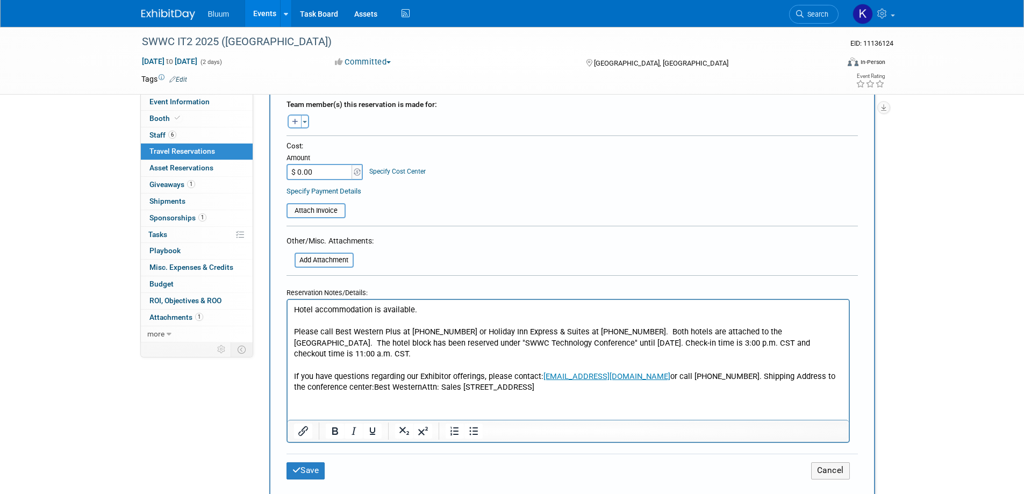
drag, startPoint x: 672, startPoint y: 375, endPoint x: 687, endPoint y: 405, distance: 33.7
click at [687, 393] on html "Hotel accommodation is available. Please call Best Western Plus at [PHONE_NUMBE…" at bounding box center [567, 346] width 561 height 93
click at [681, 386] on p "If you have questions regarding our Exhibitor offerings, please contact: [EMAIL…" at bounding box center [567, 382] width 549 height 22
drag, startPoint x: 671, startPoint y: 379, endPoint x: 691, endPoint y: 391, distance: 23.6
click at [691, 391] on p "If you have questions regarding our Exhibitor offerings, please contact: [EMAIL…" at bounding box center [567, 382] width 549 height 22
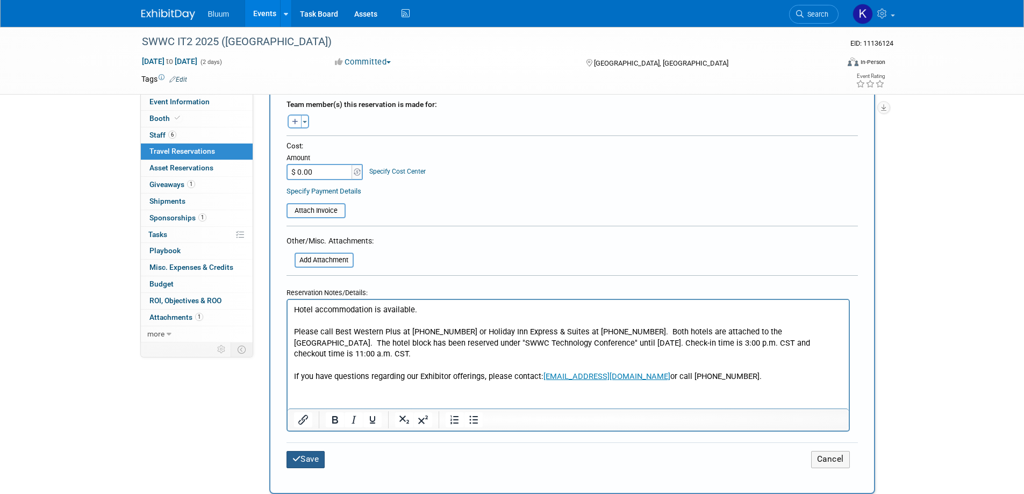
drag, startPoint x: 302, startPoint y: 457, endPoint x: 307, endPoint y: 447, distance: 11.8
click at [302, 456] on button "Save" at bounding box center [305, 459] width 39 height 17
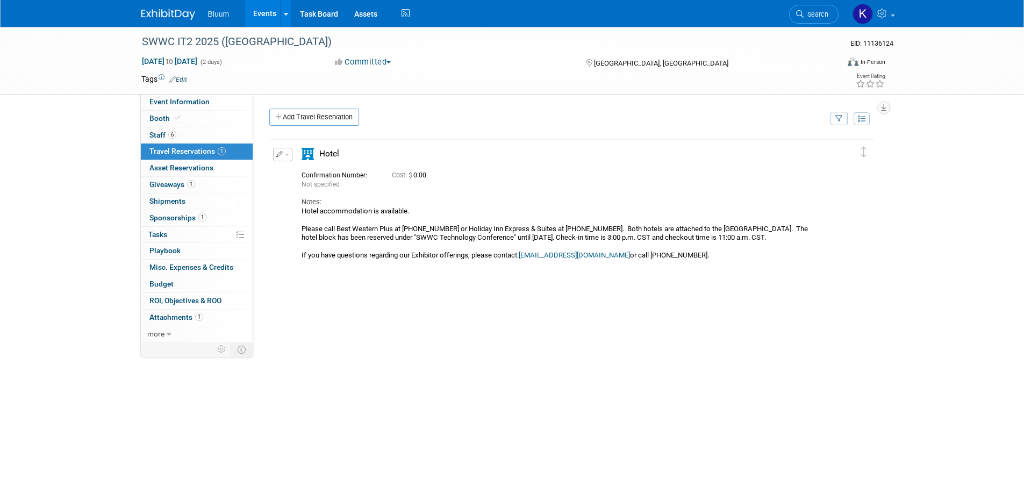
scroll to position [0, 0]
click at [171, 81] on icon at bounding box center [172, 79] width 6 height 7
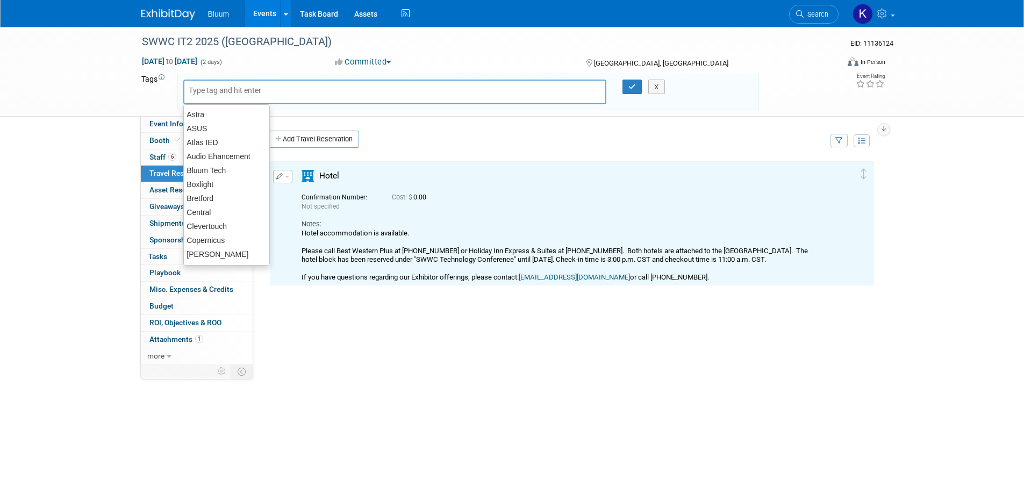
click at [172, 116] on div "SWWC IT2 2025 ([GEOGRAPHIC_DATA]) EID: 11136124 [DATE] to [DATE] (2 days) [DATE…" at bounding box center [512, 72] width 1024 height 90
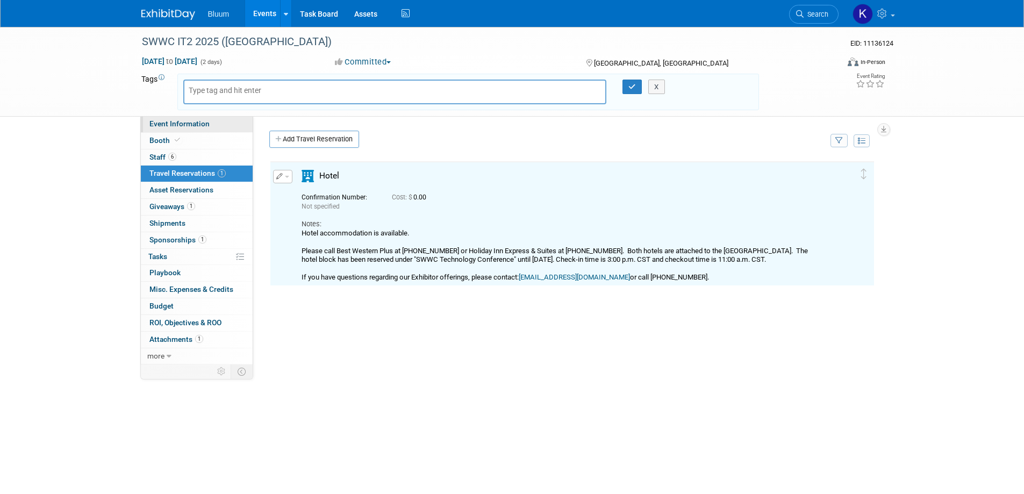
click at [170, 125] on span "Event Information" at bounding box center [179, 123] width 60 height 9
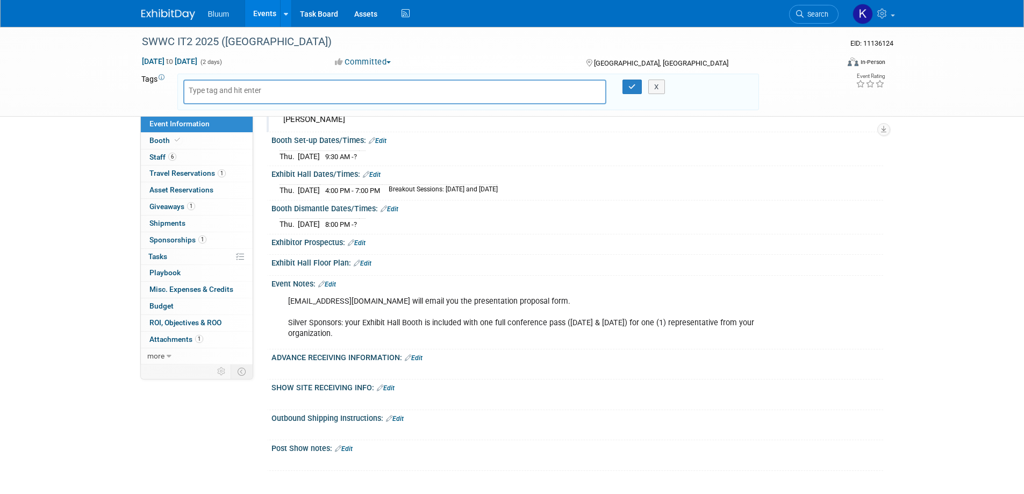
scroll to position [397, 0]
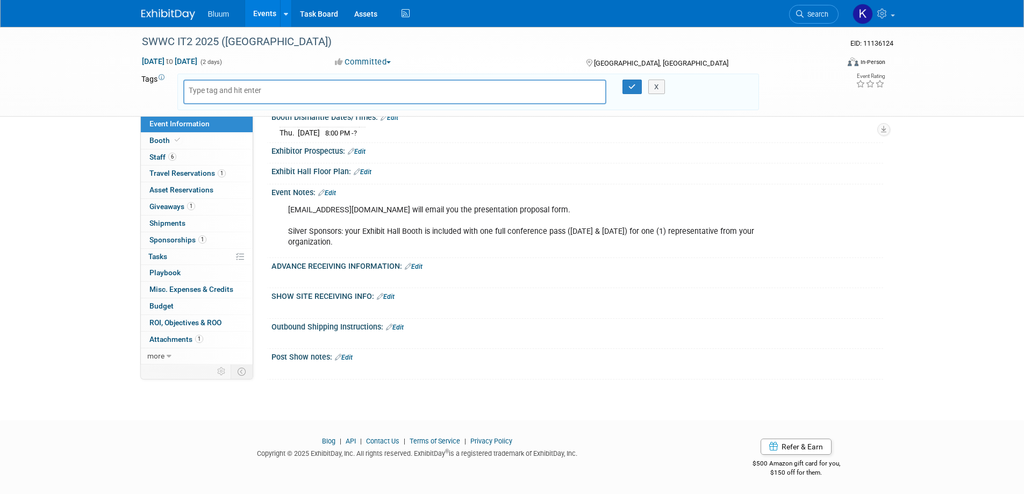
click at [420, 267] on link "Edit" at bounding box center [414, 267] width 18 height 8
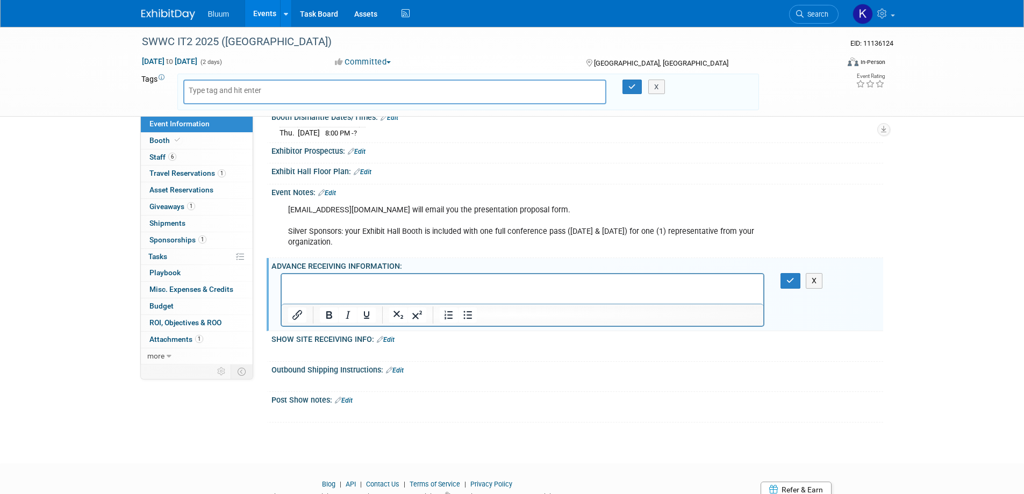
scroll to position [0, 0]
click at [594, 285] on p "Shipping Address to the conference center:Best WesternAttn: Sales [STREET_ADDRE…" at bounding box center [523, 283] width 470 height 11
click at [481, 283] on p "Shipping Address to the conference center:Best WesternAttn: Sales [STREET_ADDRE…" at bounding box center [523, 283] width 470 height 11
click at [403, 292] on p "Attn: Sales [STREET_ADDRESS]" at bounding box center [523, 294] width 470 height 11
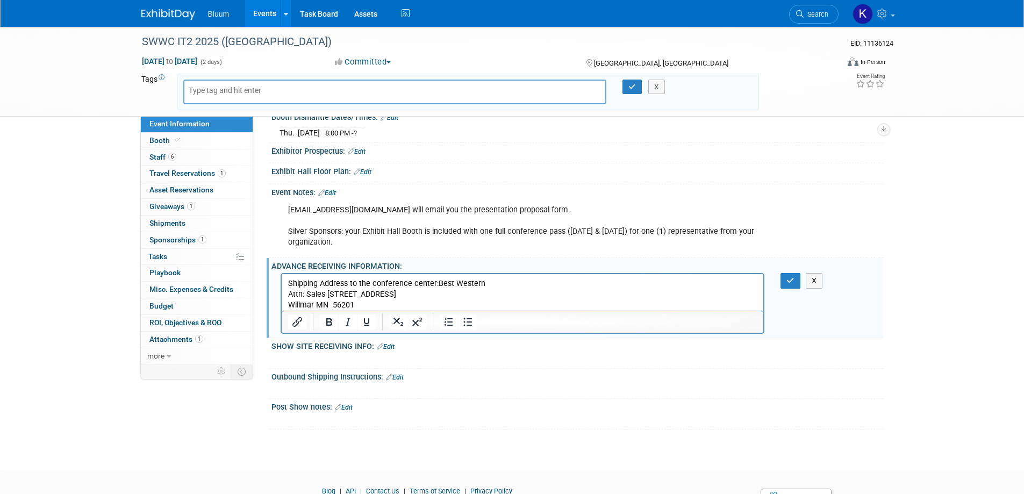
click at [435, 283] on p "Shipping Address to the conference center:Best Western" at bounding box center [523, 283] width 470 height 11
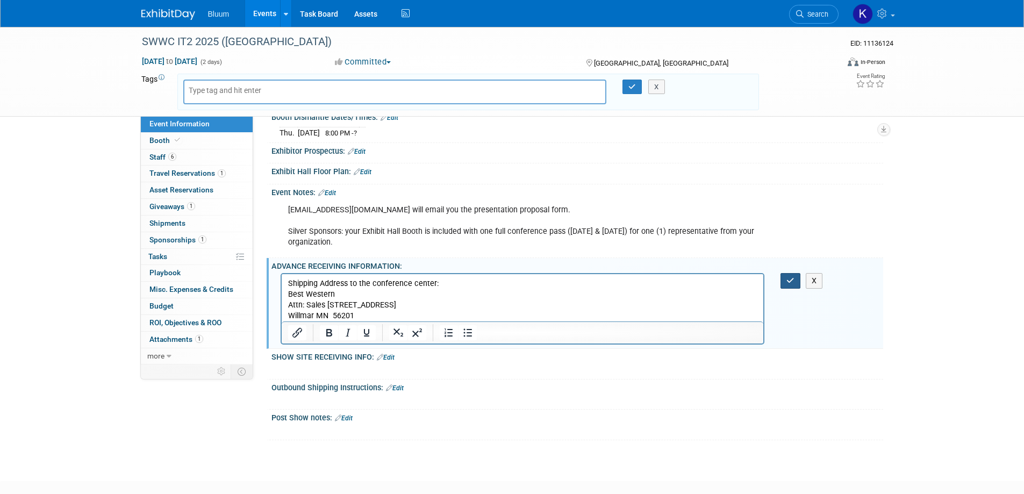
click at [786, 273] on button "button" at bounding box center [790, 281] width 20 height 16
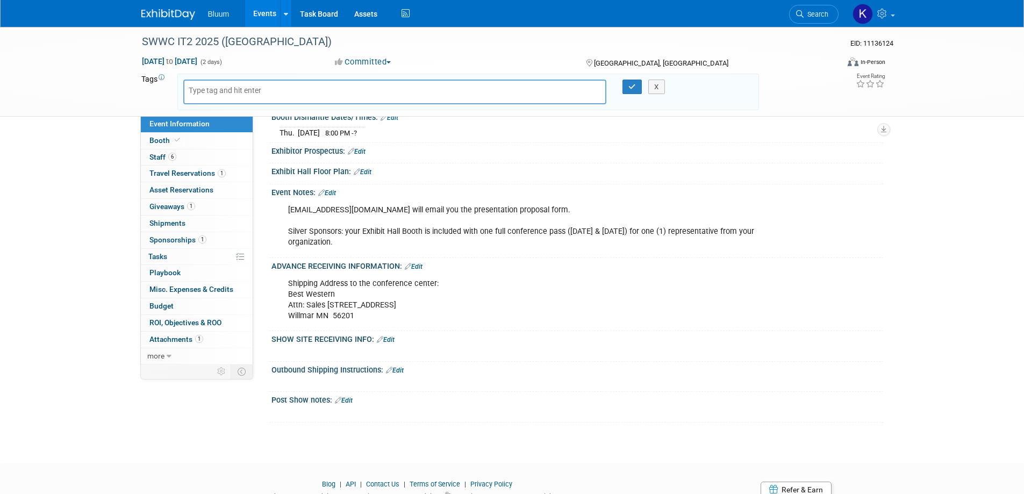
scroll to position [236, 0]
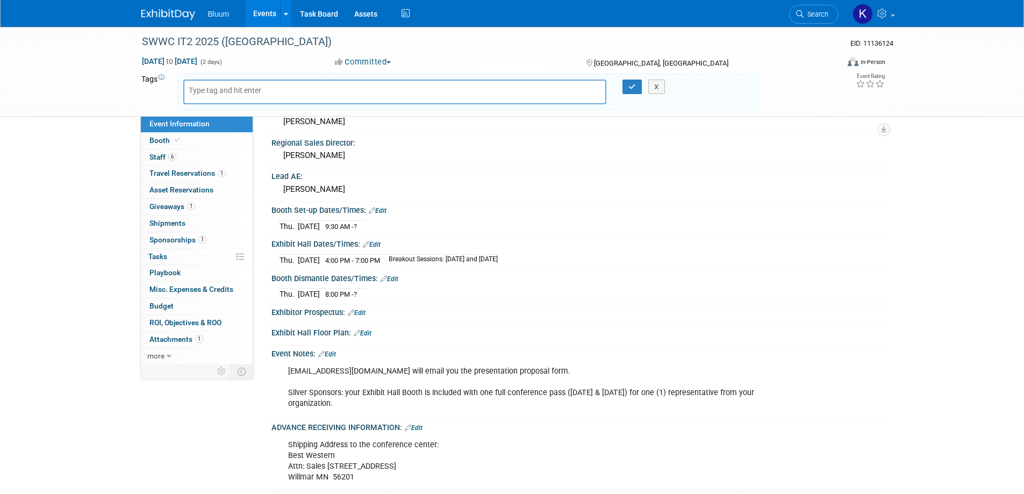
click at [371, 243] on link "Edit" at bounding box center [372, 245] width 18 height 8
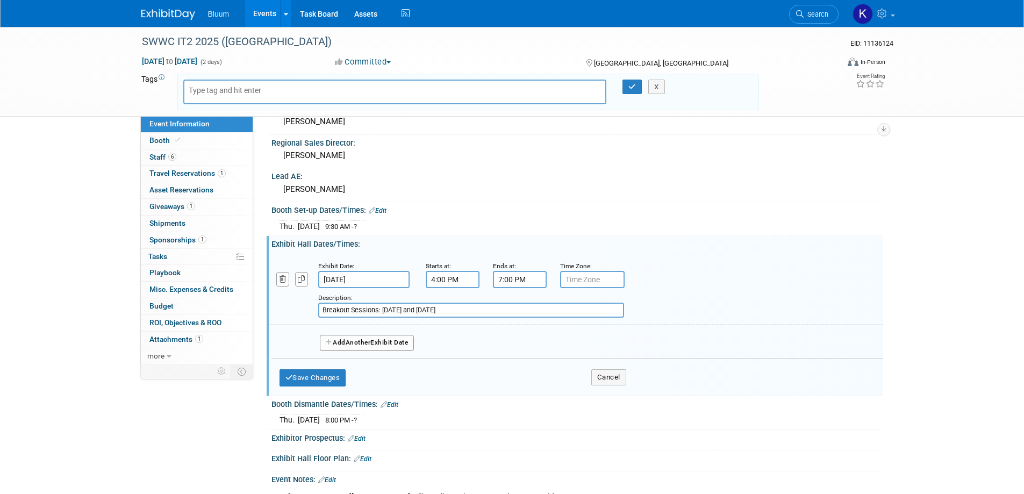
click at [451, 279] on input "4:00 PM" at bounding box center [453, 279] width 54 height 17
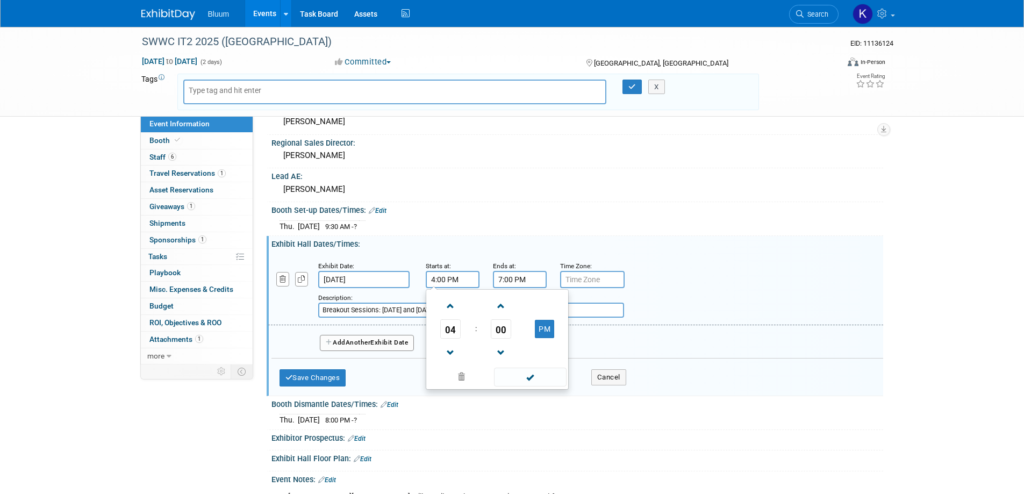
click at [542, 204] on div "Booth Set-up Dates/Times: Edit" at bounding box center [577, 209] width 612 height 14
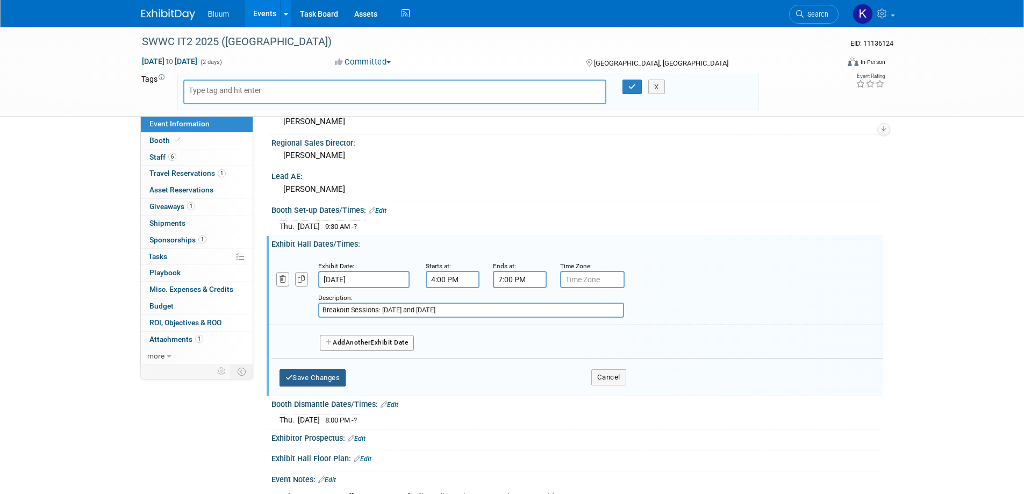
click at [314, 375] on button "Save Changes" at bounding box center [312, 377] width 67 height 17
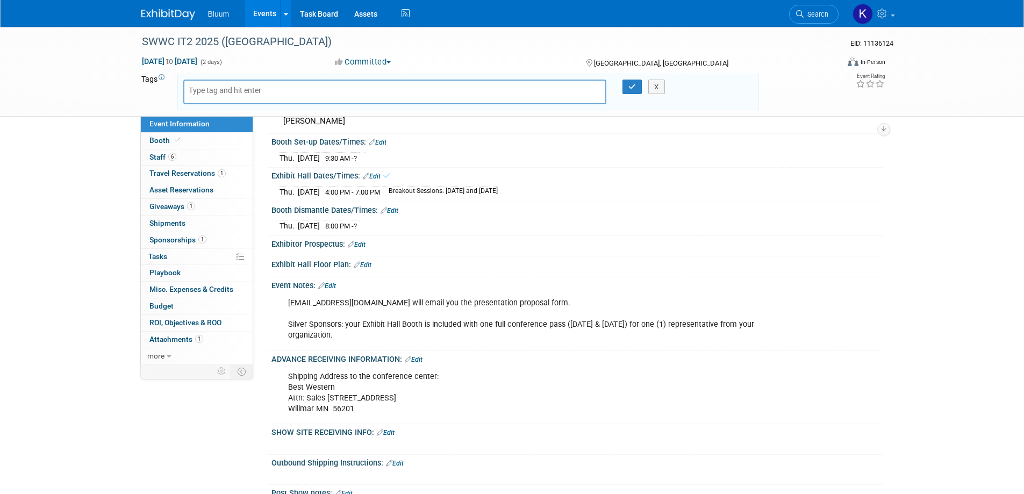
scroll to position [397, 0]
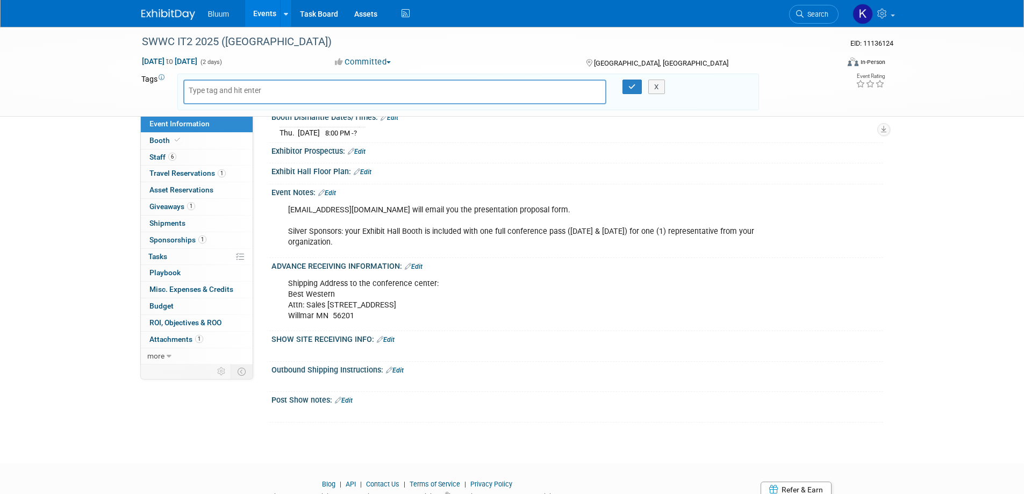
click at [332, 192] on link "Edit" at bounding box center [327, 193] width 18 height 8
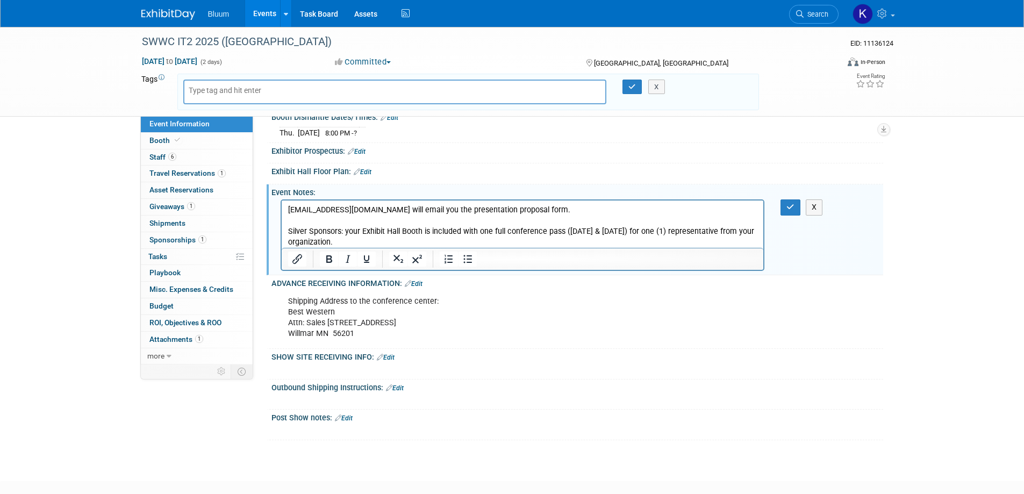
scroll to position [0, 0]
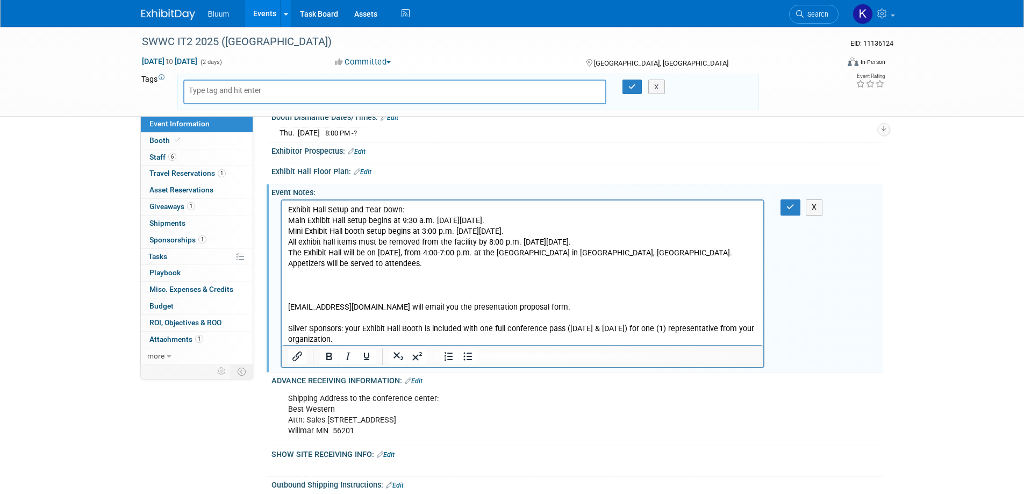
click at [417, 212] on p "Exhibit Hall Setup and Tear Down:" at bounding box center [523, 210] width 470 height 11
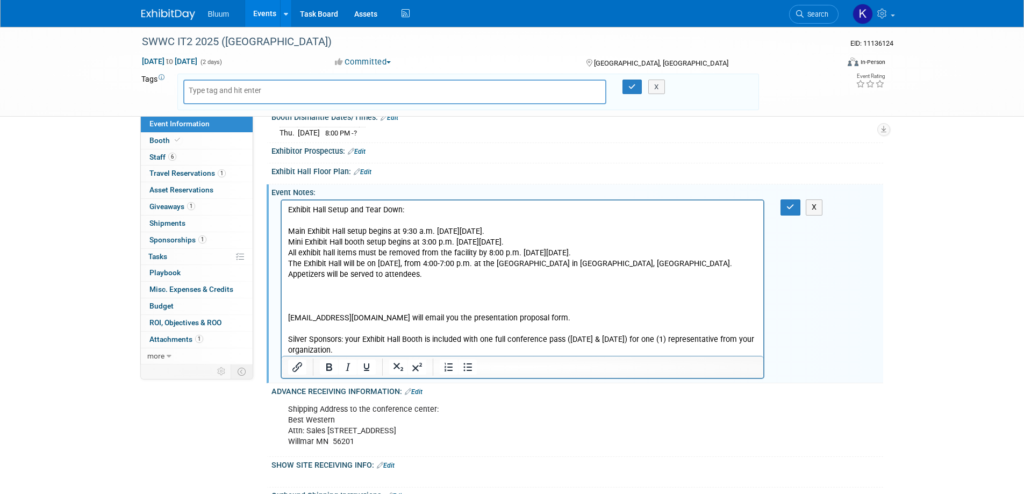
click at [607, 252] on p "All exhibit hall items must be removed from the facility by 8:00 p.m. [DATE][DA…" at bounding box center [523, 253] width 470 height 11
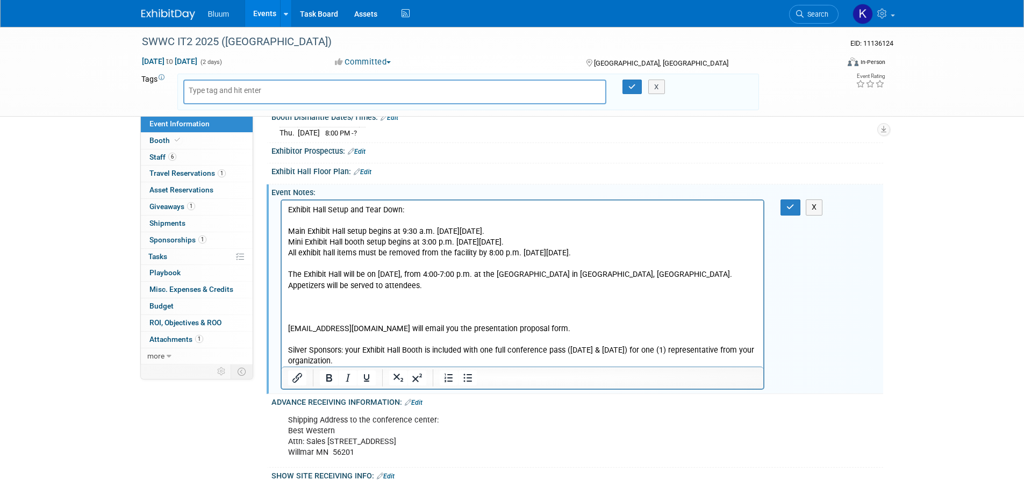
click at [308, 306] on p "Rich Text Area. Press ALT-0 for help." at bounding box center [523, 307] width 470 height 11
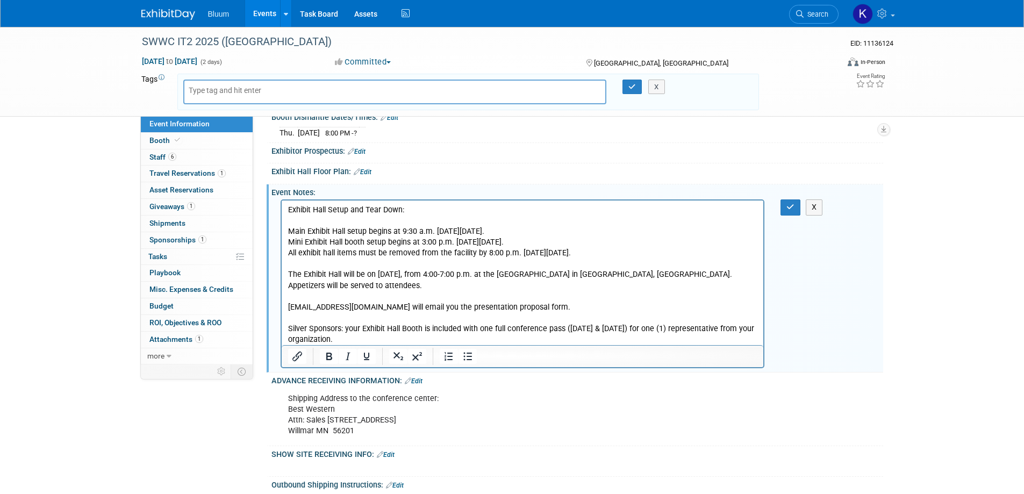
drag, startPoint x: 292, startPoint y: 327, endPoint x: 331, endPoint y: 337, distance: 39.4
click at [331, 337] on p "IT2@swwc.org will email you the presentation proposal form. Silver Sponsors: yo…" at bounding box center [523, 323] width 470 height 43
click at [345, 332] on p "IT2@swwc.org will email you the presentation proposal form. Silver Sponsors: yo…" at bounding box center [523, 323] width 470 height 43
drag, startPoint x: 287, startPoint y: 327, endPoint x: 357, endPoint y: 336, distance: 70.5
click at [357, 336] on p "IT2@swwc.org will email you the presentation proposal form. Silver Sponsors: yo…" at bounding box center [523, 323] width 470 height 43
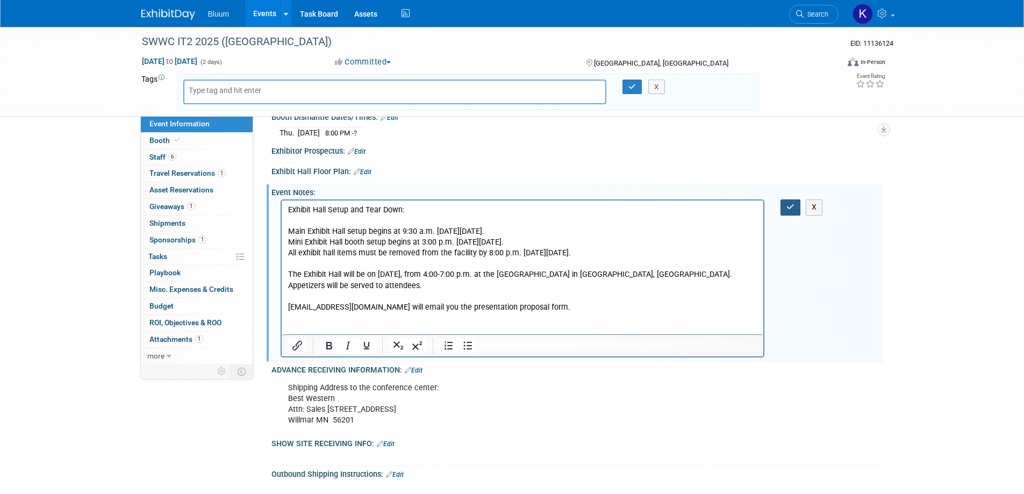
click at [792, 205] on icon "button" at bounding box center [790, 207] width 8 height 8
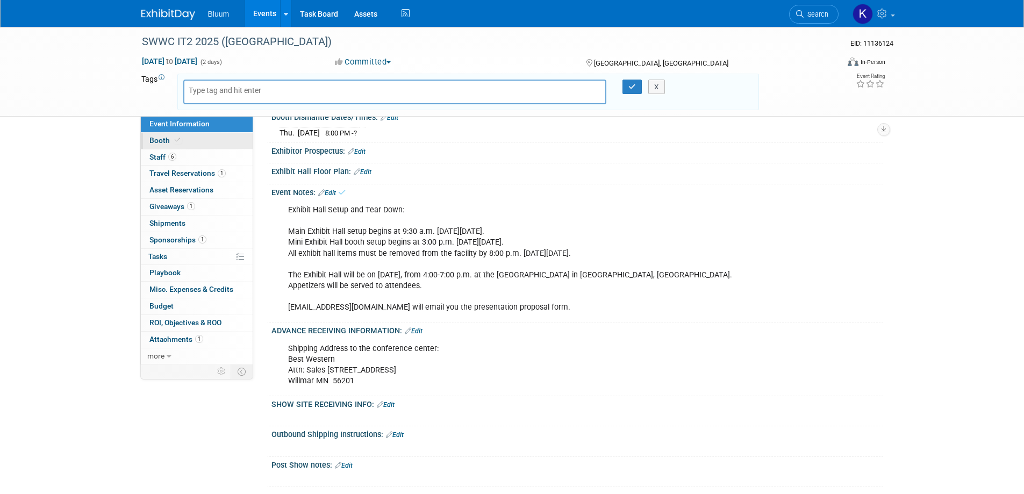
click at [160, 143] on span "Booth" at bounding box center [165, 140] width 33 height 9
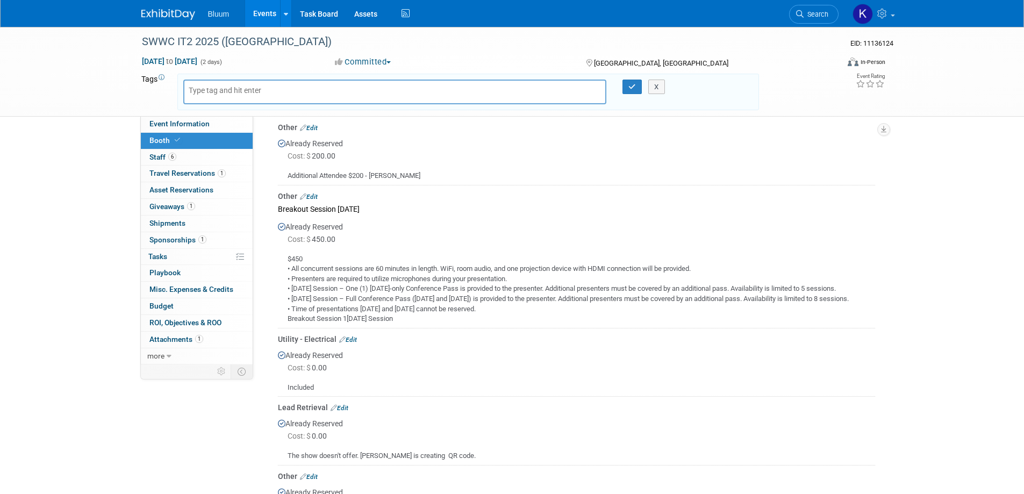
scroll to position [430, 0]
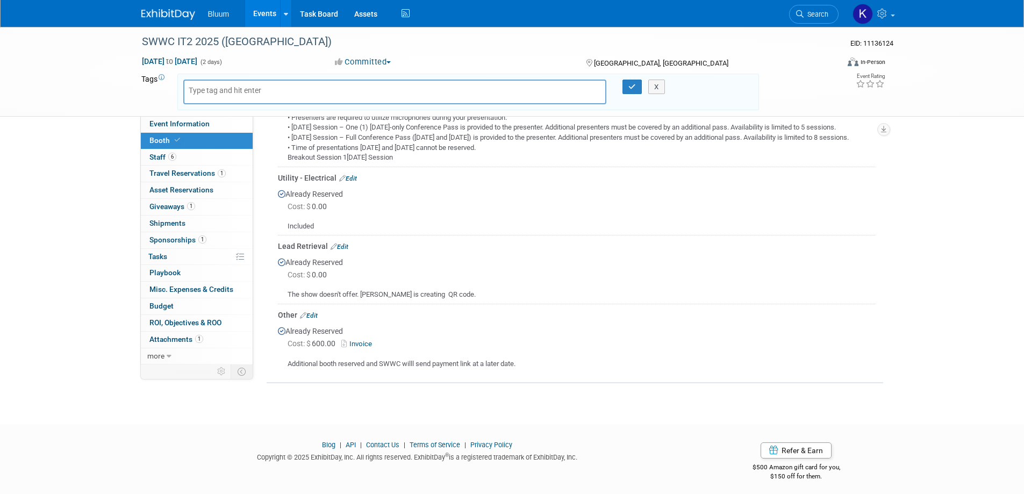
click at [315, 317] on link "Edit" at bounding box center [309, 316] width 18 height 8
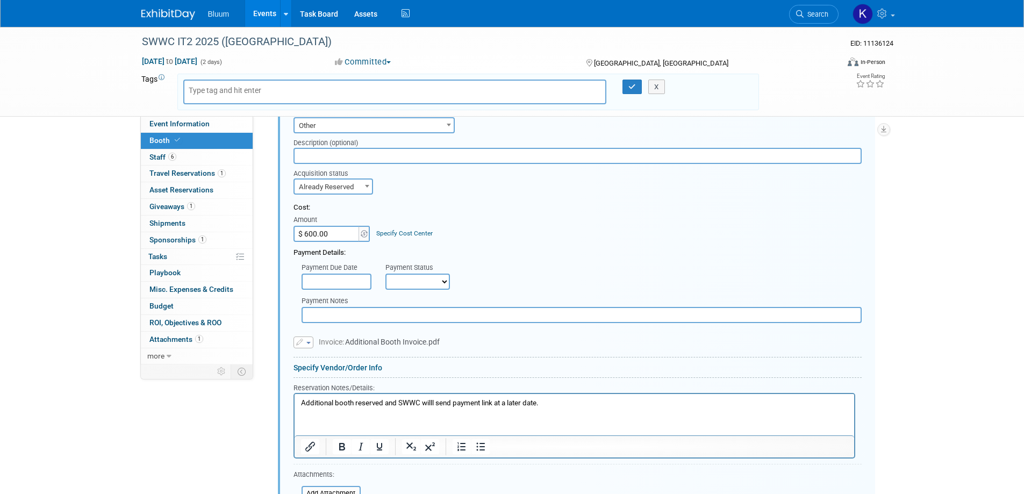
scroll to position [697, 0]
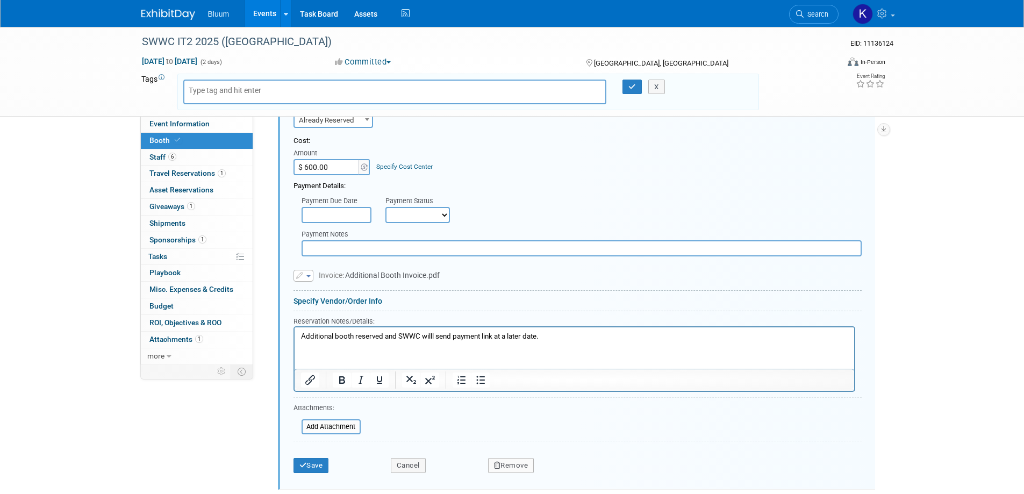
click at [548, 337] on p "Additional booth reserved and SWWC willl send payment link at a later date." at bounding box center [573, 337] width 547 height 10
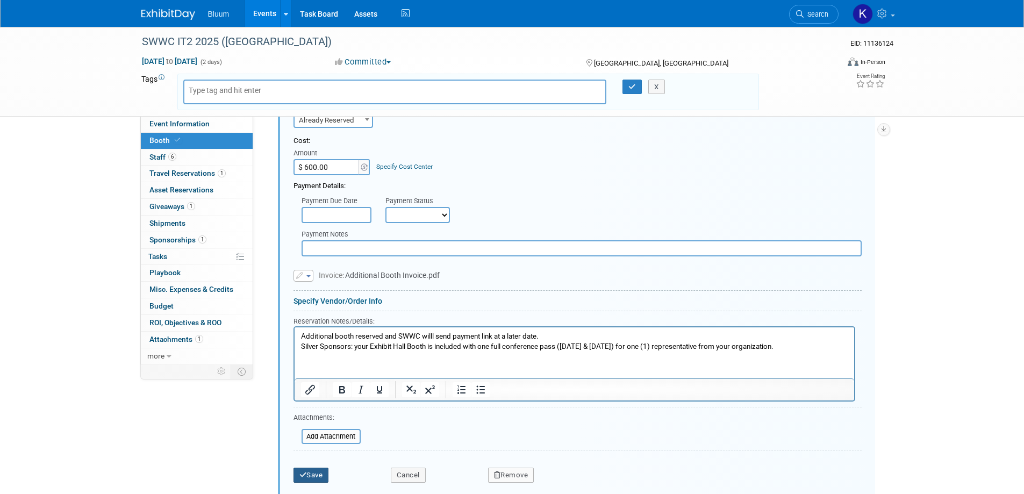
click at [307, 475] on button "Save" at bounding box center [310, 475] width 35 height 15
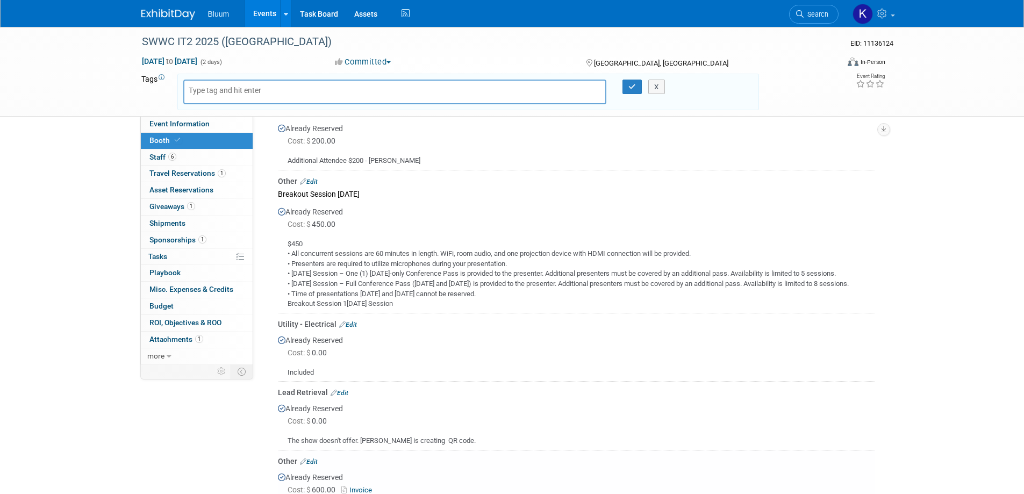
scroll to position [283, 0]
click at [345, 392] on link "Edit" at bounding box center [340, 394] width 18 height 8
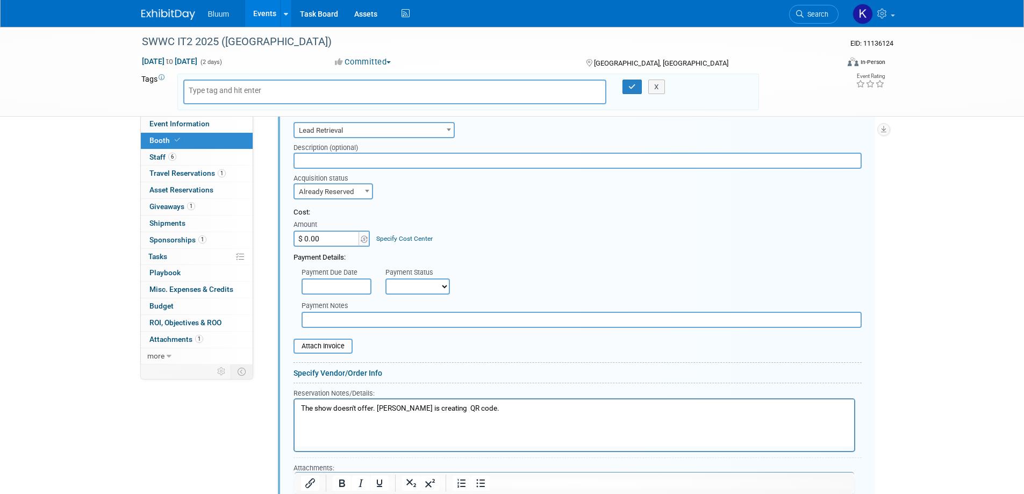
scroll to position [629, 0]
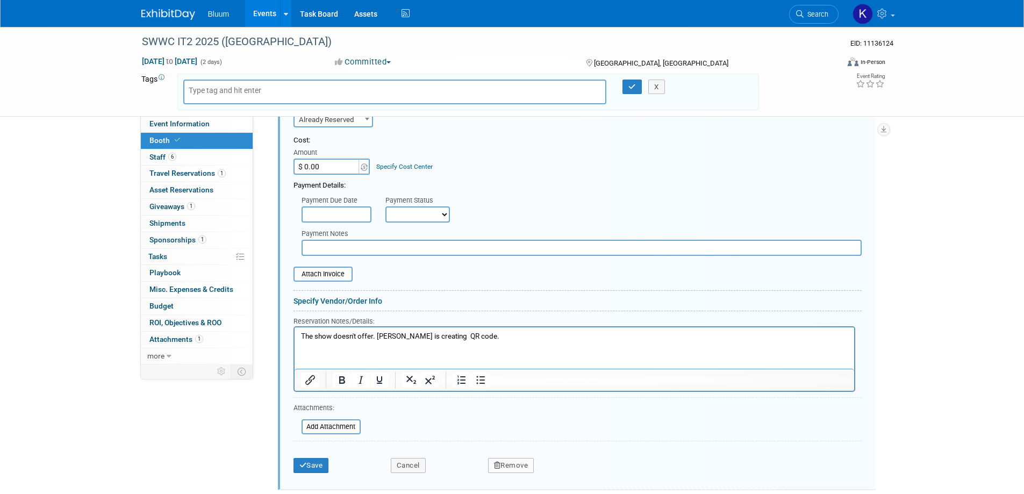
click at [426, 336] on p "The show doesn't offer. Seth is creating QR code." at bounding box center [573, 337] width 547 height 10
click at [300, 462] on icon "submit" at bounding box center [303, 465] width 8 height 7
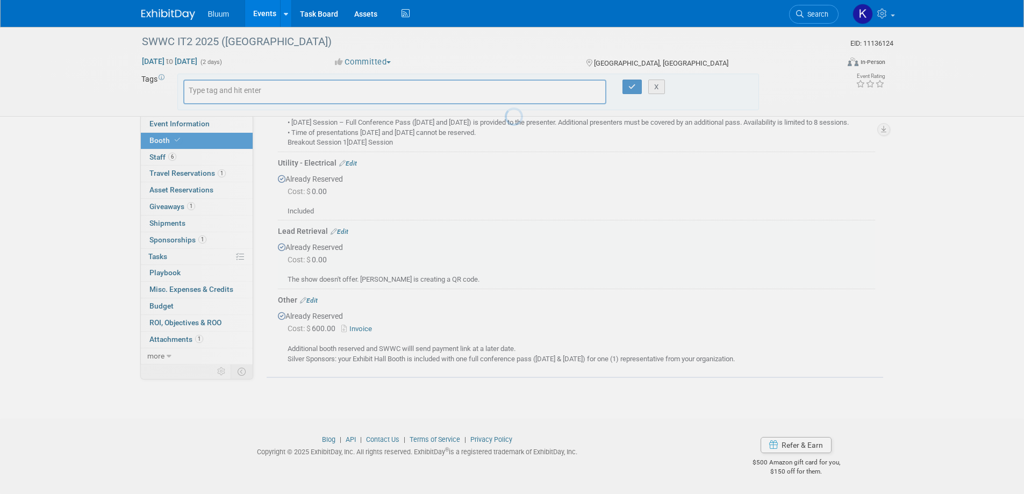
scroll to position [445, 0]
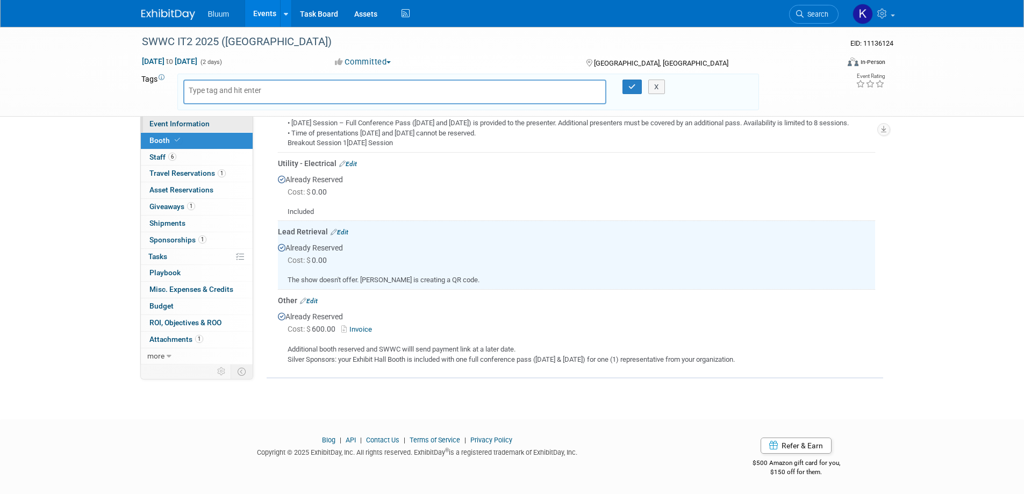
click at [196, 121] on span "Event Information" at bounding box center [179, 123] width 60 height 9
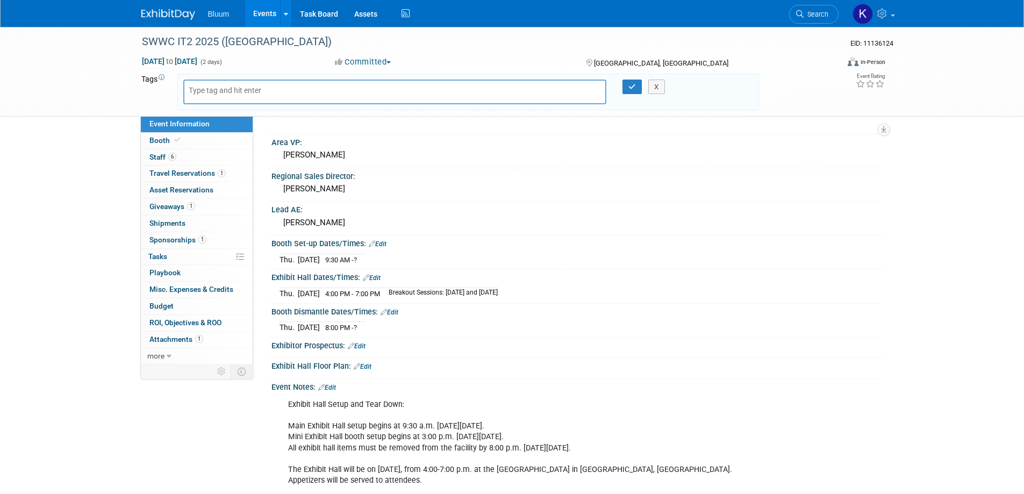
scroll to position [269, 0]
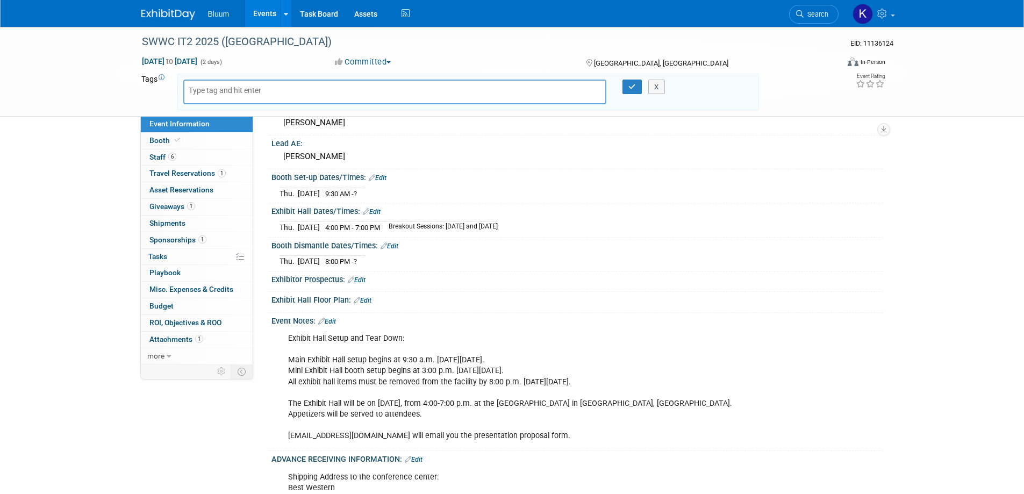
click at [381, 212] on link "Edit" at bounding box center [372, 212] width 18 height 8
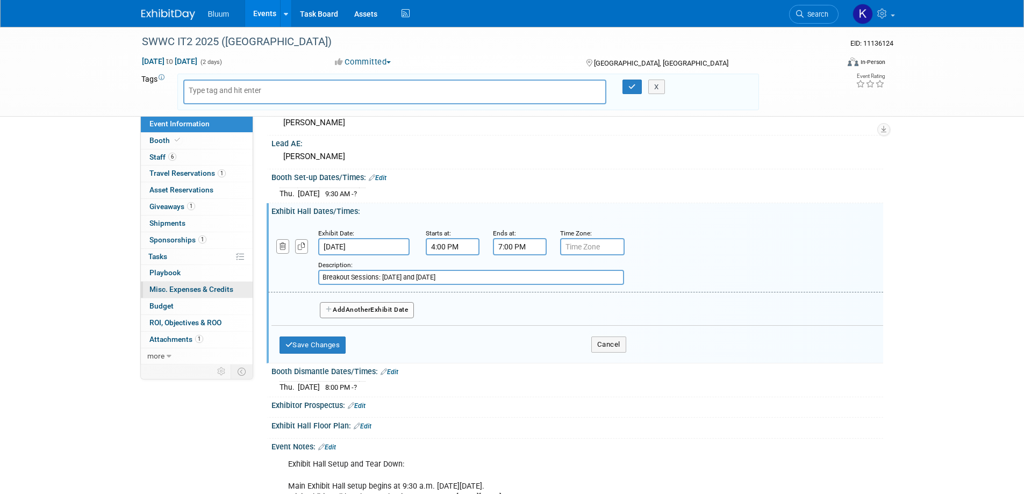
drag, startPoint x: 446, startPoint y: 277, endPoint x: 247, endPoint y: 283, distance: 198.9
click at [259, 286] on div "Event Information Event Info Booth Booth 6 Staff 6 Staff 1 Travel Reservations …" at bounding box center [512, 250] width 758 height 984
click at [316, 337] on button "Save Changes" at bounding box center [312, 344] width 67 height 17
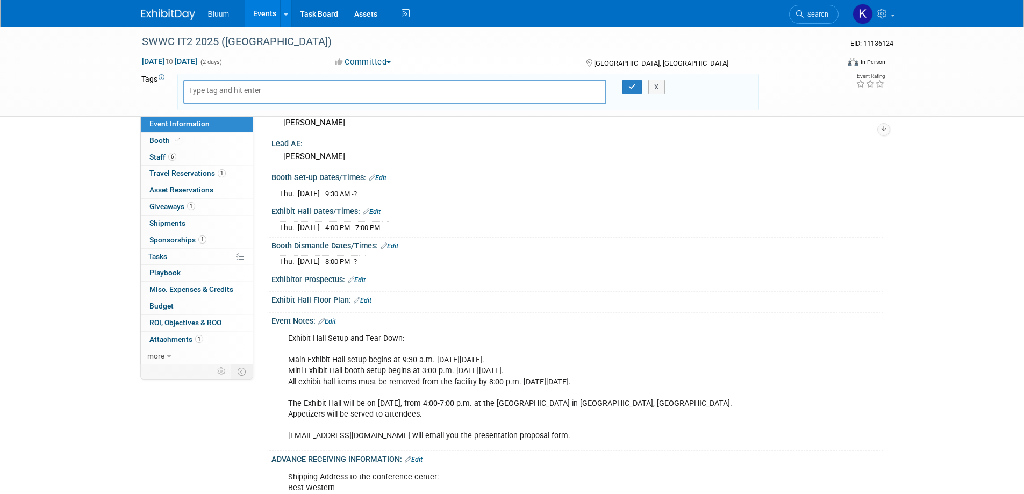
click at [394, 244] on link "Edit" at bounding box center [390, 246] width 18 height 8
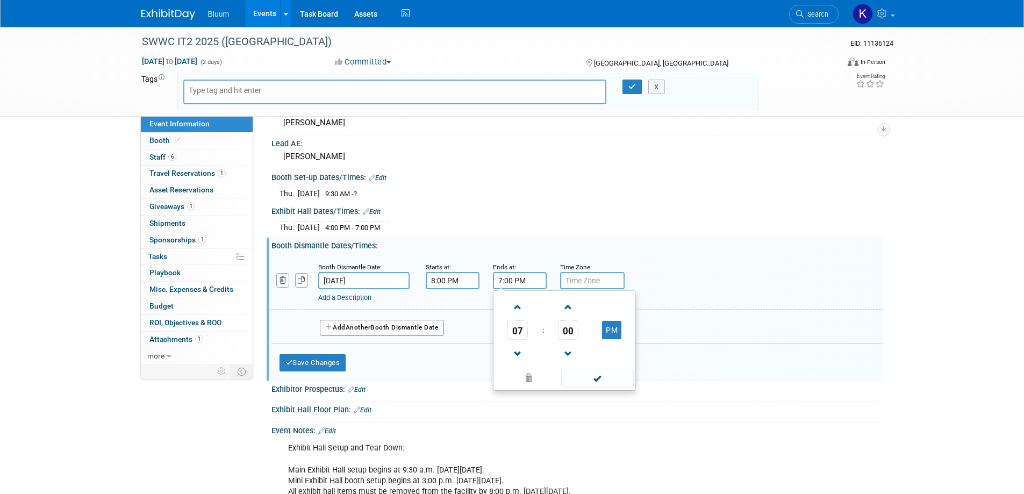
click at [514, 276] on input "7:00 PM" at bounding box center [520, 280] width 54 height 17
click at [519, 324] on span "07" at bounding box center [517, 329] width 20 height 19
click at [550, 366] on td "09" at bounding box center [547, 365] width 34 height 29
type input "9:00 PM"
click at [592, 378] on span at bounding box center [597, 378] width 73 height 19
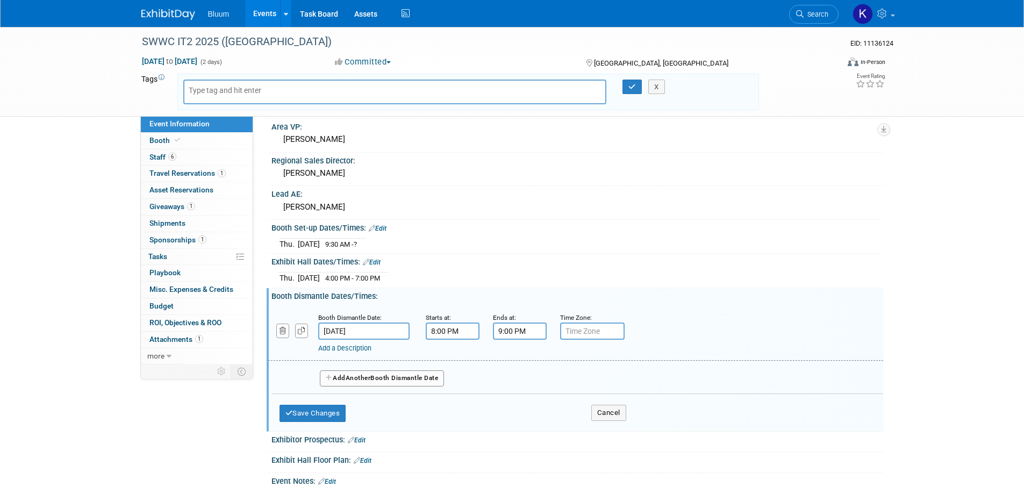
scroll to position [161, 0]
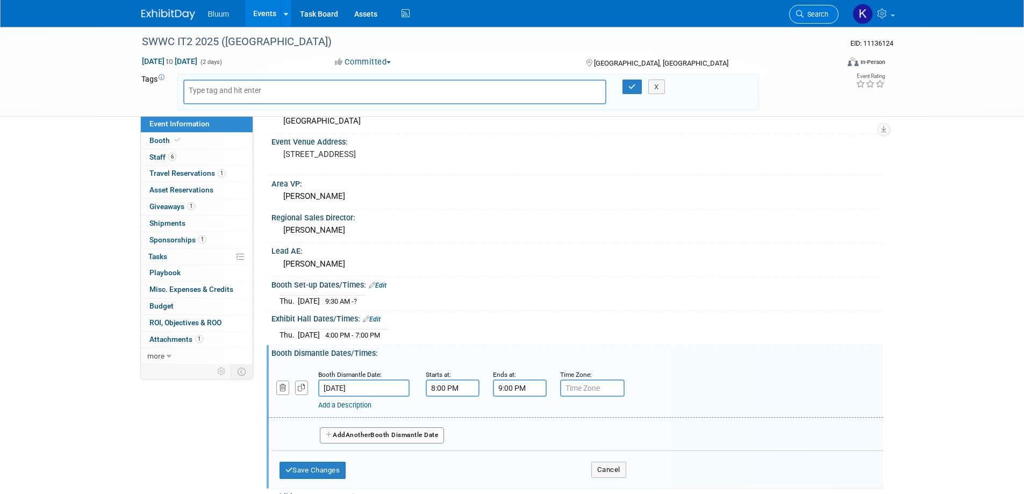
click at [812, 18] on span "Search" at bounding box center [816, 14] width 25 height 8
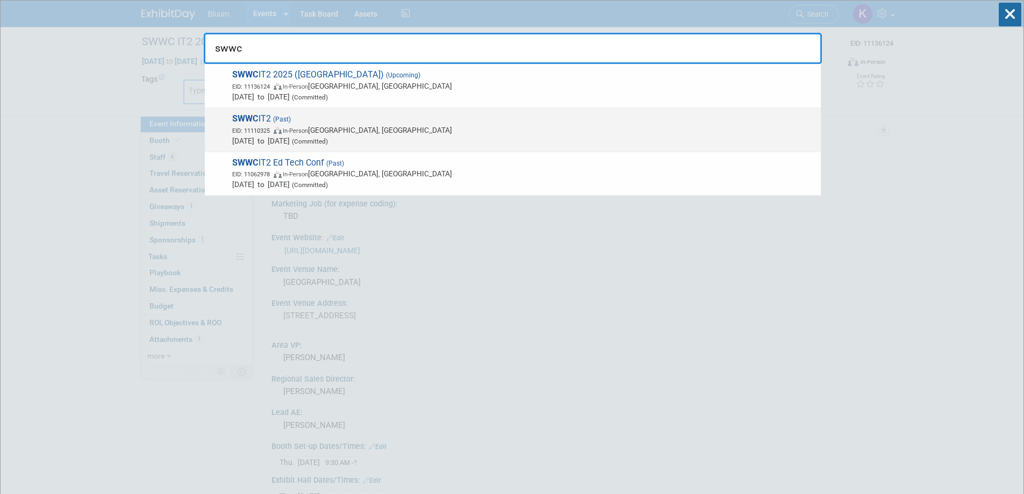
type input "swwc"
click at [289, 121] on span "(Past)" at bounding box center [281, 120] width 20 height 8
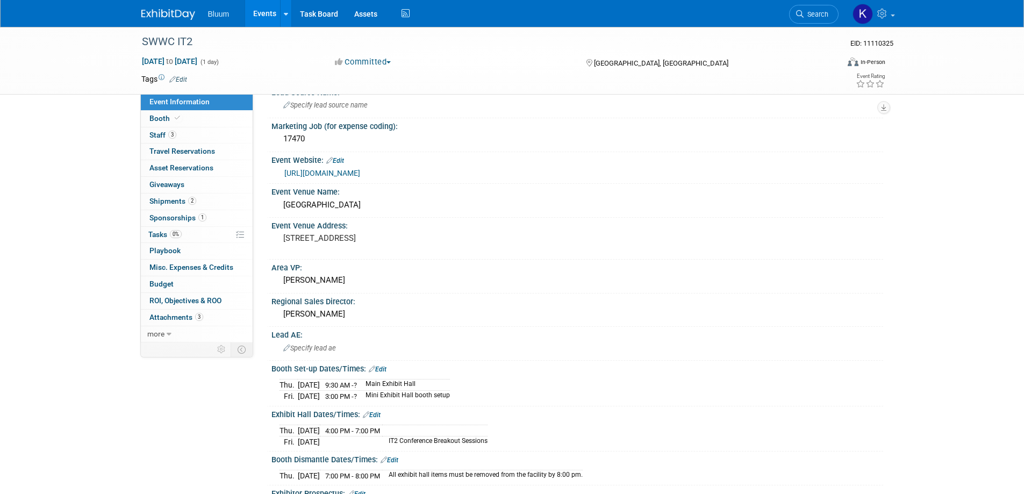
scroll to position [107, 0]
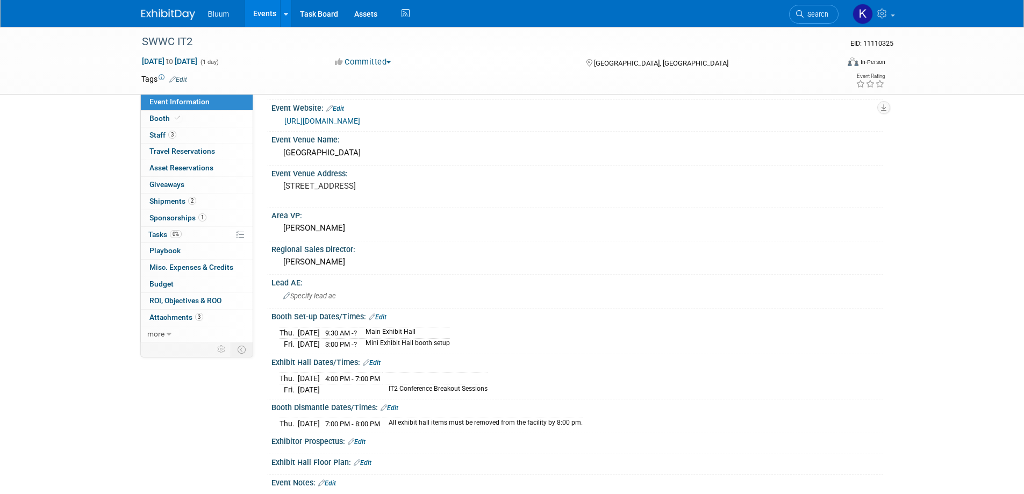
click at [262, 10] on link "Events" at bounding box center [264, 13] width 39 height 27
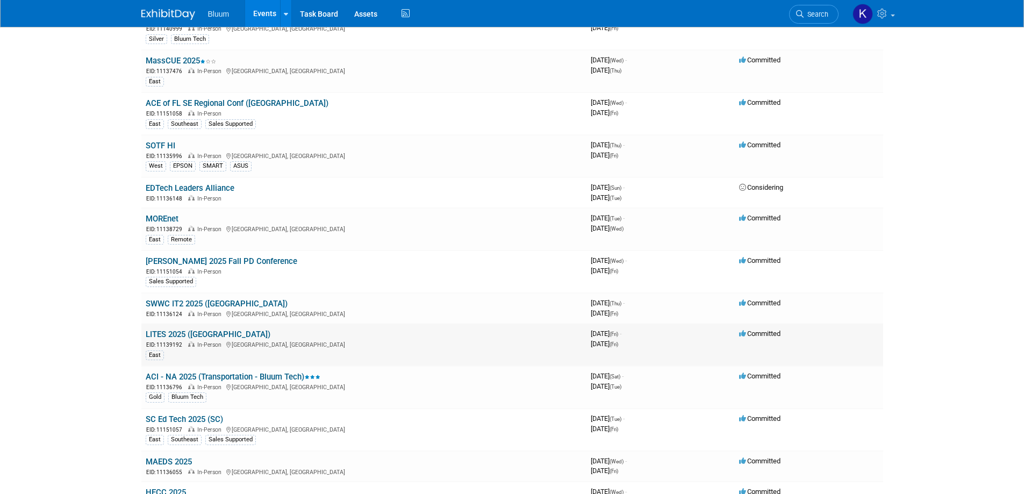
scroll to position [161, 0]
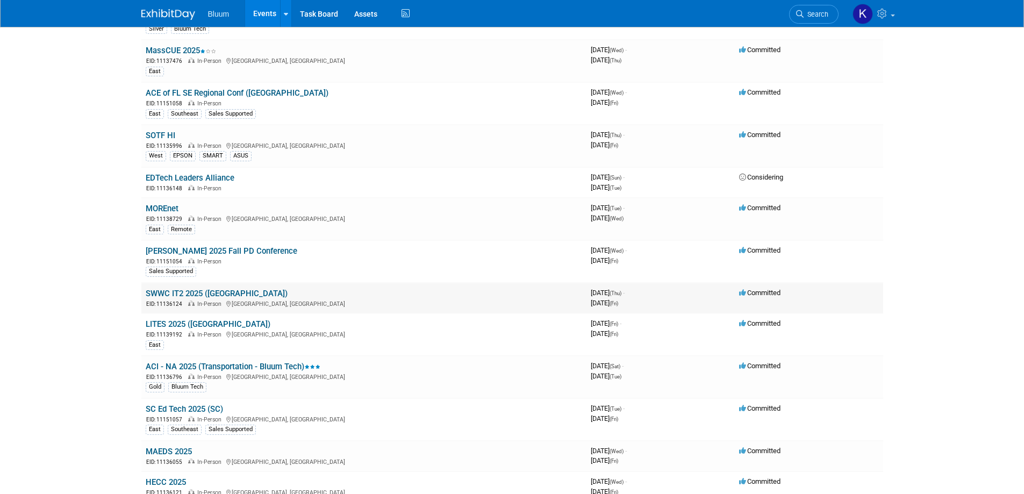
click at [198, 295] on link "SWWC IT2 2025 ([GEOGRAPHIC_DATA])" at bounding box center [217, 294] width 142 height 10
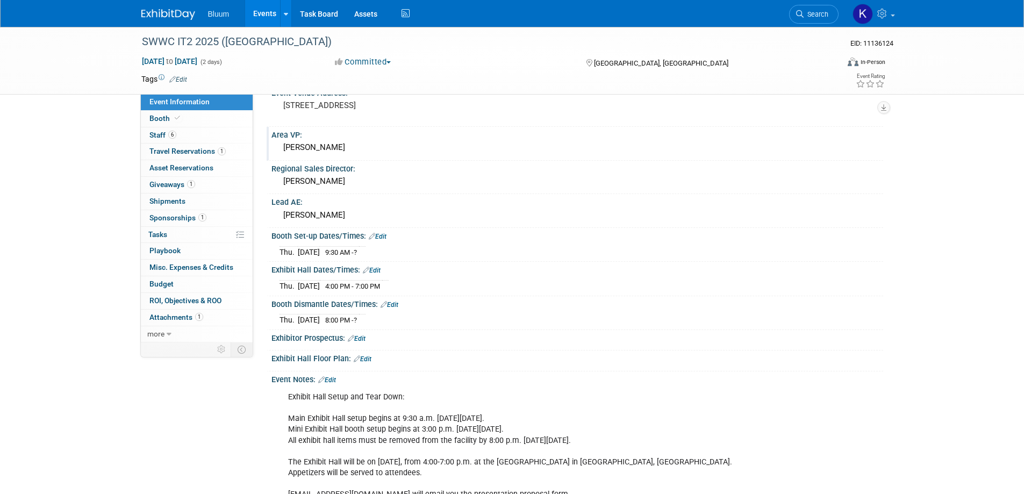
scroll to position [269, 0]
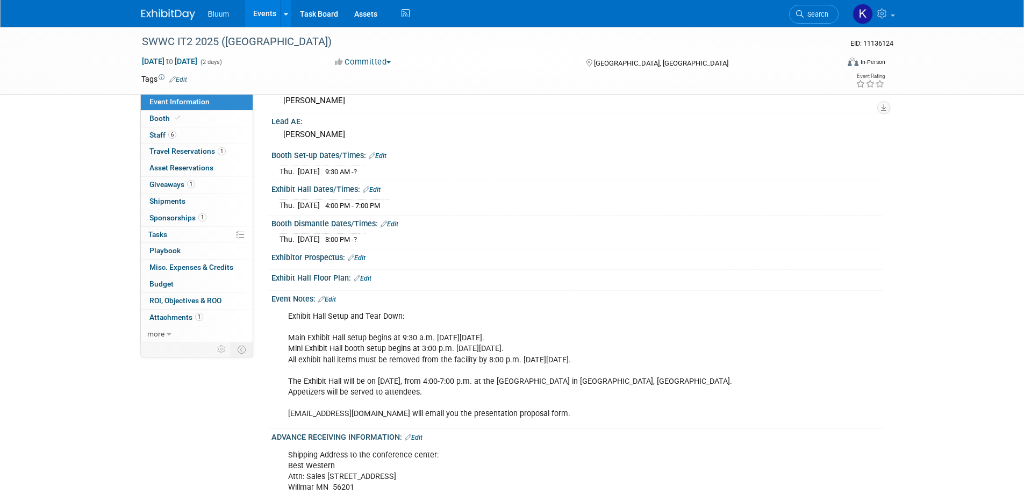
click at [389, 225] on link "Edit" at bounding box center [390, 224] width 18 height 8
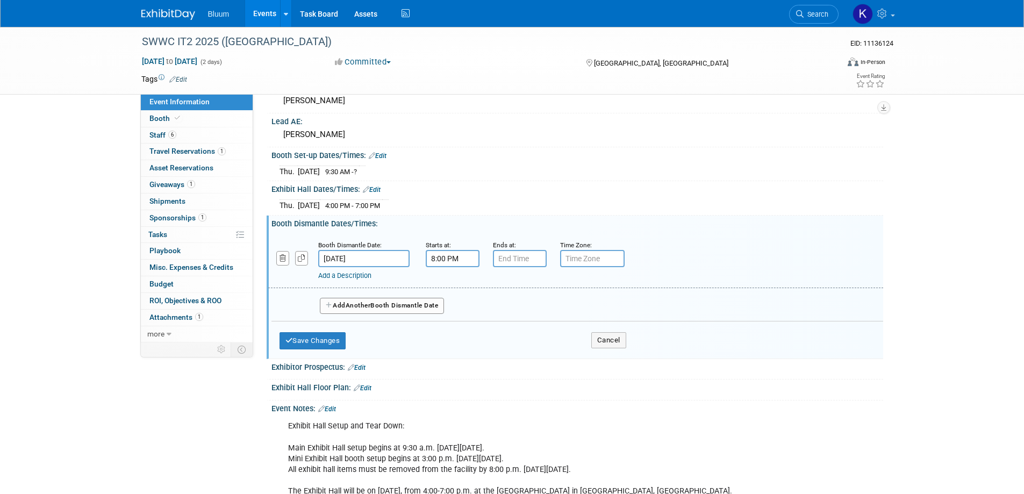
click at [435, 260] on input "8:00 PM" at bounding box center [453, 258] width 54 height 17
click at [445, 306] on span "08" at bounding box center [450, 307] width 20 height 19
click at [549, 314] on td "07" at bounding box center [549, 314] width 34 height 29
type input "7:00 PM"
click at [520, 352] on span at bounding box center [530, 356] width 73 height 19
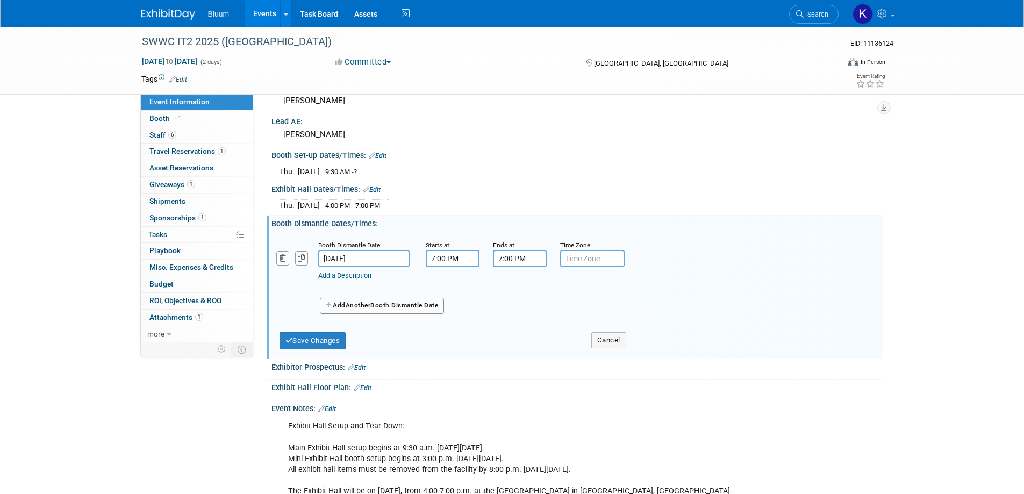
click at [506, 259] on input "7:00 PM" at bounding box center [520, 258] width 54 height 17
click at [512, 312] on span "07" at bounding box center [517, 307] width 20 height 19
click at [508, 345] on td "08" at bounding box center [513, 343] width 34 height 29
type input "8:00 PM"
click at [585, 360] on span at bounding box center [597, 356] width 73 height 19
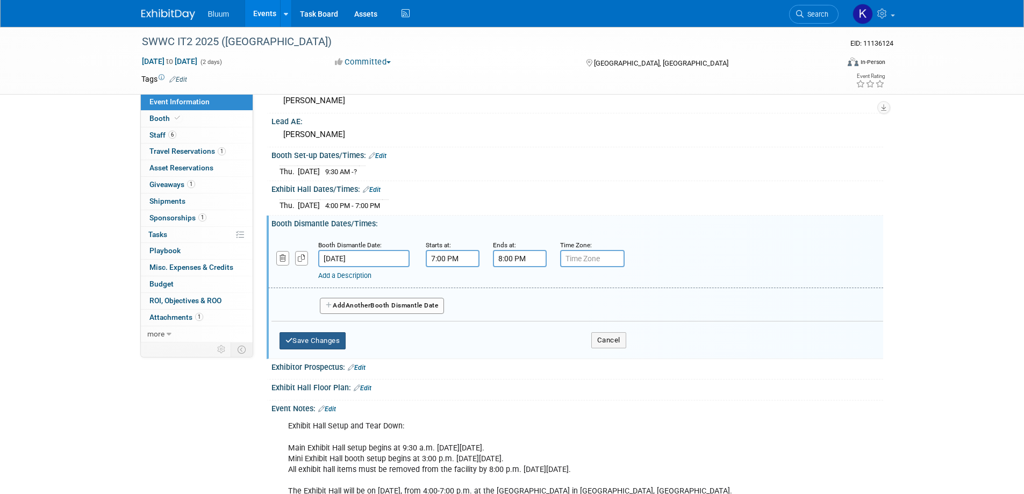
click at [332, 336] on button "Save Changes" at bounding box center [312, 340] width 67 height 17
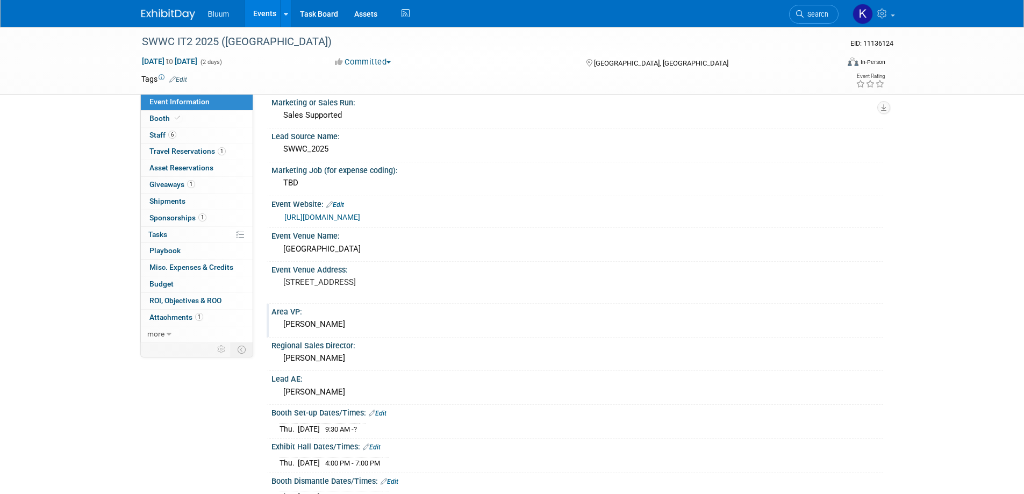
scroll to position [0, 0]
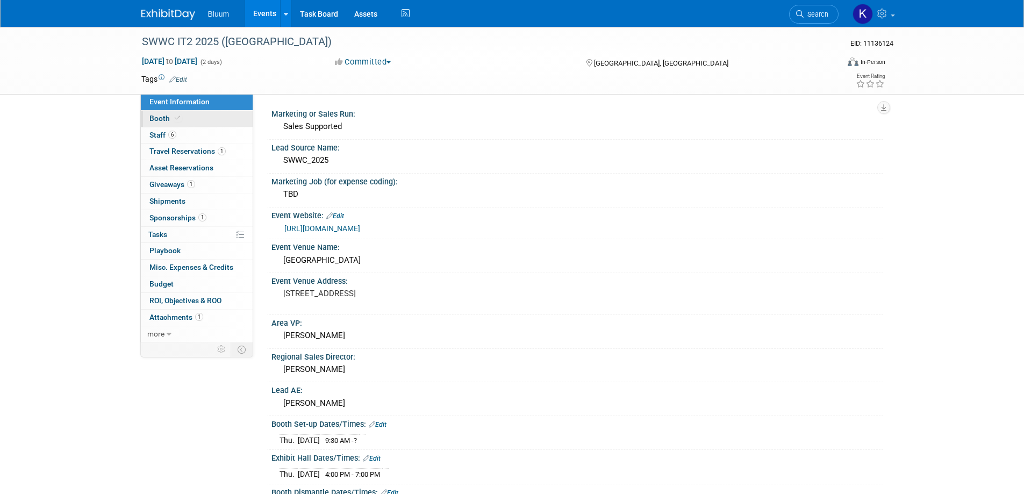
click at [167, 111] on link "Booth" at bounding box center [197, 119] width 112 height 16
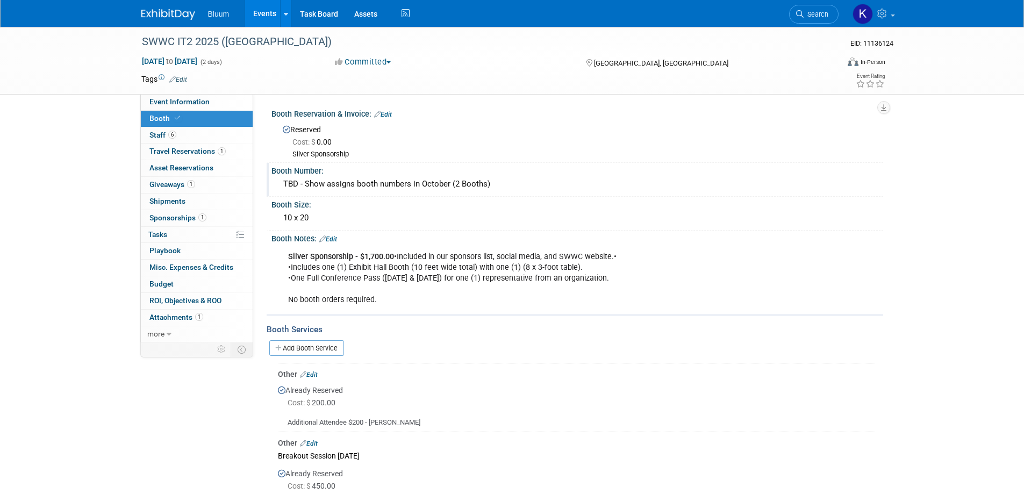
click at [413, 184] on div "TBD - Show assigns booth numbers in October (2 Booths)" at bounding box center [577, 184] width 596 height 17
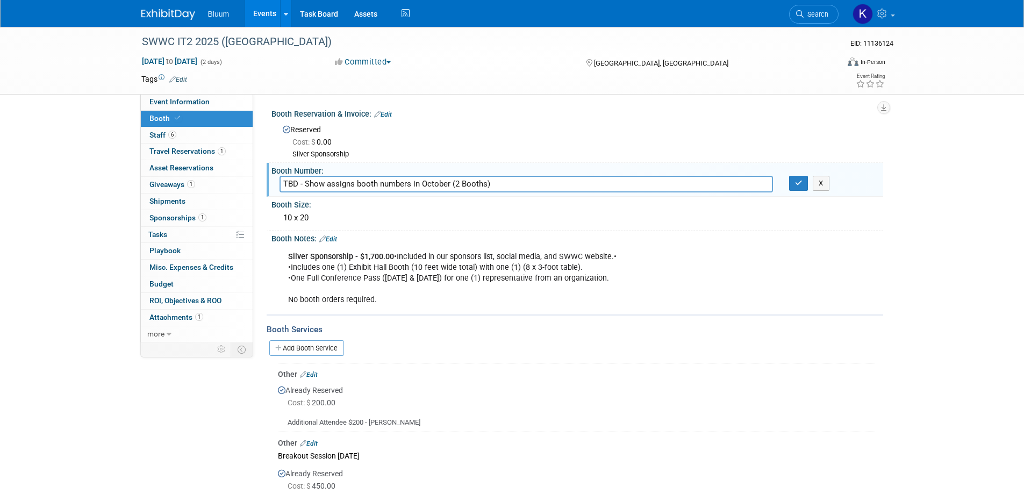
click at [410, 183] on input "TBD - Show assigns booth numbers in October (2 Booths)" at bounding box center [525, 184] width 493 height 17
click at [899, 228] on div "SWWC IT2 2025 (MN) EID: 11136124 Oct 23, 2025 to Oct 24, 2025 (2 days) Oct 23, …" at bounding box center [512, 424] width 1024 height 795
click at [450, 185] on input "TBD - Show assigns booth numbers on day of ctober (2 Booths)" at bounding box center [525, 184] width 493 height 17
type input "TBD - Show assigns booth numbers on day of event."
click at [805, 179] on button "button" at bounding box center [798, 183] width 19 height 15
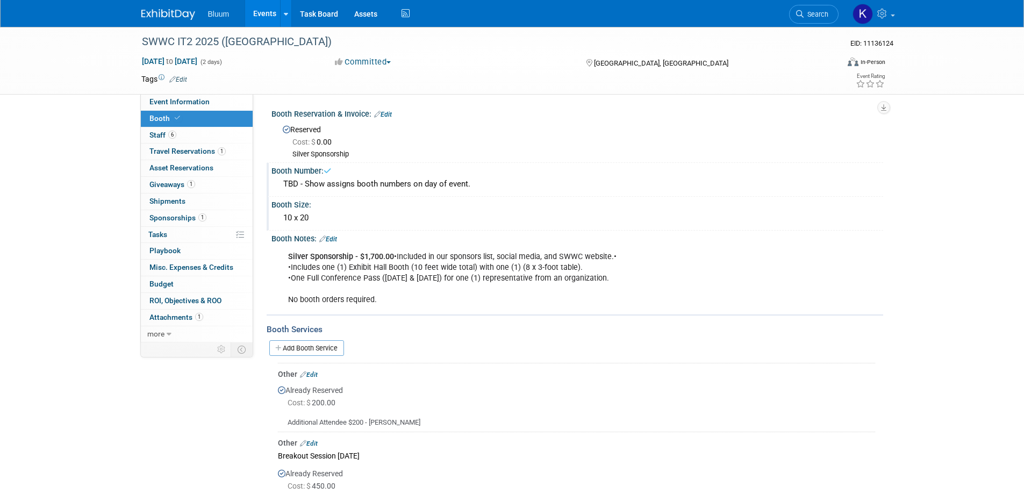
click at [370, 224] on div "10 x 20" at bounding box center [577, 218] width 596 height 17
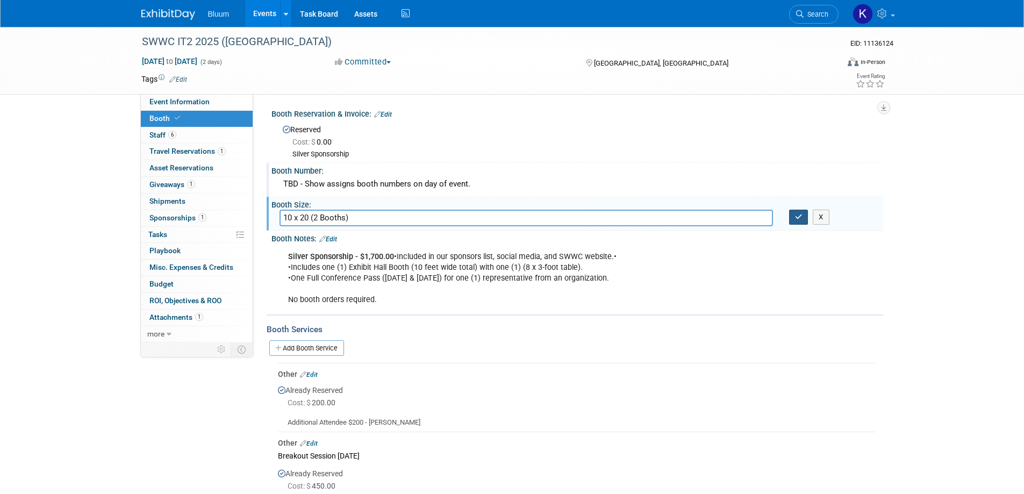
type input "10 x 20 (2 Booths)"
click at [793, 217] on button "button" at bounding box center [798, 217] width 19 height 15
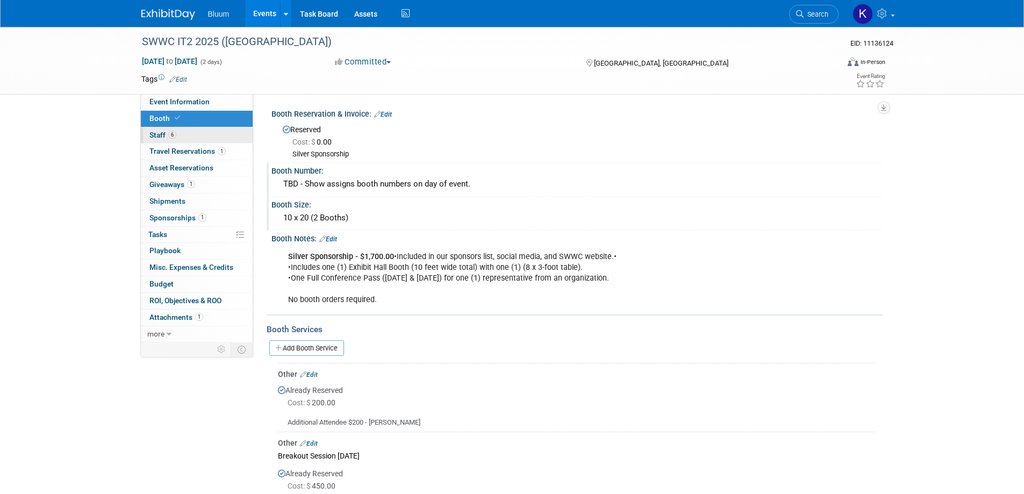
click at [152, 134] on span "Staff 6" at bounding box center [162, 135] width 27 height 9
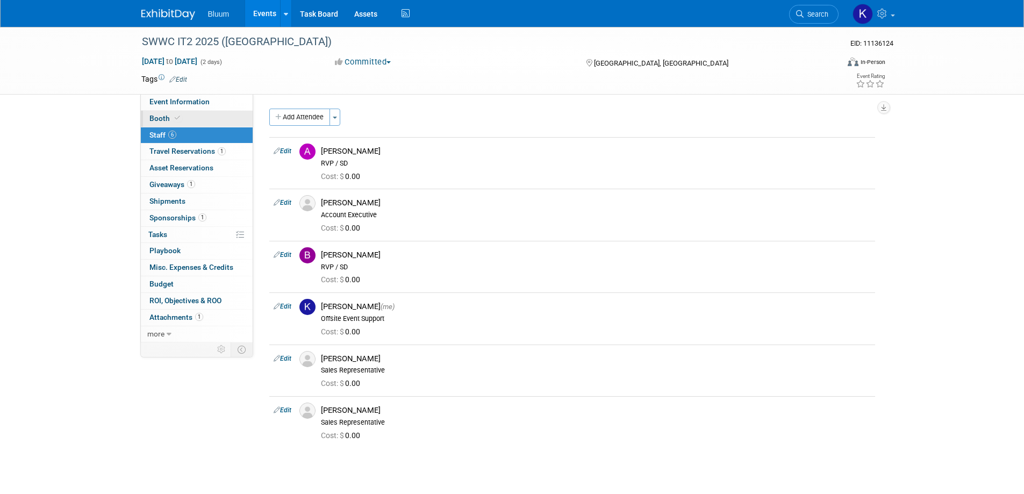
click at [163, 120] on span "Booth" at bounding box center [165, 118] width 33 height 9
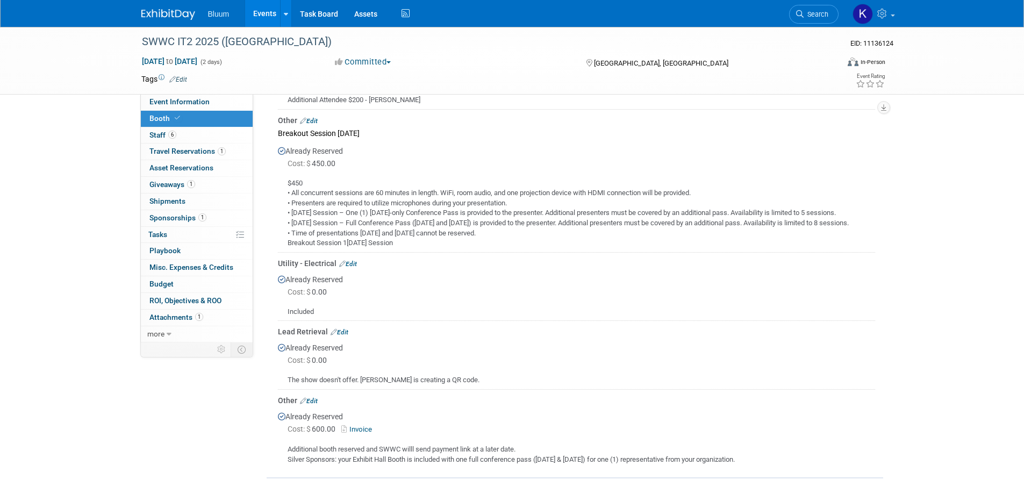
scroll to position [422, 0]
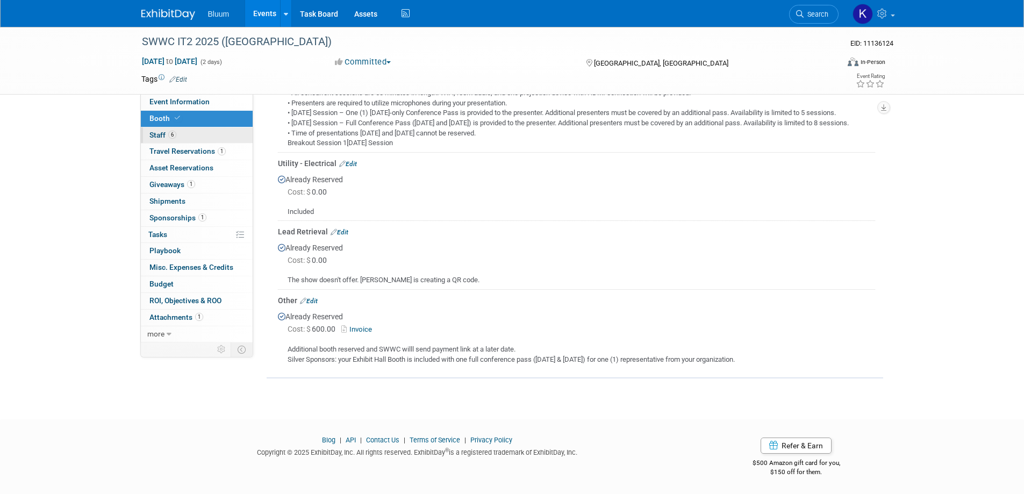
click at [165, 134] on span "Staff 6" at bounding box center [162, 135] width 27 height 9
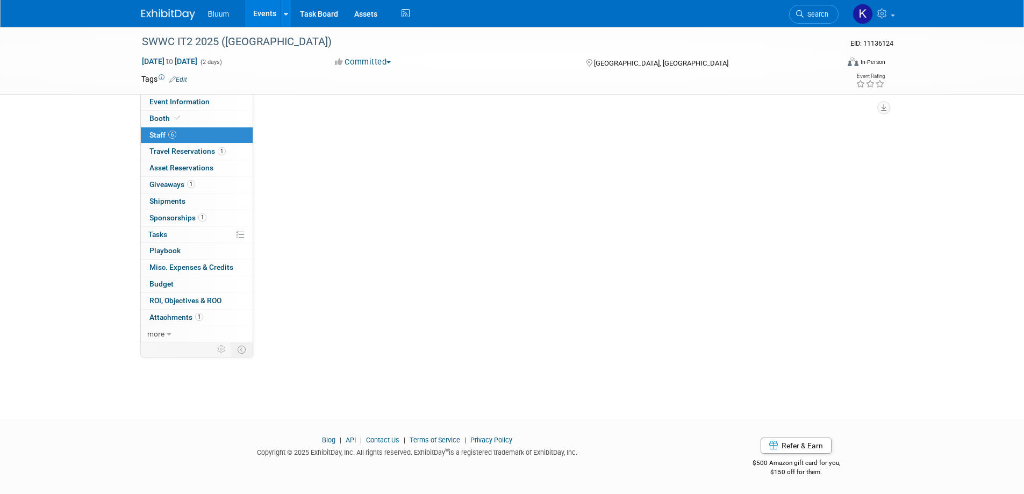
scroll to position [0, 0]
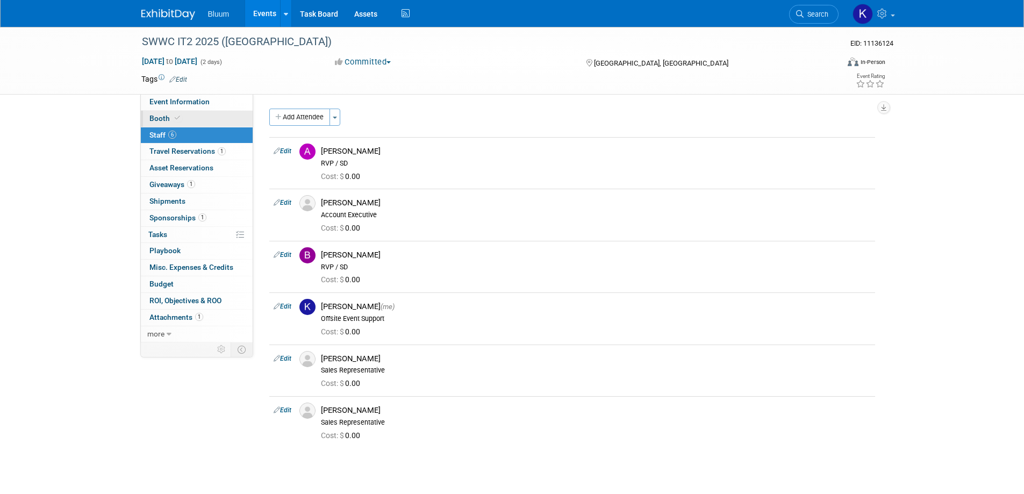
click at [159, 120] on span "Booth" at bounding box center [165, 118] width 33 height 9
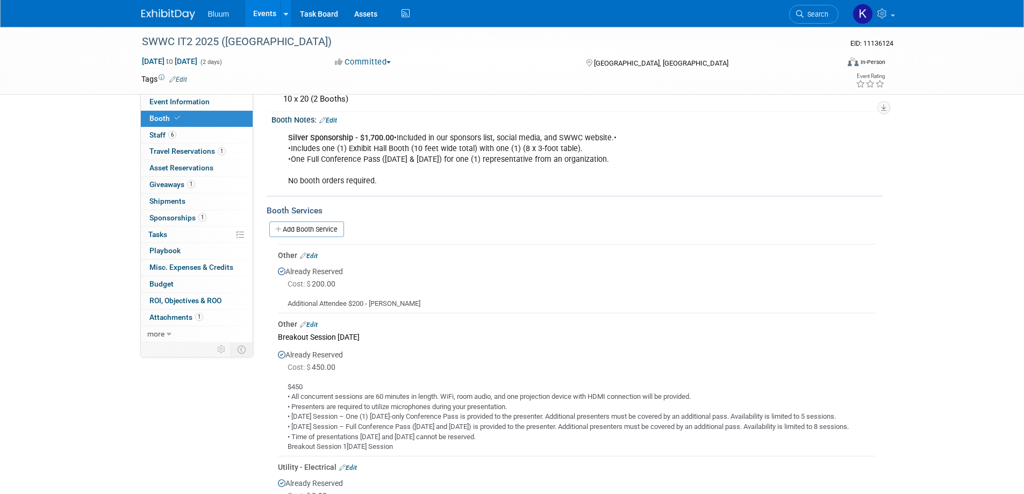
scroll to position [161, 0]
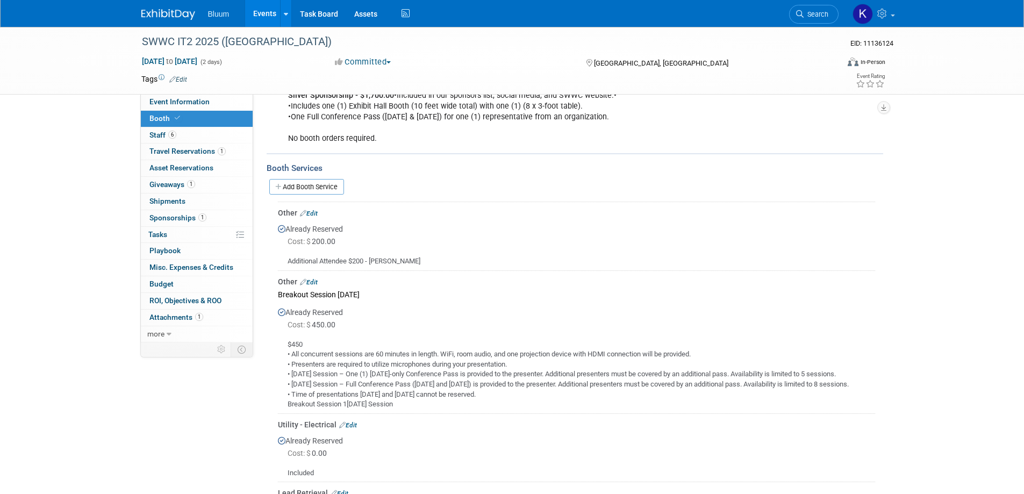
click at [317, 211] on link "Edit" at bounding box center [309, 214] width 18 height 8
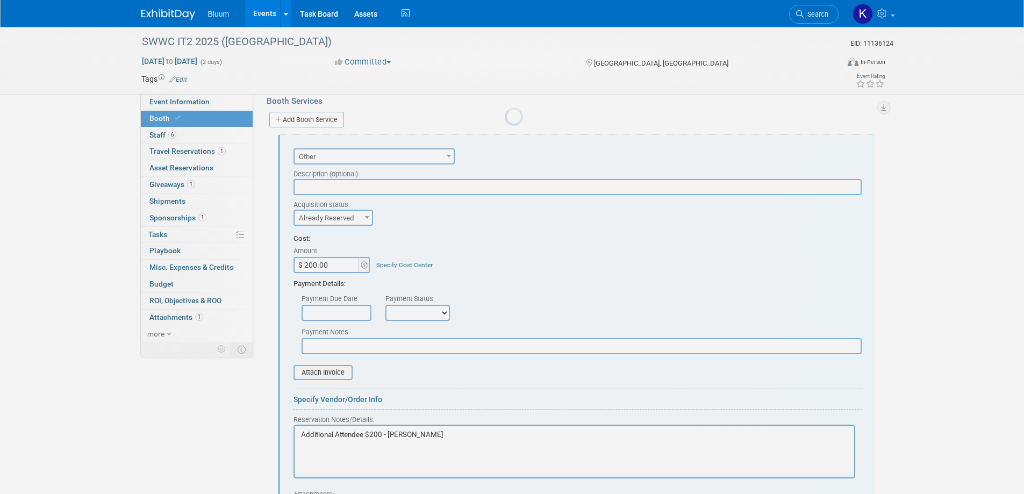
scroll to position [0, 0]
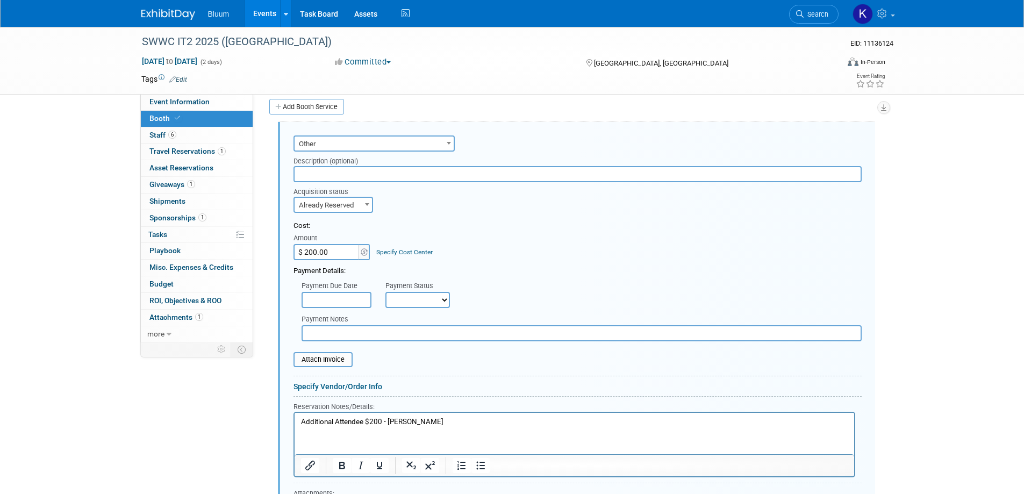
click at [338, 248] on input "$ 200.00" at bounding box center [326, 252] width 67 height 16
type input "$ 400.00"
click at [362, 427] on html "Additional Attendee $200 - Leanne Sutcliffe" at bounding box center [574, 419] width 560 height 15
click at [300, 425] on p "Additional Attendee $200 - Leanne Sutcliffe" at bounding box center [573, 422] width 547 height 10
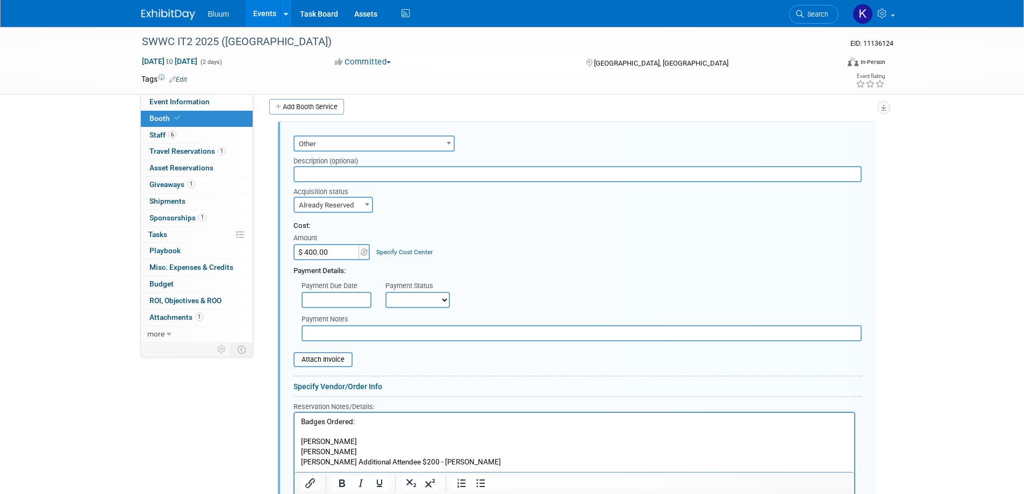
click at [695, 432] on p "Rich Text Area. Press ALT-0 for help." at bounding box center [573, 432] width 547 height 10
click at [319, 465] on p "Anna Additional Attendee $200 - Leanne Sutcliffe" at bounding box center [573, 462] width 547 height 10
click at [360, 443] on p "[PERSON_NAME]" at bounding box center [573, 441] width 547 height 10
click at [348, 451] on p "[PERSON_NAME]" at bounding box center [573, 452] width 547 height 10
drag, startPoint x: 393, startPoint y: 459, endPoint x: 549, endPoint y: 468, distance: 156.1
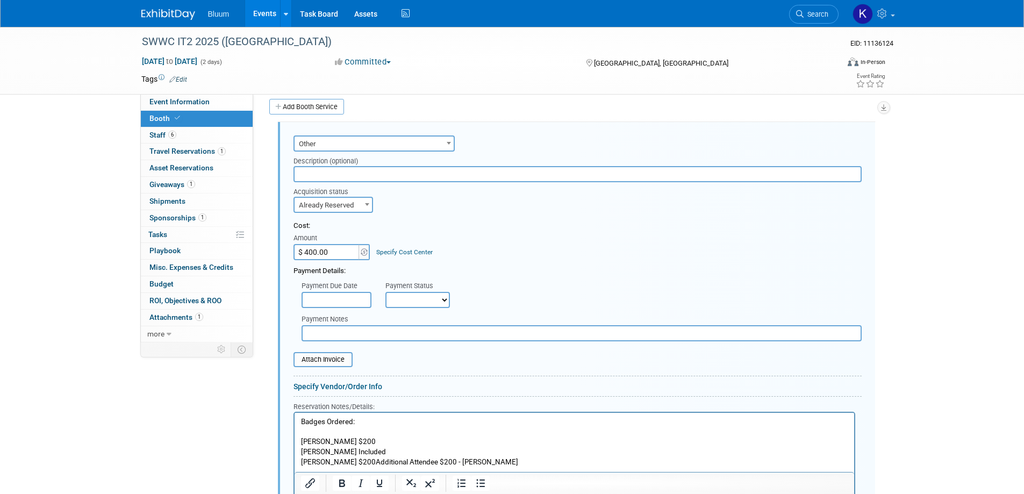
click at [549, 467] on html "Badges Ordered: Leanne Sutcliffe $200 Zach Boxrud Included Anna Derry $200Addit…" at bounding box center [574, 439] width 560 height 55
drag, startPoint x: 375, startPoint y: 450, endPoint x: 303, endPoint y: 450, distance: 72.0
click at [303, 450] on p "Zach Boxrud Included" at bounding box center [573, 452] width 547 height 10
click at [384, 451] on p "Zach Boxrud Included" at bounding box center [573, 452] width 547 height 10
click at [385, 449] on p "Zach Boxrud Included" at bounding box center [573, 452] width 547 height 10
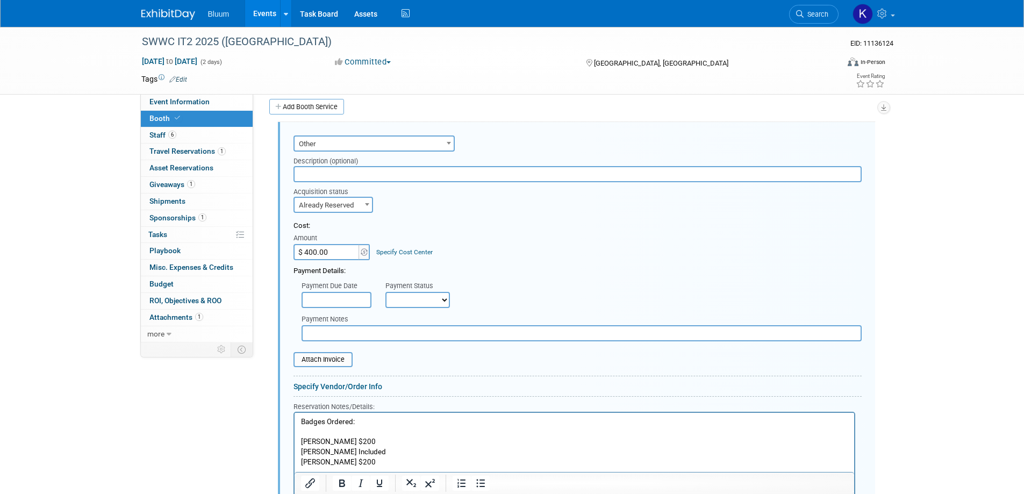
click at [415, 444] on p "Leanne Sutcliffe $200" at bounding box center [573, 441] width 547 height 10
drag, startPoint x: 369, startPoint y: 450, endPoint x: 275, endPoint y: 450, distance: 94.6
click at [294, 450] on html "Badges Ordered: Leanne Sutcliffe $200 Zach Boxrud Included Anna Derry $200" at bounding box center [574, 439] width 560 height 55
click at [300, 437] on p "Leanne Sutcliffe $200" at bounding box center [573, 441] width 547 height 10
click at [318, 427] on p "Rich Text Area. Press ALT-0 for help." at bounding box center [573, 432] width 547 height 10
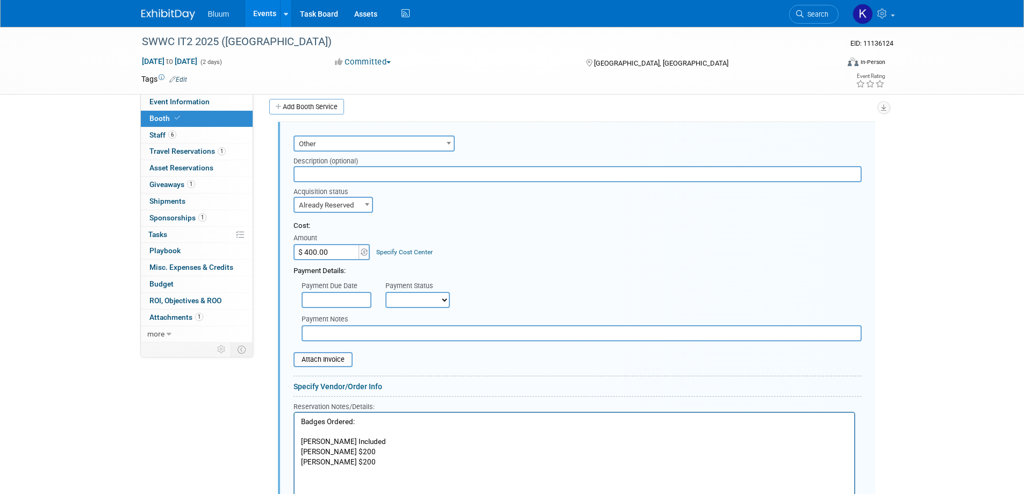
scroll to position [403, 0]
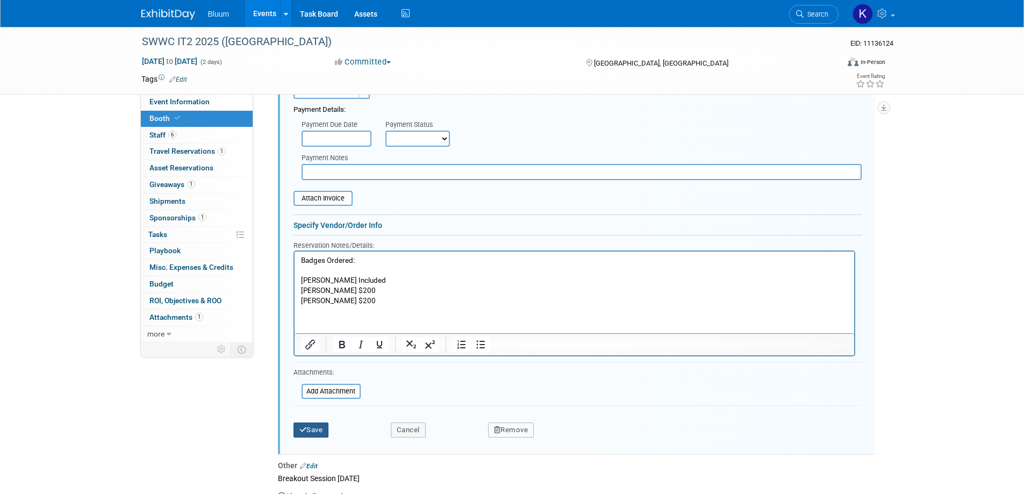
click at [311, 431] on button "Save" at bounding box center [310, 429] width 35 height 15
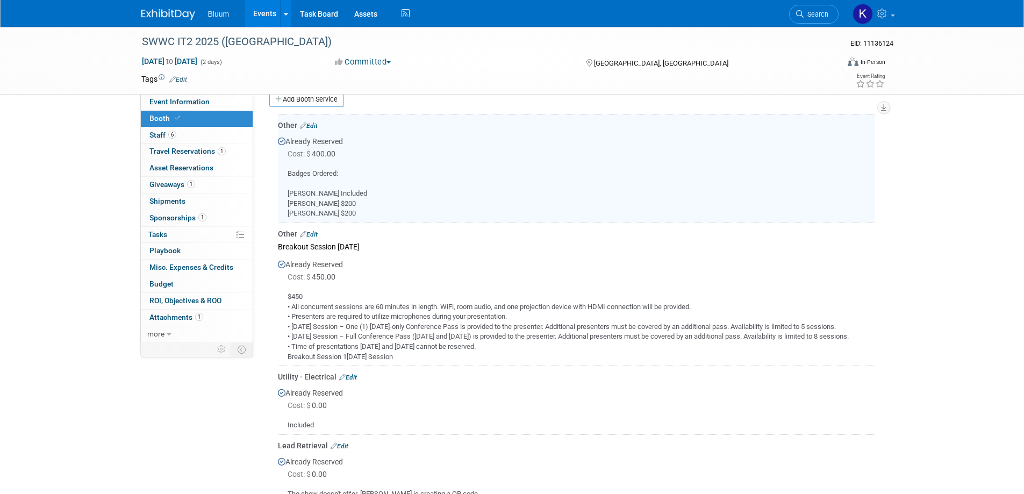
scroll to position [241, 0]
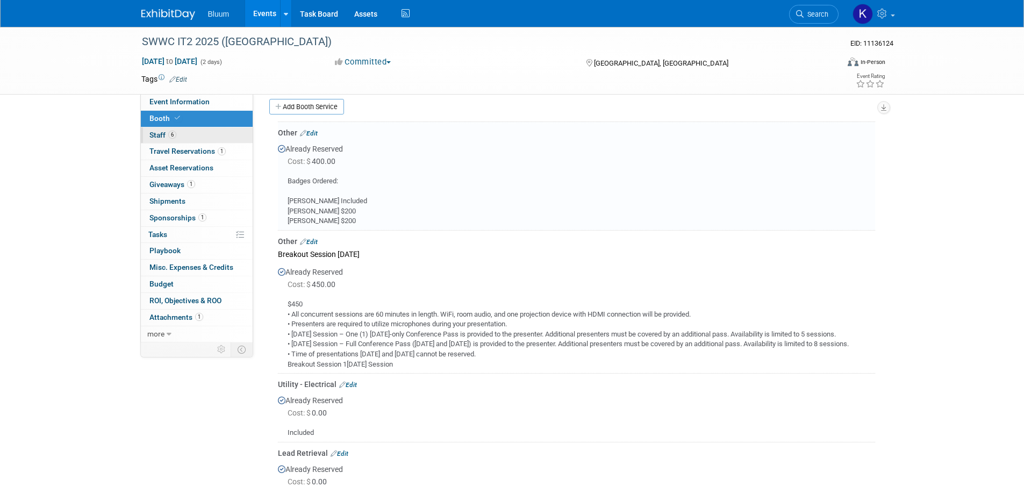
click at [157, 139] on span "Staff 6" at bounding box center [162, 135] width 27 height 9
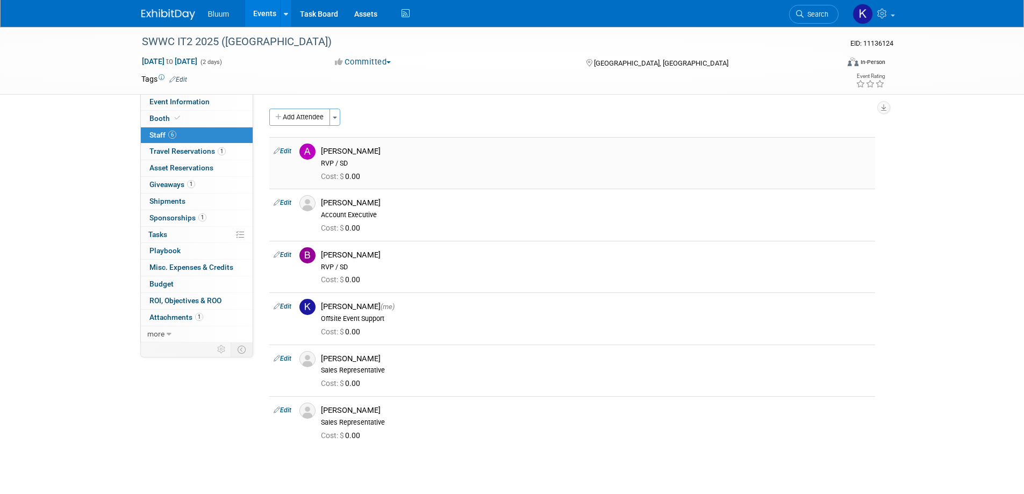
click at [290, 151] on link "Edit" at bounding box center [283, 151] width 18 height 8
select select "54adb147-7415-4f2d-80d5-8d7ef4ddfa4b"
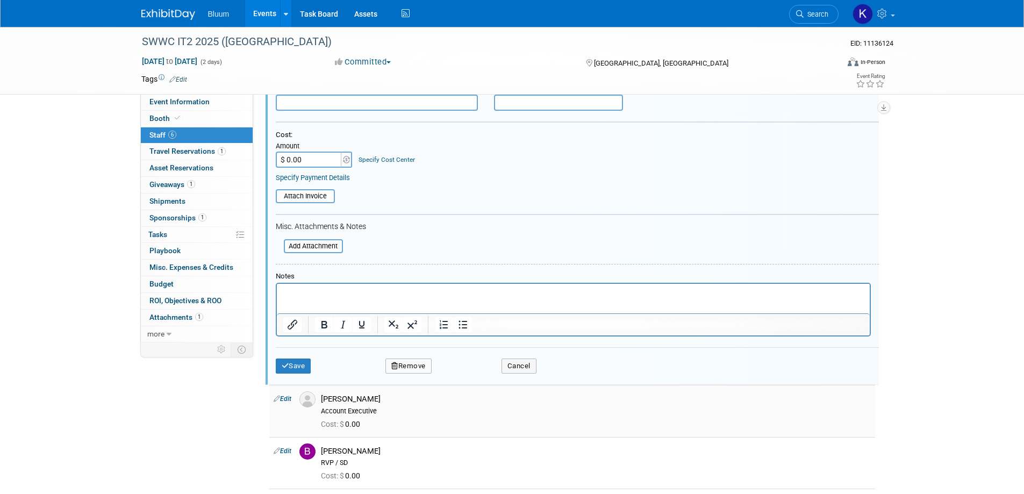
scroll to position [176, 0]
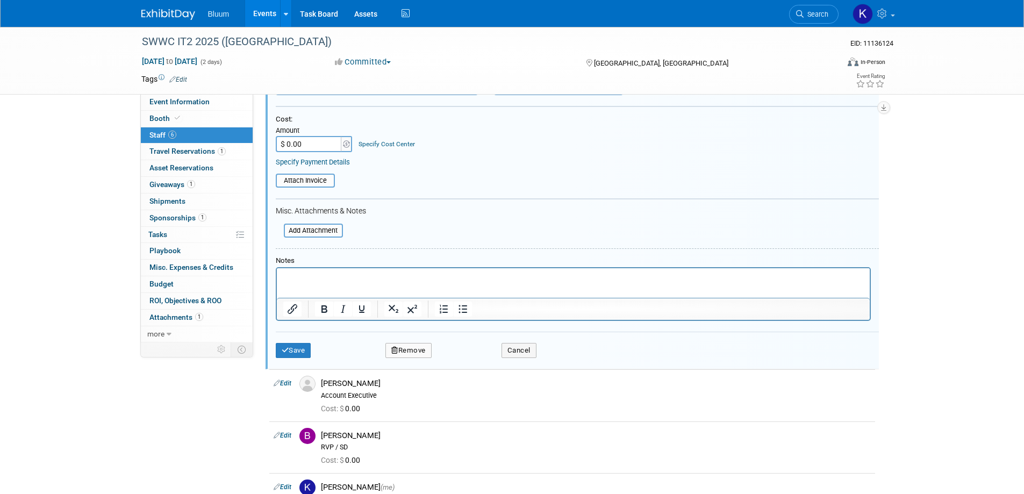
click at [406, 345] on button "Remove" at bounding box center [408, 350] width 46 height 15
click at [471, 357] on link "Yes" at bounding box center [466, 359] width 31 height 17
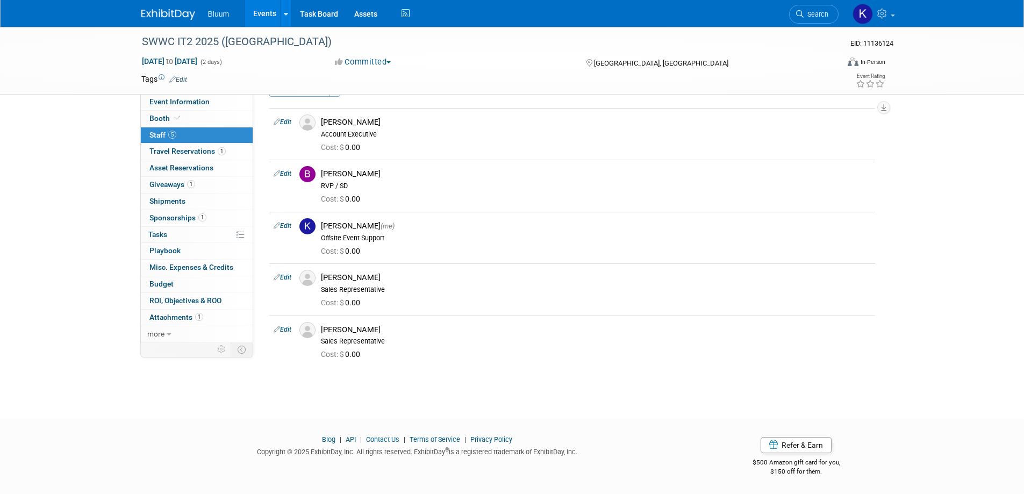
click at [278, 171] on icon at bounding box center [277, 173] width 6 height 11
select select "98b46c6f-32e0-4ea2-835d-a4f6b953c7c6"
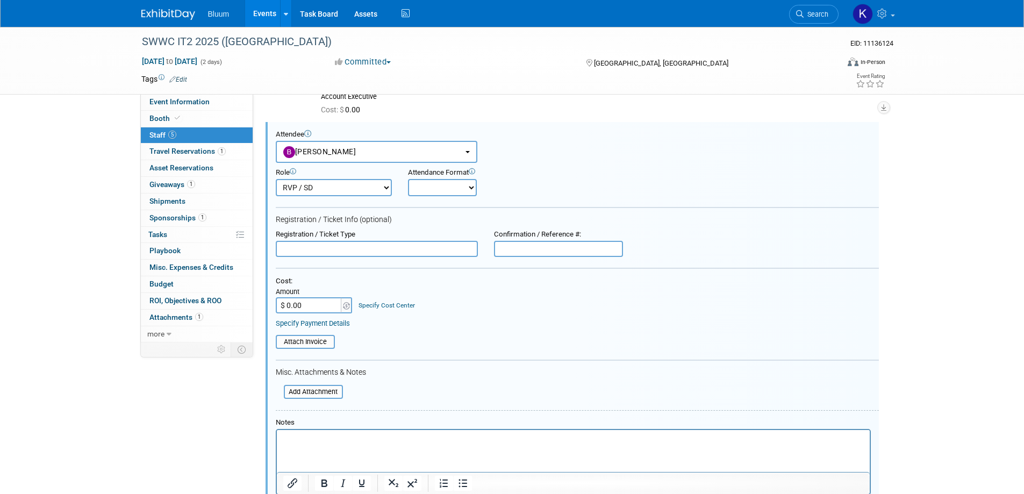
scroll to position [228, 0]
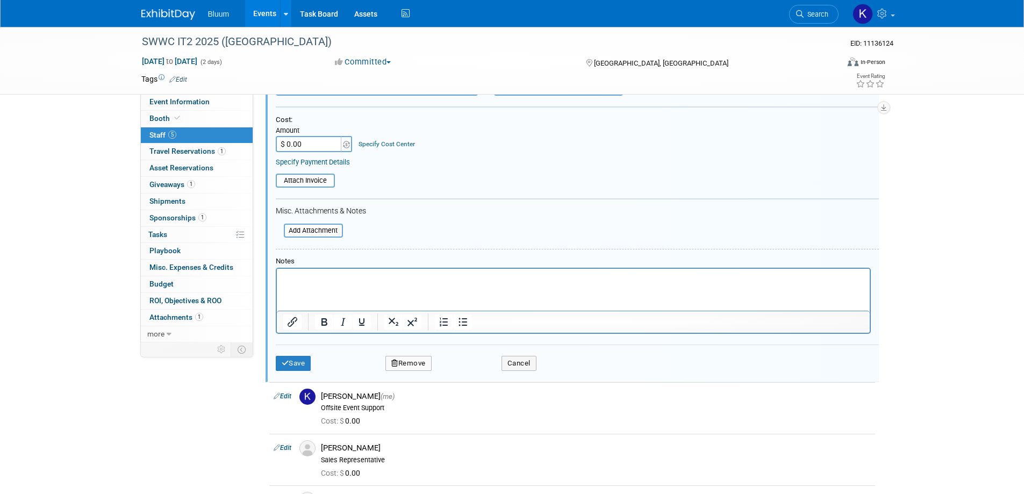
click at [404, 368] on button "Remove" at bounding box center [408, 363] width 46 height 15
click at [462, 366] on link "Yes" at bounding box center [466, 372] width 31 height 17
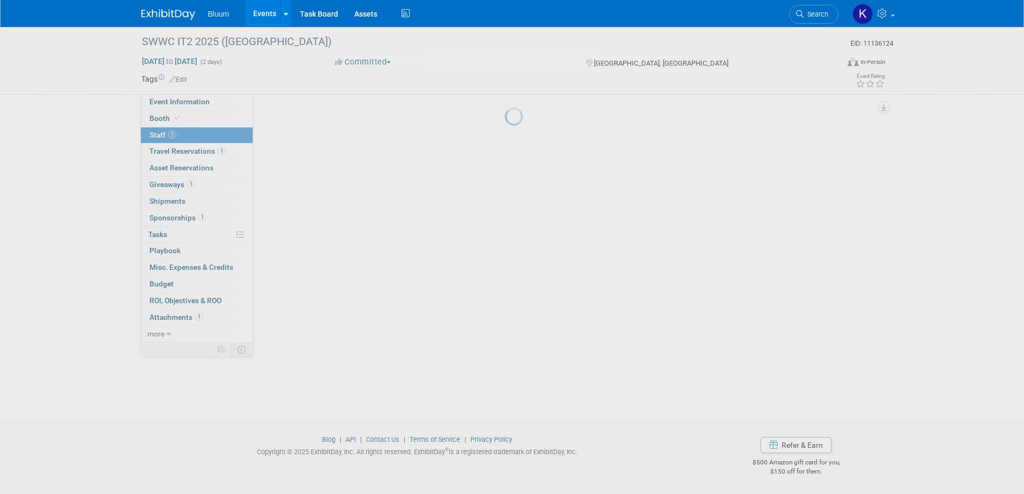
scroll to position [18, 0]
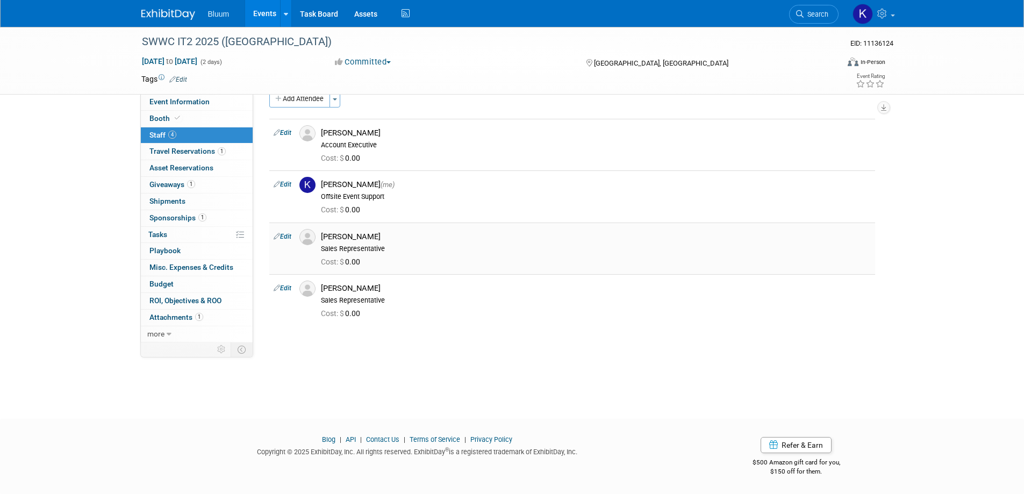
click at [279, 236] on icon at bounding box center [277, 236] width 6 height 11
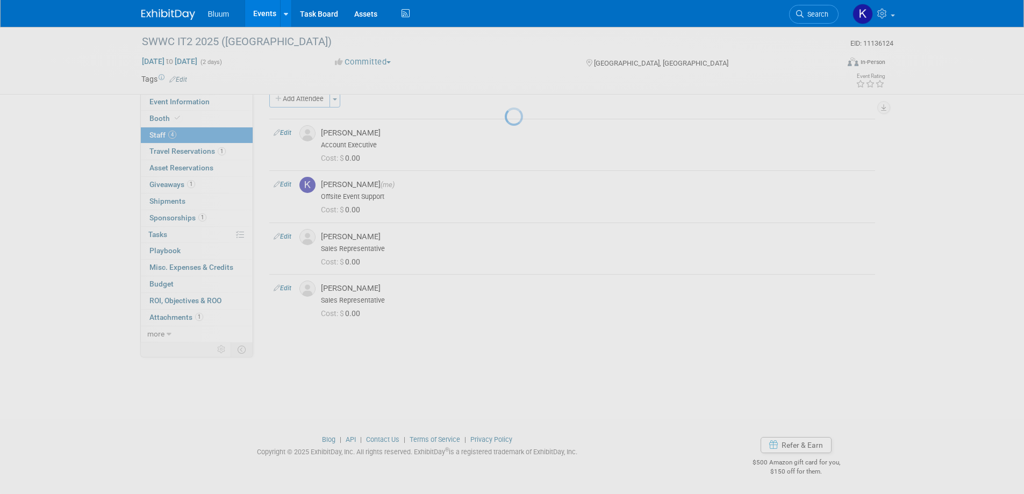
select select "a6f8899e-b71a-4312-8653-946dcf66afec"
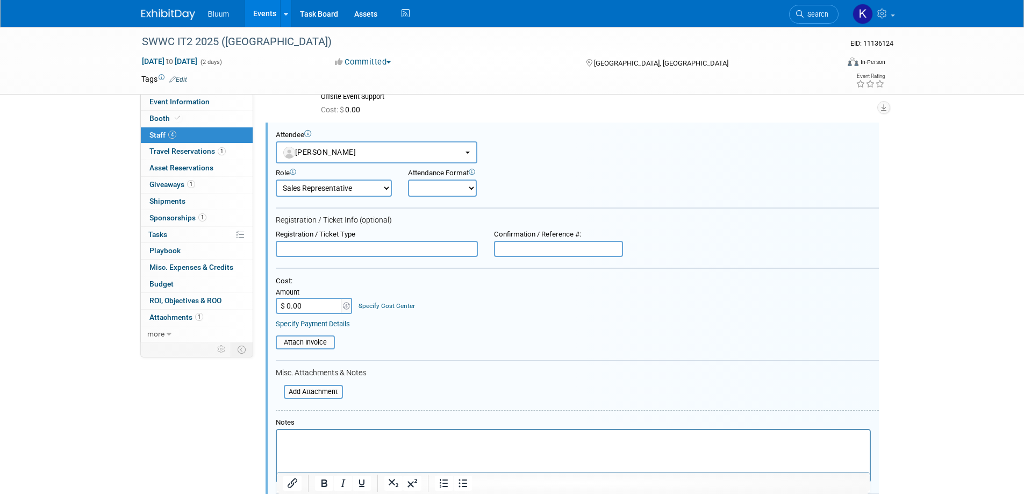
scroll to position [119, 0]
click at [360, 183] on select "Account Executive Demonstrator Event Support Host Leadership Offsite Event Supp…" at bounding box center [334, 187] width 116 height 17
select select "600"
click at [276, 179] on select "Account Executive Demonstrator Event Support Host Leadership Offsite Event Supp…" at bounding box center [334, 187] width 116 height 17
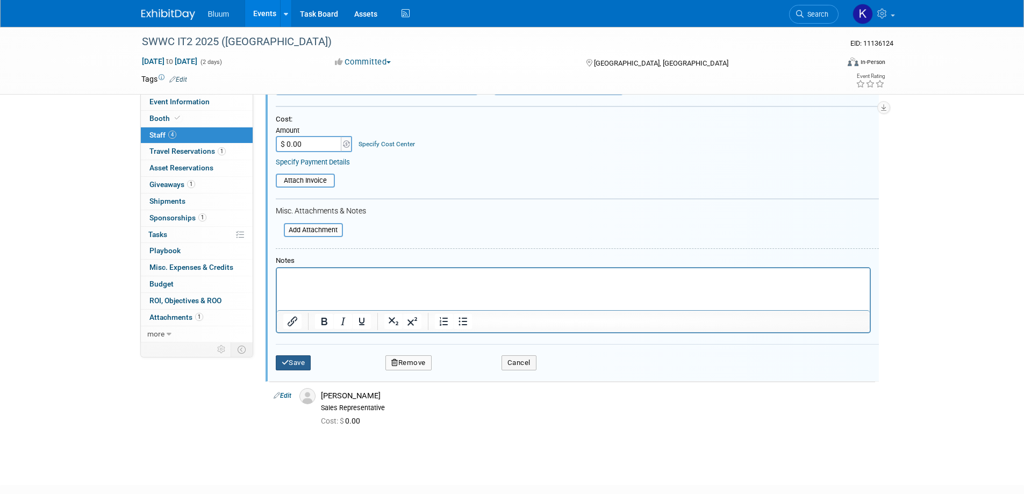
click at [303, 364] on button "Save" at bounding box center [293, 362] width 35 height 15
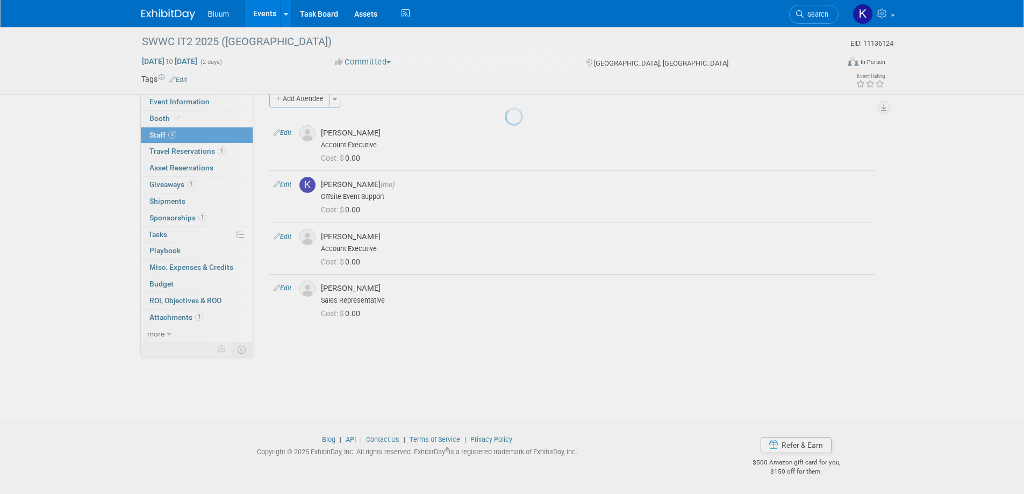
scroll to position [18, 0]
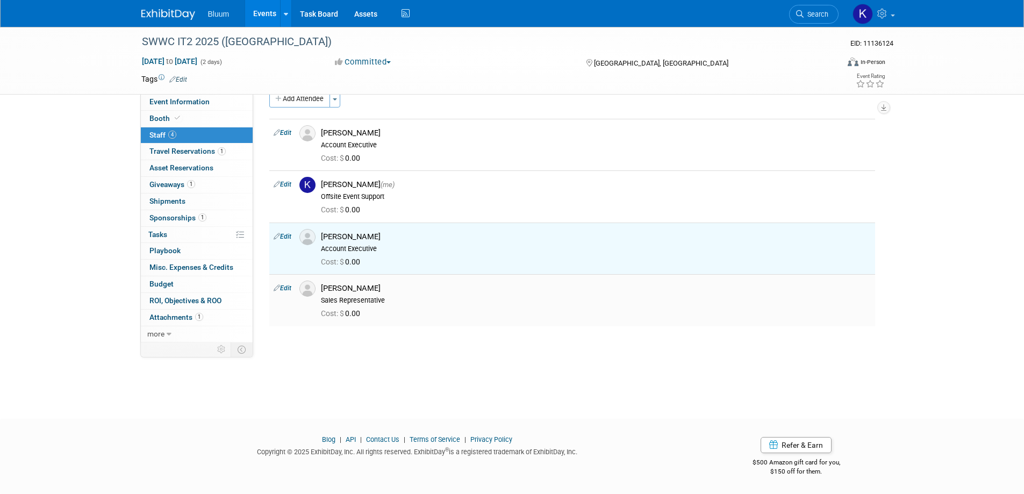
click at [290, 289] on link "Edit" at bounding box center [283, 288] width 18 height 8
select select "01d48026-f1fe-4f27-ac25-dbee7e36e78c"
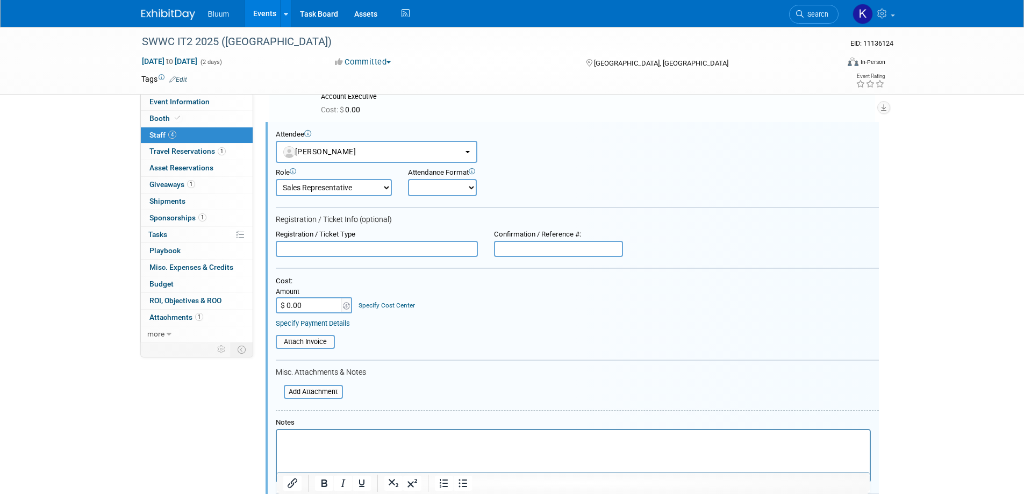
scroll to position [0, 0]
click at [373, 190] on select "Account Executive Demonstrator Event Support Host Leadership Offsite Event Supp…" at bounding box center [334, 187] width 116 height 17
select select "600"
click at [276, 179] on select "Account Executive Demonstrator Event Support Host Leadership Offsite Event Supp…" at bounding box center [334, 187] width 116 height 17
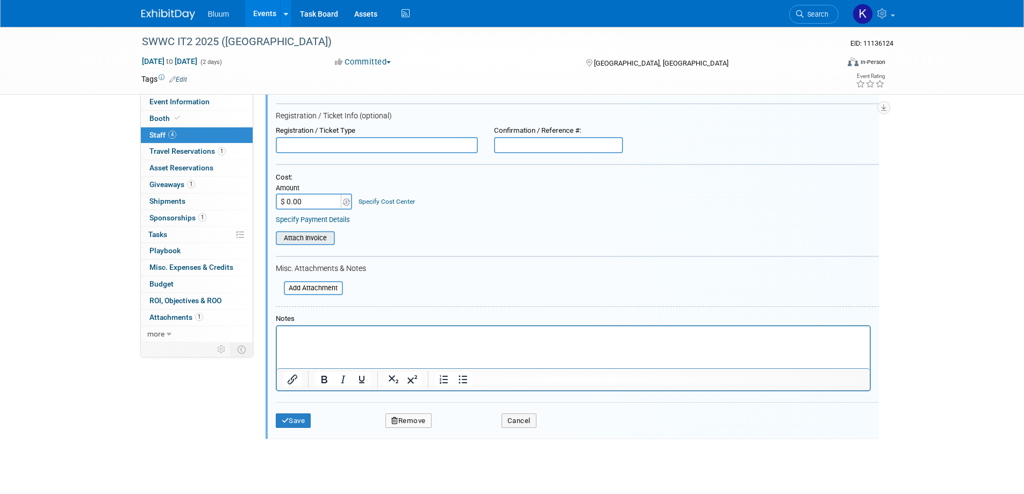
scroll to position [278, 0]
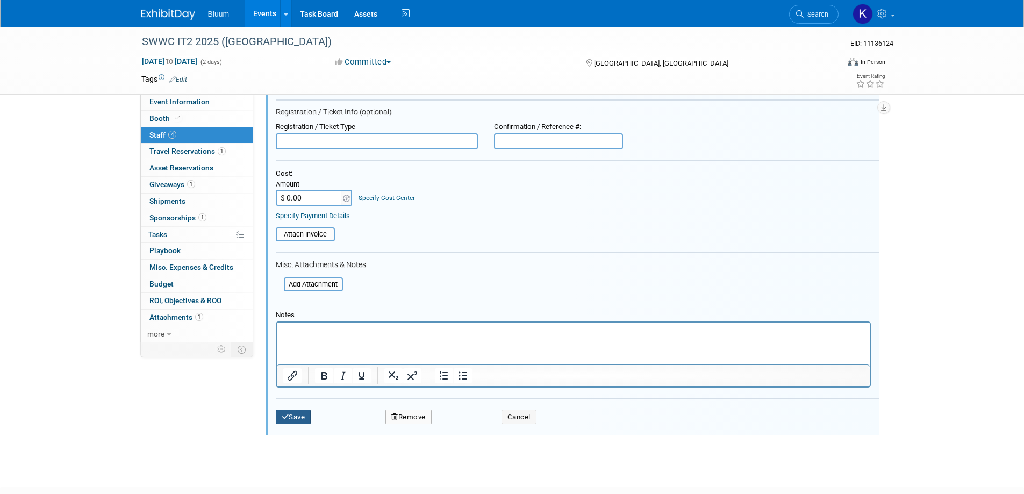
click at [290, 413] on button "Save" at bounding box center [293, 417] width 35 height 15
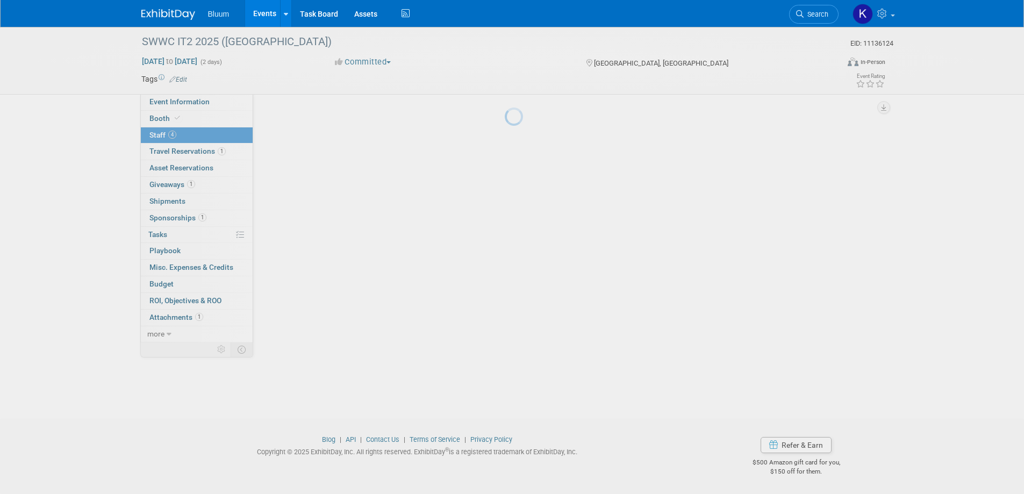
scroll to position [18, 0]
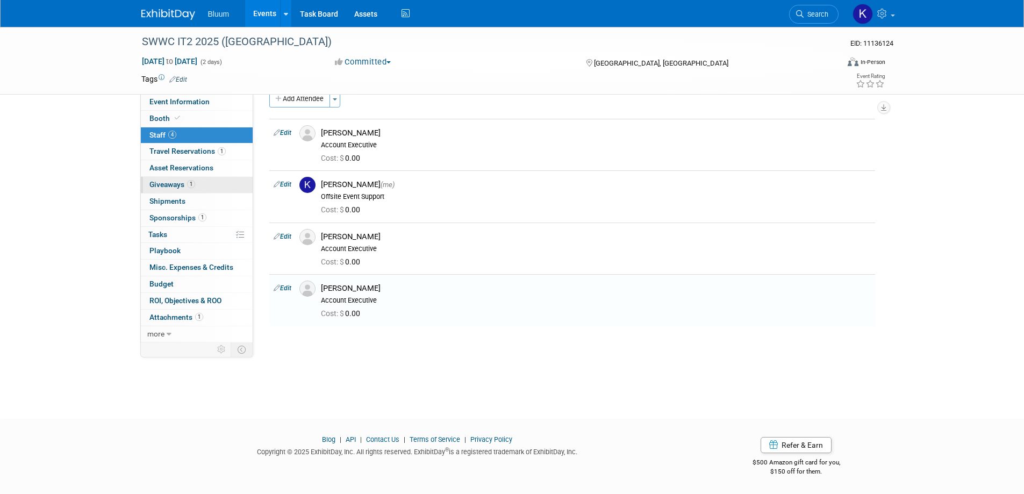
click at [170, 185] on span "Giveaways 1" at bounding box center [172, 184] width 46 height 9
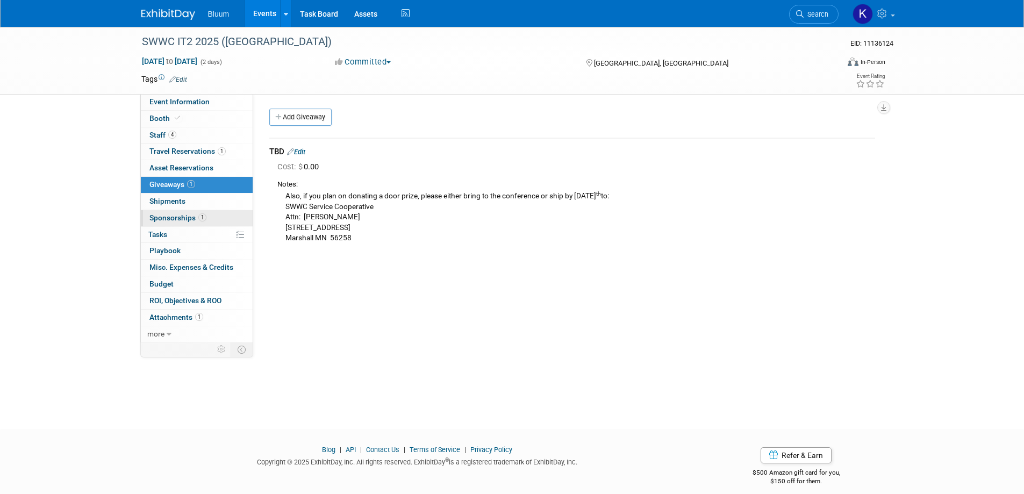
click at [176, 216] on span "Sponsorships 1" at bounding box center [177, 217] width 57 height 9
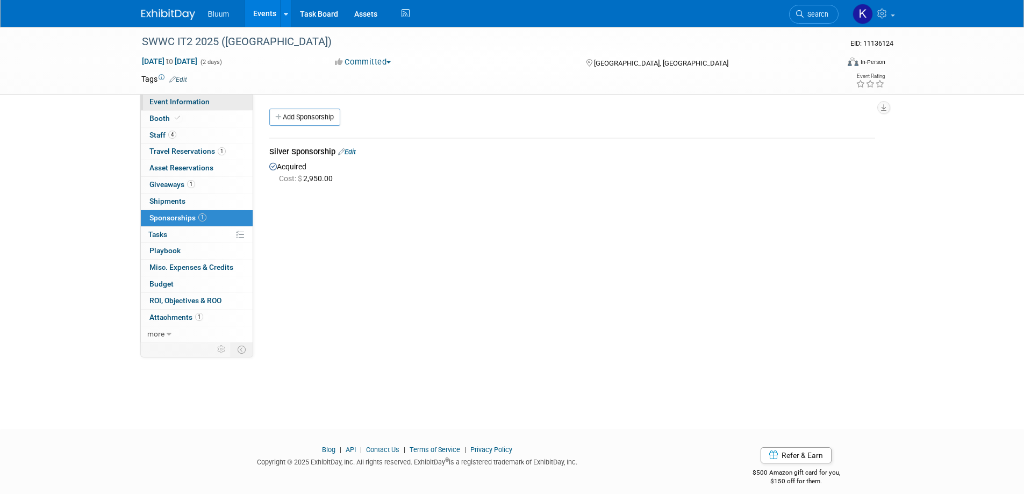
click at [198, 102] on span "Event Information" at bounding box center [179, 101] width 60 height 9
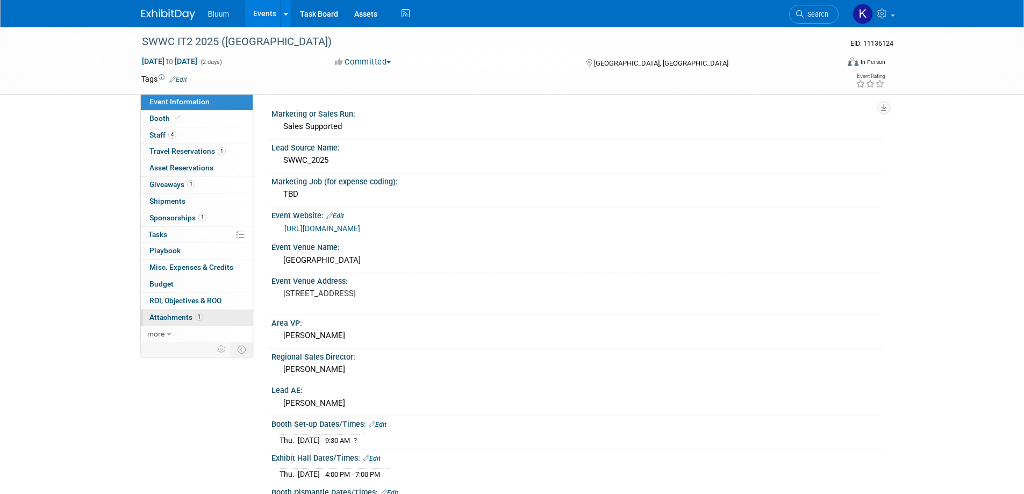
click at [195, 315] on span "1" at bounding box center [199, 317] width 8 height 8
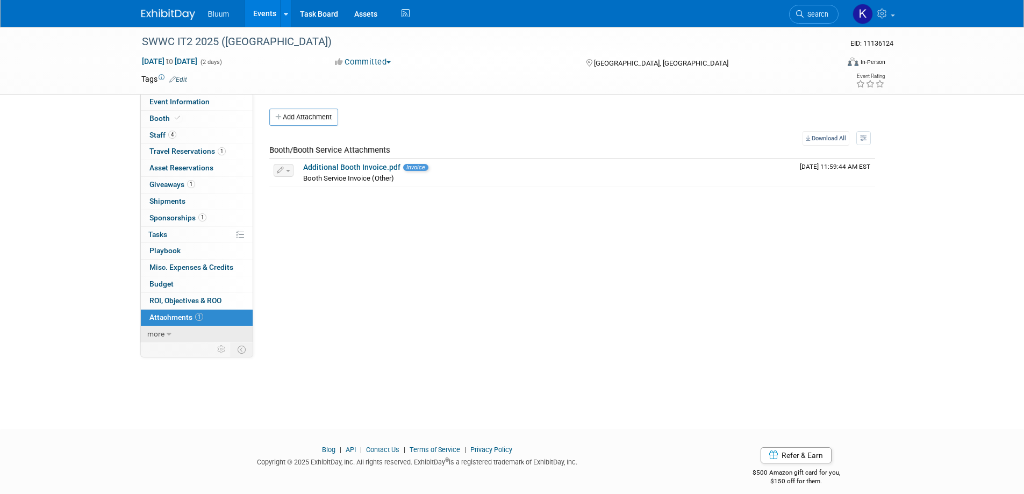
click at [173, 329] on link "more" at bounding box center [197, 334] width 112 height 16
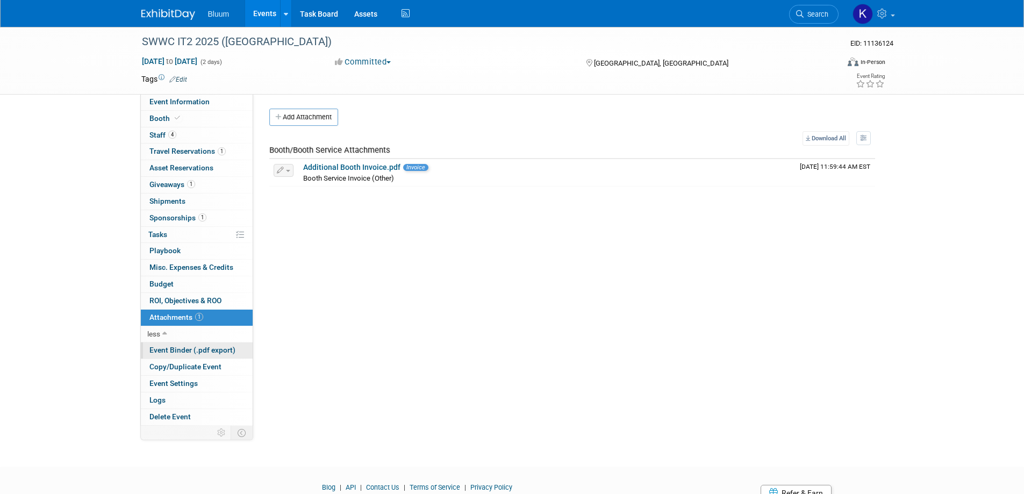
click at [189, 351] on span "Event Binder (.pdf export)" at bounding box center [192, 350] width 86 height 9
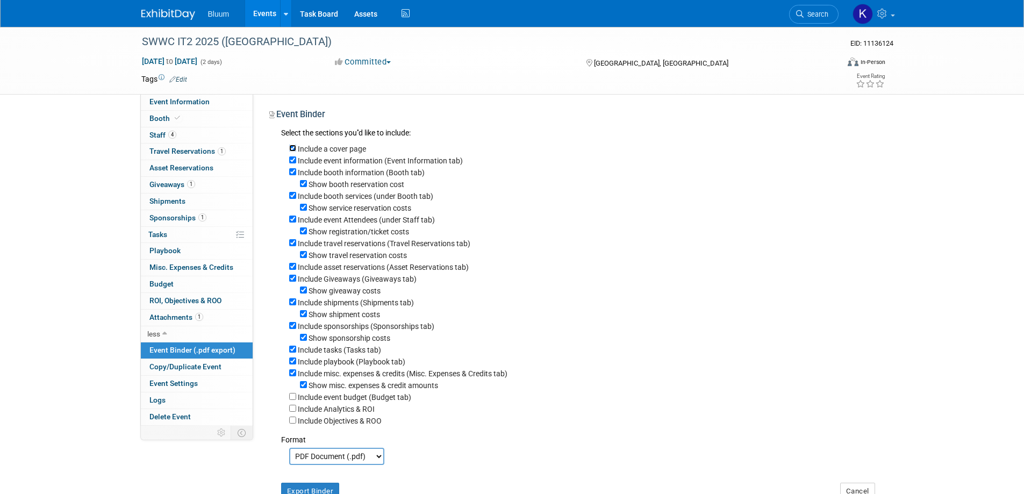
click at [292, 146] on input "Include a cover page" at bounding box center [292, 148] width 7 height 7
checkbox input "false"
click at [303, 183] on input "Show booth reservation cost" at bounding box center [303, 183] width 7 height 7
checkbox input "false"
click at [305, 206] on input "Show service reservation costs" at bounding box center [303, 207] width 7 height 7
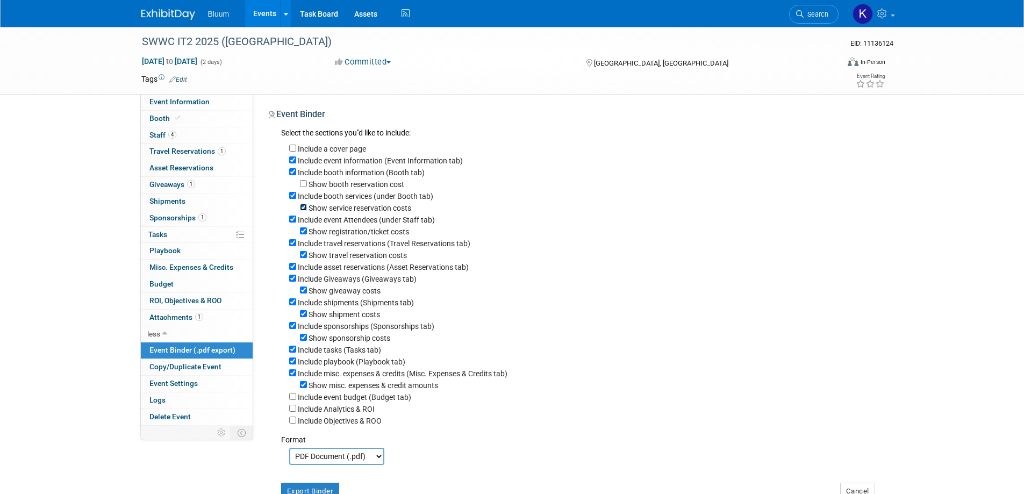
checkbox input "false"
click at [302, 230] on div "Show registration/ticket costs" at bounding box center [582, 231] width 586 height 12
click at [304, 233] on input "Show registration/ticket costs" at bounding box center [303, 230] width 7 height 7
checkbox input "false"
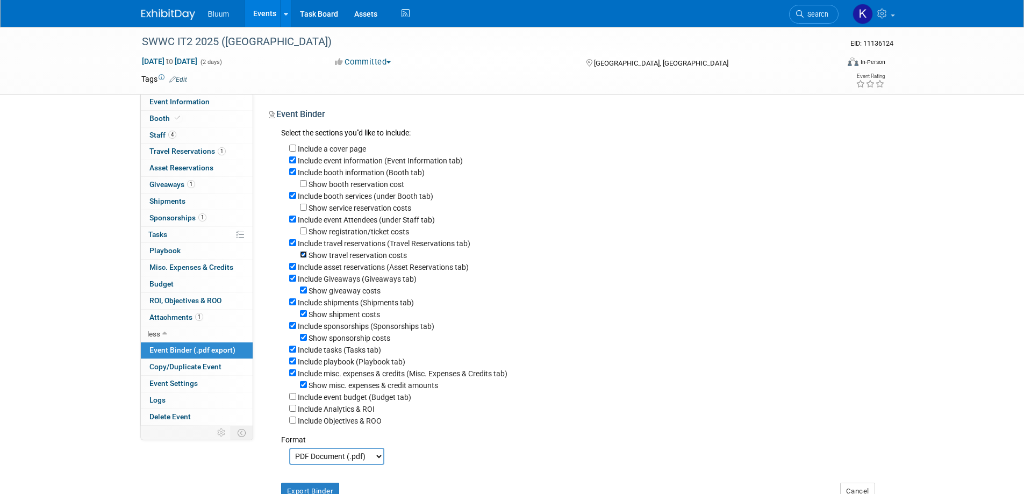
click at [303, 256] on input "Show travel reservation costs" at bounding box center [303, 254] width 7 height 7
checkbox input "false"
click at [290, 267] on div "Include asset reservations (Asset Reservations tab)" at bounding box center [582, 267] width 586 height 12
click at [291, 270] on input "Include asset reservations (Asset Reservations tab)" at bounding box center [292, 266] width 7 height 7
checkbox input "false"
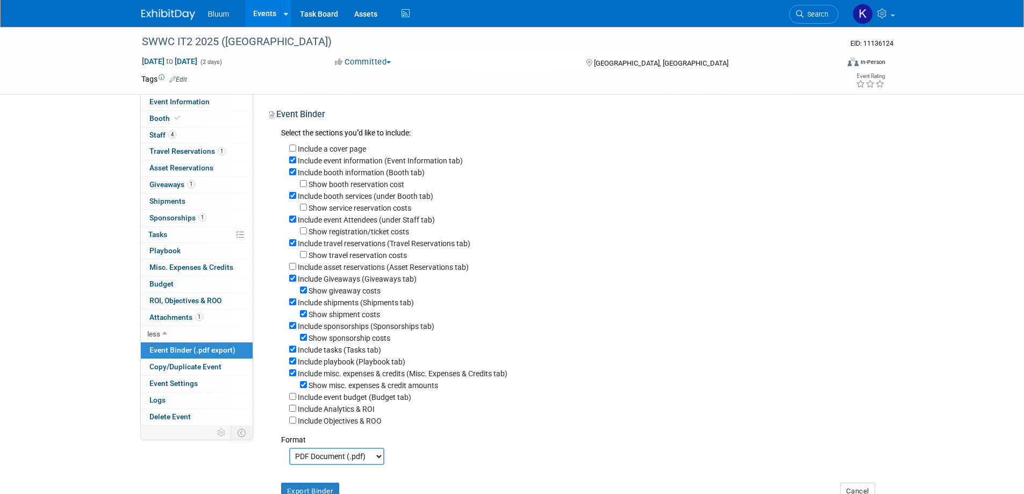
click at [290, 278] on div "Include Giveaways (Giveaways tab)" at bounding box center [582, 279] width 586 height 12
click at [293, 282] on input "Include Giveaways (Giveaways tab)" at bounding box center [292, 278] width 7 height 7
checkbox input "false"
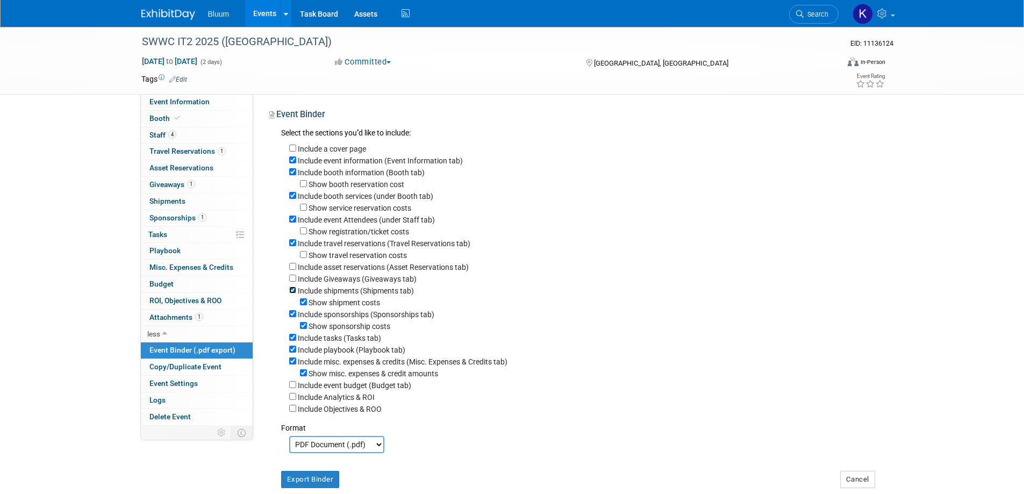
click at [292, 293] on input "Include shipments (Shipments tab)" at bounding box center [292, 289] width 7 height 7
checkbox input "false"
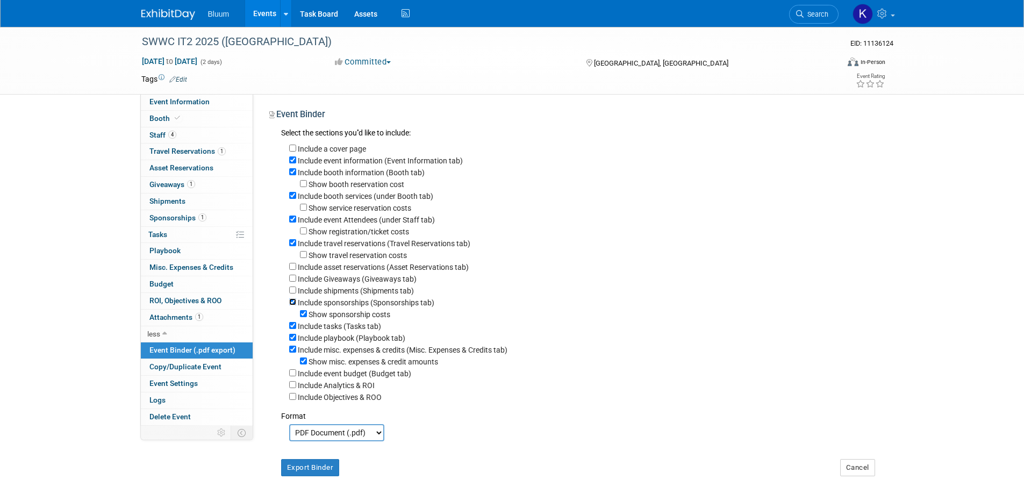
click at [292, 305] on input "Include sponsorships (Sponsorships tab)" at bounding box center [292, 301] width 7 height 7
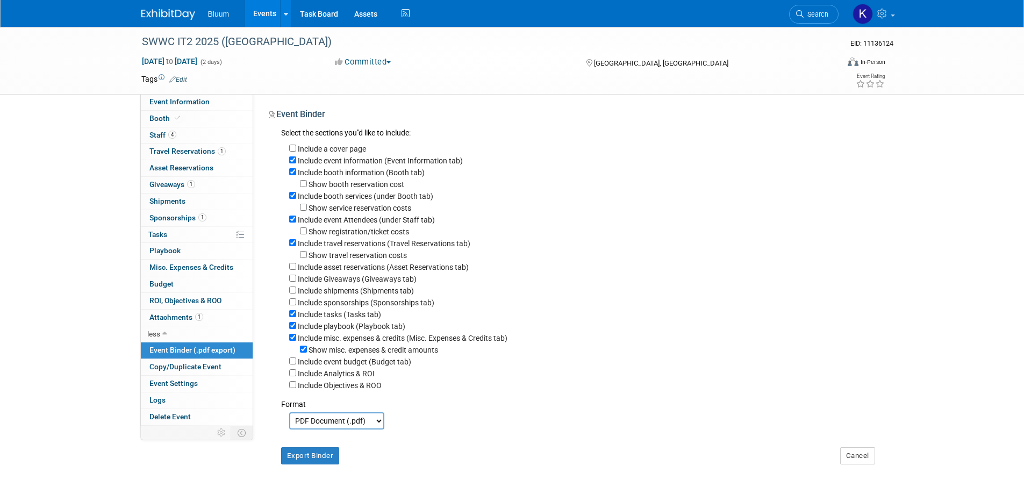
click at [288, 309] on div "Include a cover page Include event information (Event Information tab) Include …" at bounding box center [578, 265] width 594 height 251
click at [292, 305] on input "Include sponsorships (Sponsorships tab)" at bounding box center [292, 301] width 7 height 7
checkbox input "true"
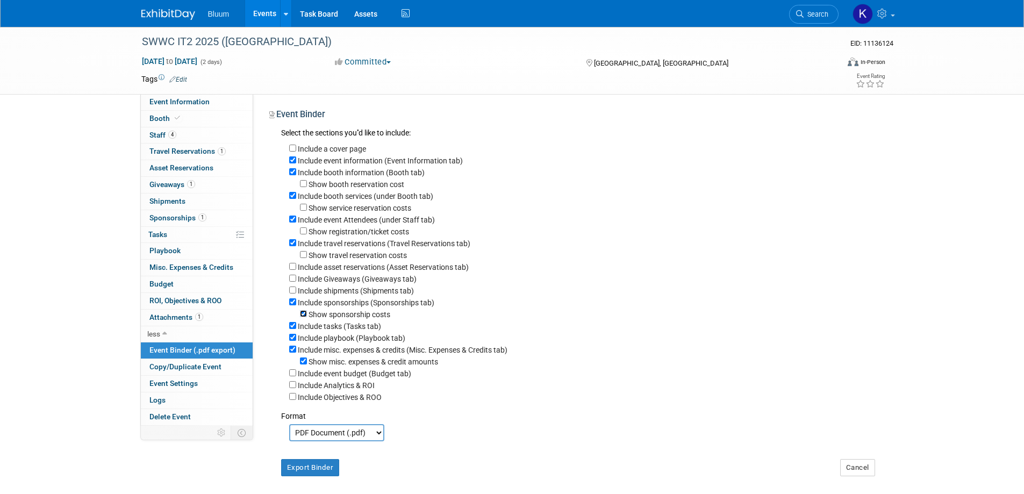
click at [304, 317] on input "Show sponsorship costs" at bounding box center [303, 313] width 7 height 7
checkbox input "false"
click at [293, 329] on input "Include tasks (Tasks tab)" at bounding box center [292, 325] width 7 height 7
checkbox input "false"
click at [292, 341] on input "Include playbook (Playbook tab)" at bounding box center [292, 337] width 7 height 7
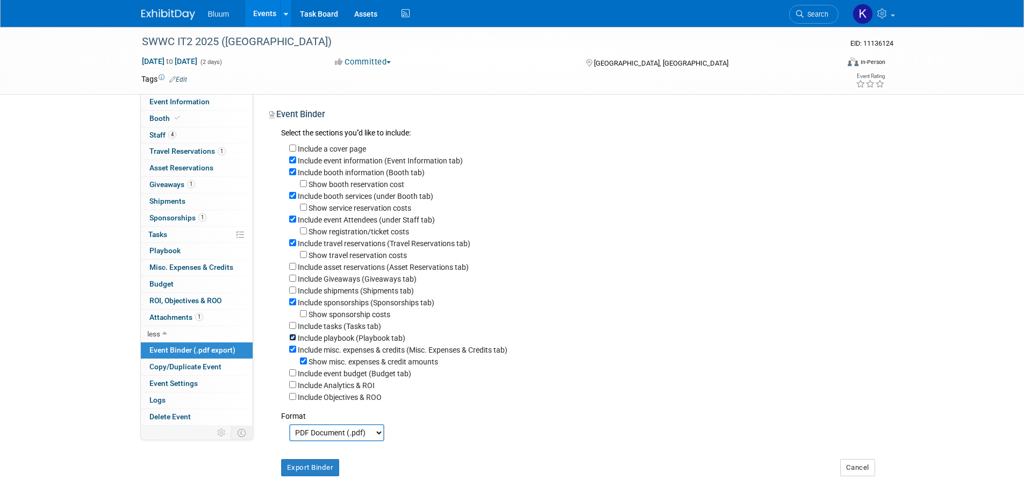
checkbox input "false"
click at [293, 353] on input "Include misc. expenses & credits (Misc. Expenses & Credits tab)" at bounding box center [292, 349] width 7 height 7
checkbox input "false"
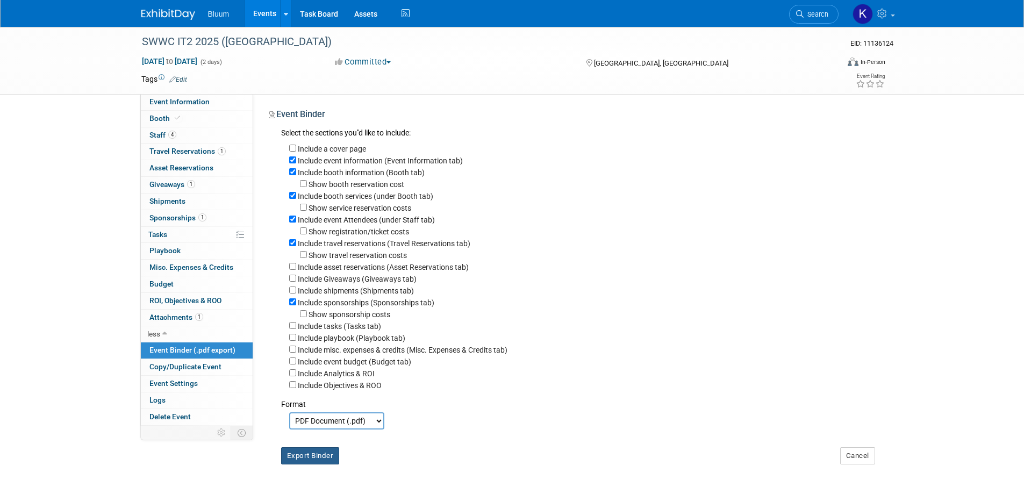
click at [300, 464] on button "Export Binder" at bounding box center [310, 455] width 59 height 17
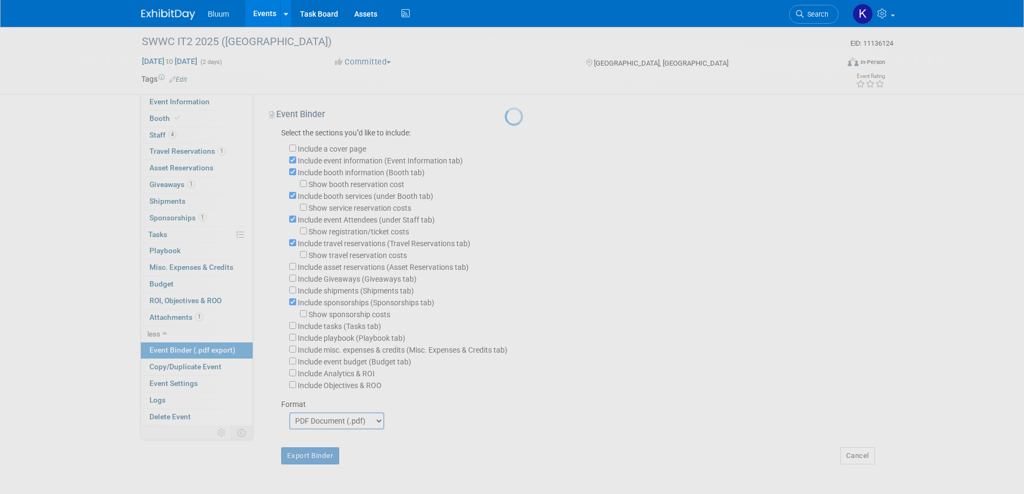
click at [505, 466] on div at bounding box center [512, 247] width 15 height 494
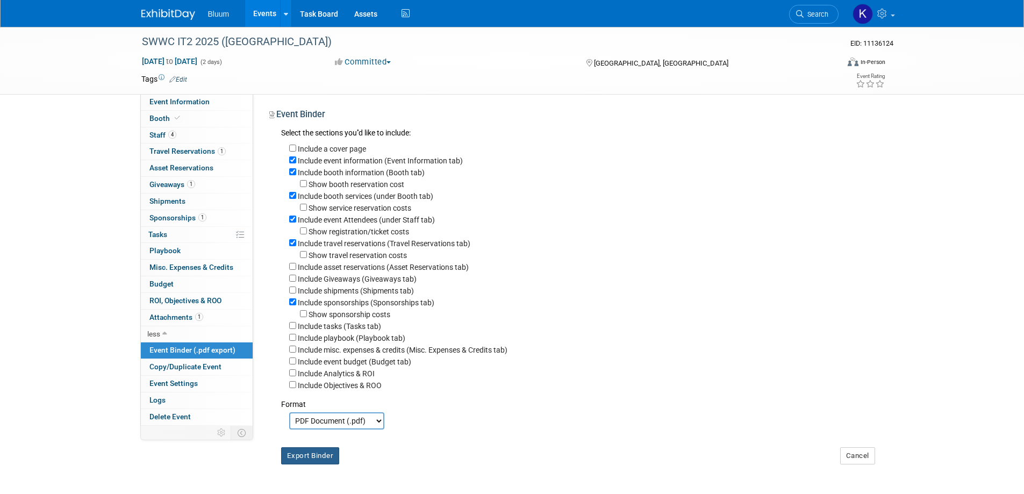
click at [314, 462] on button "Export Binder" at bounding box center [310, 455] width 59 height 17
click at [264, 7] on link "Events" at bounding box center [264, 13] width 39 height 27
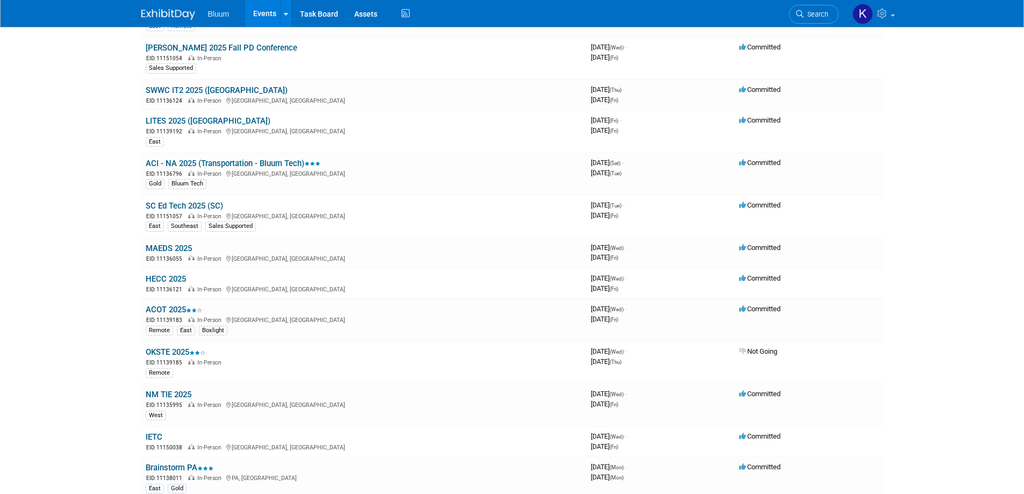
scroll to position [376, 0]
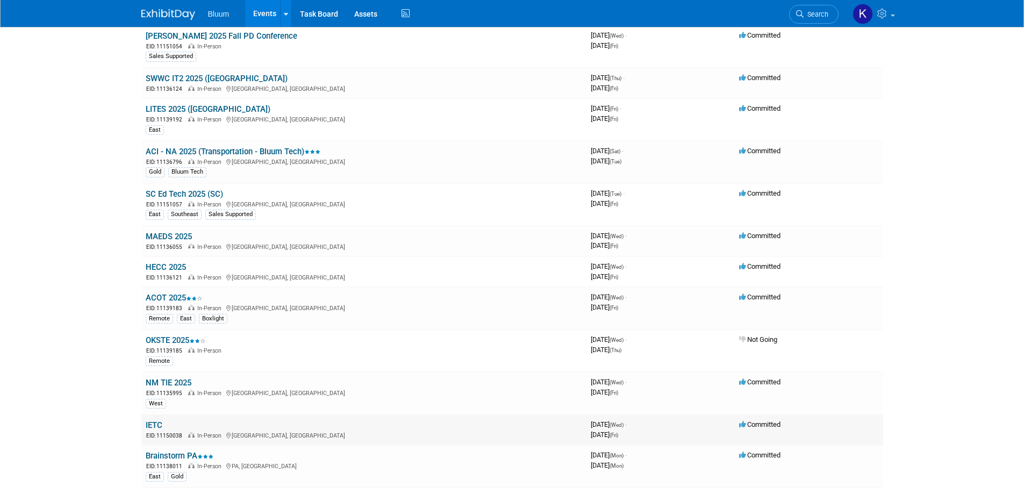
click at [155, 428] on link "IETC" at bounding box center [154, 425] width 17 height 10
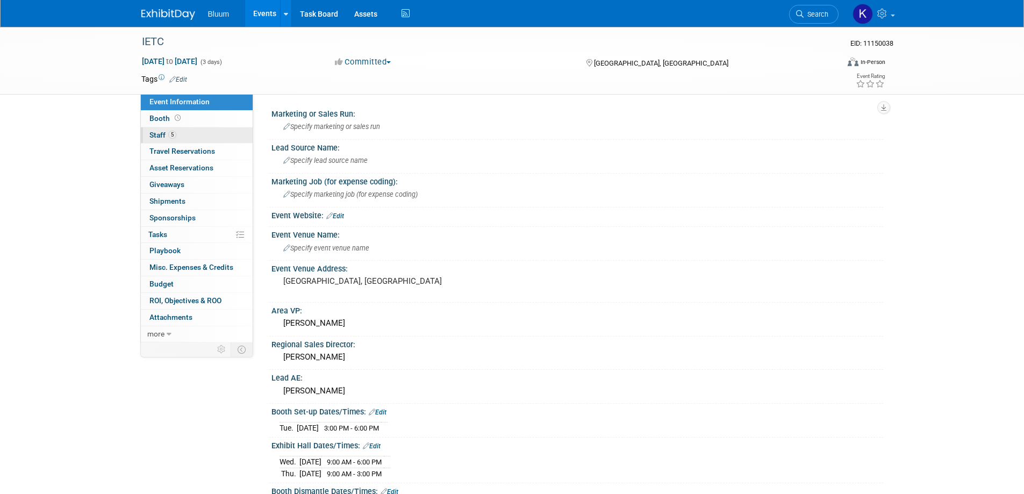
click at [161, 127] on link "5 Staff 5" at bounding box center [197, 135] width 112 height 16
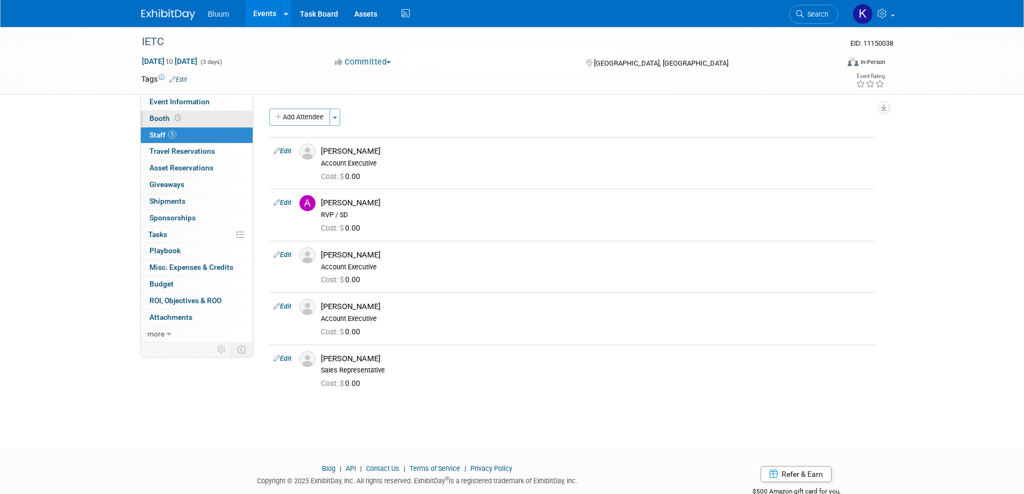
click at [161, 121] on span "Booth" at bounding box center [165, 118] width 33 height 9
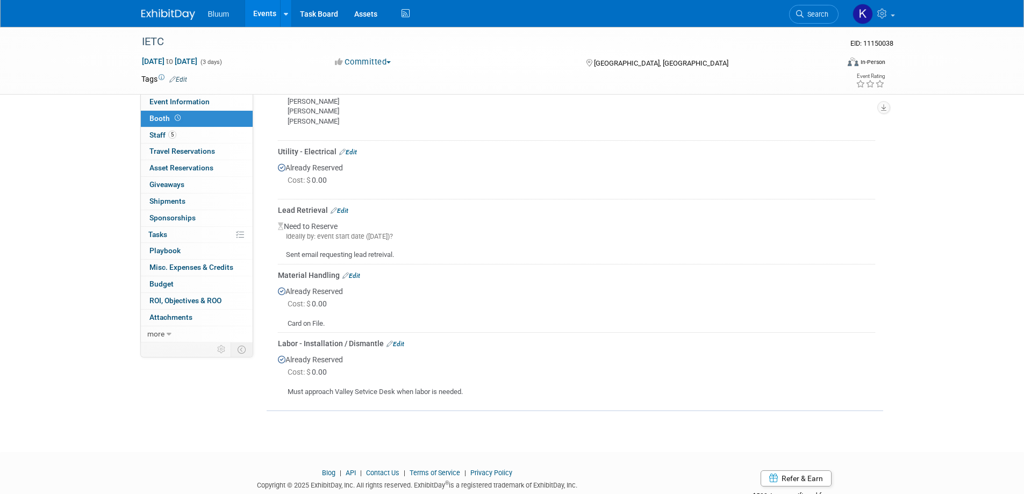
scroll to position [376, 0]
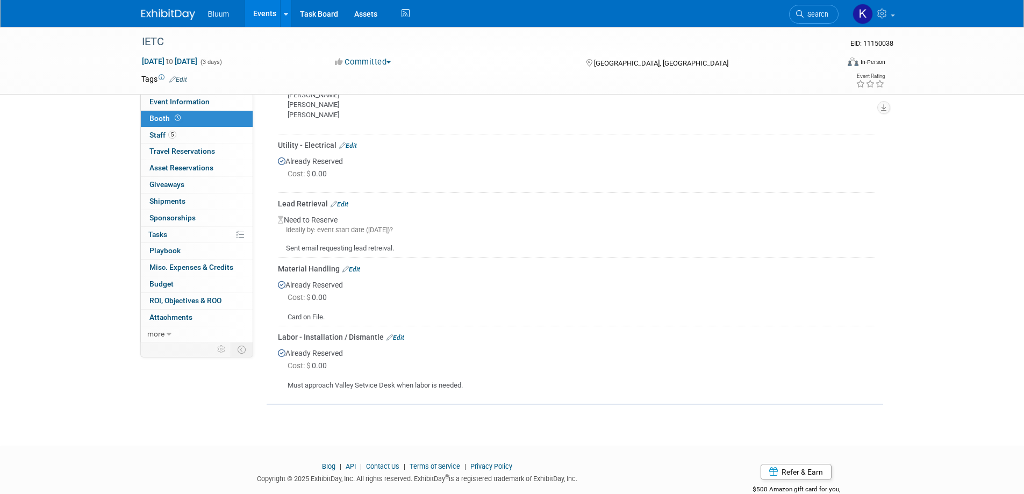
click at [345, 198] on div "Lead Retrieval Edit" at bounding box center [576, 203] width 597 height 11
click at [343, 202] on link "Edit" at bounding box center [340, 204] width 18 height 8
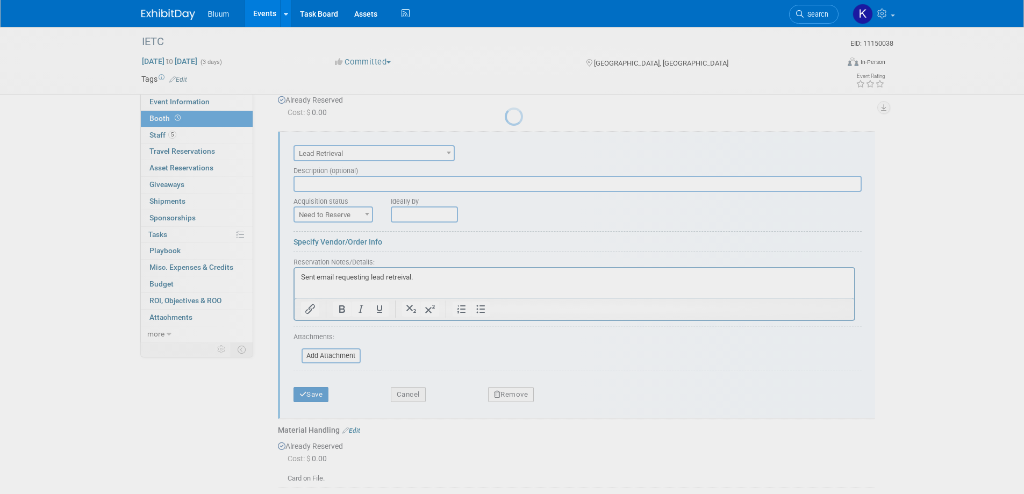
scroll to position [0, 0]
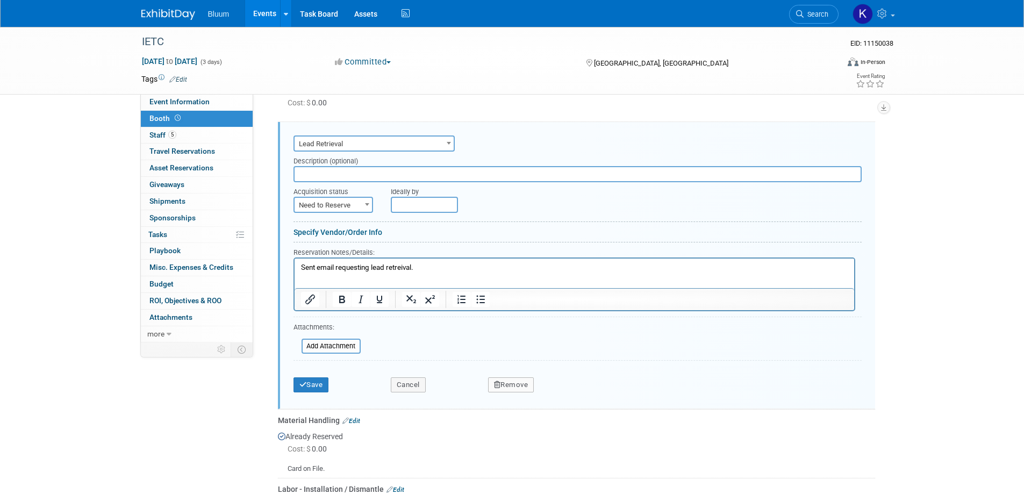
click at [372, 142] on span "Lead Retrieval" at bounding box center [374, 144] width 159 height 15
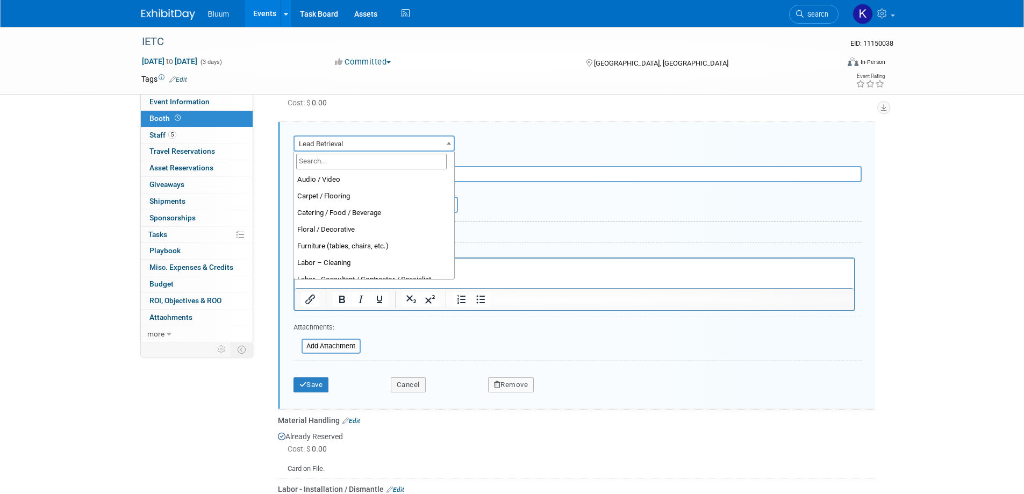
scroll to position [200, 0]
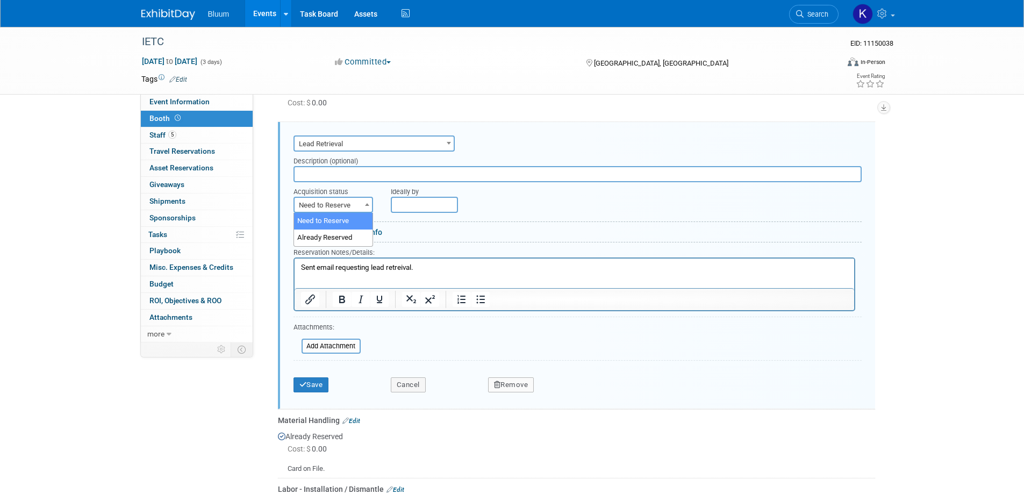
click at [329, 207] on span "Need to Reserve" at bounding box center [333, 205] width 77 height 15
select select "2"
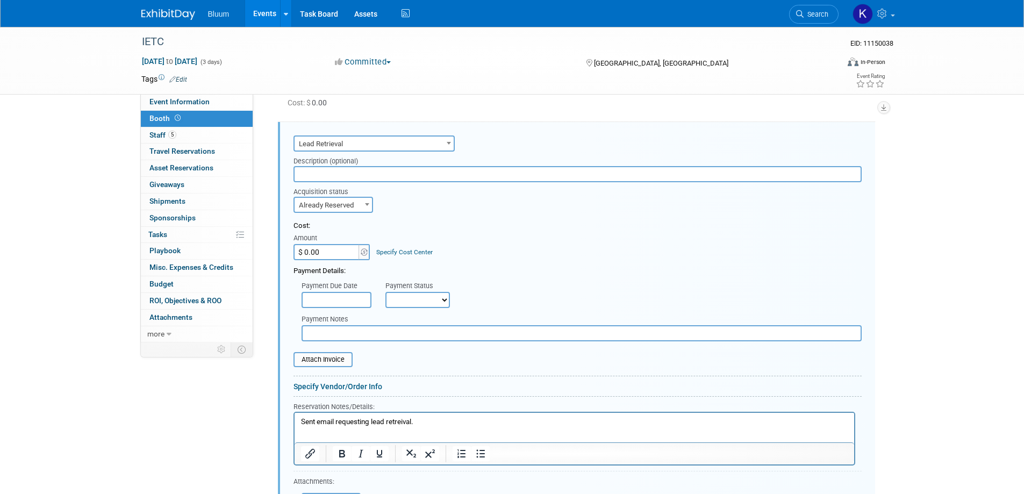
click at [322, 250] on input "$ 0.00" at bounding box center [326, 252] width 67 height 16
type input "$ 250.00"
drag, startPoint x: 417, startPoint y: 421, endPoint x: 267, endPoint y: 419, distance: 149.4
click at [294, 419] on html "Sent email requesting lead retreival." at bounding box center [574, 419] width 560 height 15
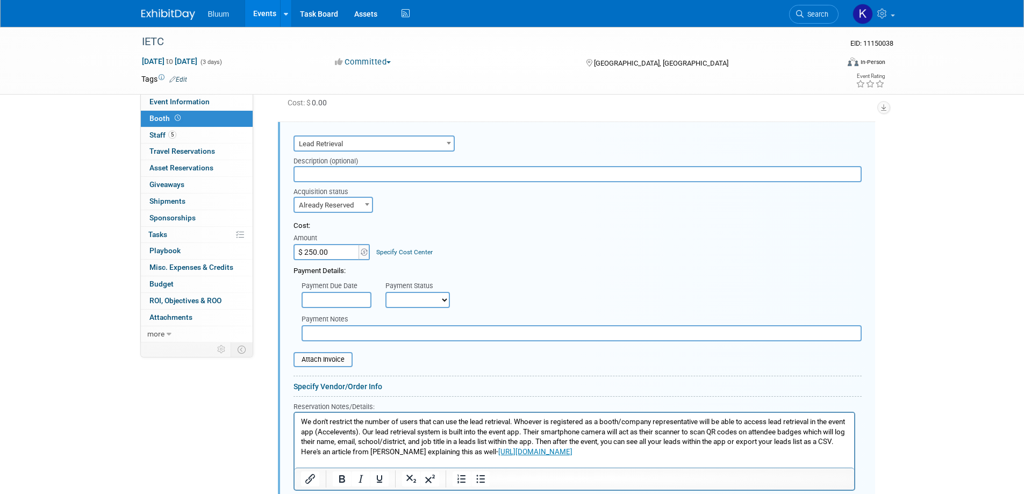
click at [302, 422] on p "We don't restrict the number of users that can use the lead retrieval. Whoever …" at bounding box center [573, 437] width 547 height 40
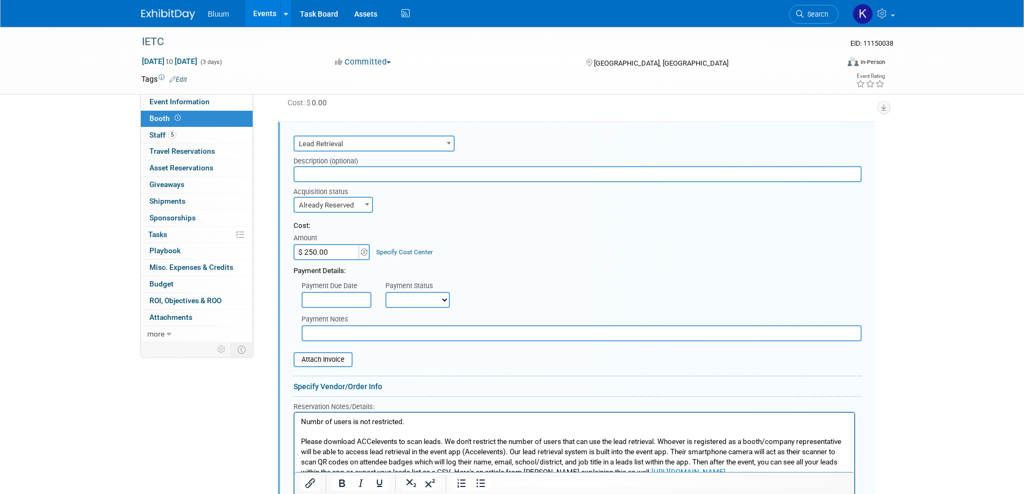
click at [424, 440] on p "Please download ACCelevents to scan leads. We don't restrict the number of user…" at bounding box center [573, 456] width 547 height 40
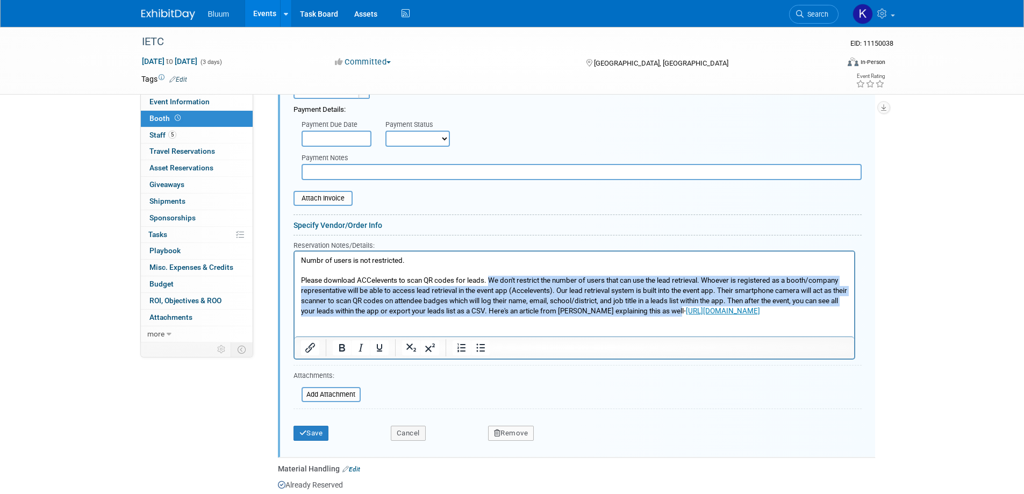
drag, startPoint x: 490, startPoint y: 278, endPoint x: 711, endPoint y: 314, distance: 223.8
click at [711, 314] on p "Please download ACCelevents to scan QR codes for leads. We don't restrict the n…" at bounding box center [573, 295] width 547 height 40
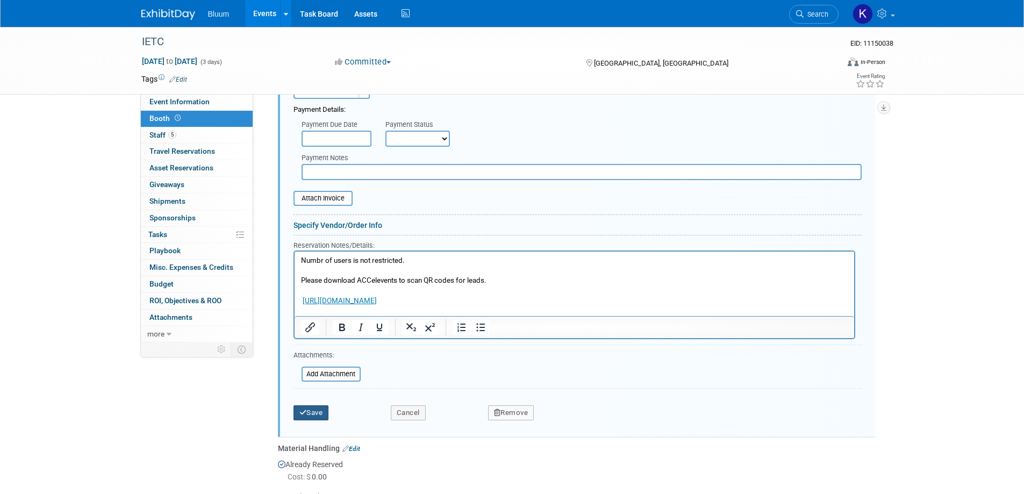
click at [320, 411] on button "Save" at bounding box center [310, 412] width 35 height 15
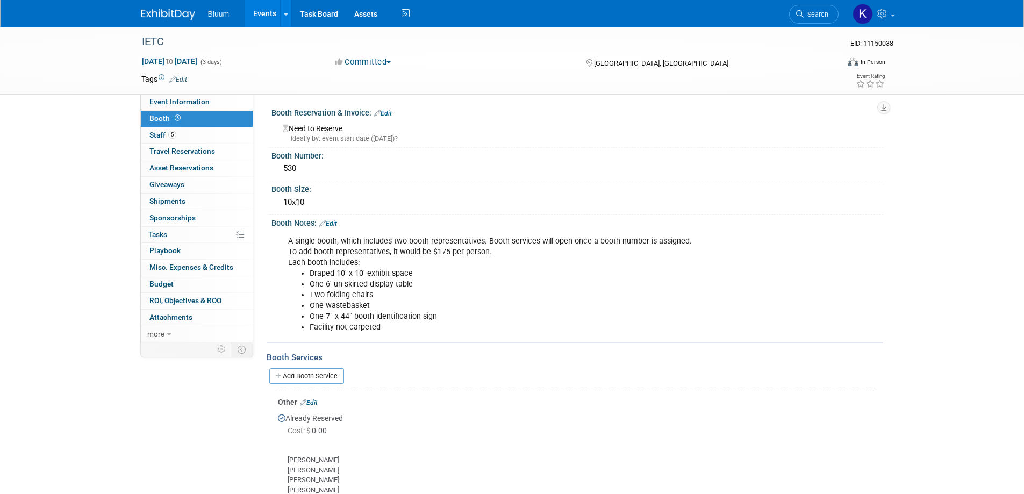
scroll to position [0, 0]
click at [161, 135] on span "Staff 5" at bounding box center [162, 135] width 27 height 9
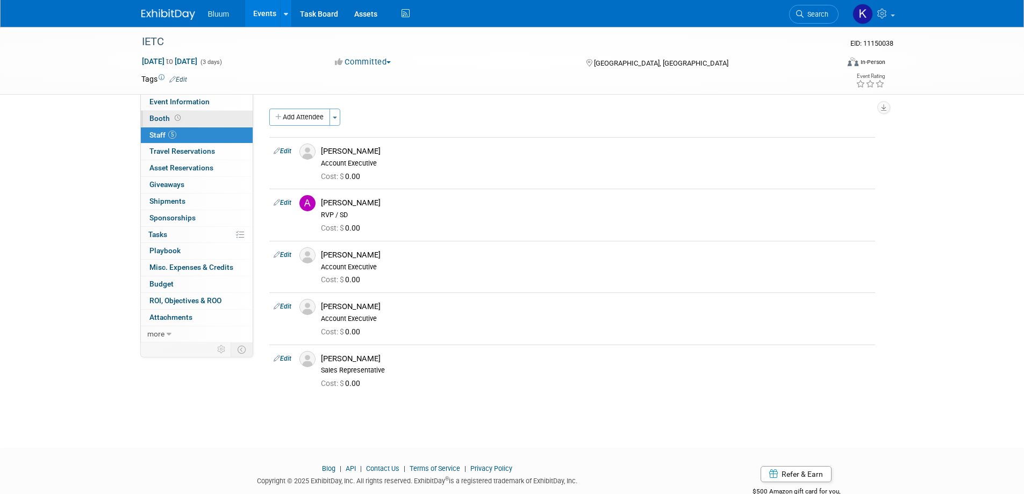
click at [161, 121] on span "Booth" at bounding box center [165, 118] width 33 height 9
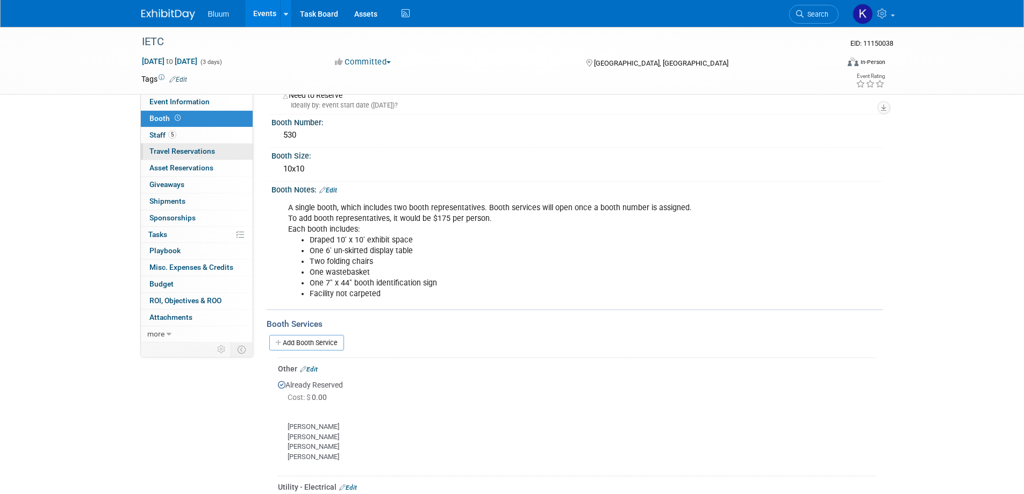
scroll to position [54, 0]
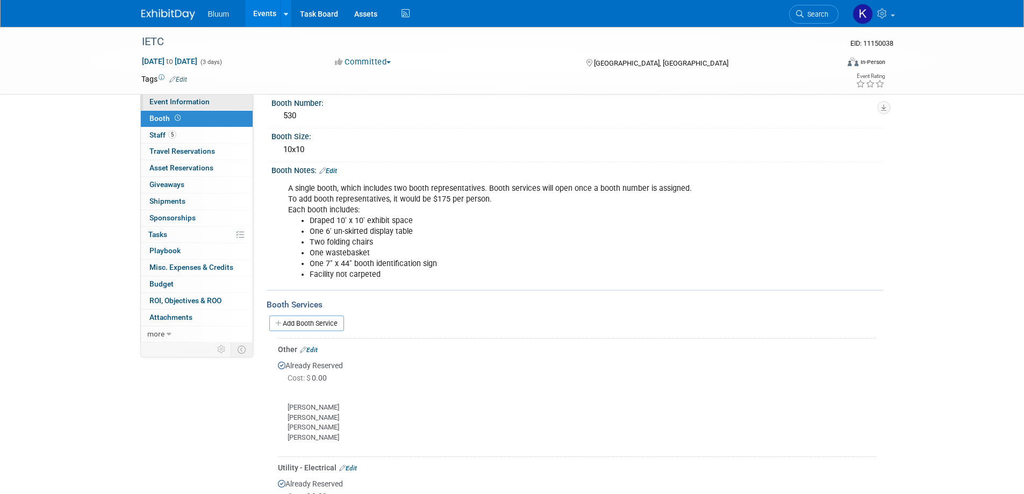
click at [167, 106] on link "Event Information" at bounding box center [197, 102] width 112 height 16
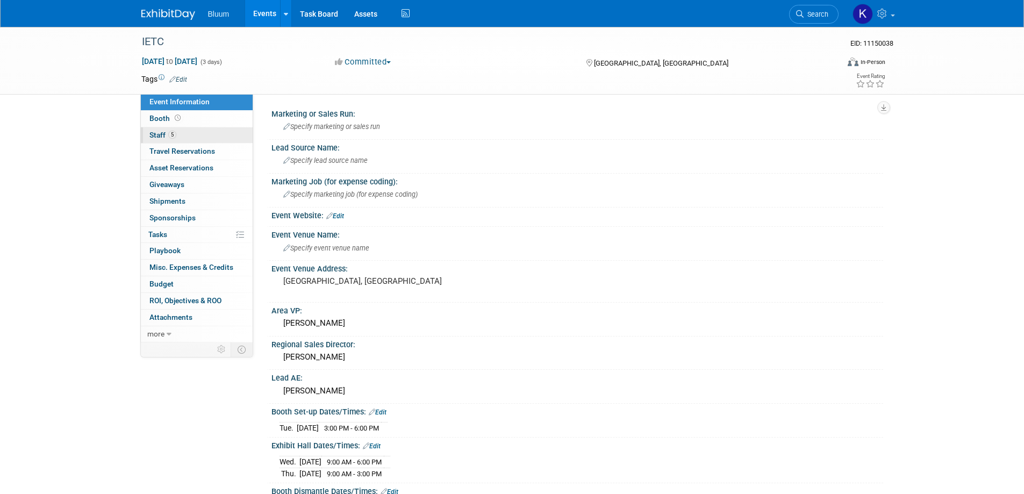
click at [163, 128] on link "5 Staff 5" at bounding box center [197, 135] width 112 height 16
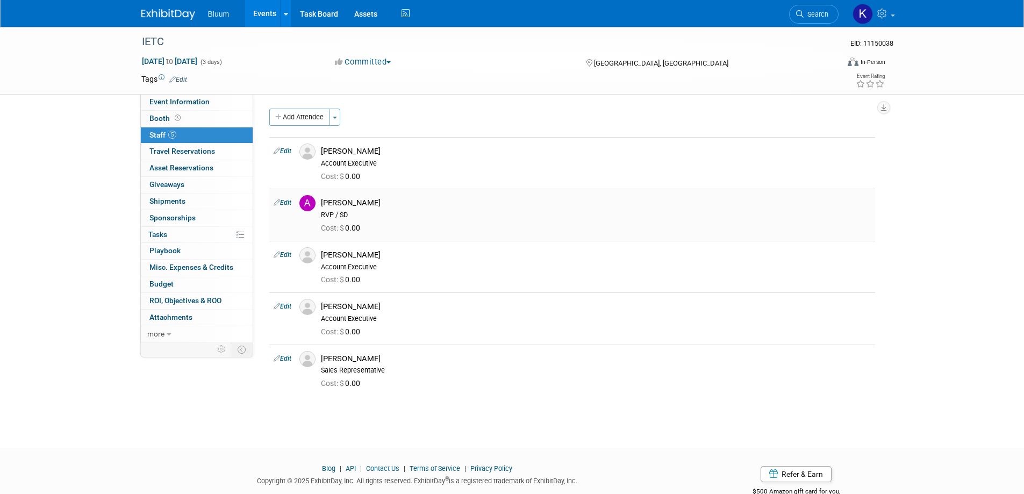
click at [286, 203] on link "Edit" at bounding box center [283, 203] width 18 height 8
select select "92905ba0-0eed-42e1-8d81-072c2489eac5"
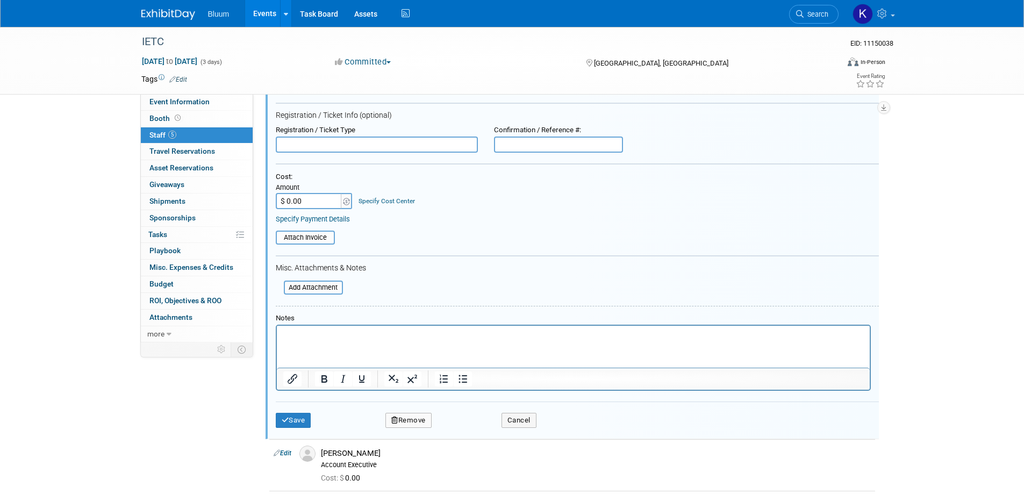
scroll to position [389, 0]
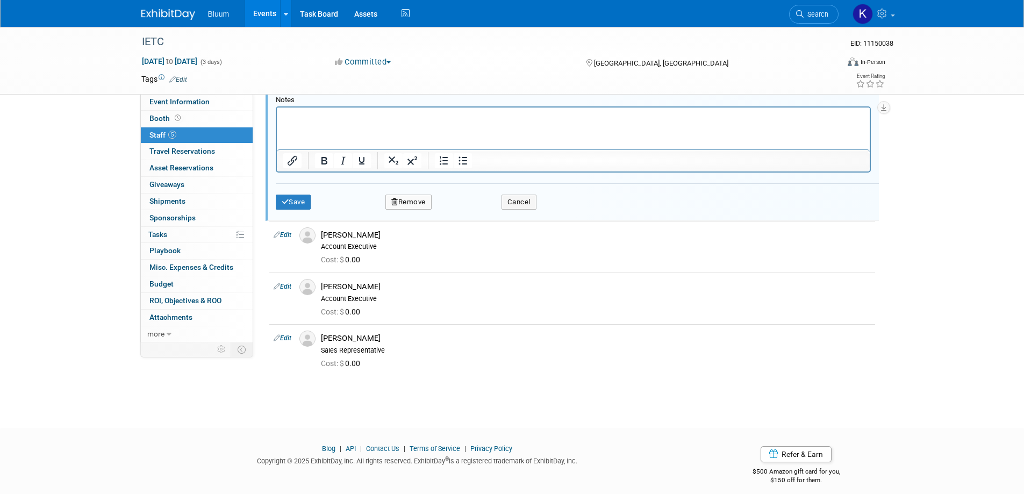
click at [411, 207] on button "Remove" at bounding box center [408, 202] width 46 height 15
click at [461, 209] on icon at bounding box center [459, 212] width 6 height 6
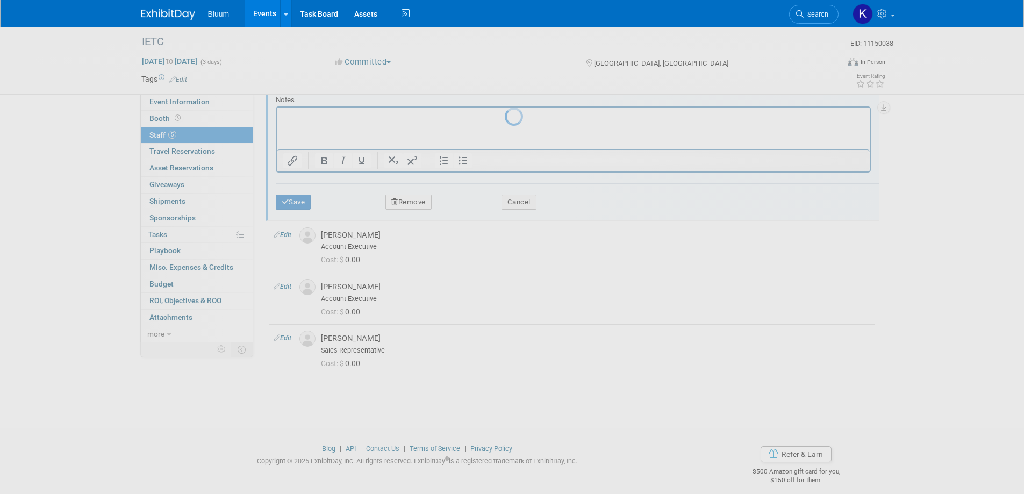
scroll to position [10, 0]
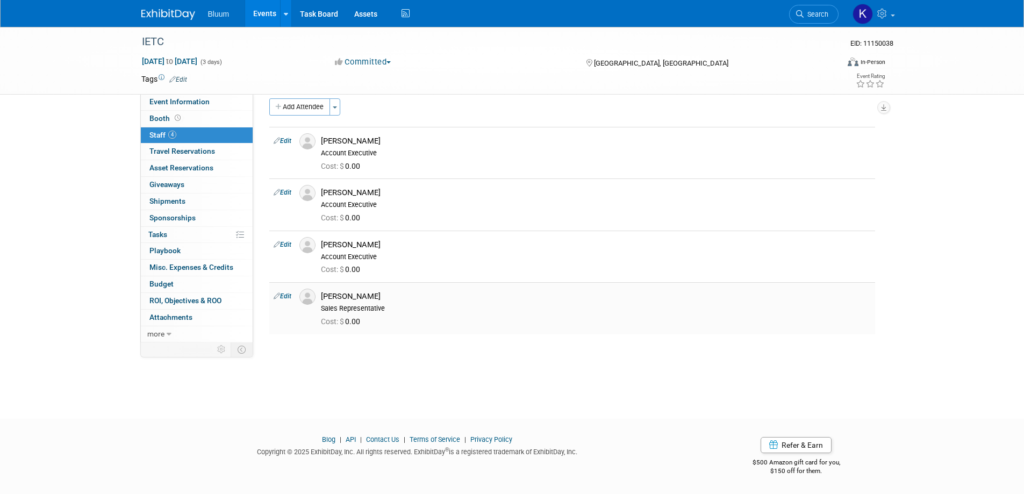
click at [285, 296] on link "Edit" at bounding box center [283, 296] width 18 height 8
select select "0eb65a5c-a024-4ea5-a50c-ae5c63f78c50"
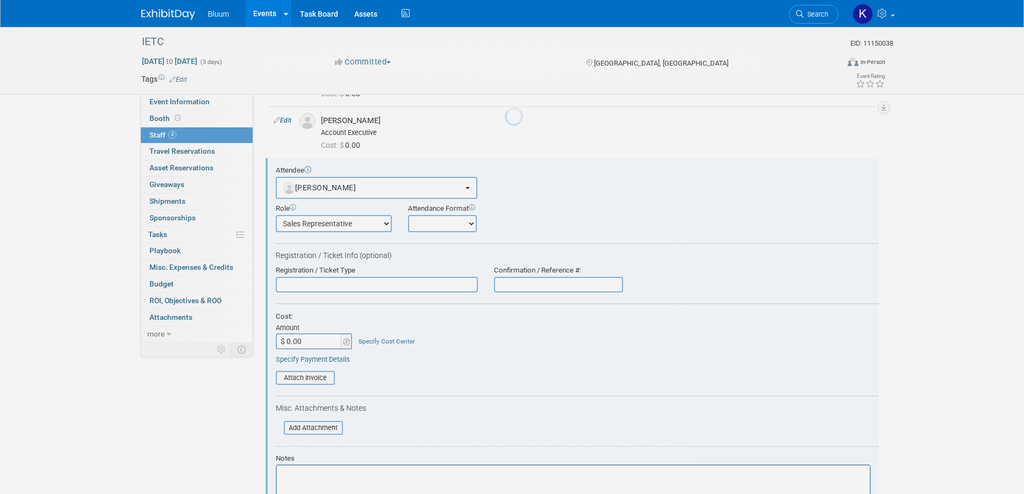
scroll to position [0, 0]
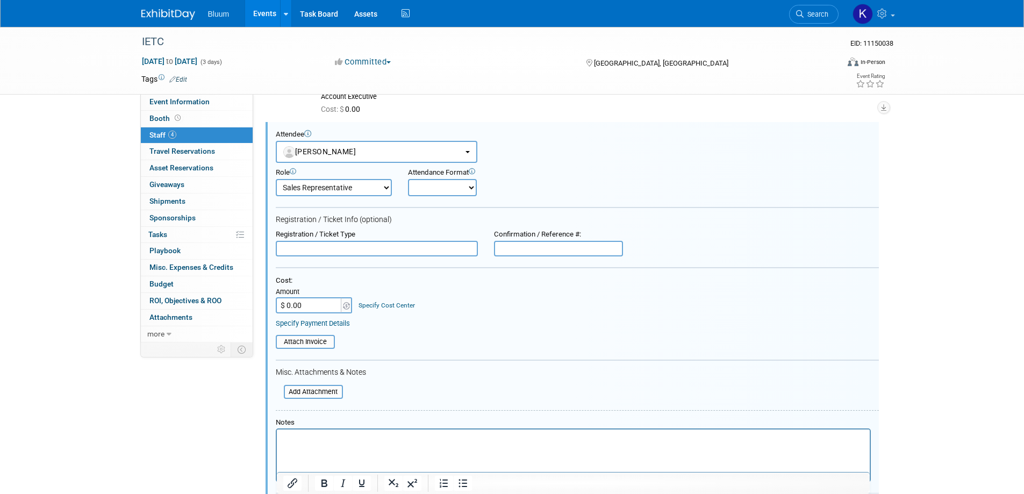
click at [365, 186] on select "Account Executive Demonstrator Event Support Host Leadership Offsite Event Supp…" at bounding box center [334, 187] width 116 height 17
select select "600"
click at [276, 179] on select "Account Executive Demonstrator Event Support Host Leadership Offsite Event Supp…" at bounding box center [334, 187] width 116 height 17
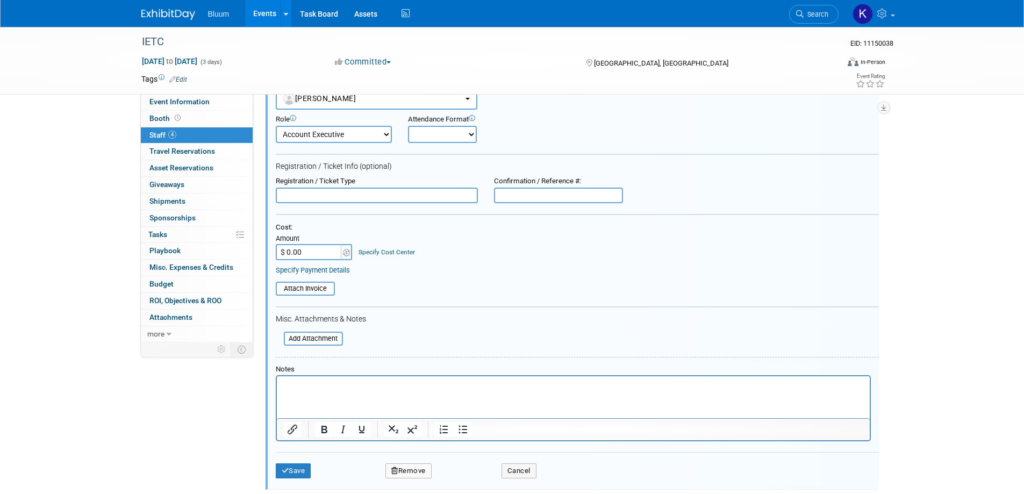
scroll to position [224, 0]
click at [302, 462] on div "Save Remove Cancel" at bounding box center [577, 468] width 603 height 34
click at [299, 469] on button "Save" at bounding box center [293, 470] width 35 height 15
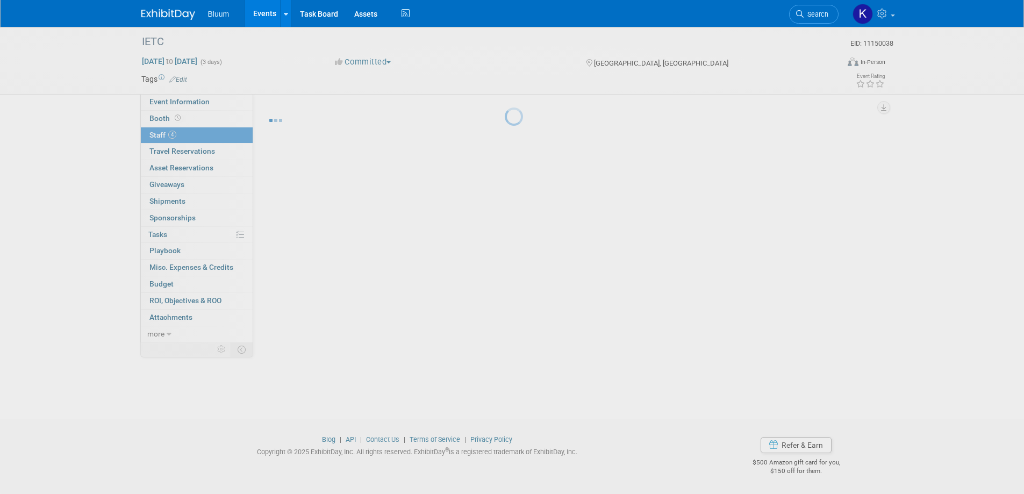
scroll to position [10, 0]
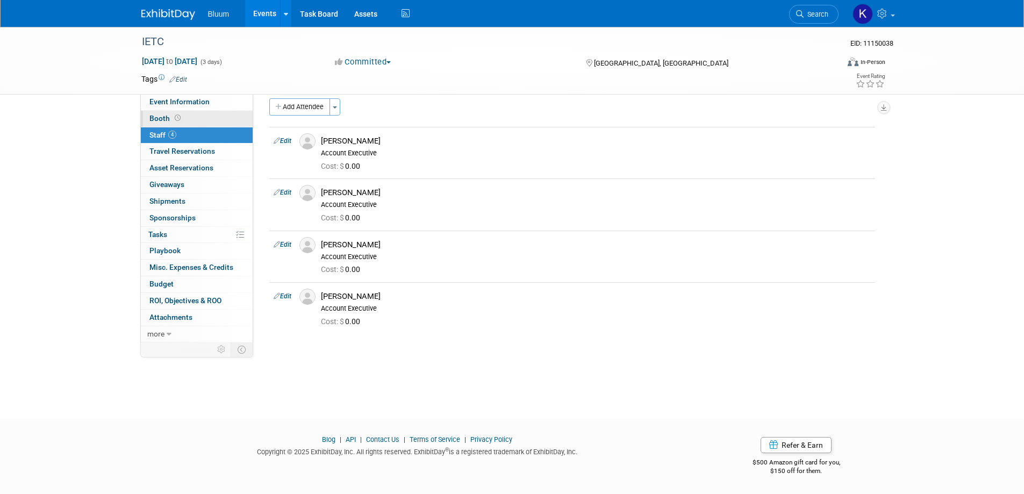
click at [165, 116] on span "Booth" at bounding box center [165, 118] width 33 height 9
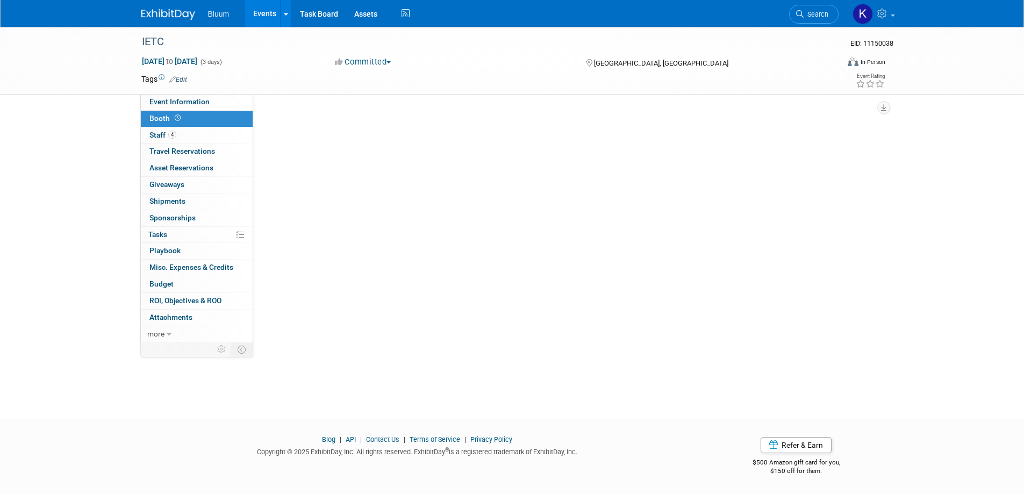
scroll to position [0, 0]
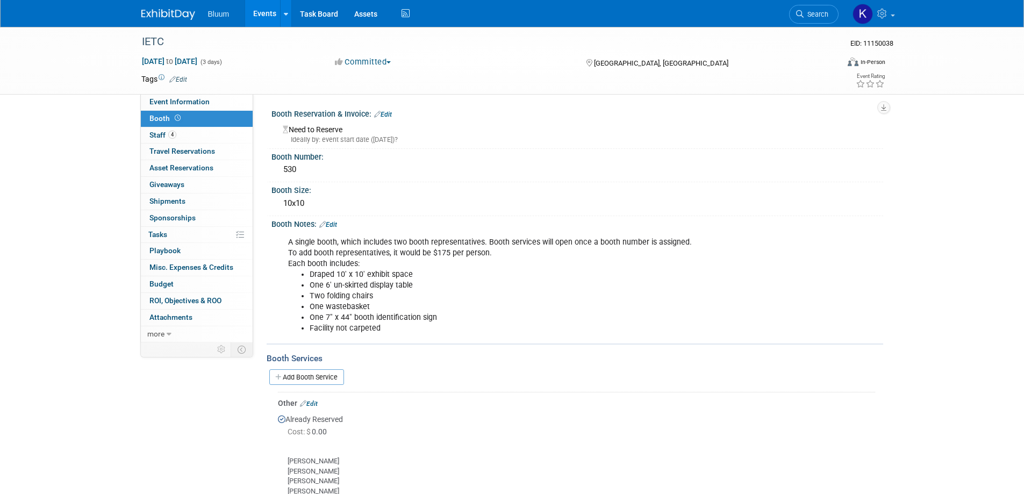
click at [389, 112] on link "Edit" at bounding box center [383, 115] width 18 height 8
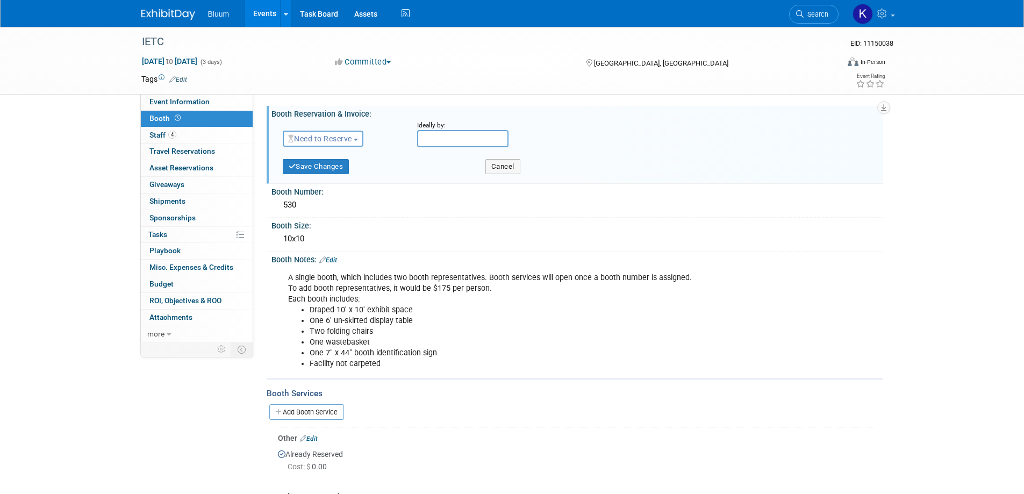
click at [350, 139] on span "Need to Reserve" at bounding box center [320, 138] width 64 height 9
click at [324, 166] on link "Reserved" at bounding box center [340, 171] width 115 height 15
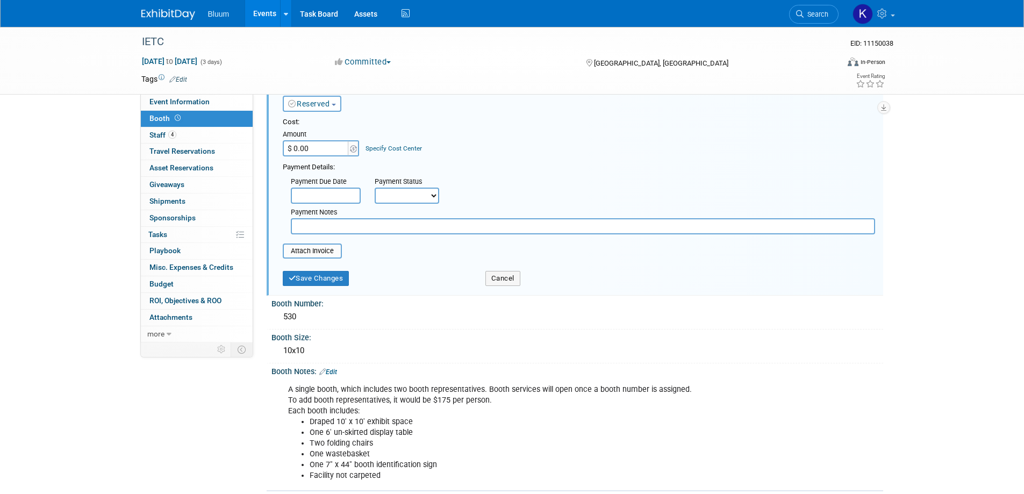
scroll to position [54, 0]
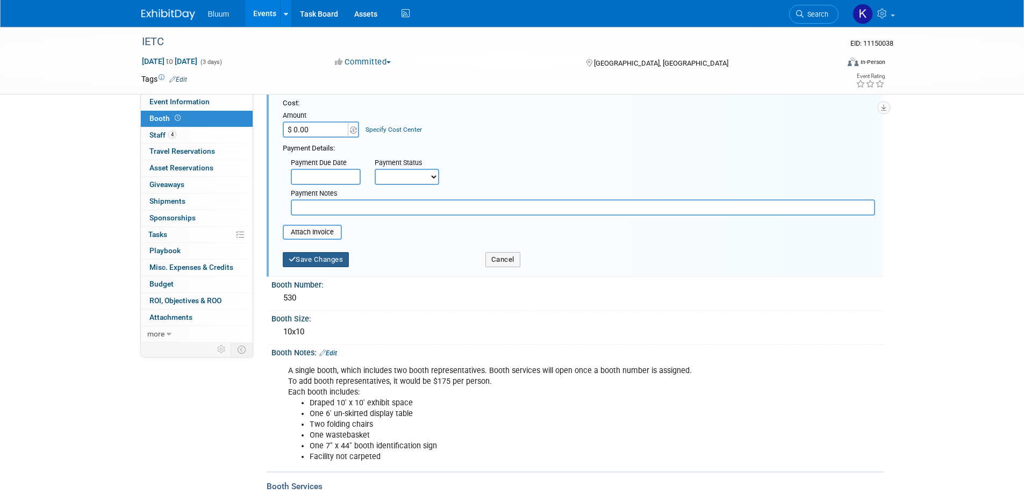
click at [322, 259] on button "Save Changes" at bounding box center [316, 259] width 67 height 15
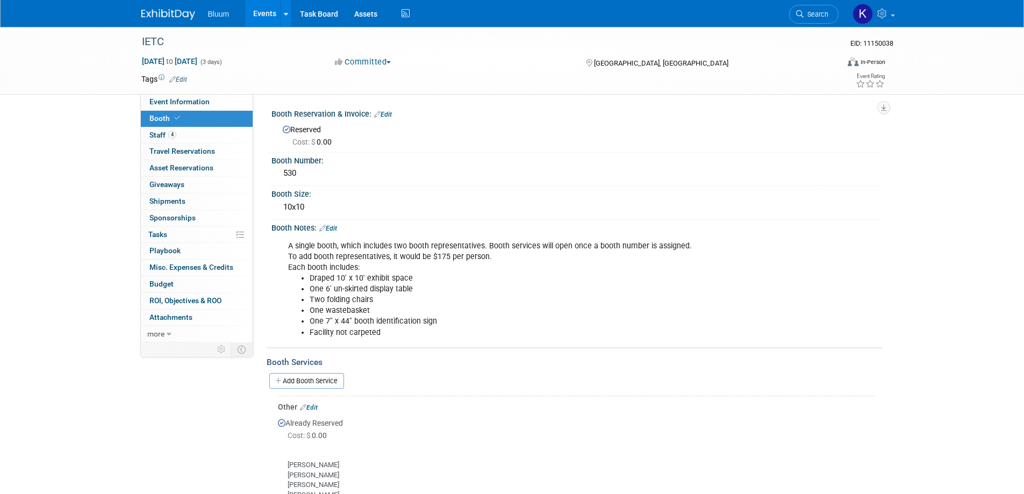
scroll to position [107, 0]
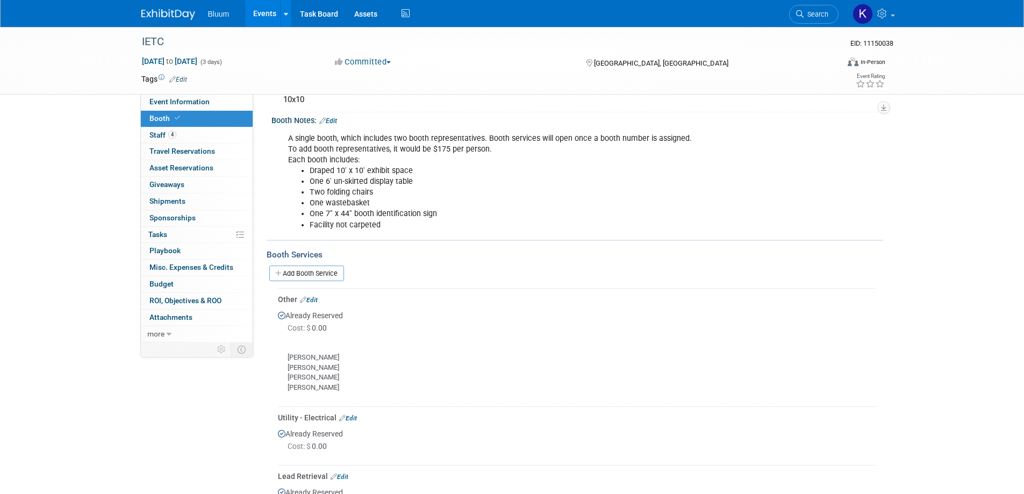
click at [314, 301] on link "Edit" at bounding box center [309, 300] width 18 height 8
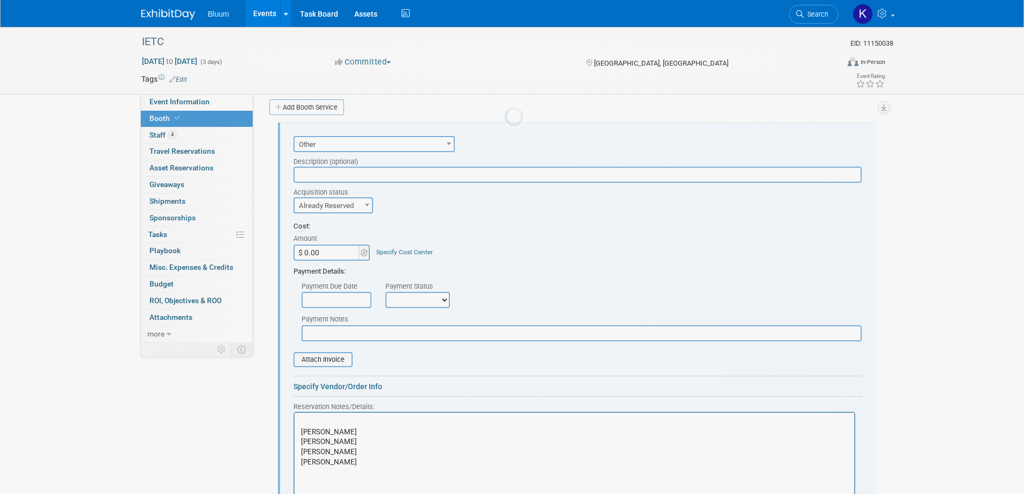
scroll to position [0, 0]
click at [329, 254] on input "$ 0.00" at bounding box center [326, 253] width 67 height 16
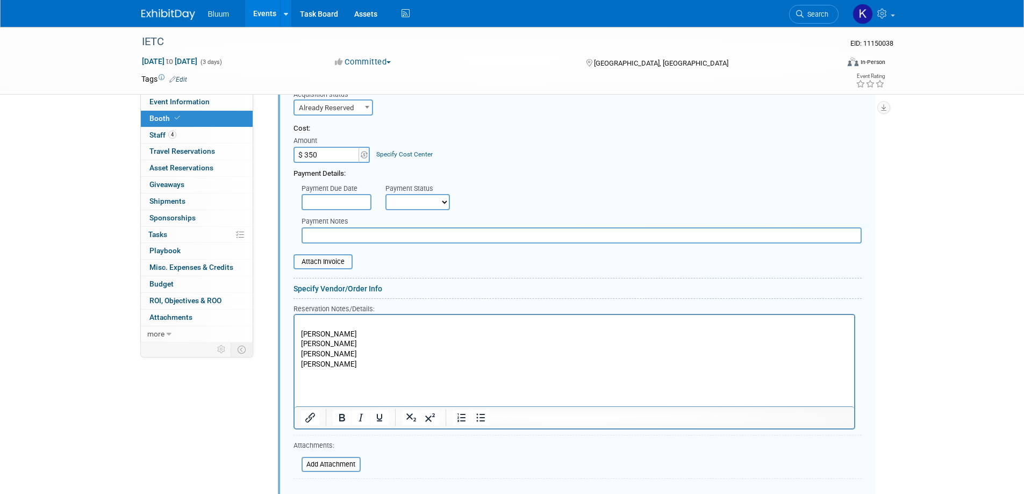
scroll to position [489, 0]
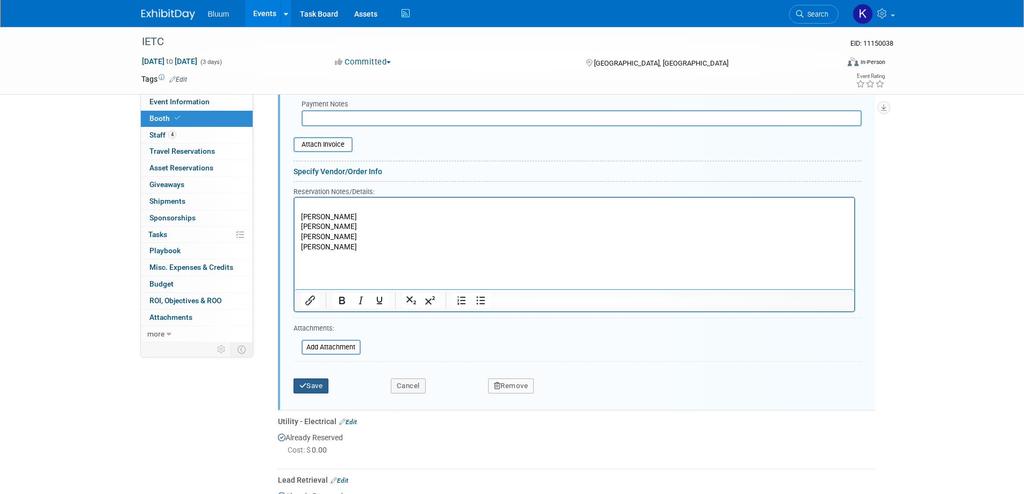
type input "$ 350.00"
click at [309, 381] on button "Save" at bounding box center [310, 385] width 35 height 15
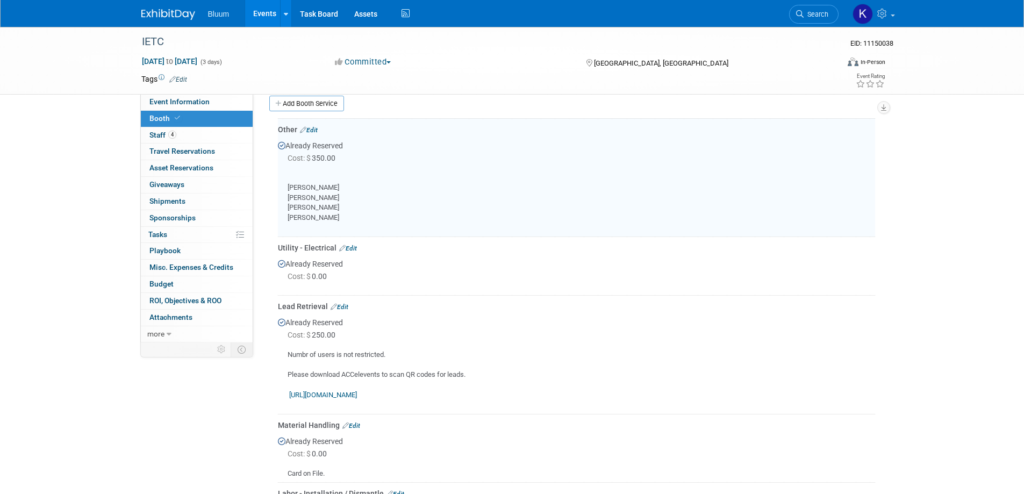
scroll to position [274, 0]
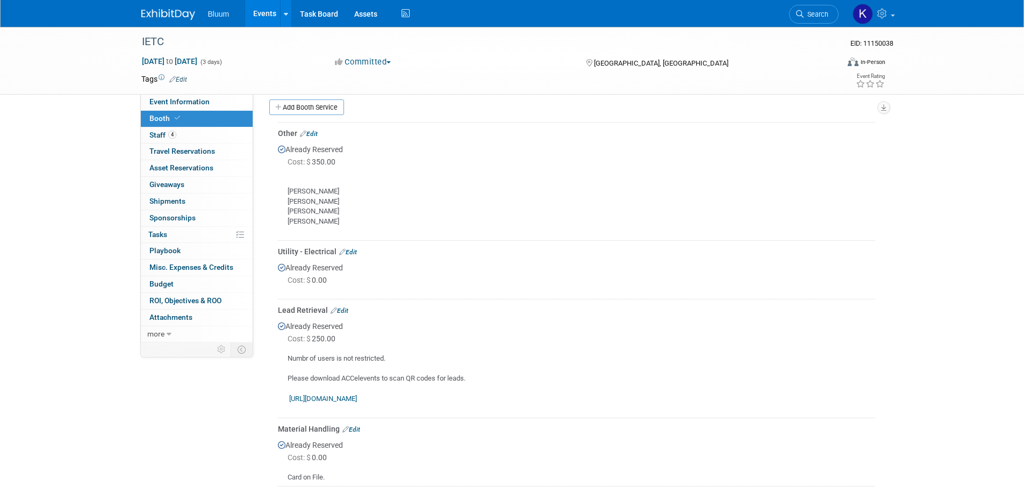
click at [319, 137] on div "Other Edit" at bounding box center [576, 133] width 597 height 11
click at [316, 135] on link "Edit" at bounding box center [309, 134] width 18 height 8
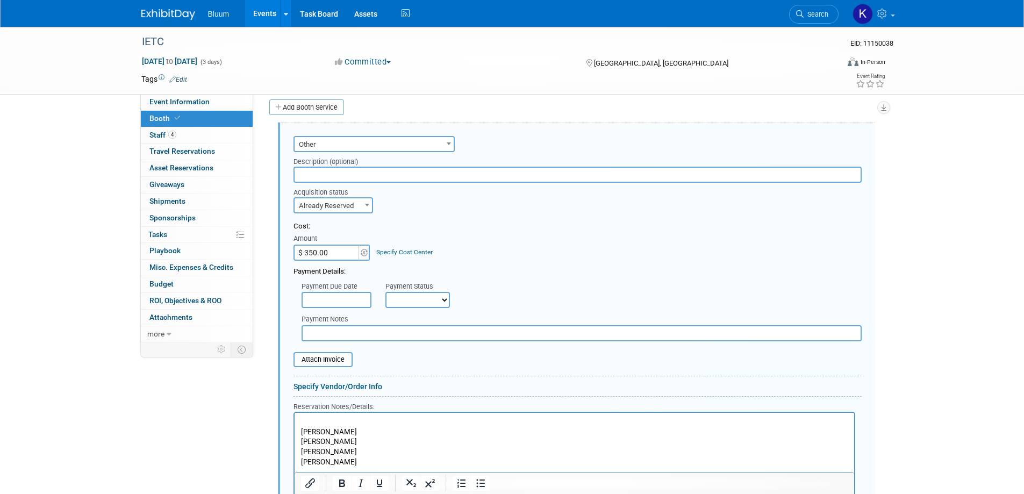
scroll to position [381, 0]
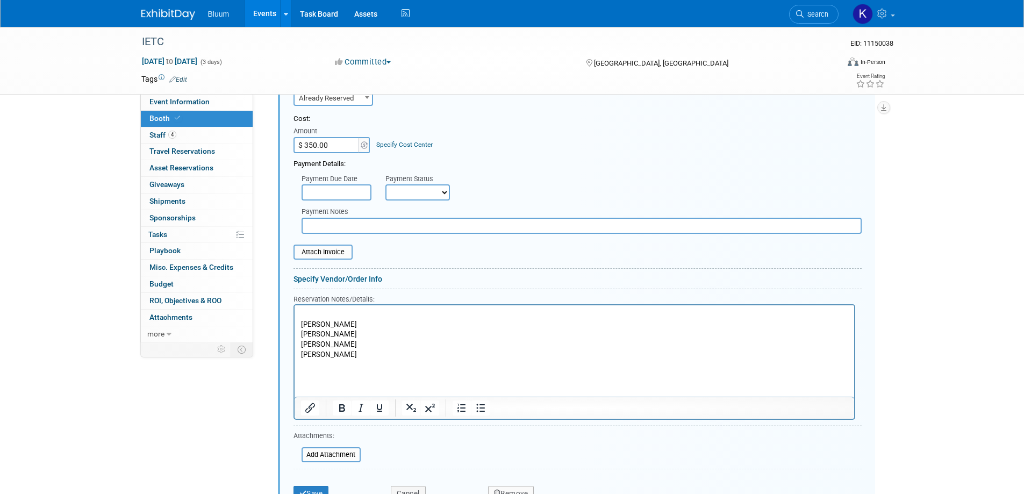
click at [306, 308] on html "[PERSON_NAME] [PERSON_NAME] [PERSON_NAME] [PERSON_NAME]" at bounding box center [574, 337] width 560 height 64
click at [310, 306] on html "[PERSON_NAME] [PERSON_NAME] [PERSON_NAME] [PERSON_NAME]" at bounding box center [574, 337] width 560 height 64
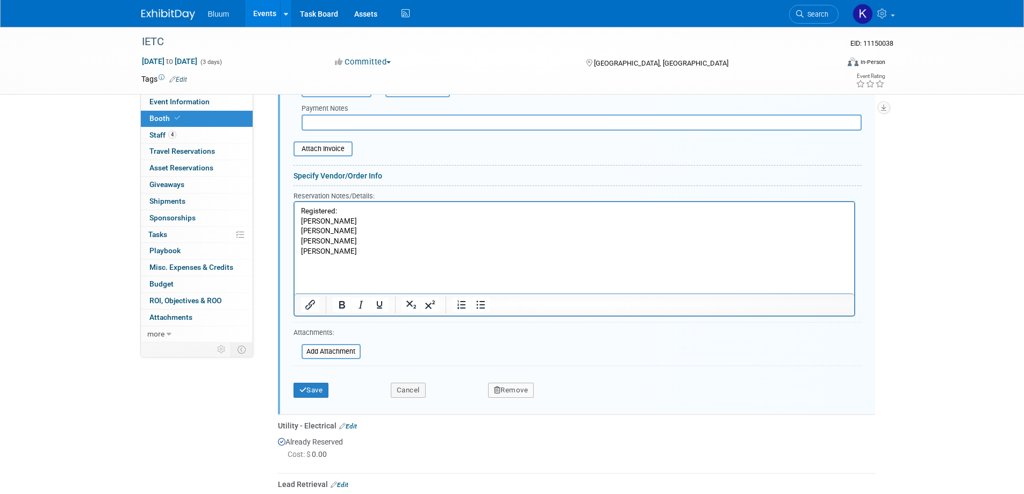
scroll to position [489, 0]
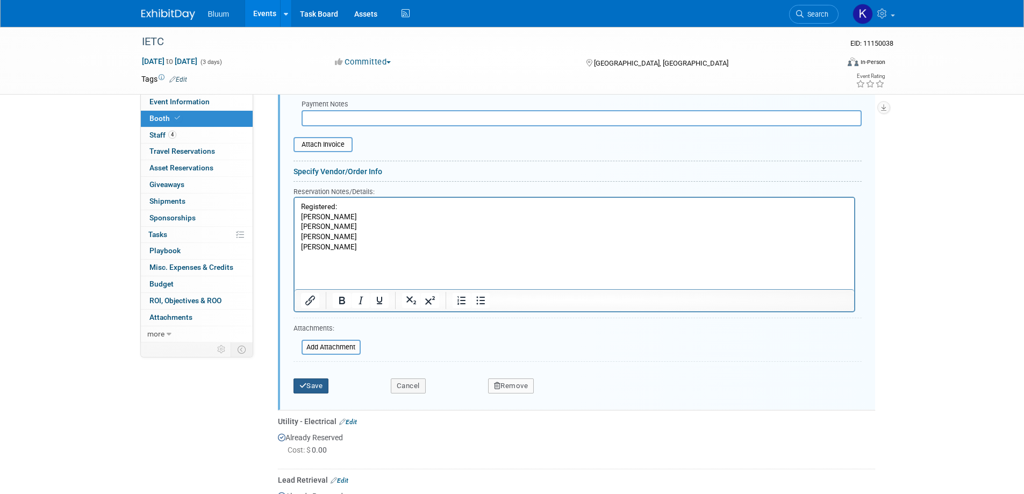
click at [313, 393] on button "Save" at bounding box center [310, 385] width 35 height 15
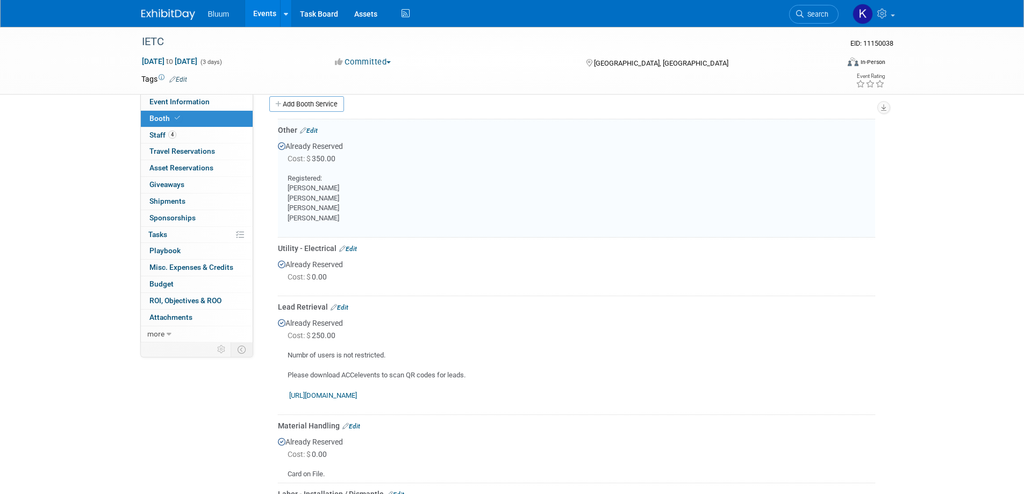
scroll to position [274, 0]
click at [349, 307] on div "Lead Retrieval Edit" at bounding box center [576, 310] width 597 height 11
click at [347, 310] on link "Edit" at bounding box center [340, 311] width 18 height 8
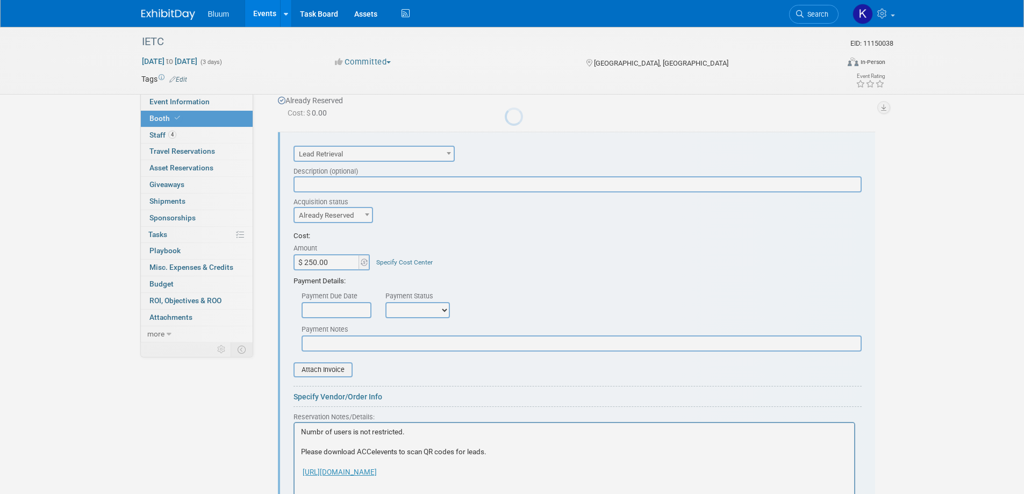
scroll to position [451, 0]
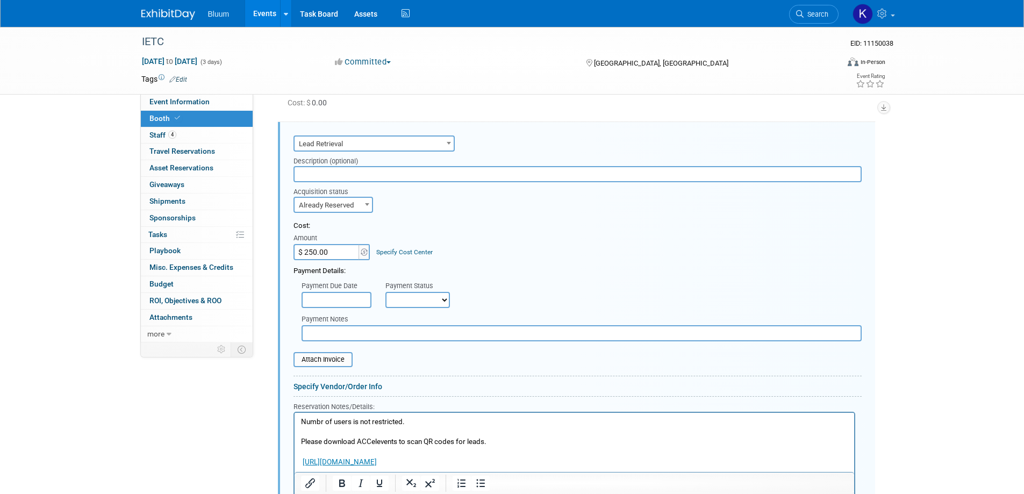
drag, startPoint x: 319, startPoint y: 421, endPoint x: 338, endPoint y: 414, distance: 20.1
click at [319, 420] on p "Numbr of users is not restricted. Please download ACCelevents to scan QR codes …" at bounding box center [573, 447] width 547 height 60
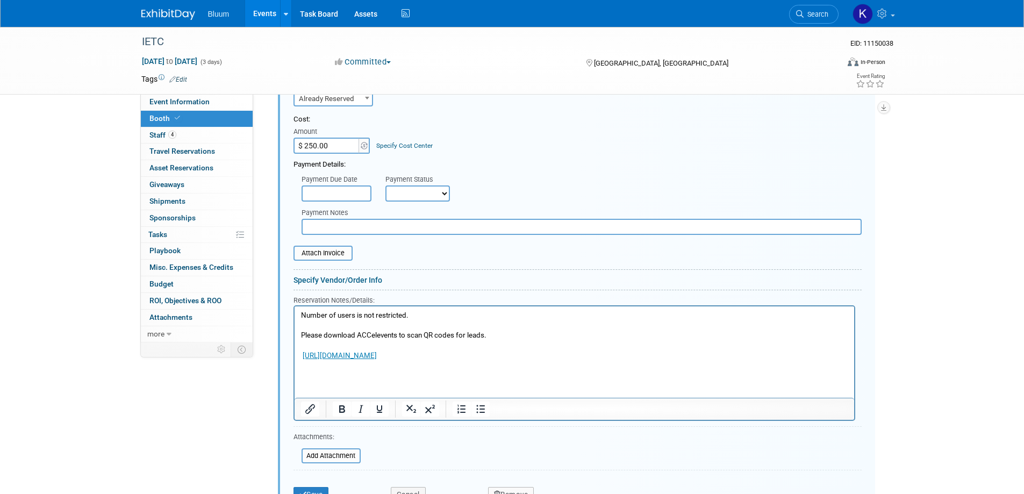
scroll to position [558, 0]
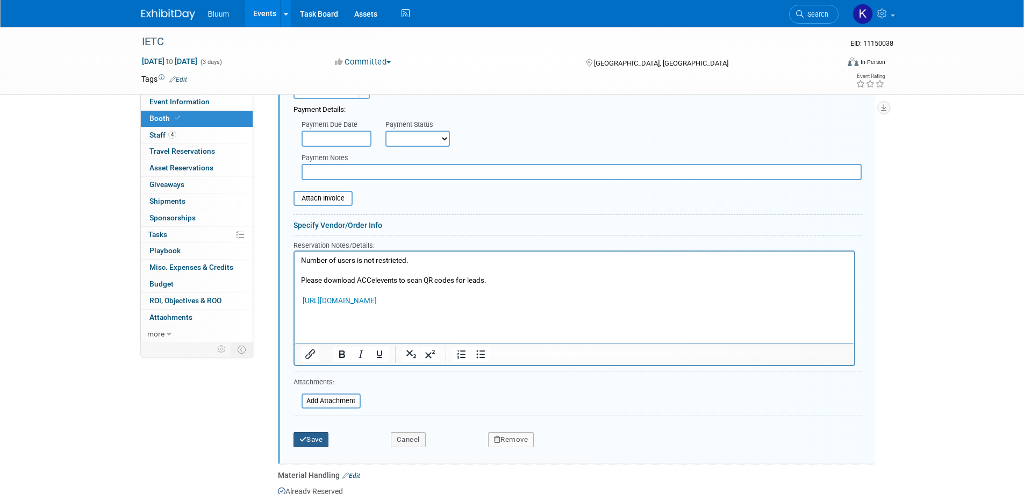
click at [316, 441] on button "Save" at bounding box center [310, 439] width 35 height 15
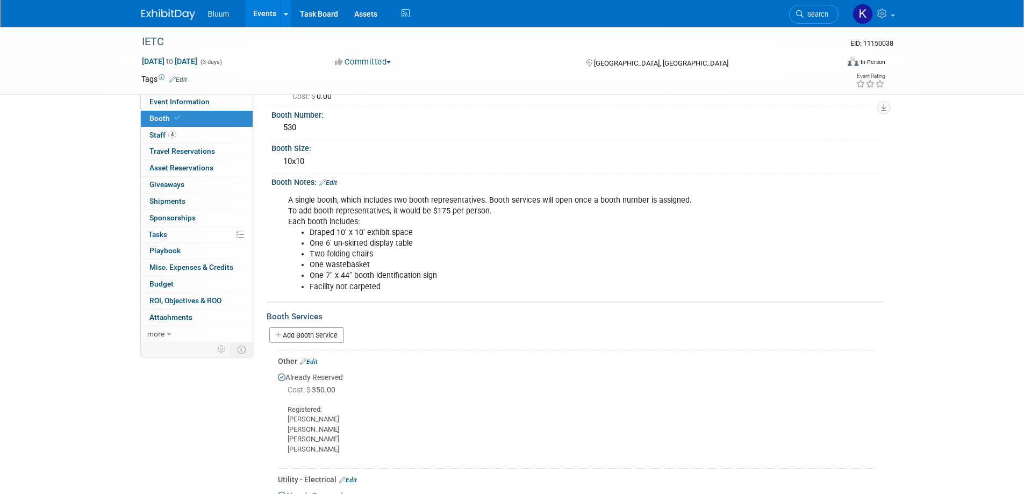
scroll to position [0, 0]
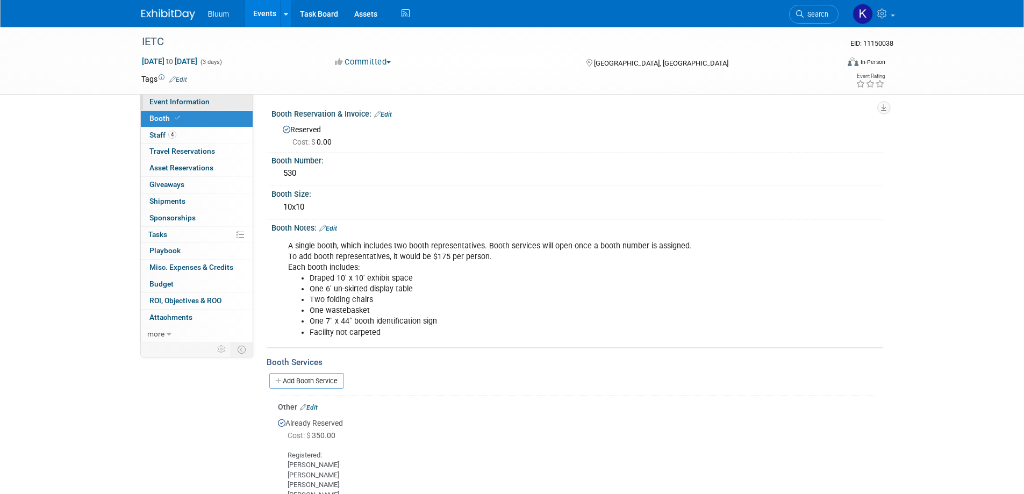
click at [172, 102] on span "Event Information" at bounding box center [179, 101] width 60 height 9
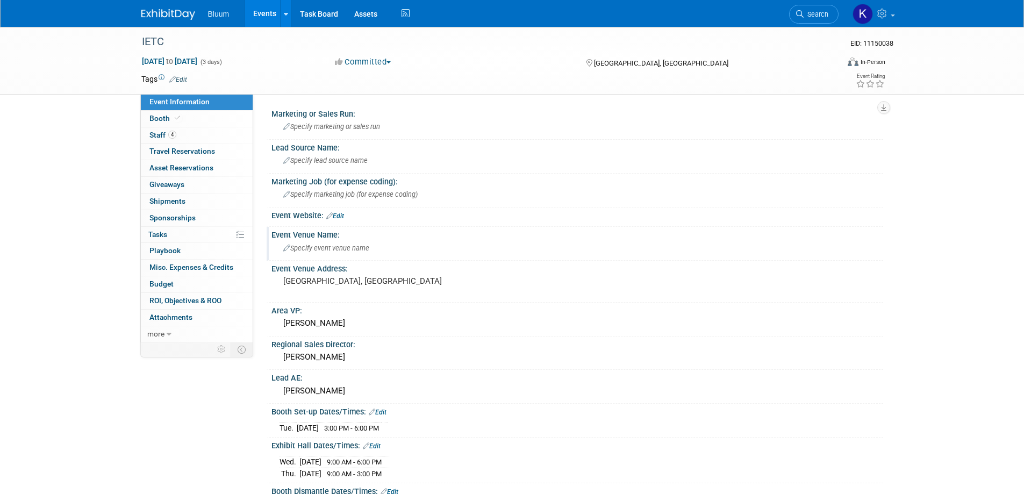
click at [347, 249] on span "Specify event venue name" at bounding box center [326, 248] width 86 height 8
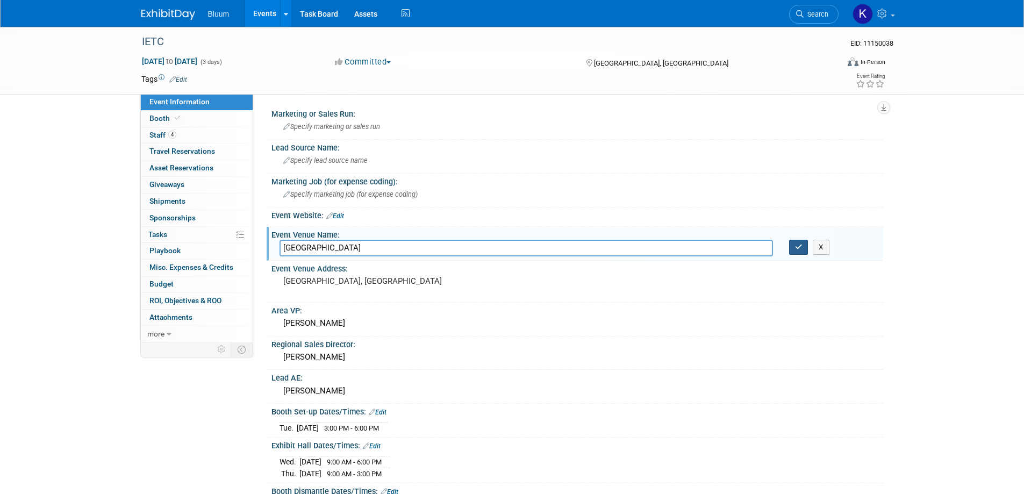
type input "[GEOGRAPHIC_DATA]"
click at [797, 243] on icon "button" at bounding box center [799, 246] width 8 height 7
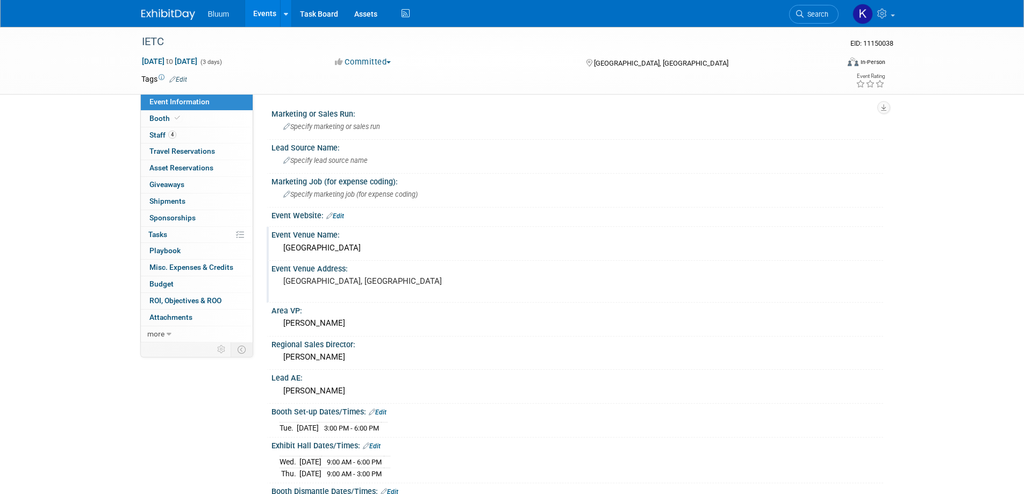
click at [330, 276] on pre "[GEOGRAPHIC_DATA], [GEOGRAPHIC_DATA]" at bounding box center [398, 281] width 231 height 10
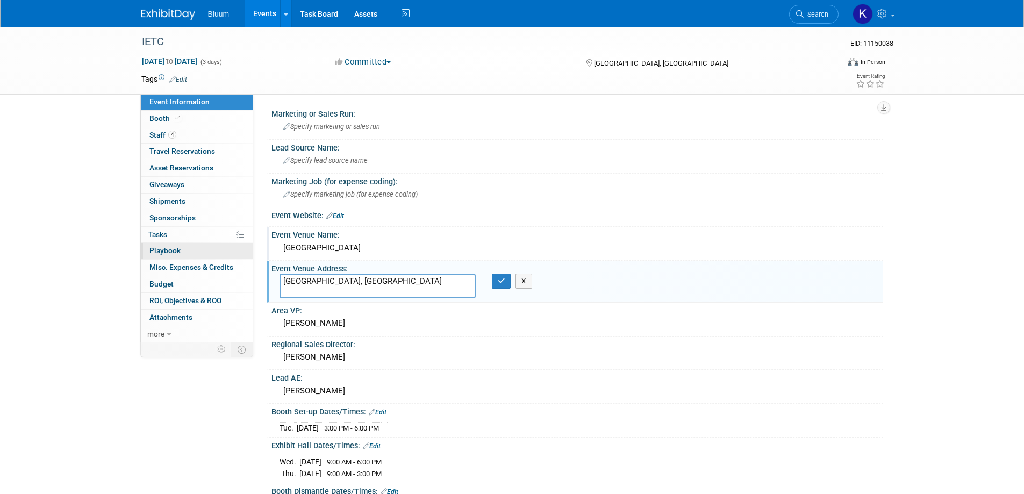
drag, startPoint x: 347, startPoint y: 278, endPoint x: 189, endPoint y: 259, distance: 159.8
type textarea "[STREET_ADDRESS]"
click at [502, 276] on button "button" at bounding box center [501, 281] width 19 height 15
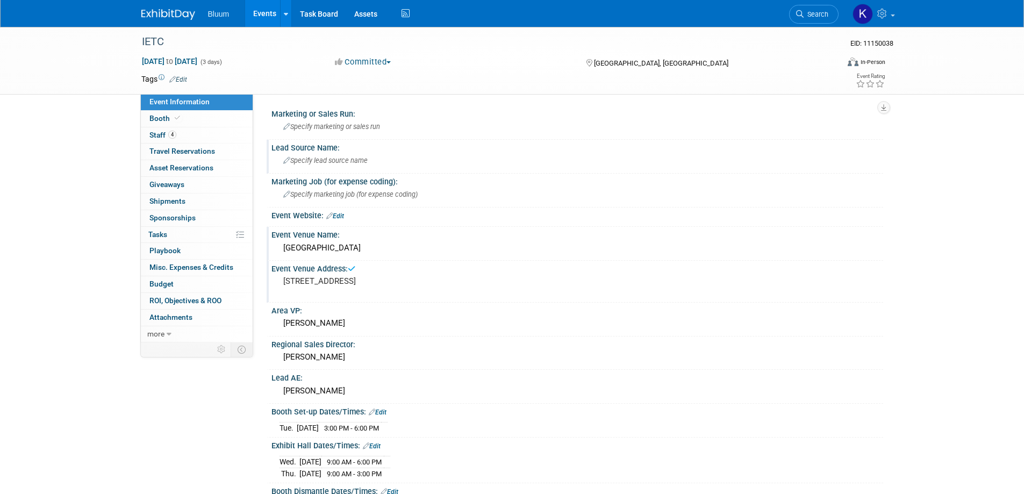
click at [303, 162] on span "Specify lead source name" at bounding box center [325, 160] width 84 height 8
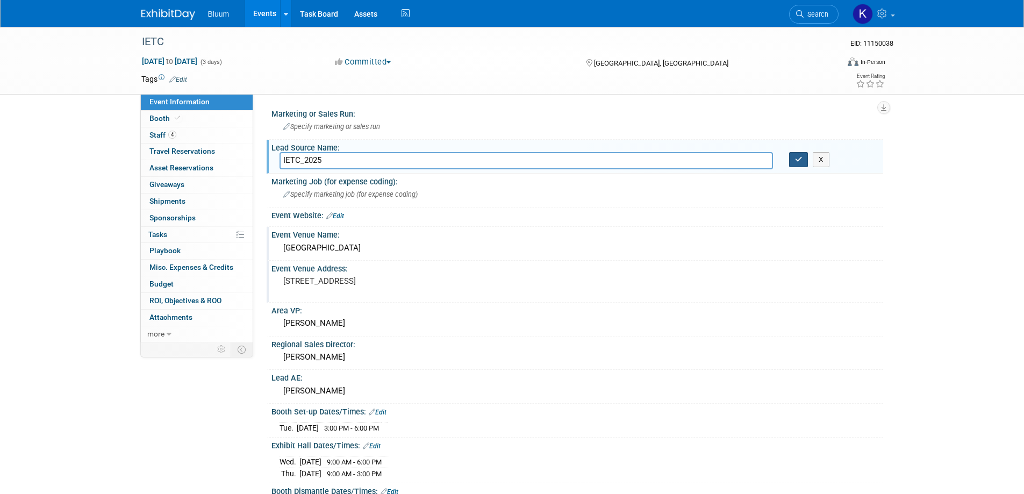
type input "IETC_2025"
click at [802, 157] on button "button" at bounding box center [798, 159] width 19 height 15
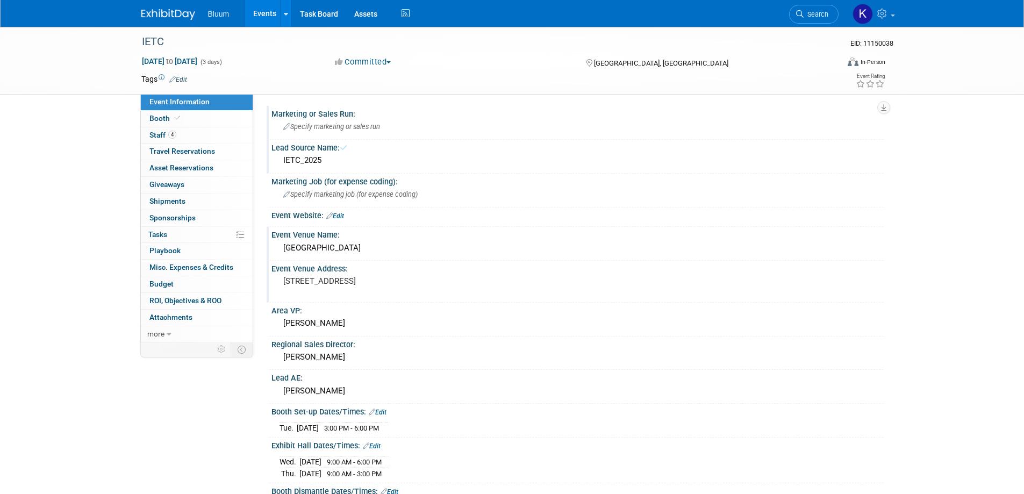
click at [305, 125] on span "Specify marketing or sales run" at bounding box center [331, 127] width 97 height 8
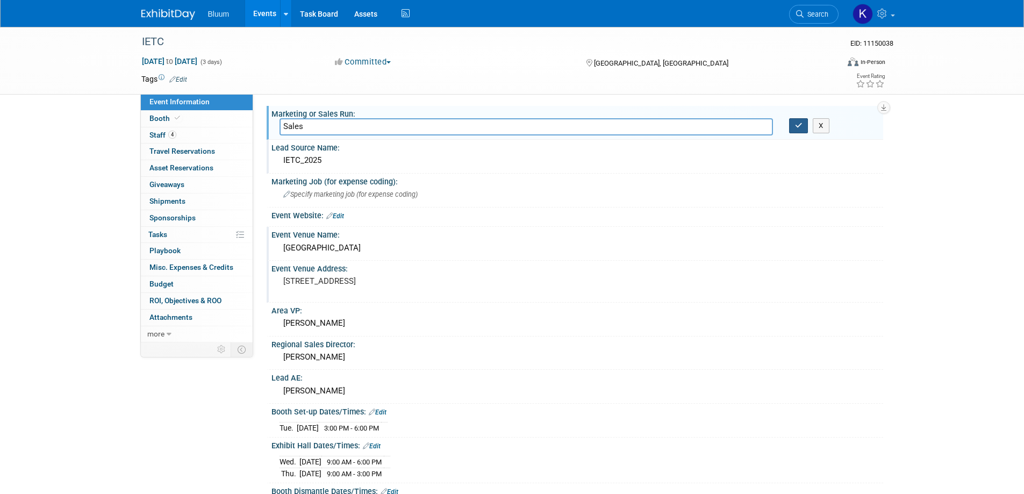
type input "Sales"
click at [792, 126] on button "button" at bounding box center [798, 125] width 19 height 15
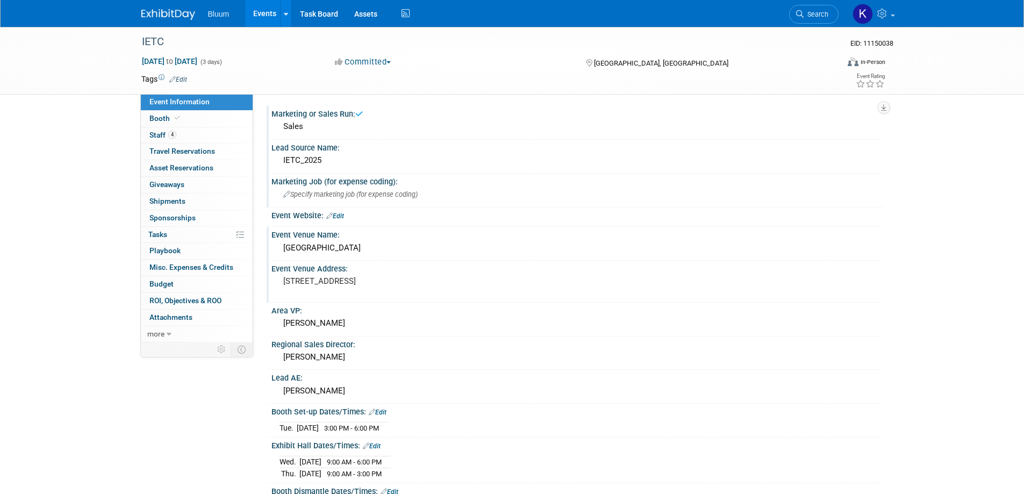
click at [343, 192] on span "Specify marketing job (for expense coding)" at bounding box center [350, 194] width 134 height 8
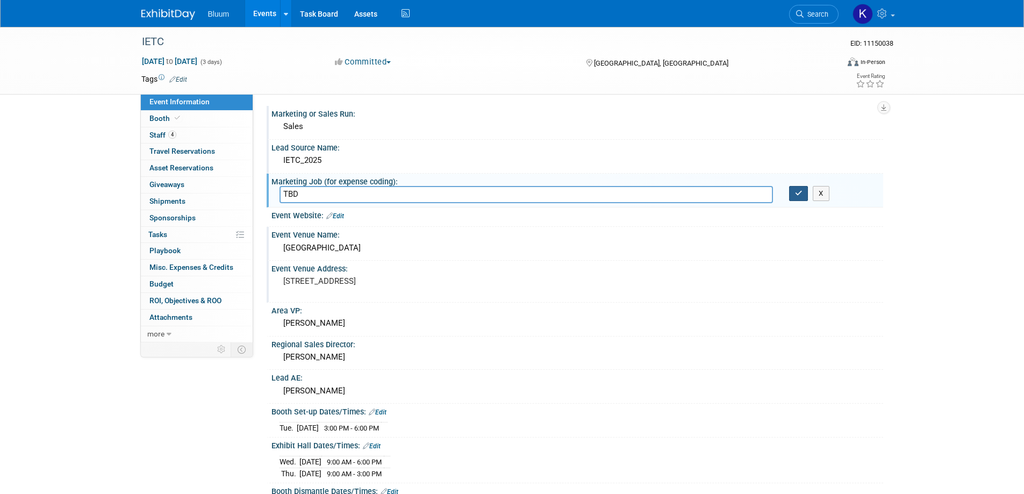
type input "TBD"
click at [793, 191] on button "button" at bounding box center [798, 193] width 19 height 15
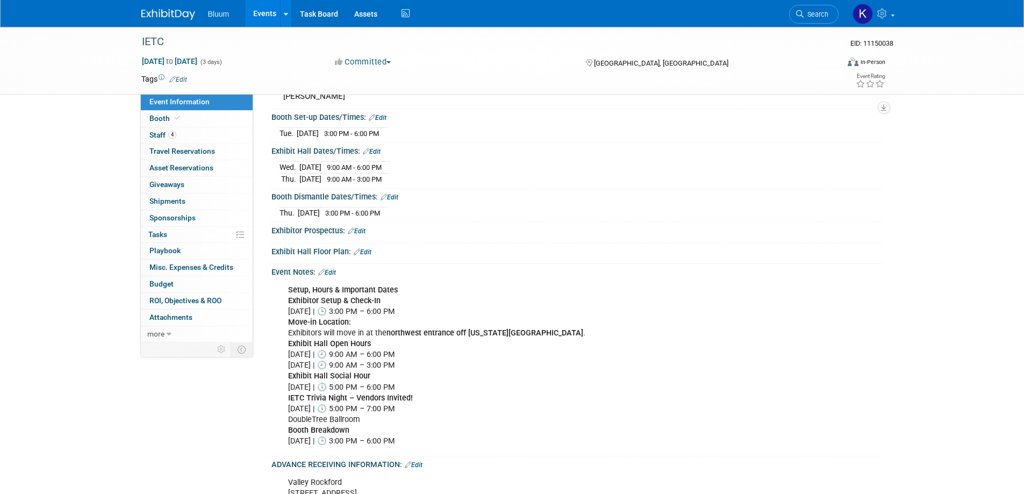
scroll to position [269, 0]
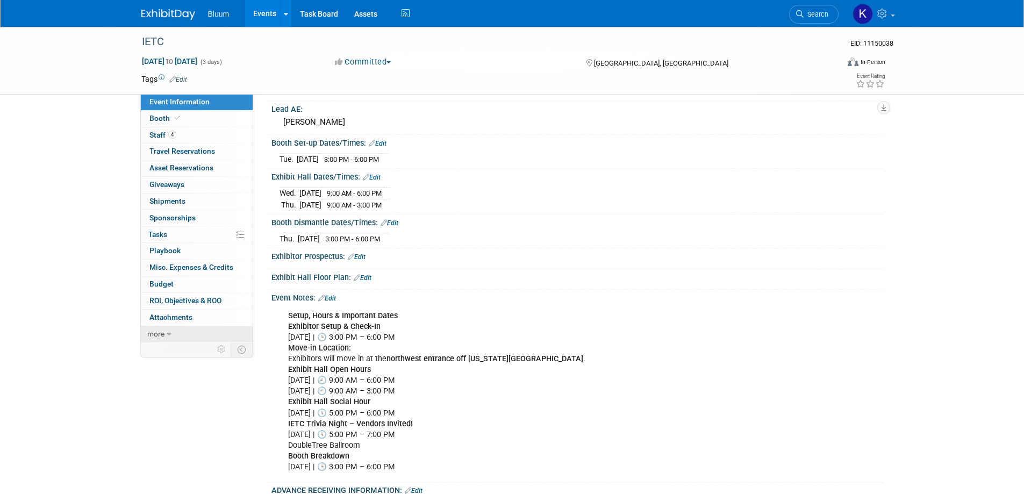
click at [188, 339] on link "more" at bounding box center [197, 334] width 112 height 16
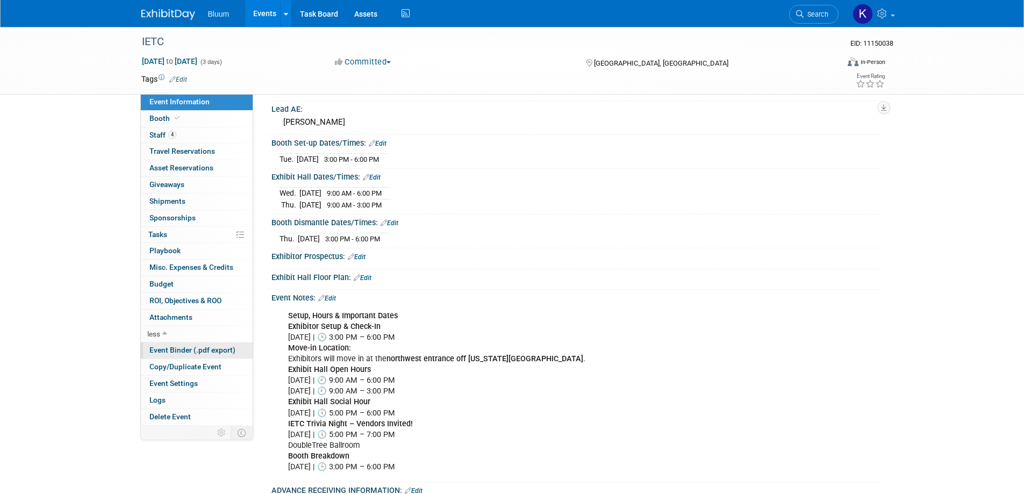
click at [184, 344] on link "Event Binder (.pdf export)" at bounding box center [197, 350] width 112 height 16
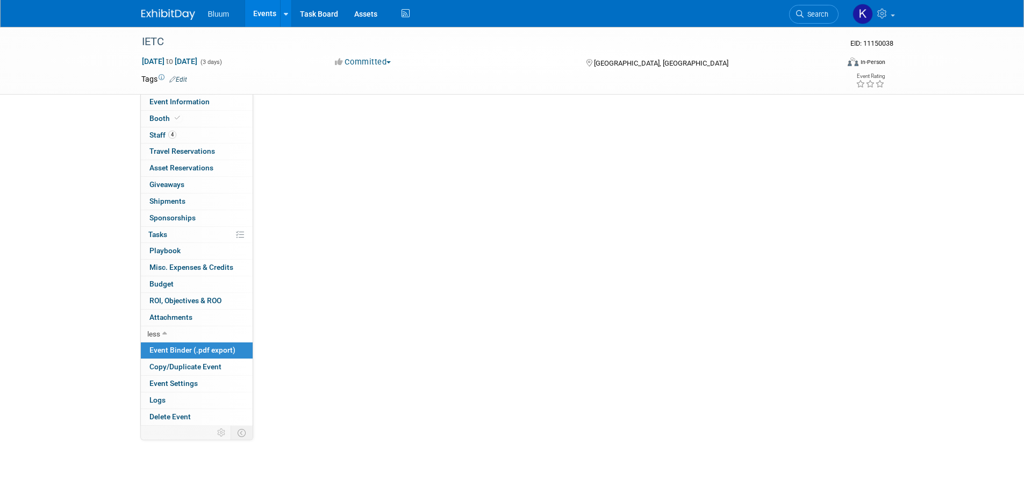
scroll to position [0, 0]
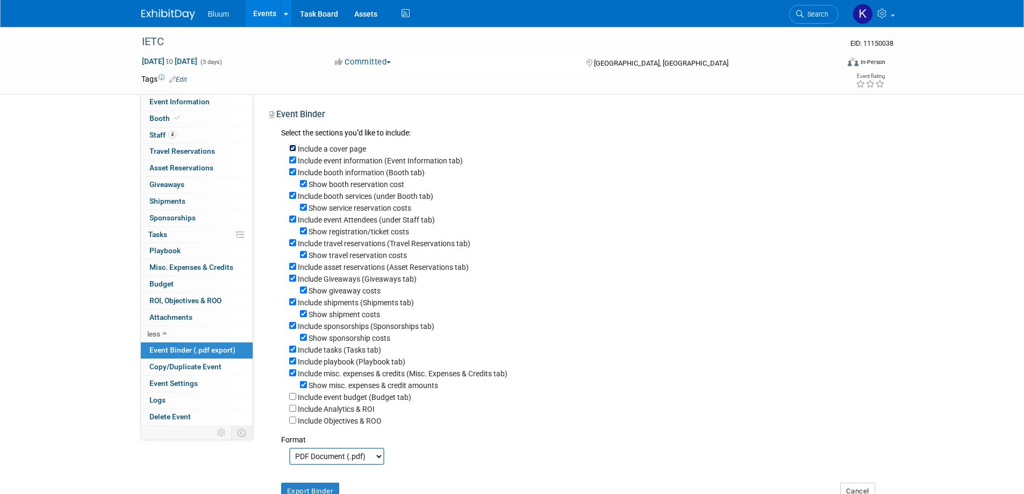
click at [292, 146] on input "Include a cover page" at bounding box center [292, 148] width 7 height 7
checkbox input "false"
click at [303, 185] on input "Show booth reservation cost" at bounding box center [303, 183] width 7 height 7
checkbox input "false"
click at [302, 210] on input "Show service reservation costs" at bounding box center [303, 207] width 7 height 7
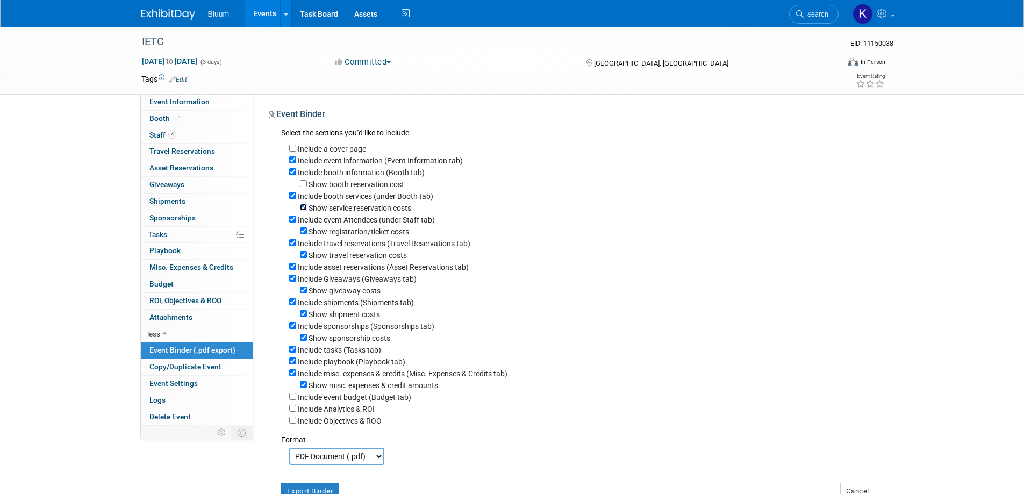
checkbox input "false"
click at [301, 234] on input "Show registration/ticket costs" at bounding box center [303, 230] width 7 height 7
checkbox input "false"
click at [292, 246] on input "Include travel reservations (Travel Reservations tab)" at bounding box center [292, 242] width 7 height 7
checkbox input "false"
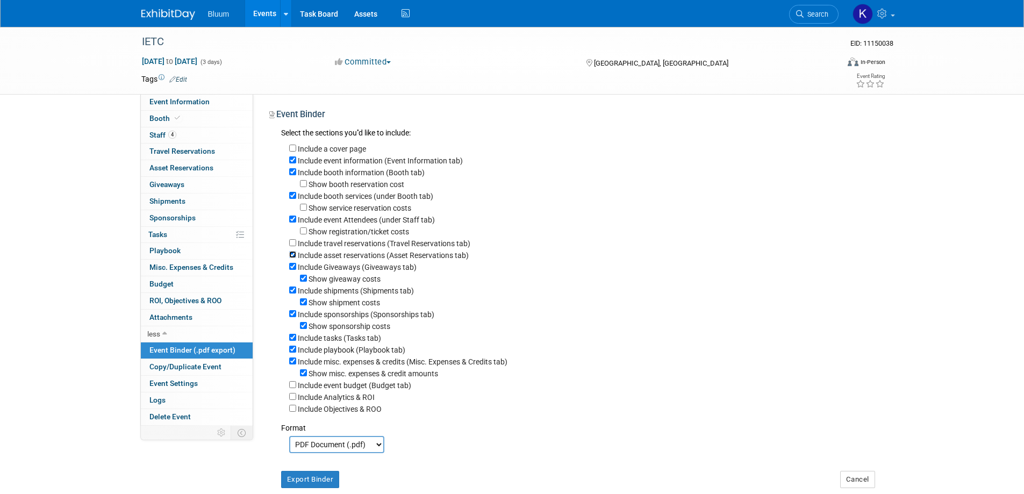
click at [293, 256] on input "Include asset reservations (Asset Reservations tab)" at bounding box center [292, 254] width 7 height 7
checkbox input "false"
click at [293, 270] on input "Include Giveaways (Giveaways tab)" at bounding box center [292, 266] width 7 height 7
checkbox input "false"
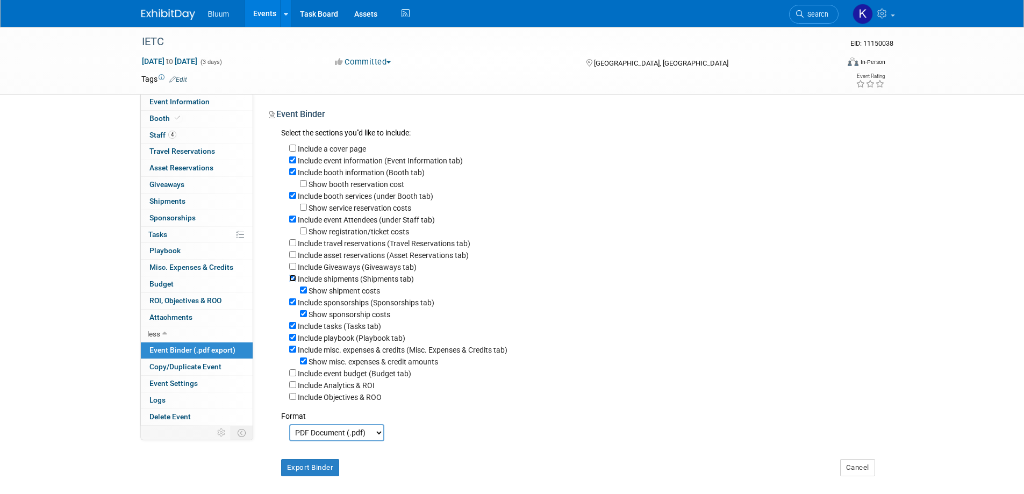
click at [293, 282] on input "Include shipments (Shipments tab)" at bounding box center [292, 278] width 7 height 7
checkbox input "false"
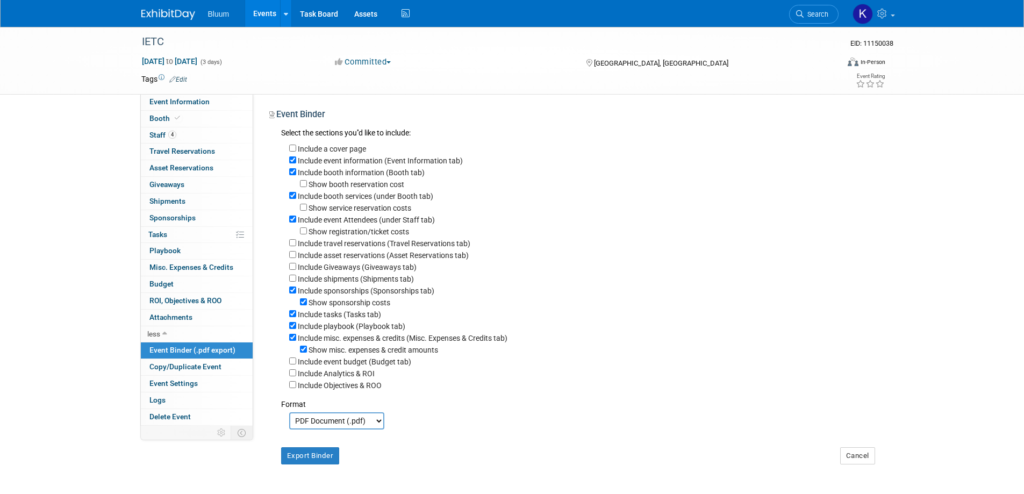
click at [296, 296] on div "Include sponsorships (Sponsorships tab)" at bounding box center [582, 290] width 586 height 12
click at [292, 293] on input "Include sponsorships (Sponsorships tab)" at bounding box center [292, 289] width 7 height 7
checkbox input "false"
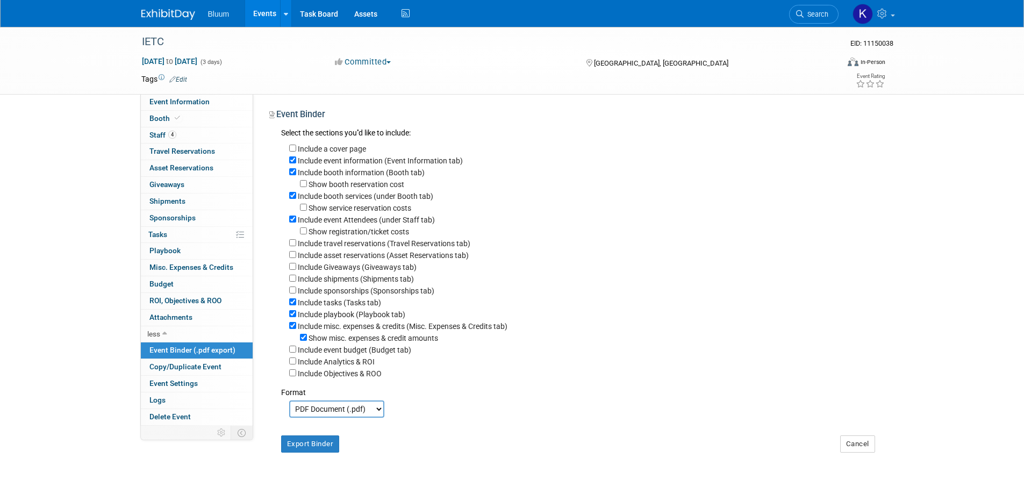
click at [290, 304] on div "Include tasks (Tasks tab)" at bounding box center [582, 302] width 586 height 12
click at [294, 305] on input "Include tasks (Tasks tab)" at bounding box center [292, 301] width 7 height 7
checkbox input "false"
click at [293, 317] on input "Include playbook (Playbook tab)" at bounding box center [292, 313] width 7 height 7
checkbox input "false"
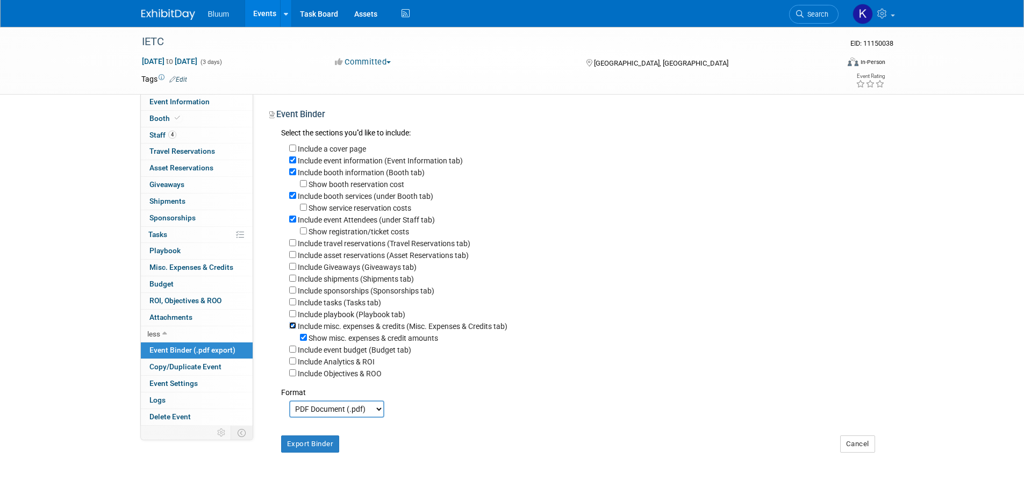
click at [293, 329] on input "Include misc. expenses & credits (Misc. Expenses & Credits tab)" at bounding box center [292, 325] width 7 height 7
checkbox input "false"
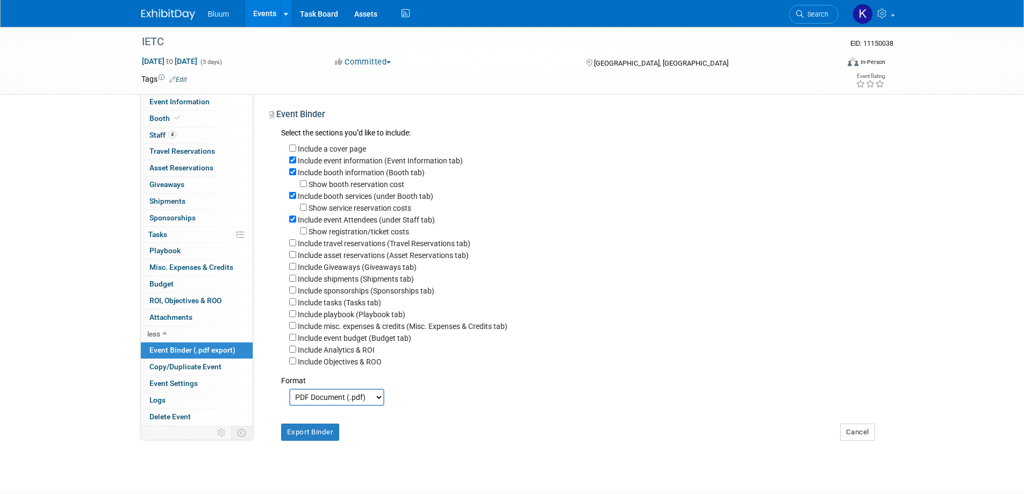
click at [313, 429] on div "Export Binder" at bounding box center [324, 427] width 102 height 25
click at [309, 432] on div "Export Binder" at bounding box center [324, 427] width 102 height 25
click at [313, 441] on button "Export Binder" at bounding box center [310, 432] width 59 height 17
